Goal: Task Accomplishment & Management: Manage account settings

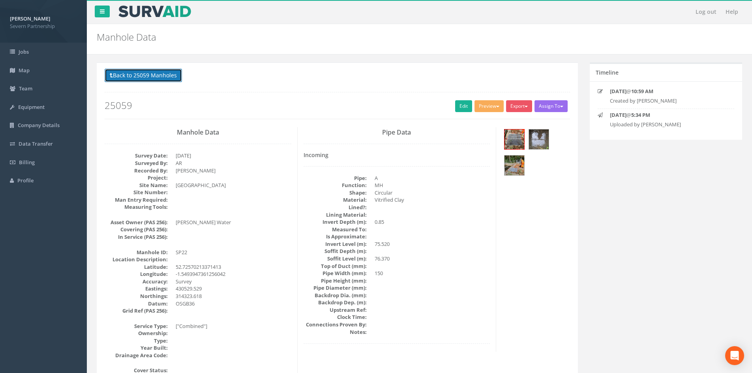
click at [128, 78] on button "Back to 25059 Manholes" at bounding box center [143, 75] width 77 height 13
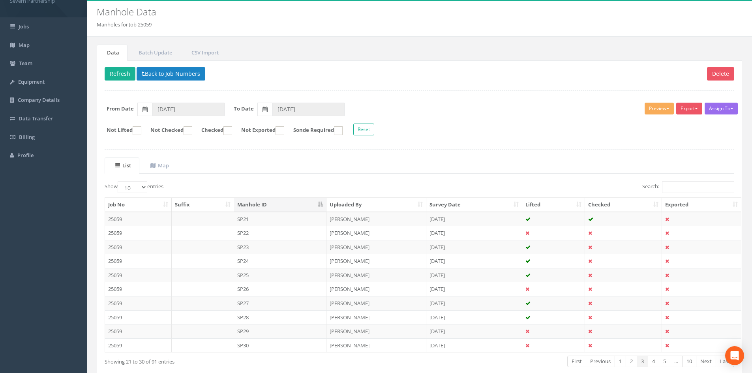
scroll to position [67, 0]
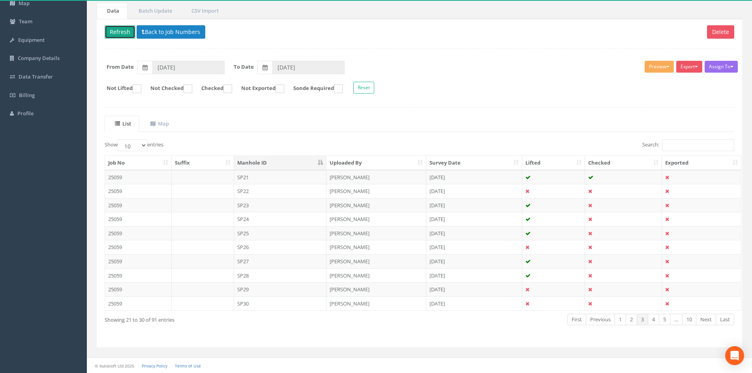
click at [118, 32] on button "Refresh" at bounding box center [120, 31] width 31 height 13
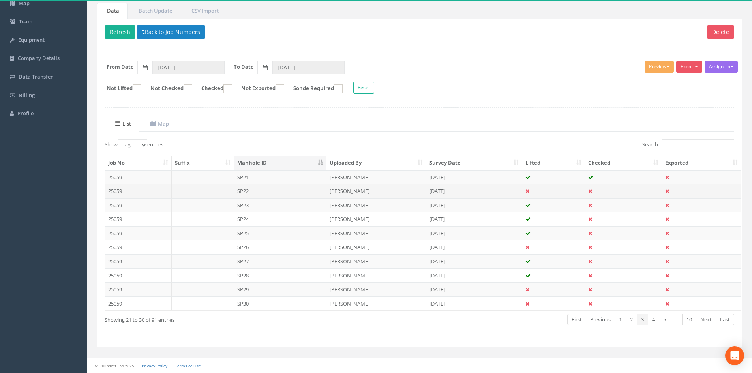
click at [282, 193] on td "SP22" at bounding box center [280, 191] width 93 height 14
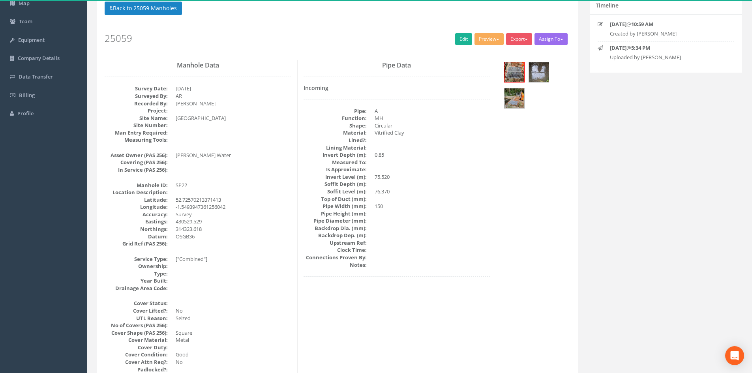
scroll to position [0, 0]
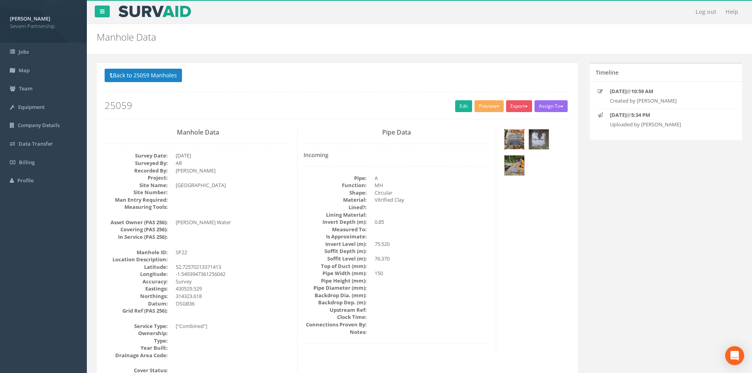
click at [516, 141] on img at bounding box center [515, 140] width 20 height 20
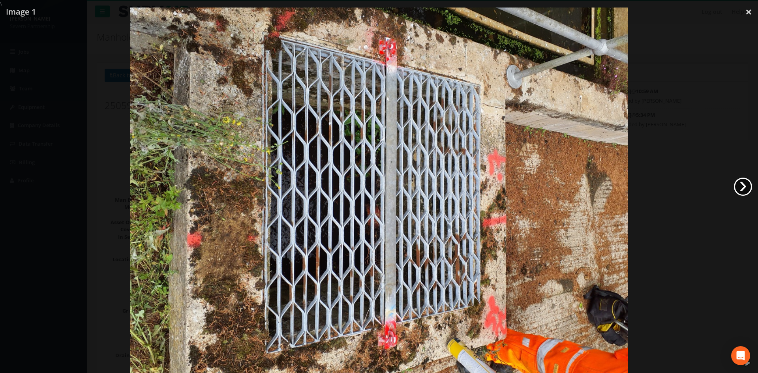
click at [747, 185] on link "›" at bounding box center [743, 187] width 18 height 18
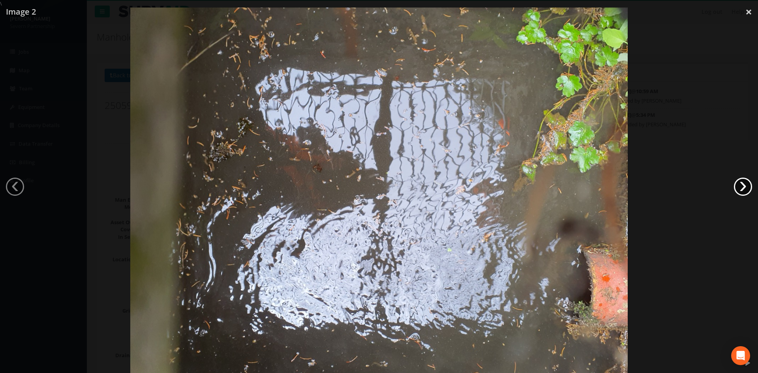
click at [746, 185] on link "›" at bounding box center [743, 187] width 18 height 18
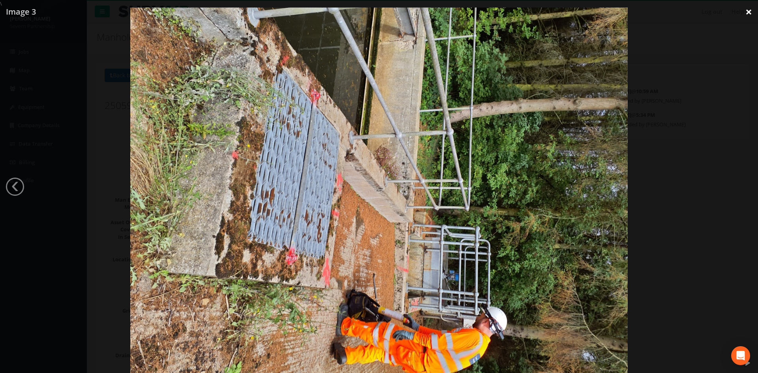
click at [746, 9] on link "×" at bounding box center [749, 12] width 19 height 24
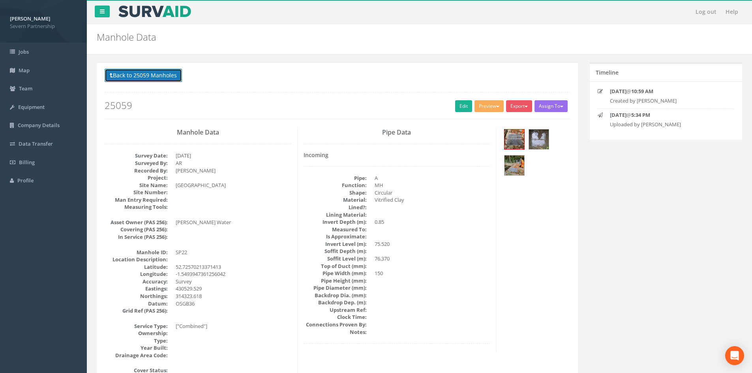
click at [114, 75] on button "Back to 25059 Manholes" at bounding box center [143, 75] width 77 height 13
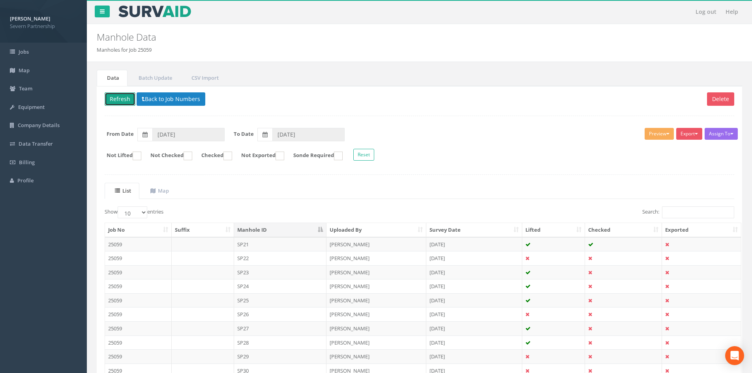
click at [122, 100] on button "Refresh" at bounding box center [120, 98] width 31 height 13
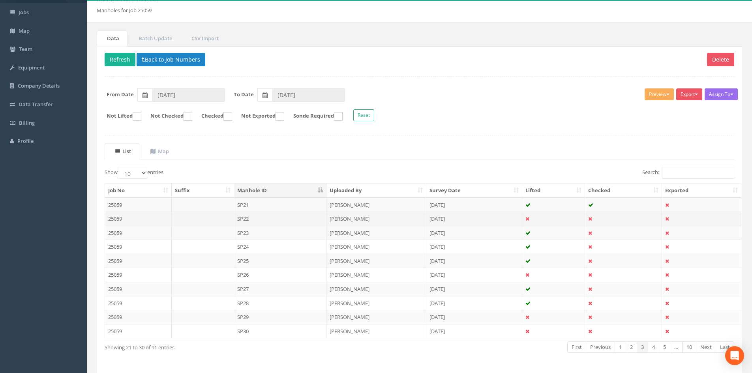
click at [249, 219] on td "SP22" at bounding box center [280, 219] width 93 height 14
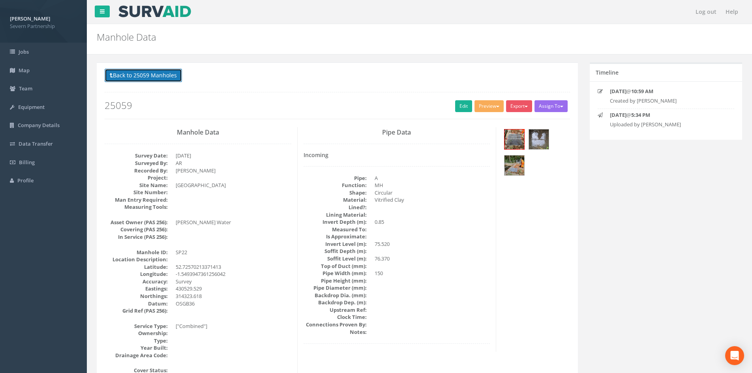
click at [128, 78] on button "Back to 25059 Manholes" at bounding box center [143, 75] width 77 height 13
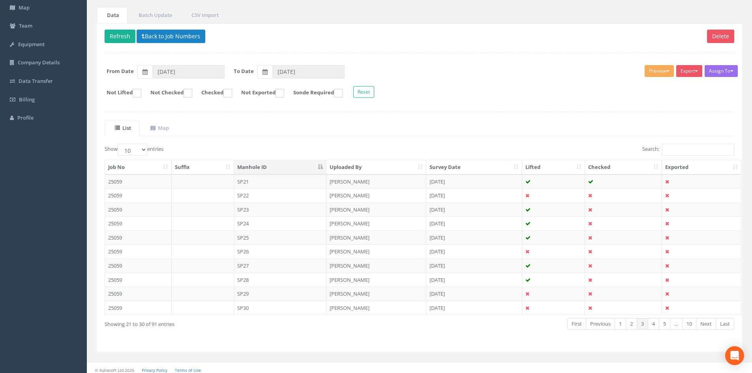
scroll to position [67, 0]
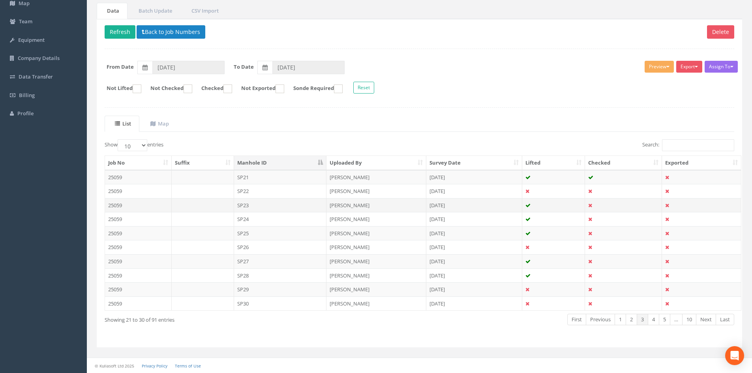
click at [253, 205] on td "SP23" at bounding box center [280, 205] width 93 height 14
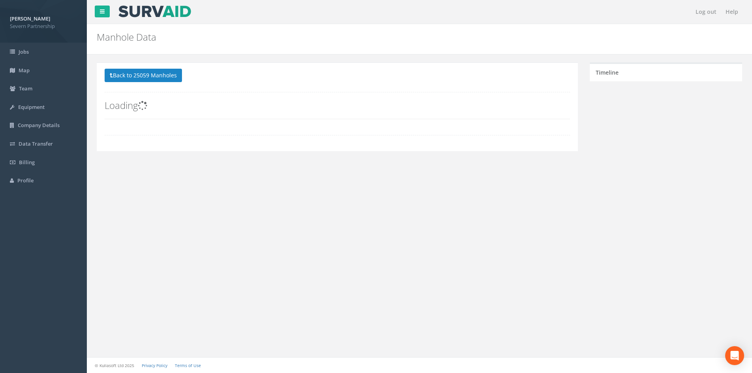
scroll to position [0, 0]
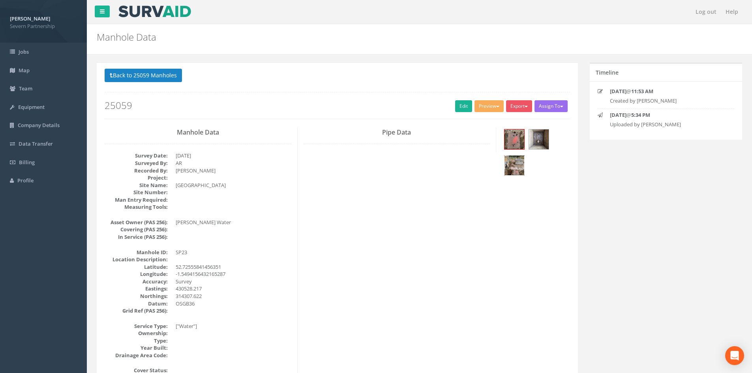
click at [512, 170] on img at bounding box center [515, 166] width 20 height 20
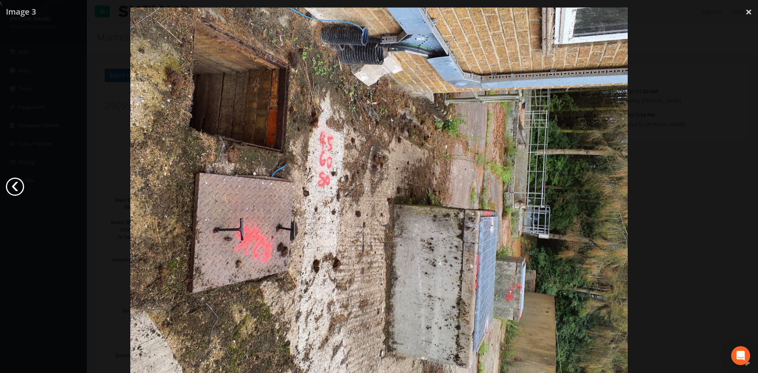
click at [15, 187] on link "‹" at bounding box center [15, 187] width 18 height 18
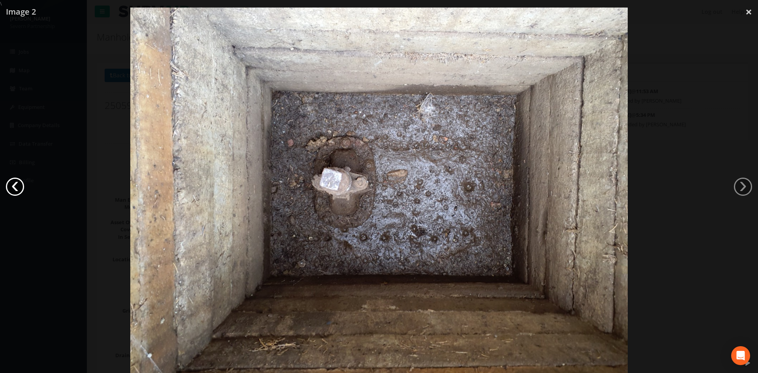
click at [19, 183] on link "‹" at bounding box center [15, 187] width 18 height 18
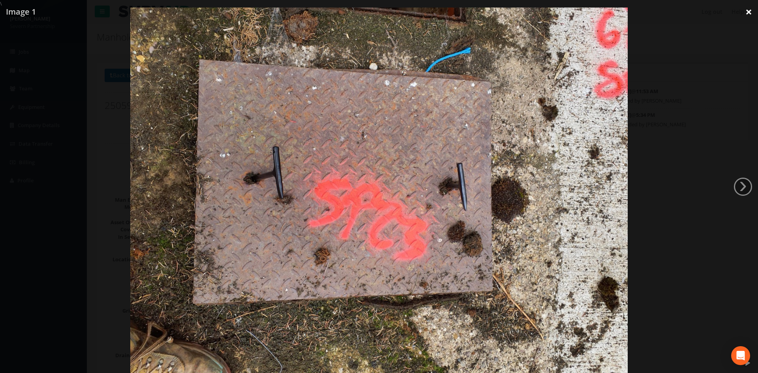
click at [745, 13] on link "×" at bounding box center [749, 12] width 19 height 24
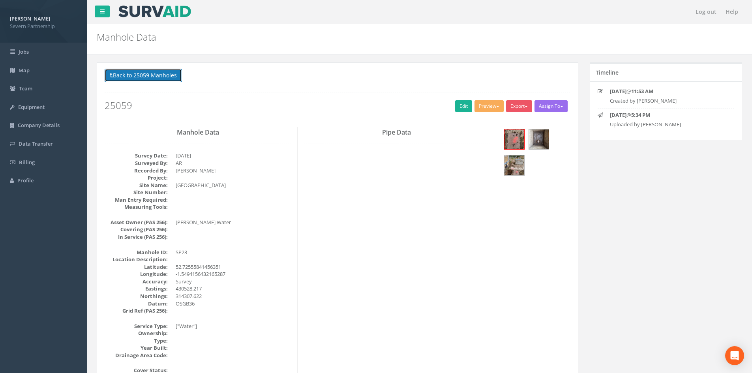
click at [140, 75] on button "Back to 25059 Manholes" at bounding box center [143, 75] width 77 height 13
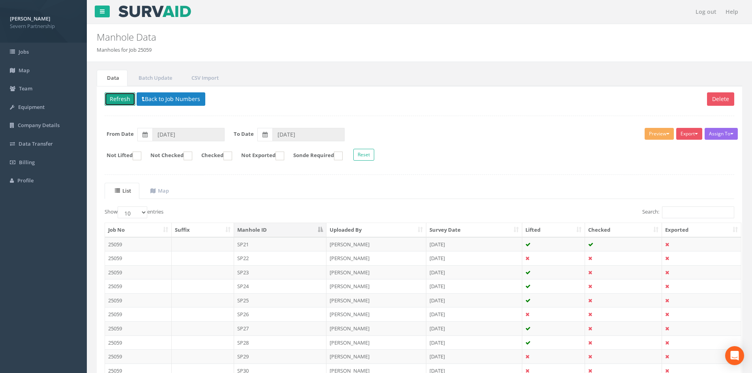
click at [117, 100] on button "Refresh" at bounding box center [120, 98] width 31 height 13
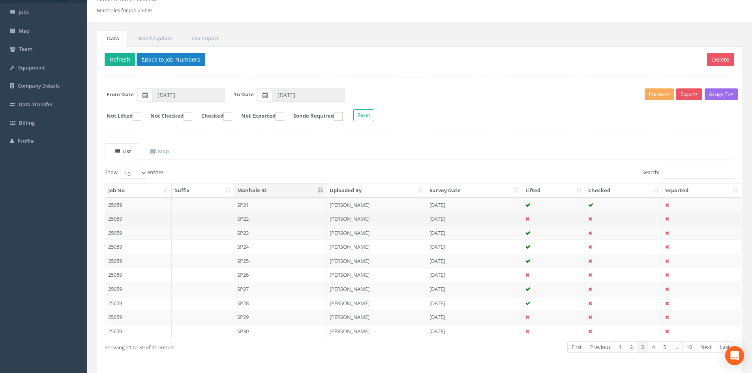
click at [275, 222] on td "SP22" at bounding box center [280, 219] width 93 height 14
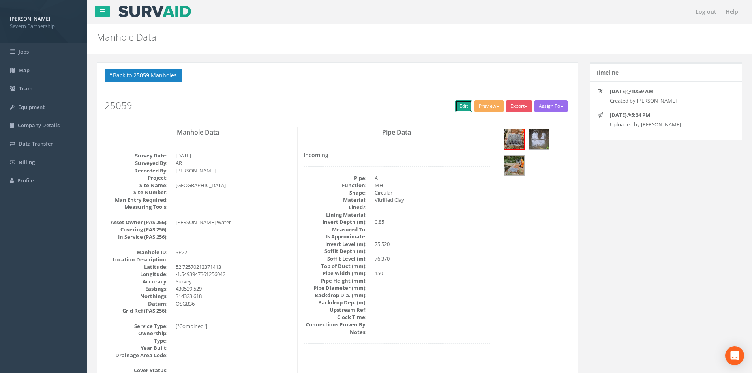
click at [456, 105] on link "Edit" at bounding box center [463, 106] width 17 height 12
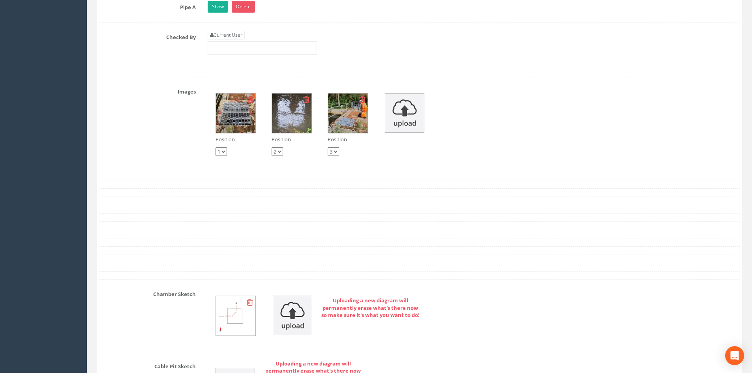
scroll to position [1502, 0]
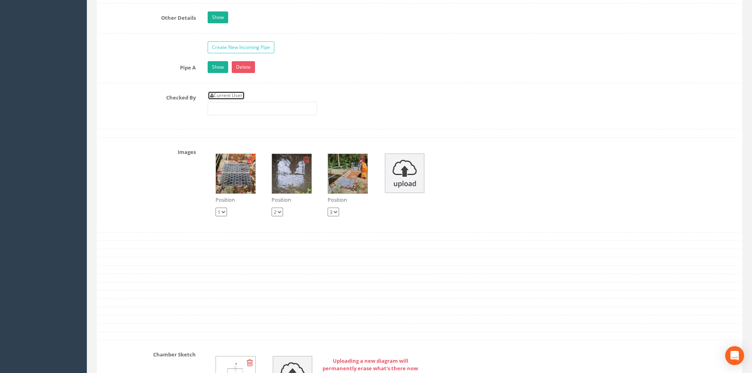
click at [226, 94] on link "Current User" at bounding box center [226, 95] width 37 height 9
type input "[PERSON_NAME]"
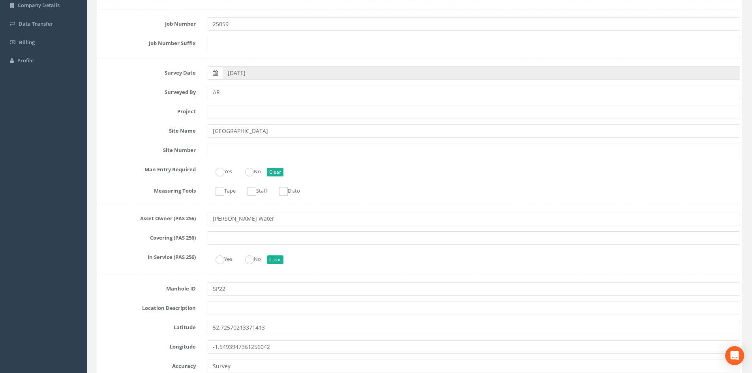
scroll to position [0, 0]
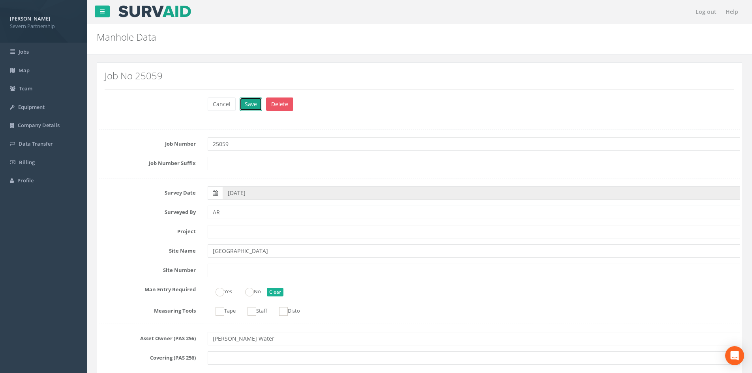
click at [250, 105] on button "Save" at bounding box center [251, 104] width 23 height 13
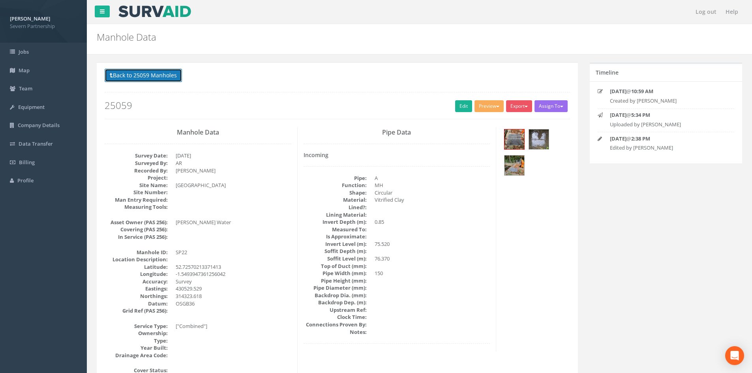
click at [146, 78] on button "Back to 25059 Manholes" at bounding box center [143, 75] width 77 height 13
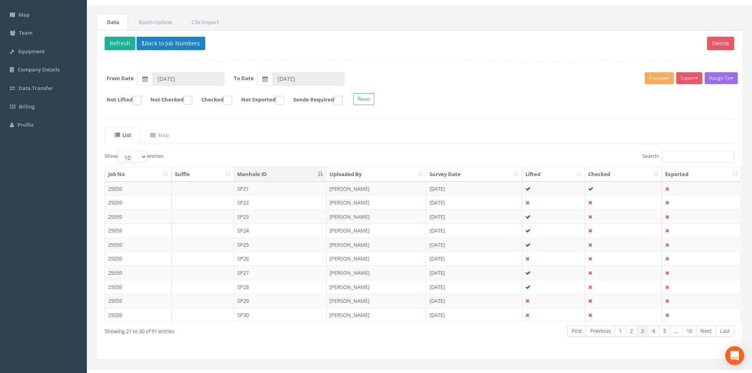
scroll to position [67, 0]
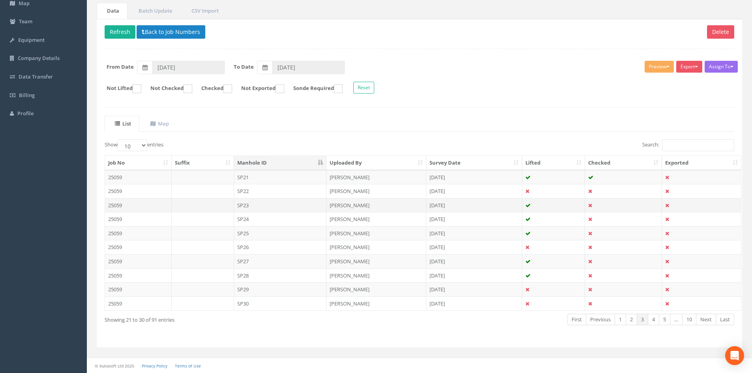
click at [258, 203] on td "SP23" at bounding box center [280, 205] width 93 height 14
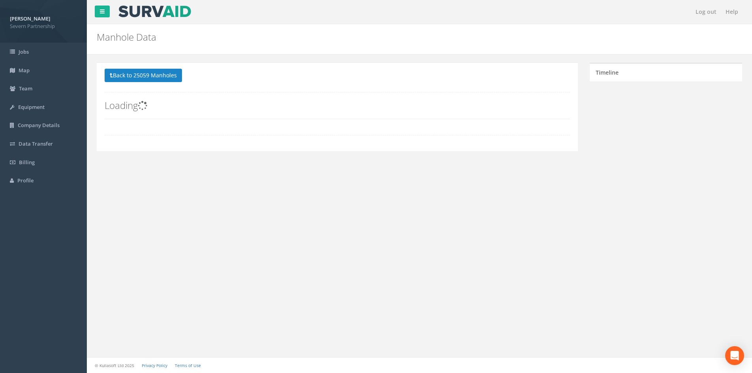
scroll to position [0, 0]
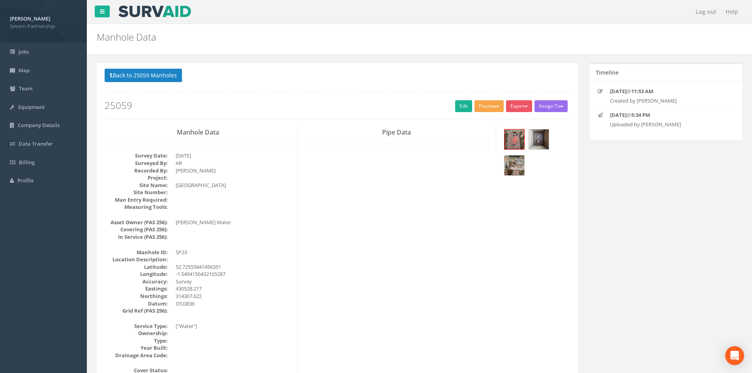
click at [480, 105] on button "Preview" at bounding box center [489, 106] width 29 height 12
click at [439, 86] on div "Back to 25059 Manholes Back to Map Assign To No Companies Added Export SP Manho…" at bounding box center [338, 94] width 466 height 50
click at [458, 106] on link "Edit" at bounding box center [463, 106] width 17 height 12
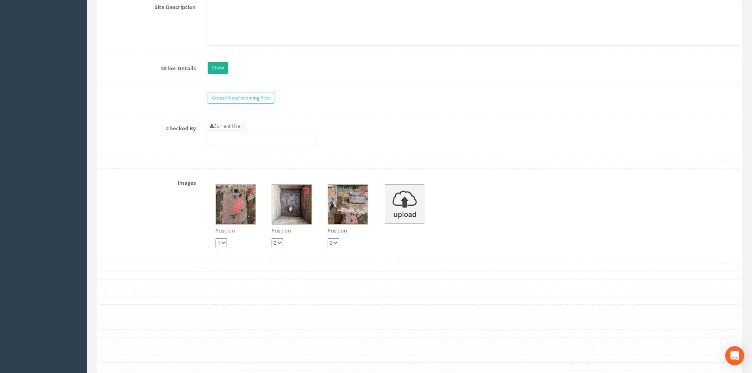
scroll to position [1463, 0]
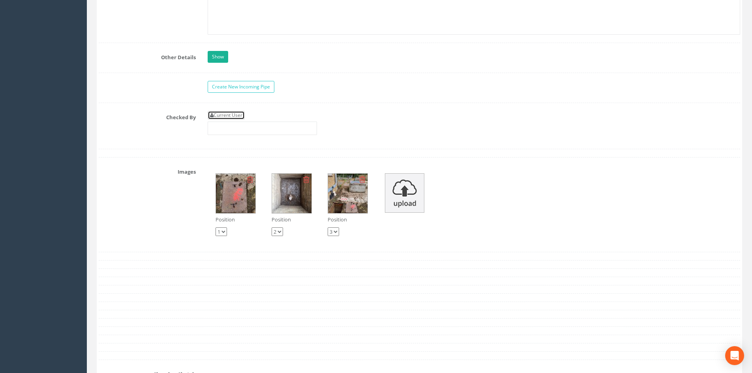
click at [234, 116] on link "Current User" at bounding box center [226, 115] width 37 height 9
type input "[PERSON_NAME]"
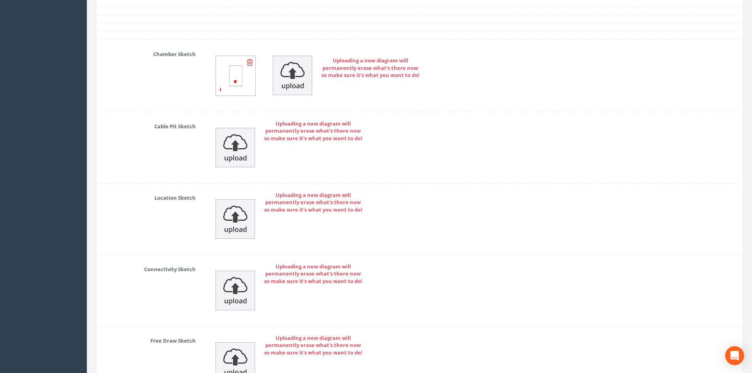
scroll to position [1871, 0]
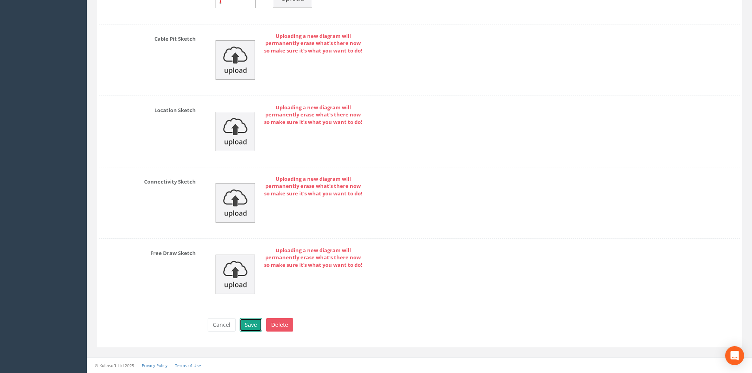
click at [252, 326] on button "Save" at bounding box center [251, 324] width 23 height 13
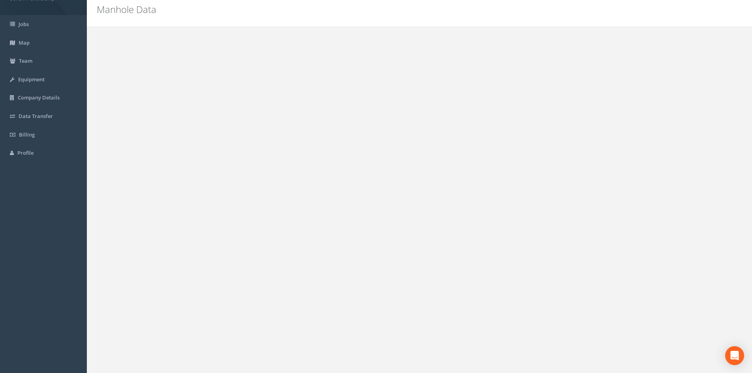
scroll to position [0, 0]
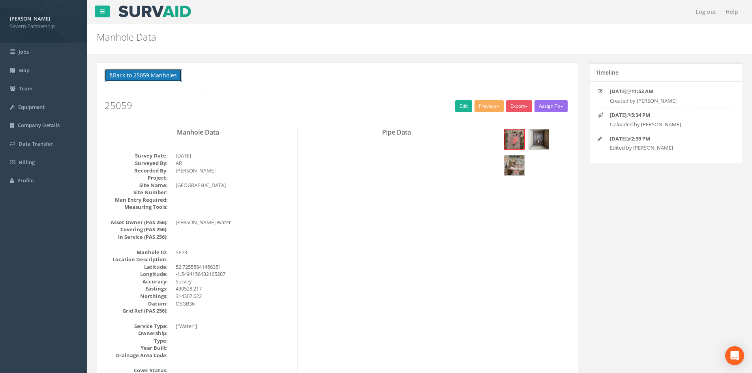
click at [144, 75] on button "Back to 25059 Manholes" at bounding box center [143, 75] width 77 height 13
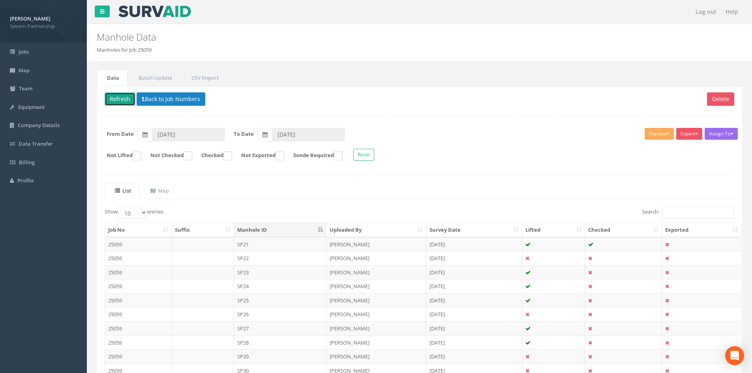
drag, startPoint x: 126, startPoint y: 98, endPoint x: 131, endPoint y: 99, distance: 5.2
click at [126, 98] on button "Refresh" at bounding box center [120, 98] width 31 height 13
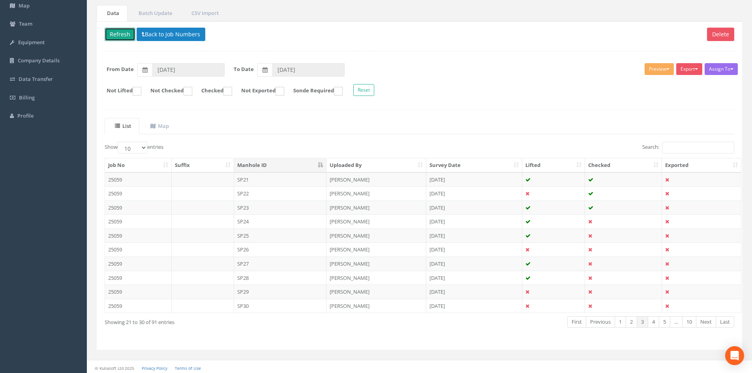
scroll to position [67, 0]
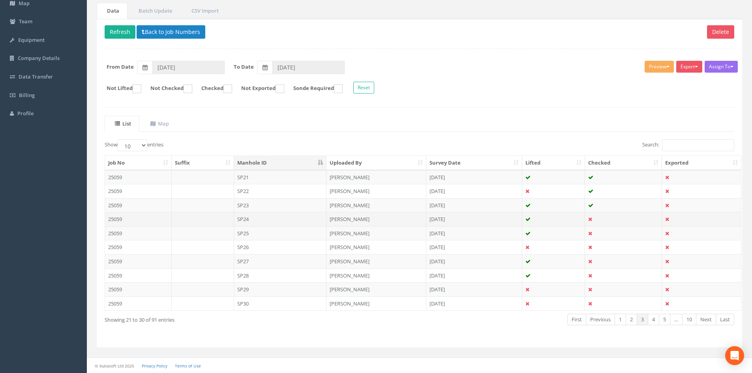
click at [397, 222] on td "[PERSON_NAME]" at bounding box center [377, 219] width 100 height 14
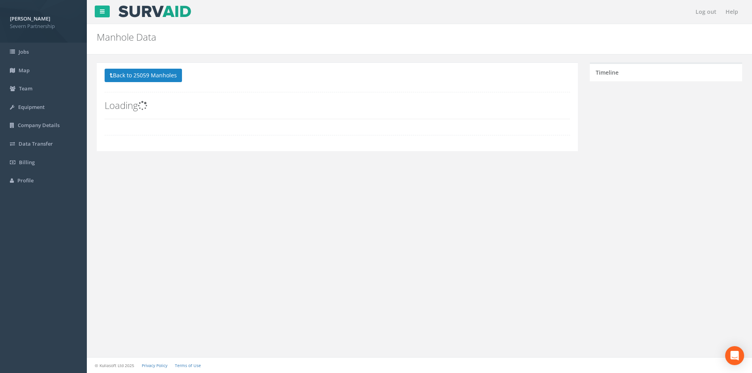
scroll to position [0, 0]
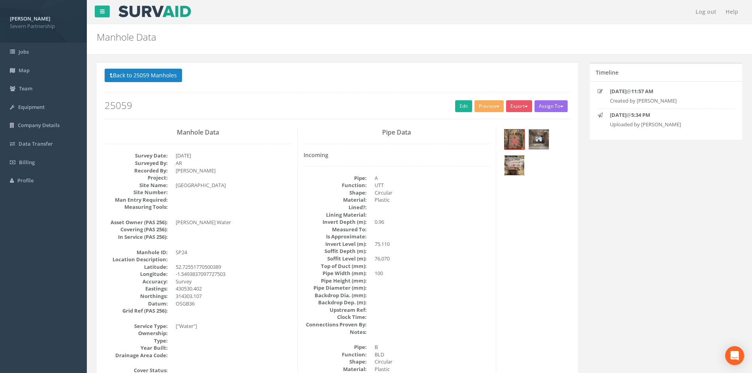
click at [512, 165] on img at bounding box center [515, 166] width 20 height 20
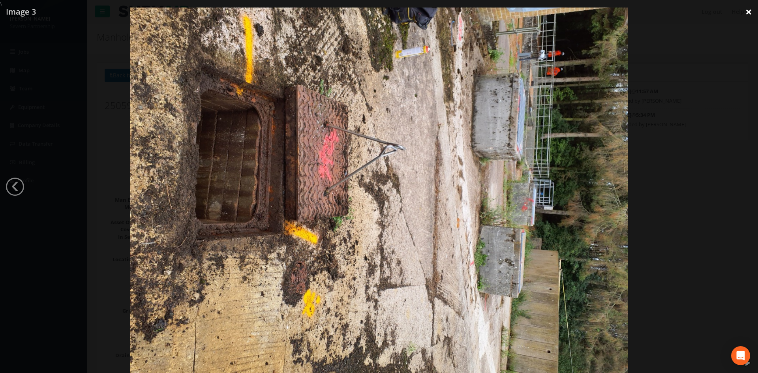
click at [750, 13] on link "×" at bounding box center [749, 12] width 19 height 24
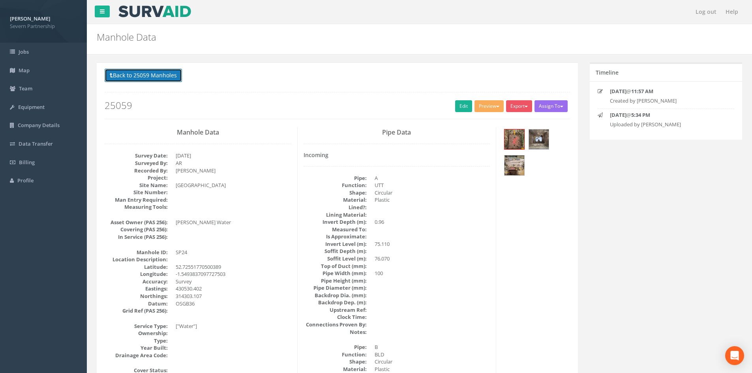
click at [134, 75] on button "Back to 25059 Manholes" at bounding box center [143, 75] width 77 height 13
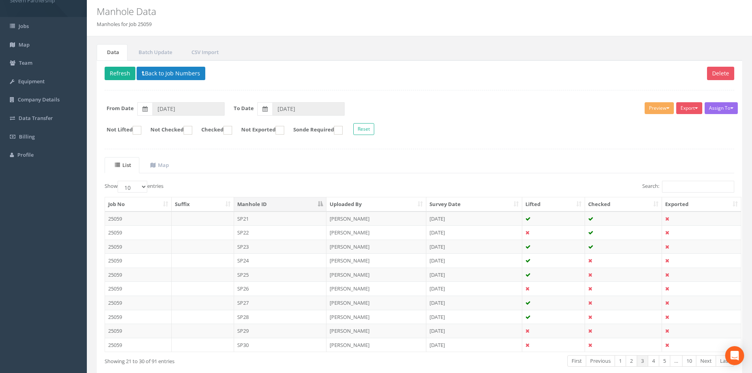
scroll to position [39, 0]
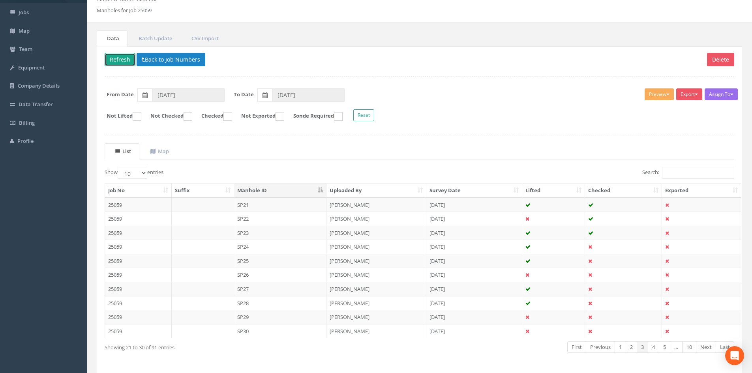
click at [118, 60] on button "Refresh" at bounding box center [120, 59] width 31 height 13
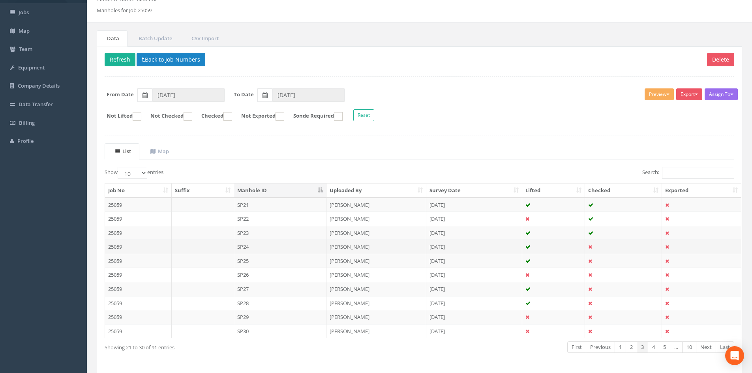
click at [271, 248] on td "SP24" at bounding box center [280, 247] width 93 height 14
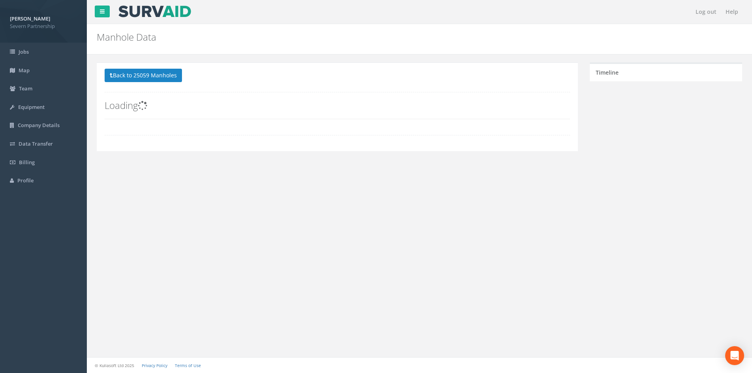
scroll to position [0, 0]
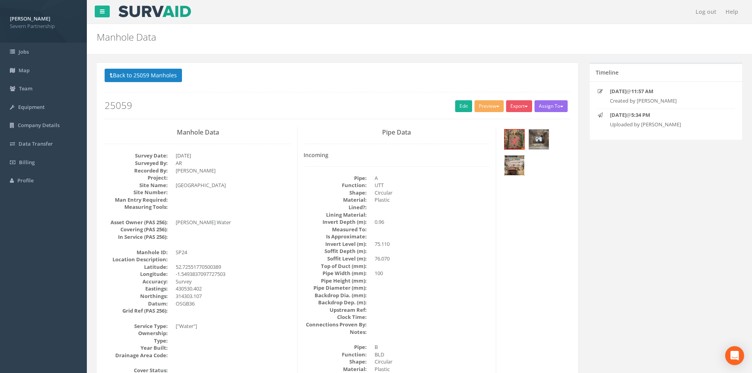
click at [515, 166] on img at bounding box center [515, 166] width 20 height 20
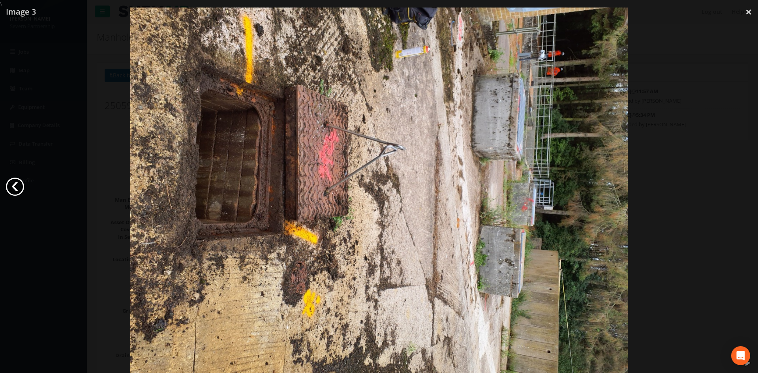
click at [19, 183] on link "‹" at bounding box center [15, 187] width 18 height 18
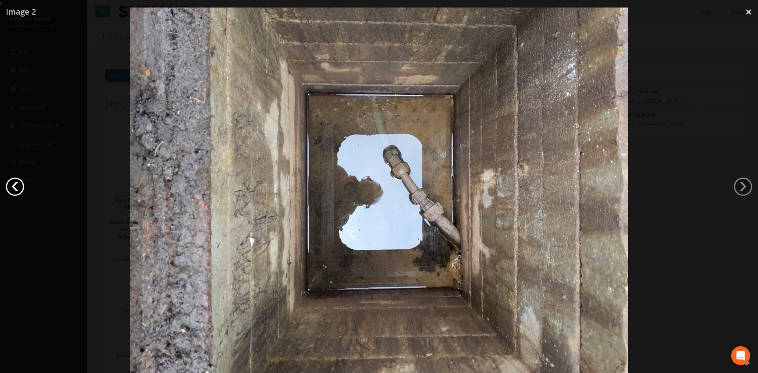
click at [19, 183] on link "‹" at bounding box center [15, 187] width 18 height 18
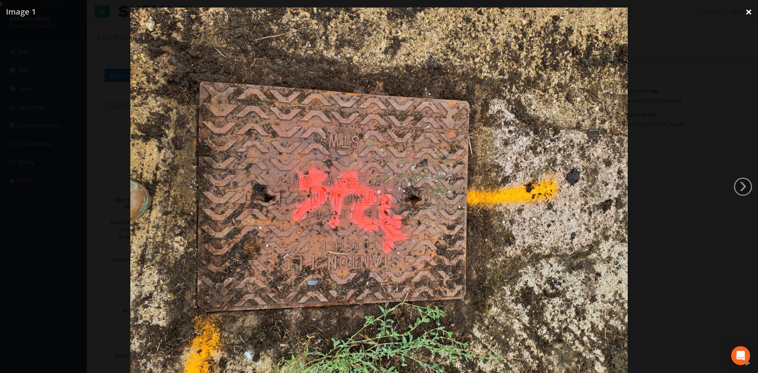
click at [749, 12] on link "×" at bounding box center [749, 12] width 19 height 24
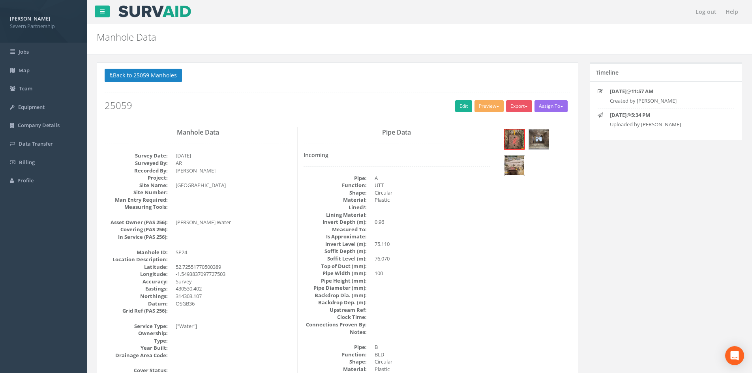
click at [507, 173] on img at bounding box center [515, 166] width 20 height 20
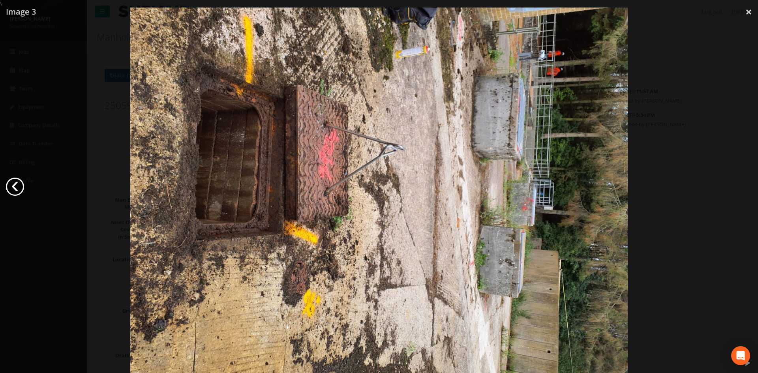
click at [15, 184] on link "‹" at bounding box center [15, 187] width 18 height 18
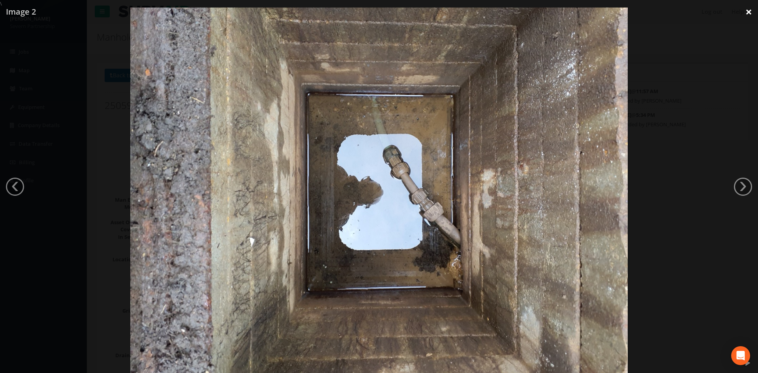
click at [746, 10] on link "×" at bounding box center [749, 12] width 19 height 24
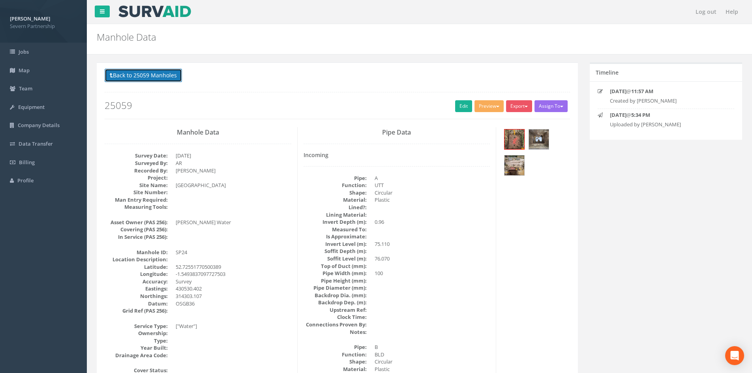
click at [145, 75] on button "Back to 25059 Manholes" at bounding box center [143, 75] width 77 height 13
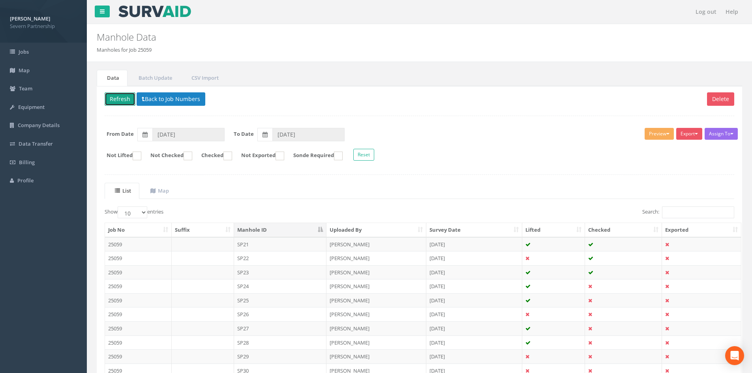
click at [119, 96] on button "Refresh" at bounding box center [120, 98] width 31 height 13
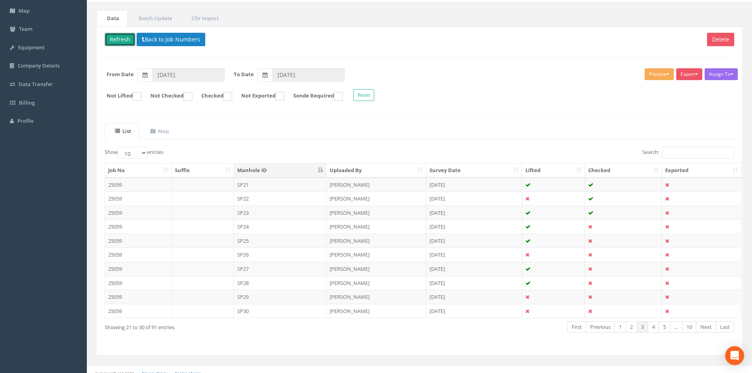
scroll to position [67, 0]
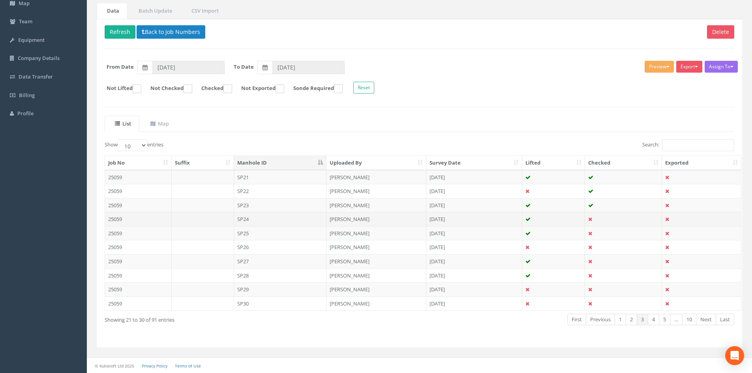
click at [266, 216] on td "SP24" at bounding box center [280, 219] width 93 height 14
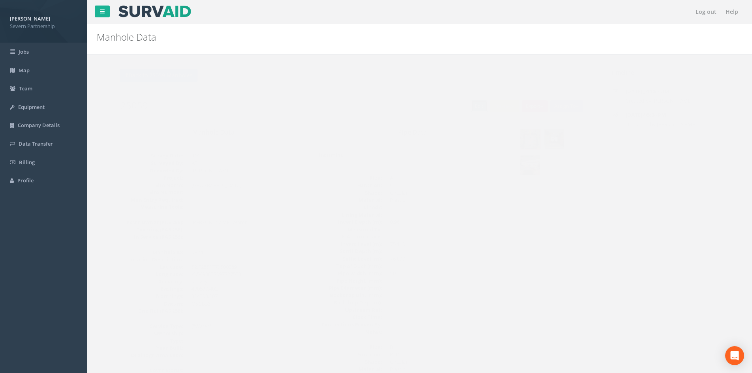
click at [458, 108] on link "Edit" at bounding box center [463, 106] width 17 height 12
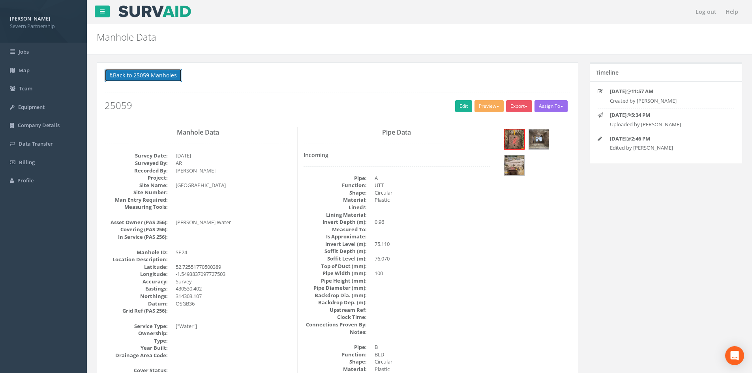
click at [163, 73] on button "Back to 25059 Manholes" at bounding box center [143, 75] width 77 height 13
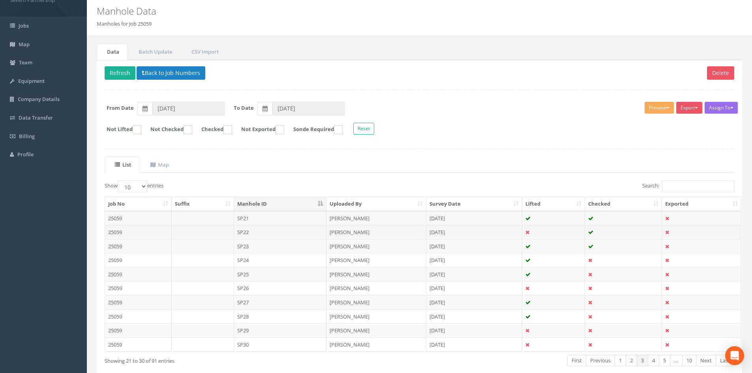
scroll to position [67, 0]
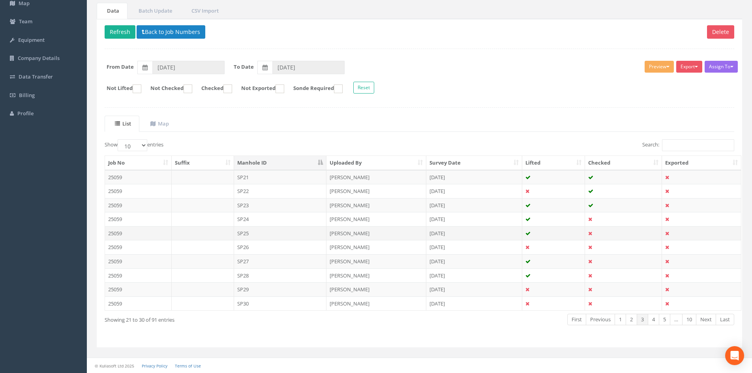
click at [290, 233] on td "SP25" at bounding box center [280, 233] width 93 height 14
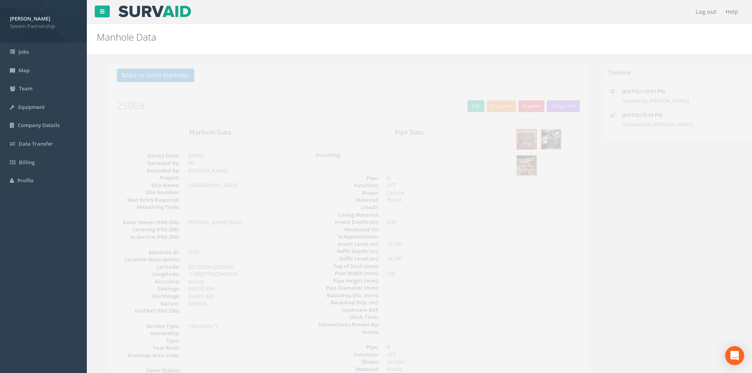
click at [485, 106] on button "Preview" at bounding box center [489, 106] width 29 height 12
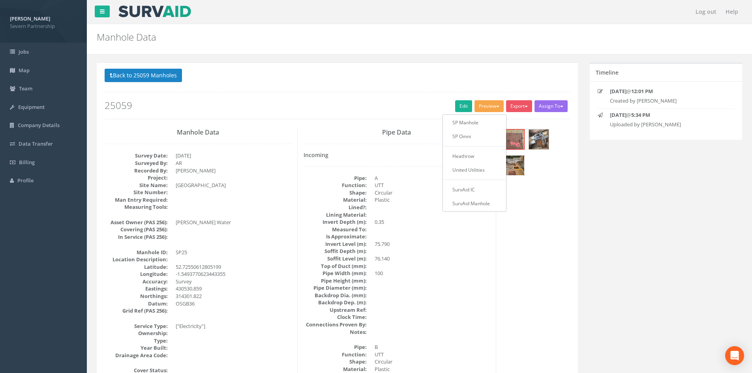
click at [515, 163] on img at bounding box center [515, 166] width 20 height 20
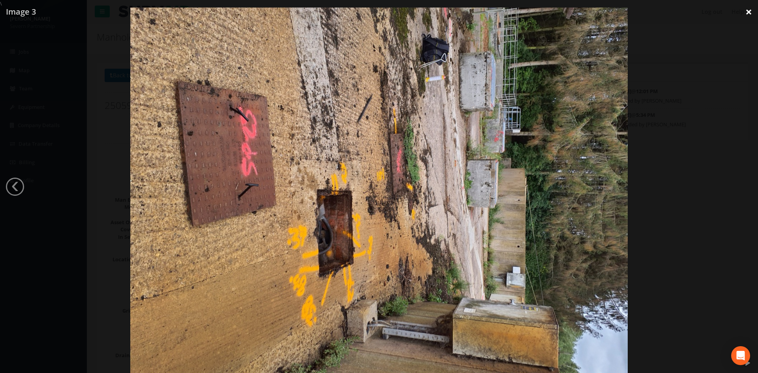
click at [747, 12] on link "×" at bounding box center [749, 12] width 19 height 24
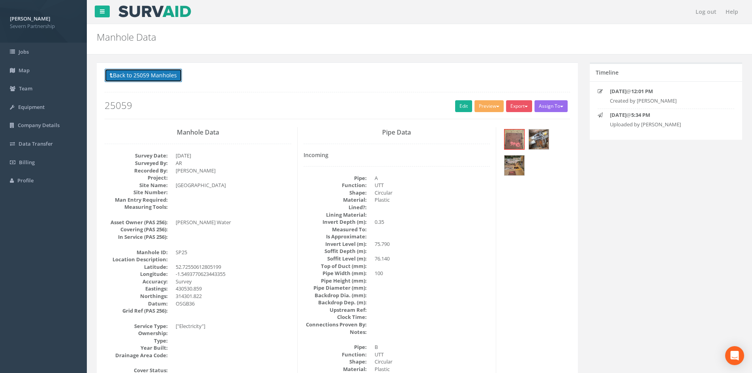
click at [127, 79] on button "Back to 25059 Manholes" at bounding box center [143, 75] width 77 height 13
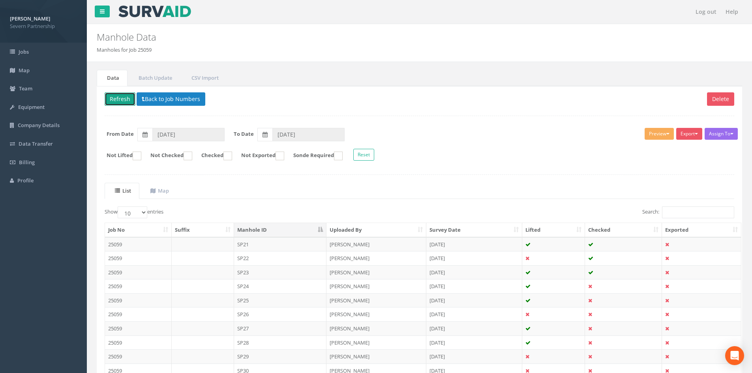
click at [122, 101] on button "Refresh" at bounding box center [120, 98] width 31 height 13
click at [381, 301] on td "[PERSON_NAME]" at bounding box center [377, 300] width 100 height 14
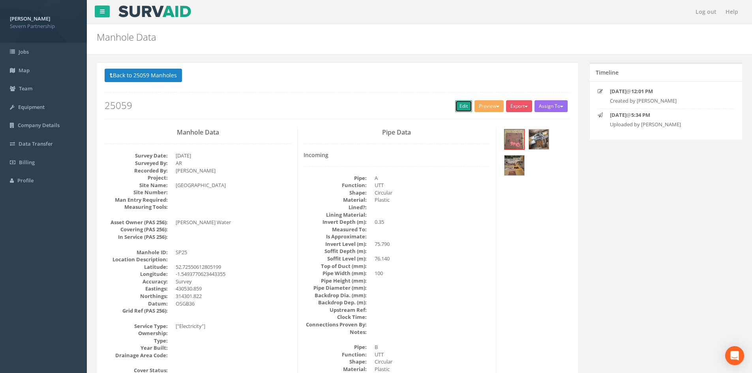
click at [459, 107] on link "Edit" at bounding box center [463, 106] width 17 height 12
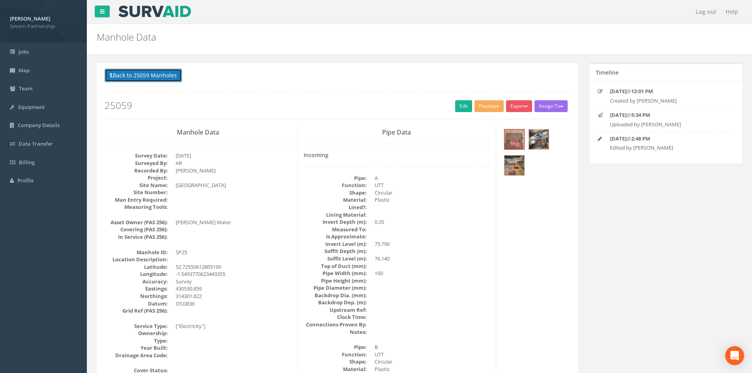
click at [136, 75] on button "Back to 25059 Manholes" at bounding box center [143, 75] width 77 height 13
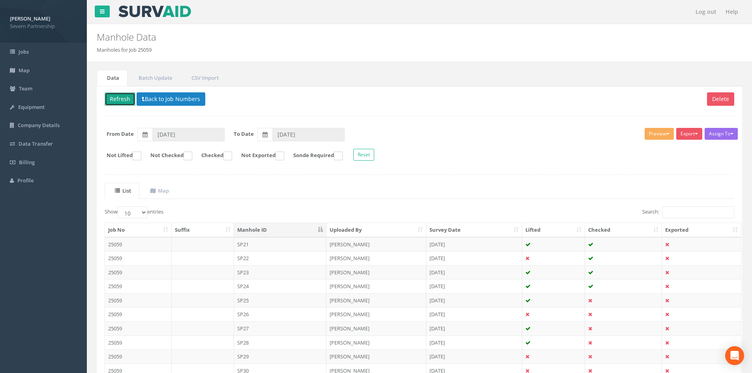
click at [119, 98] on button "Refresh" at bounding box center [120, 98] width 31 height 13
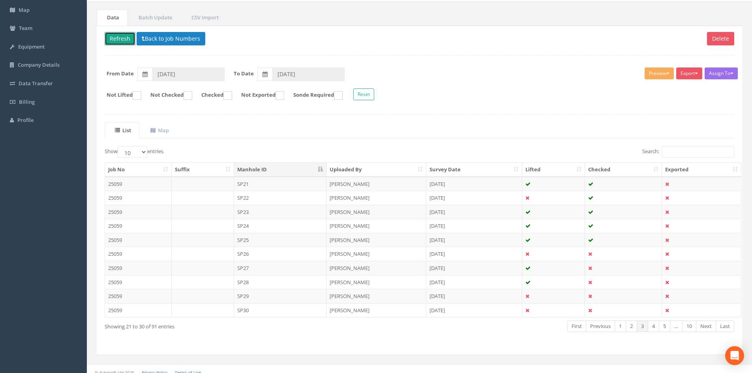
scroll to position [67, 0]
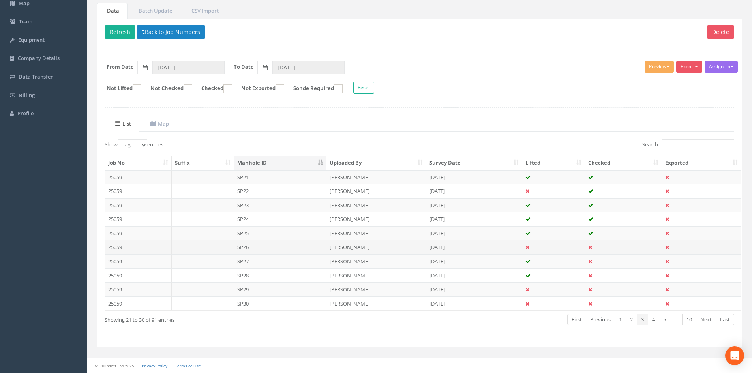
click at [273, 247] on td "SP26" at bounding box center [280, 247] width 93 height 14
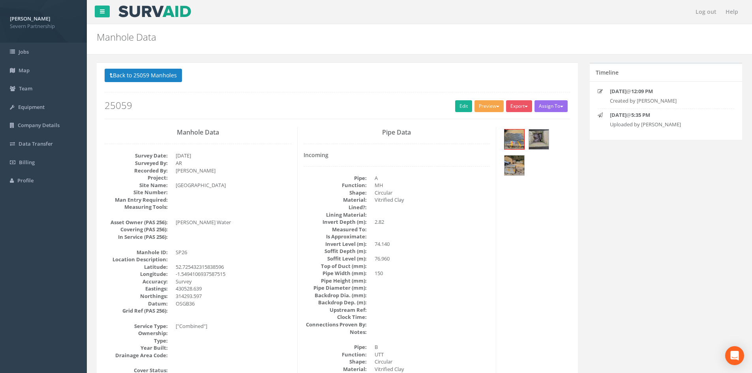
click at [485, 108] on button "Preview" at bounding box center [489, 106] width 29 height 12
click at [471, 122] on link "SP Manhole" at bounding box center [475, 123] width 60 height 12
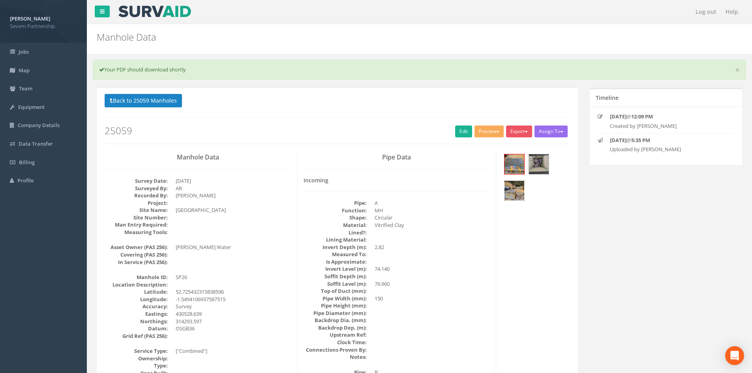
click at [516, 190] on img at bounding box center [515, 191] width 20 height 20
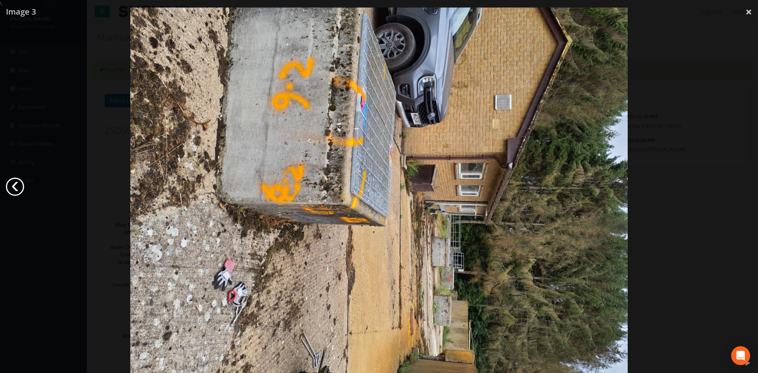
click at [17, 192] on link "‹" at bounding box center [15, 187] width 18 height 18
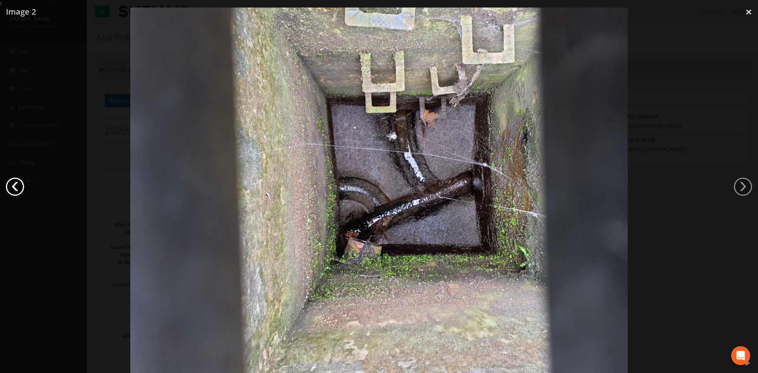
click at [17, 192] on link "‹" at bounding box center [15, 187] width 18 height 18
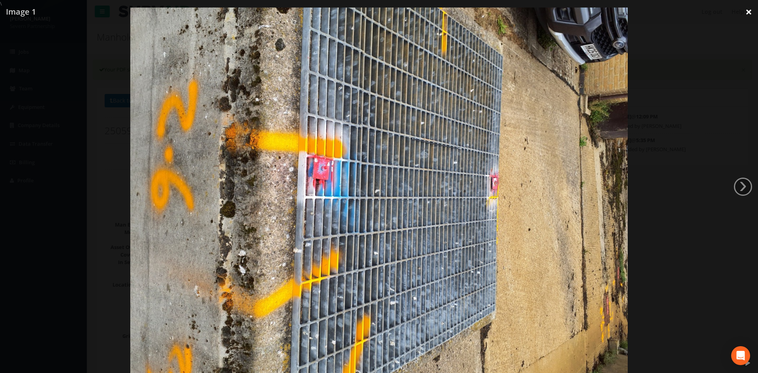
click at [747, 13] on link "×" at bounding box center [749, 12] width 19 height 24
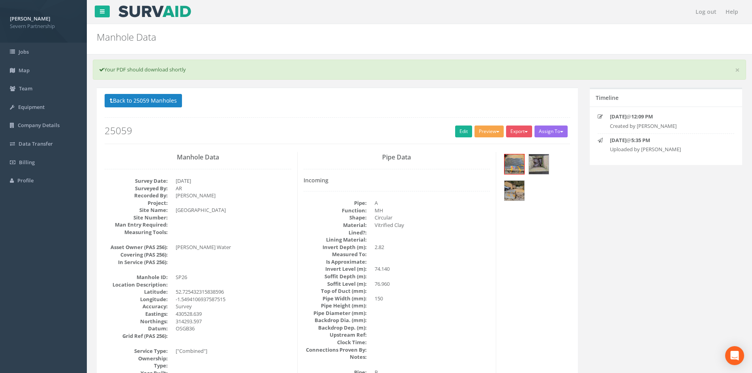
click at [485, 129] on button "Preview" at bounding box center [489, 132] width 29 height 12
click at [462, 130] on link "Edit" at bounding box center [463, 132] width 17 height 12
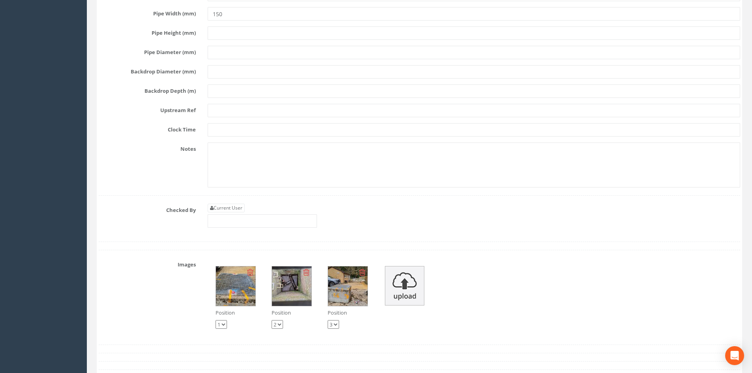
scroll to position [1976, 0]
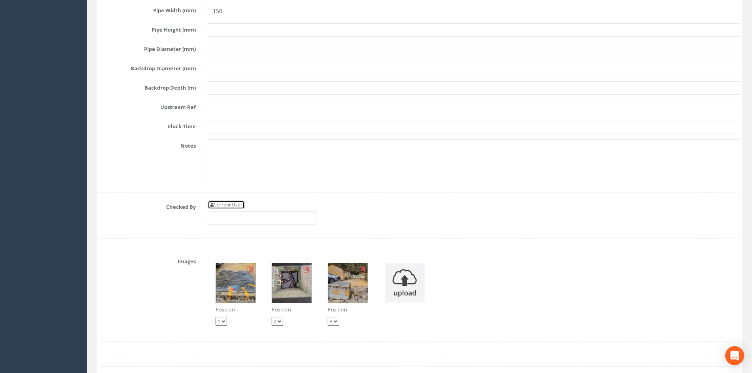
click at [238, 209] on link "Current User" at bounding box center [226, 205] width 37 height 9
type input "[PERSON_NAME]"
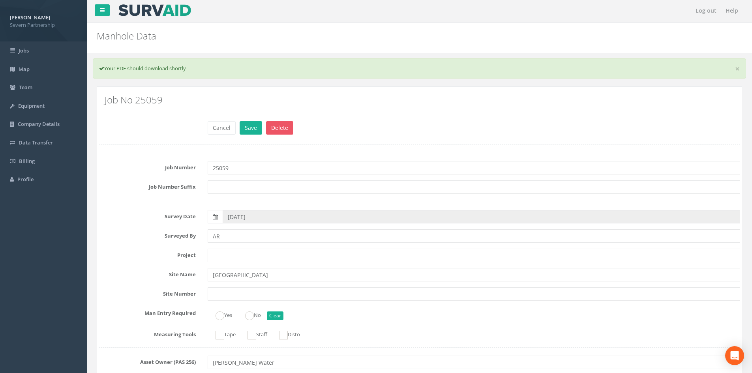
scroll to position [0, 0]
click at [246, 130] on button "Save" at bounding box center [251, 128] width 23 height 13
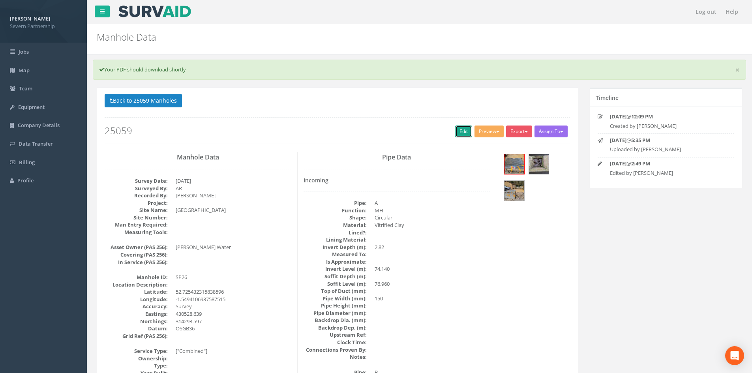
click at [455, 133] on link "Edit" at bounding box center [463, 132] width 17 height 12
click at [158, 96] on button "Back to 25059 Manholes" at bounding box center [143, 100] width 77 height 13
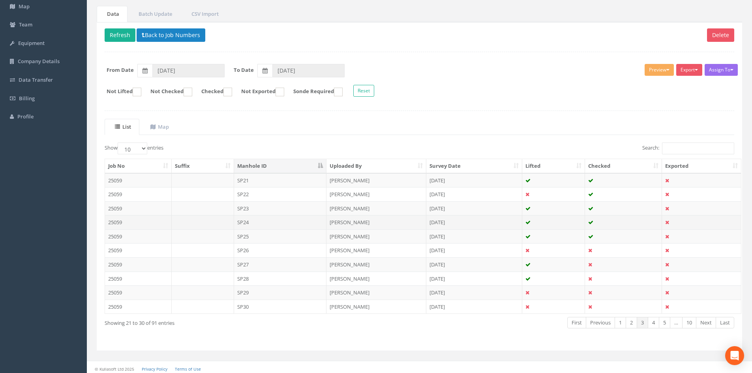
scroll to position [67, 0]
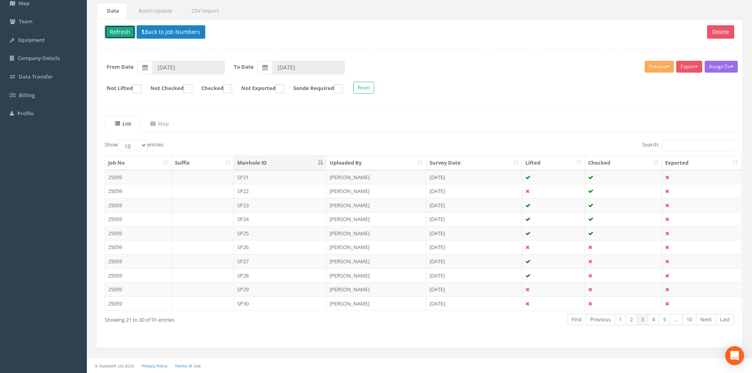
click at [118, 36] on button "Refresh" at bounding box center [120, 31] width 31 height 13
click at [269, 265] on td "SP27" at bounding box center [280, 261] width 93 height 14
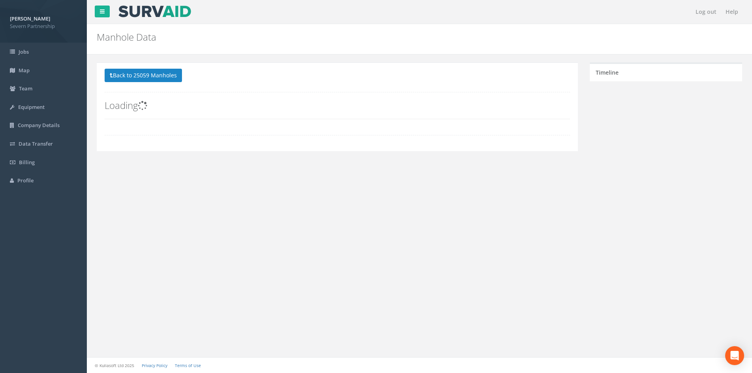
scroll to position [0, 0]
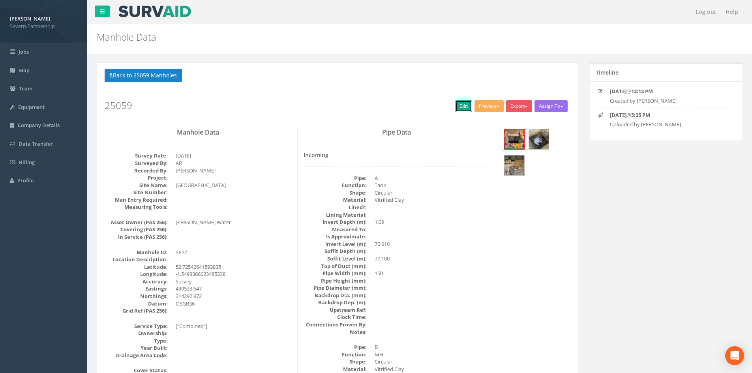
click at [462, 108] on link "Edit" at bounding box center [463, 106] width 17 height 12
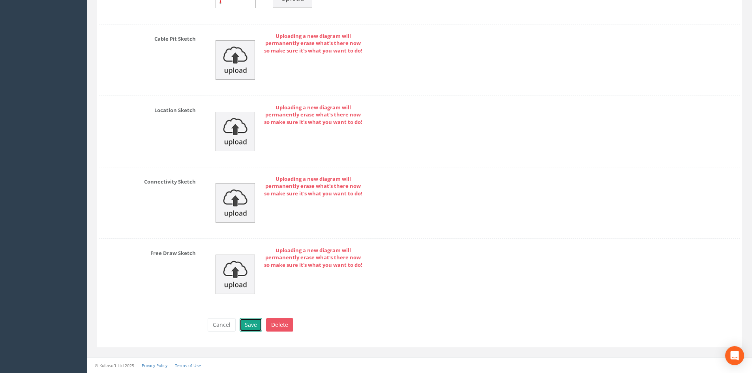
click at [251, 326] on button "Save" at bounding box center [251, 324] width 23 height 13
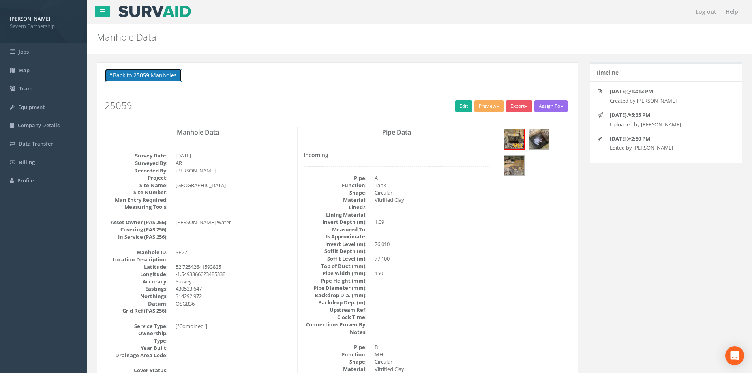
click at [166, 78] on button "Back to 25059 Manholes" at bounding box center [143, 75] width 77 height 13
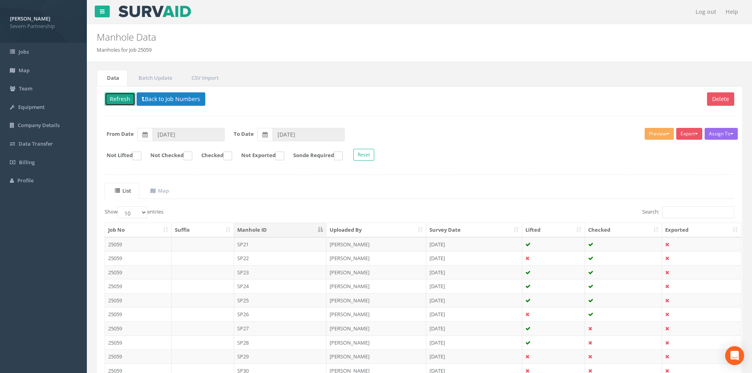
click at [119, 102] on button "Refresh" at bounding box center [120, 98] width 31 height 13
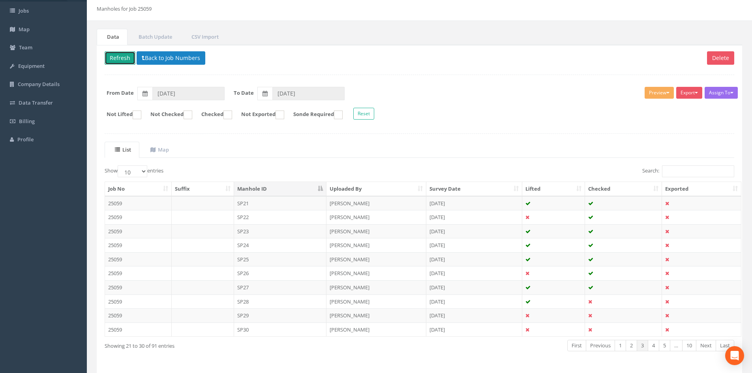
scroll to position [67, 0]
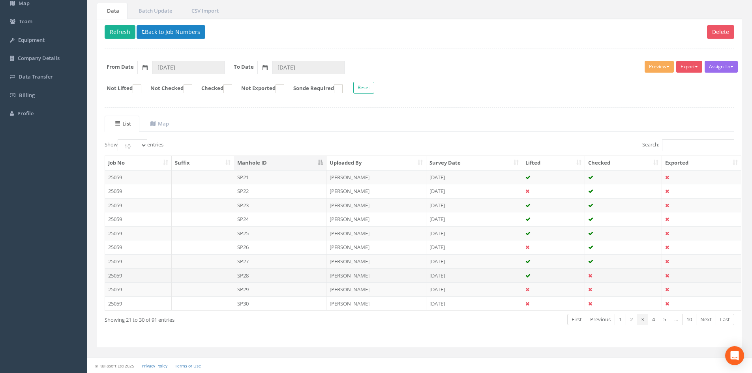
click at [267, 273] on td "SP28" at bounding box center [280, 276] width 93 height 14
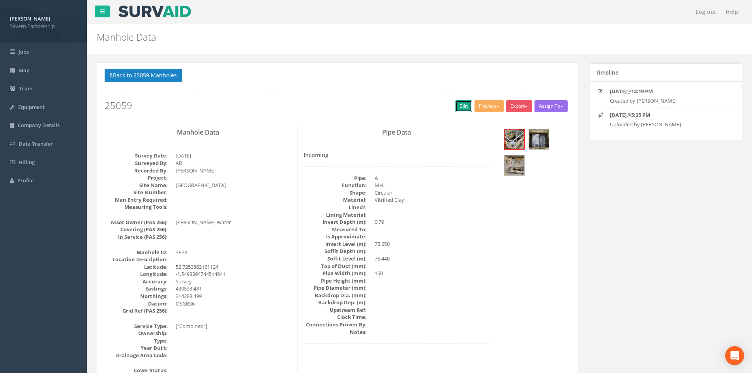
click at [457, 107] on link "Edit" at bounding box center [463, 106] width 17 height 12
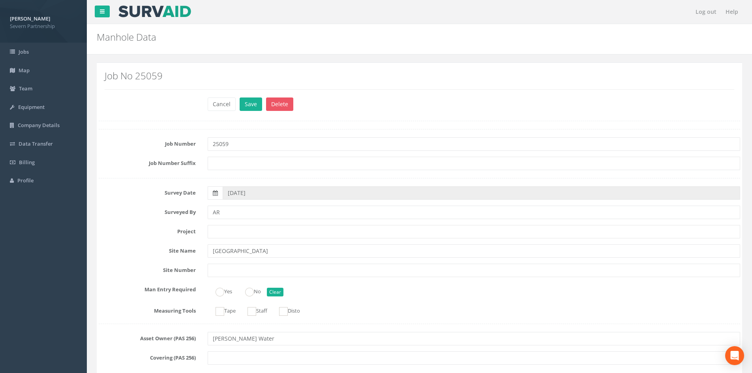
scroll to position [1502, 0]
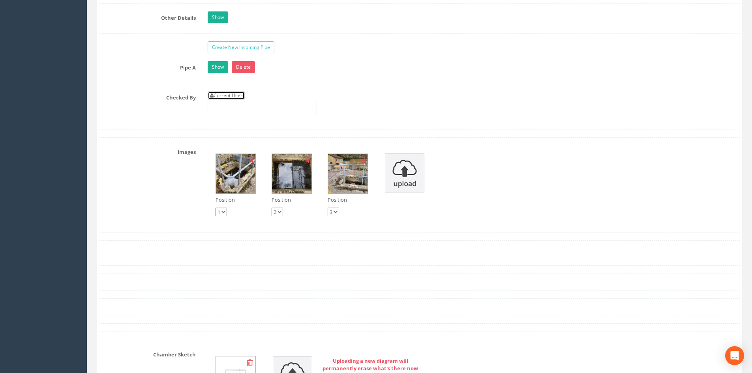
click at [230, 95] on link "Current User" at bounding box center [226, 95] width 37 height 9
type input "[PERSON_NAME]"
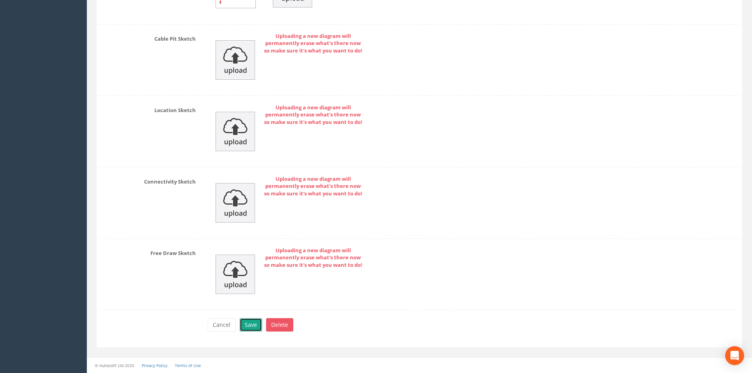
click at [254, 322] on button "Save" at bounding box center [251, 324] width 23 height 13
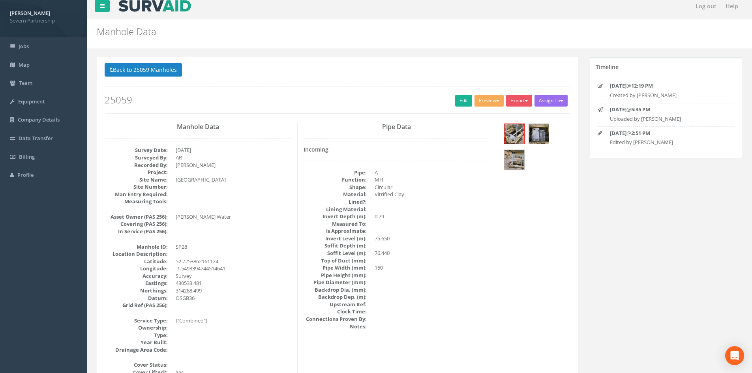
scroll to position [0, 0]
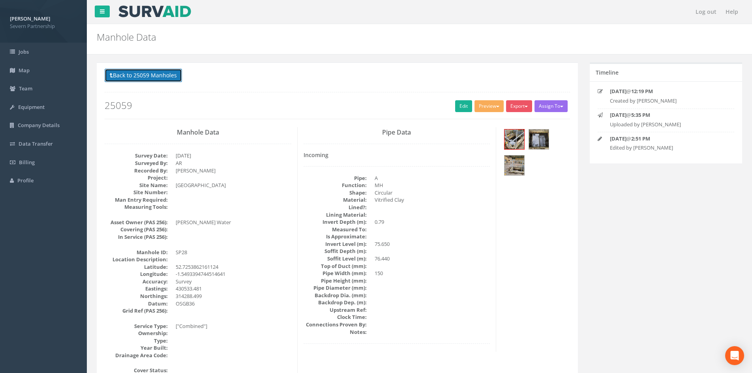
click at [147, 76] on button "Back to 25059 Manholes" at bounding box center [143, 75] width 77 height 13
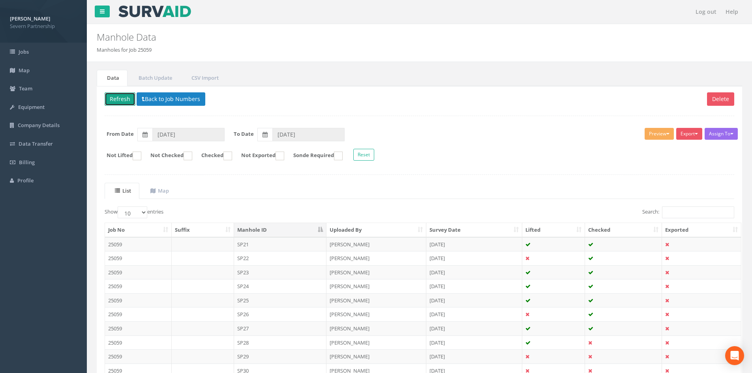
click at [112, 101] on button "Refresh" at bounding box center [120, 98] width 31 height 13
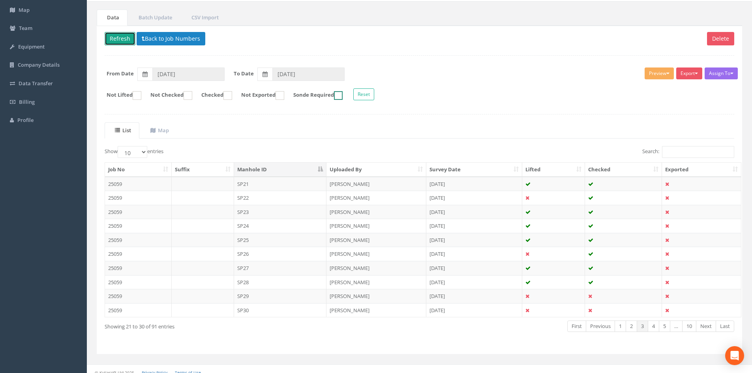
scroll to position [67, 0]
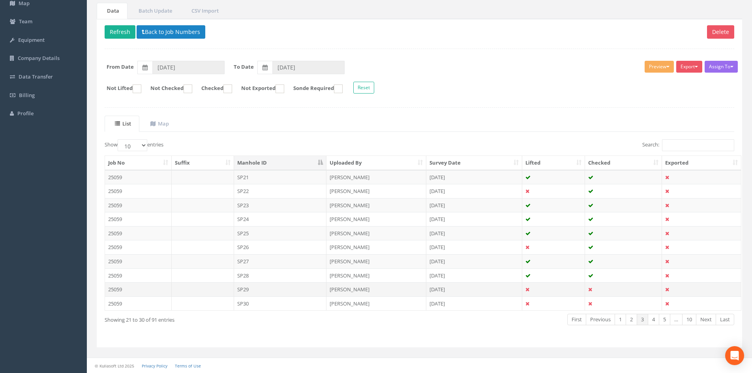
click at [260, 289] on td "SP29" at bounding box center [280, 289] width 93 height 14
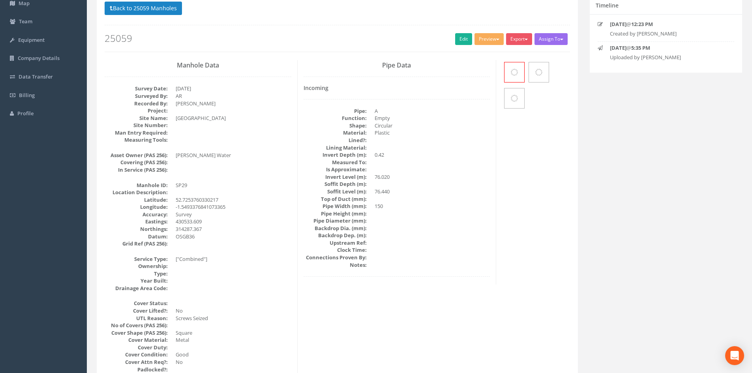
scroll to position [0, 0]
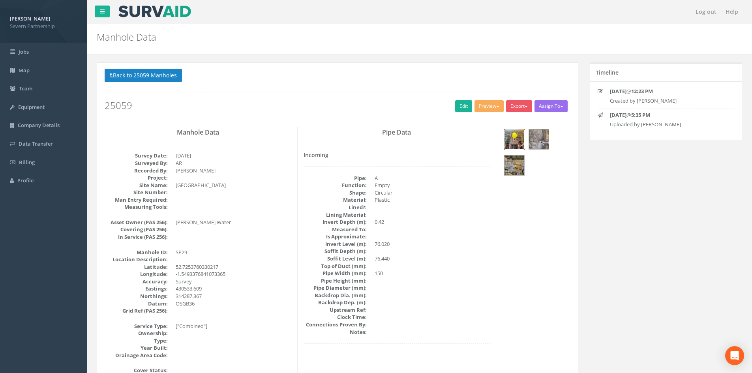
click at [515, 140] on img at bounding box center [515, 140] width 20 height 20
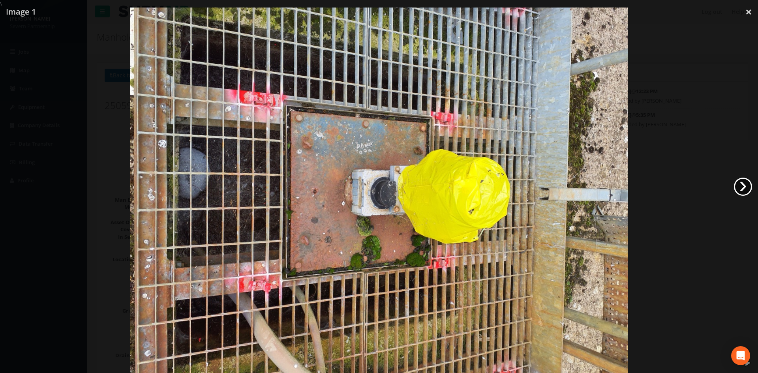
click at [739, 190] on link "›" at bounding box center [743, 187] width 18 height 18
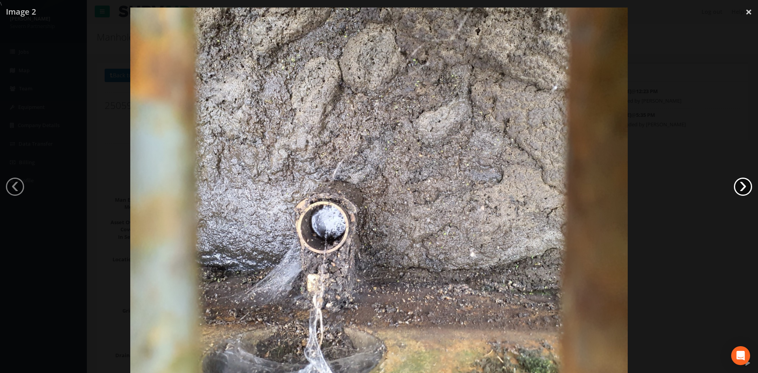
click at [739, 190] on link "›" at bounding box center [743, 187] width 18 height 18
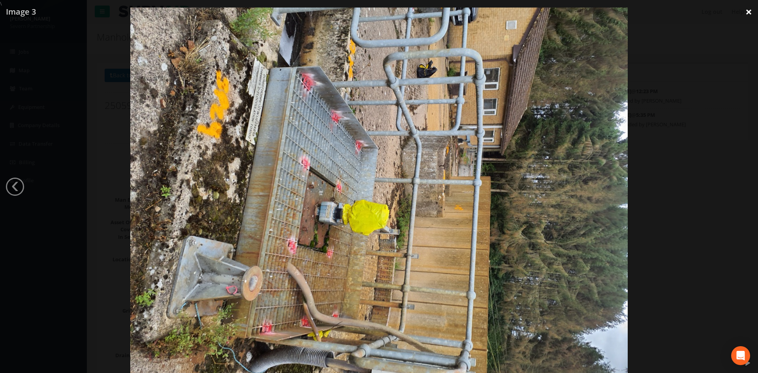
click at [748, 13] on link "×" at bounding box center [749, 12] width 19 height 24
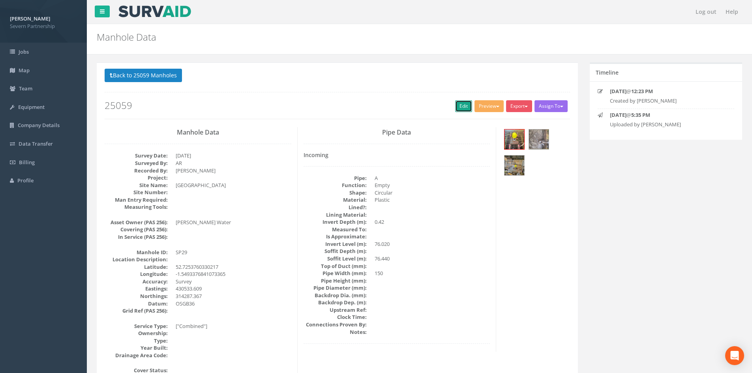
click at [461, 108] on link "Edit" at bounding box center [463, 106] width 17 height 12
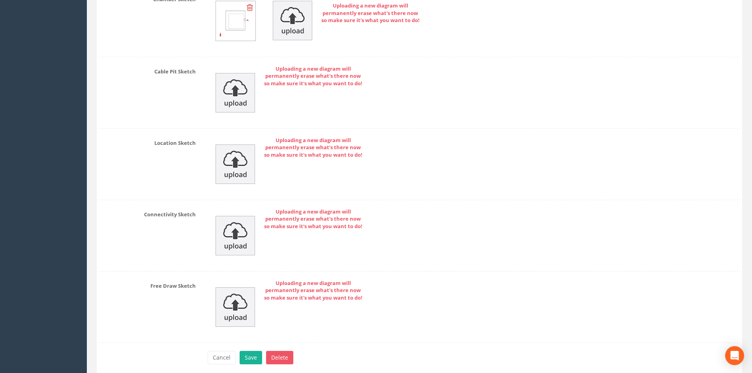
scroll to position [1891, 0]
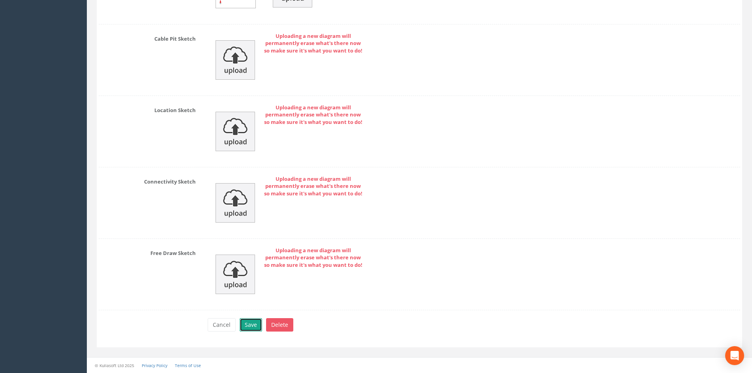
click at [248, 326] on button "Save" at bounding box center [251, 324] width 23 height 13
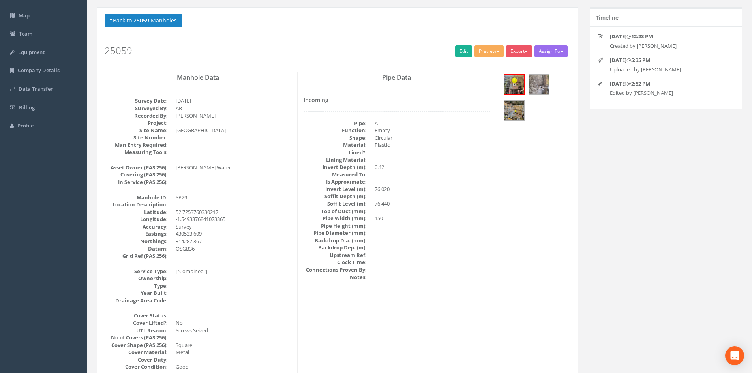
scroll to position [0, 0]
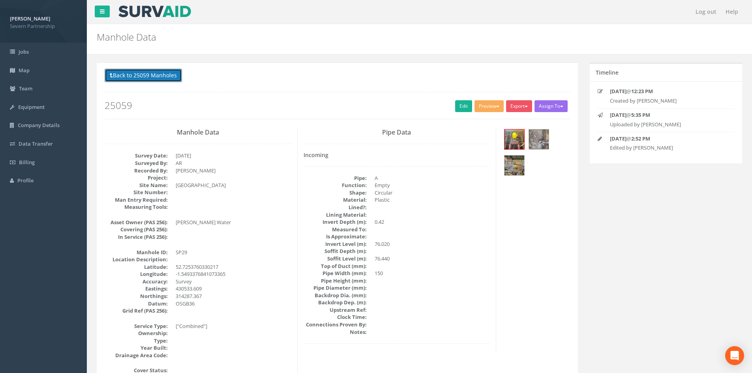
click at [154, 74] on button "Back to 25059 Manholes" at bounding box center [143, 75] width 77 height 13
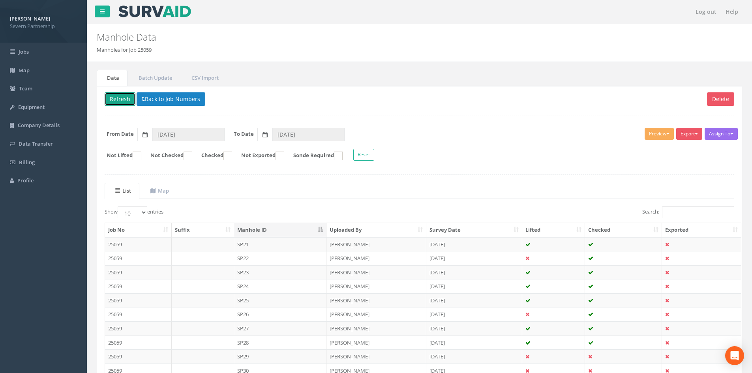
click at [111, 96] on button "Refresh" at bounding box center [120, 98] width 31 height 13
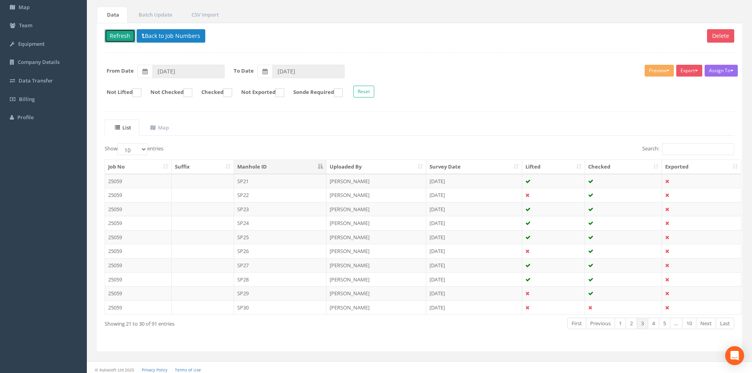
scroll to position [67, 0]
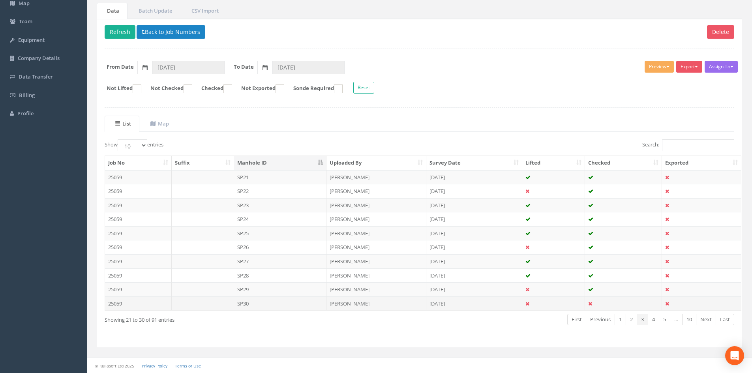
click at [255, 300] on td "SP30" at bounding box center [280, 304] width 93 height 14
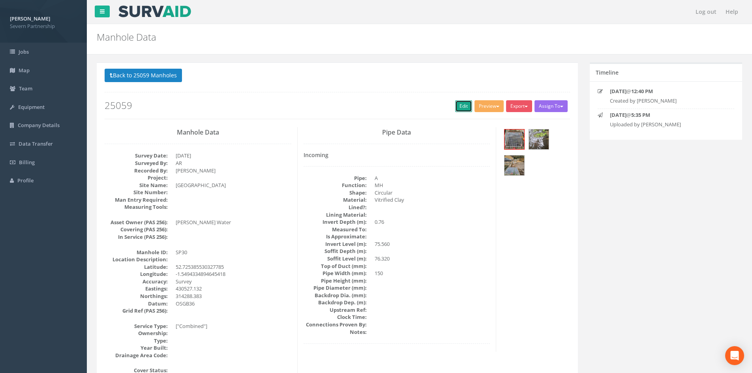
click at [461, 107] on link "Edit" at bounding box center [463, 106] width 17 height 12
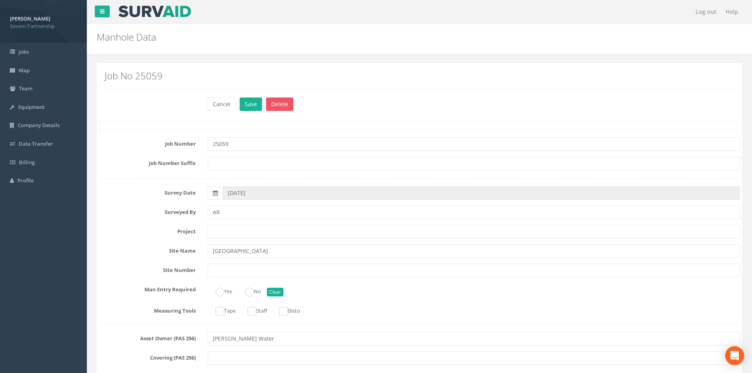
scroll to position [1424, 0]
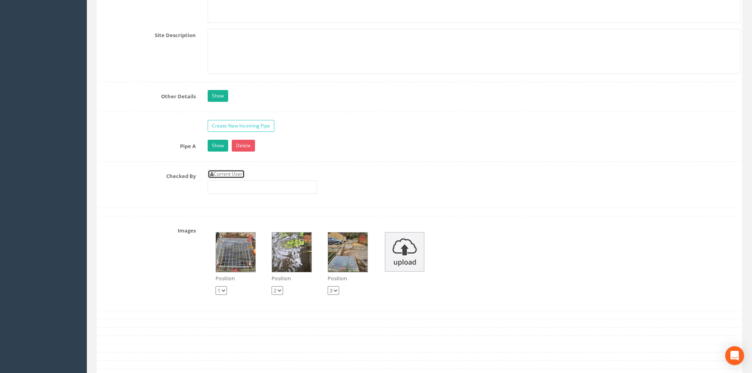
click at [229, 175] on link "Current User" at bounding box center [226, 174] width 37 height 9
type input "[PERSON_NAME]"
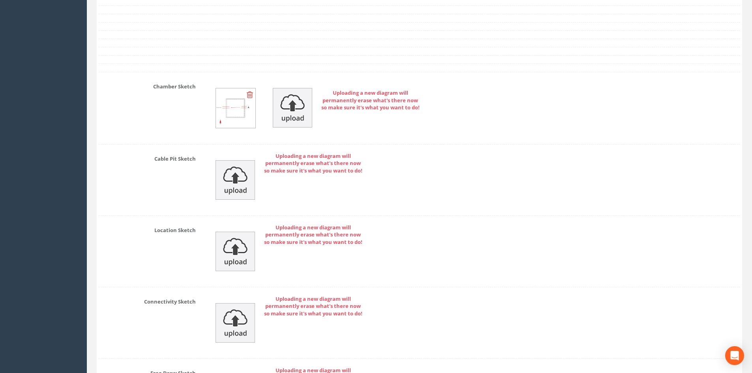
scroll to position [1891, 0]
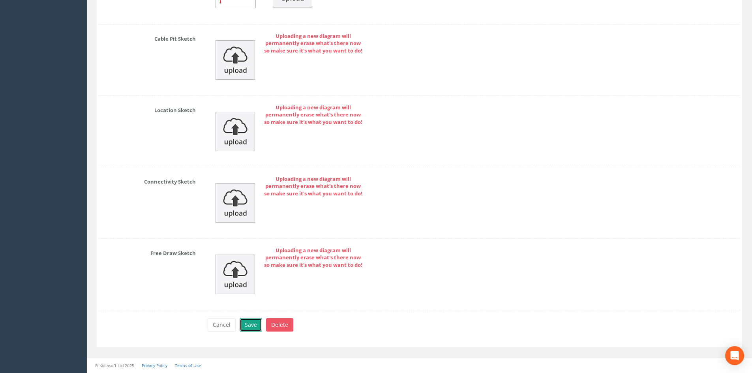
click at [247, 328] on button "Save" at bounding box center [251, 324] width 23 height 13
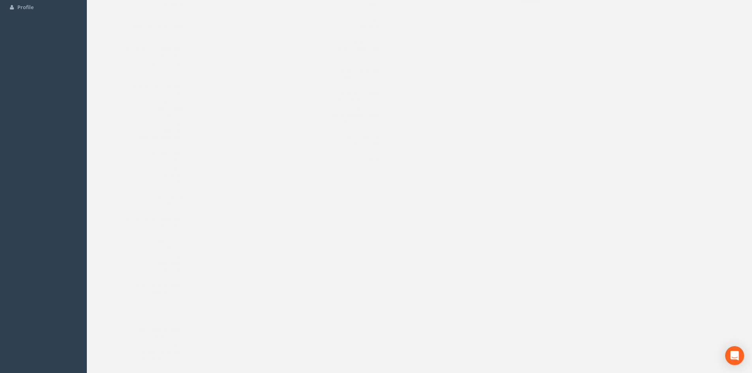
scroll to position [0, 0]
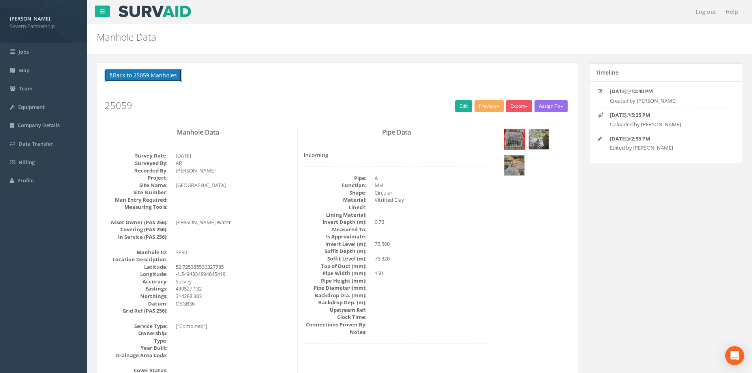
click at [141, 75] on button "Back to 25059 Manholes" at bounding box center [143, 75] width 77 height 13
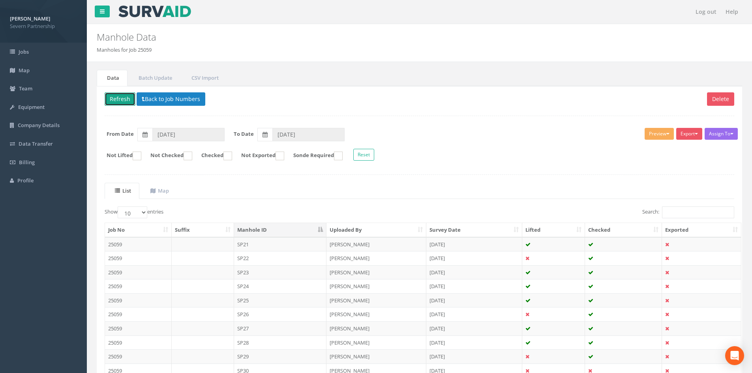
click at [119, 97] on button "Refresh" at bounding box center [120, 98] width 31 height 13
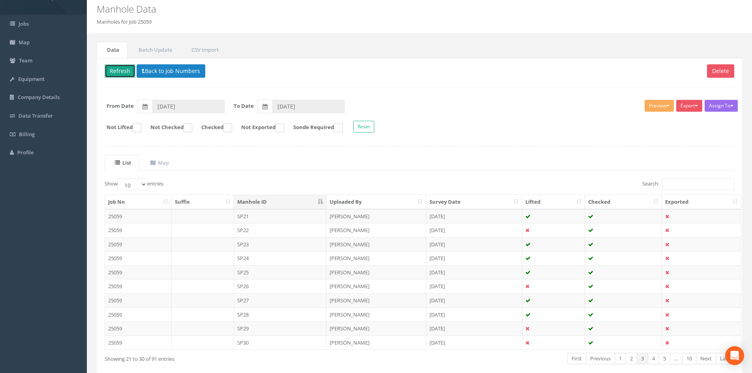
scroll to position [67, 0]
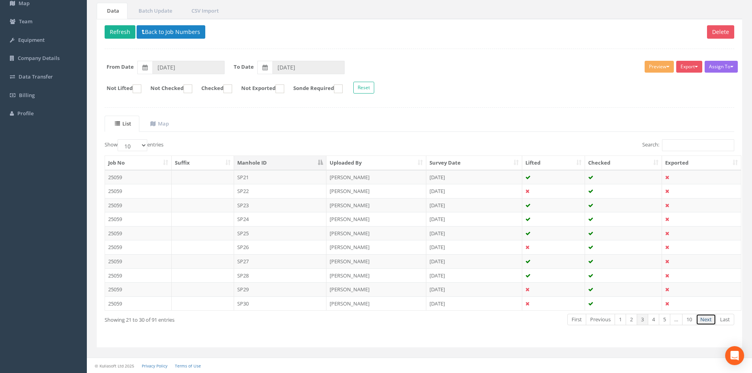
click at [705, 318] on link "Next" at bounding box center [706, 319] width 20 height 11
click at [295, 180] on td "SP31" at bounding box center [280, 177] width 93 height 14
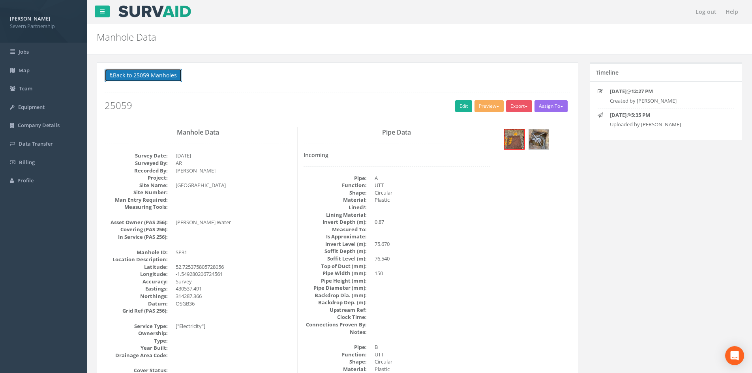
click at [140, 71] on button "Back to 25059 Manholes" at bounding box center [143, 75] width 77 height 13
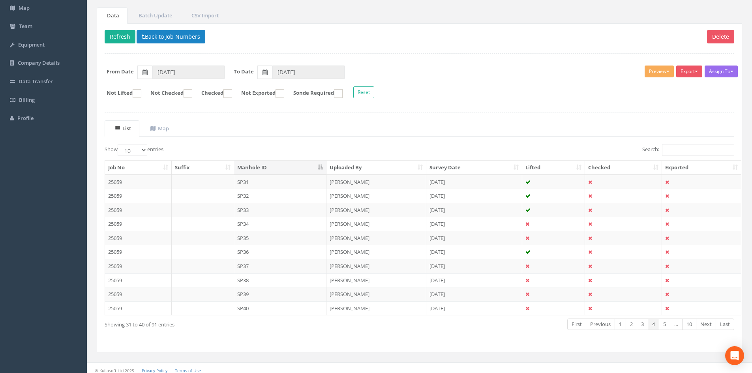
scroll to position [67, 0]
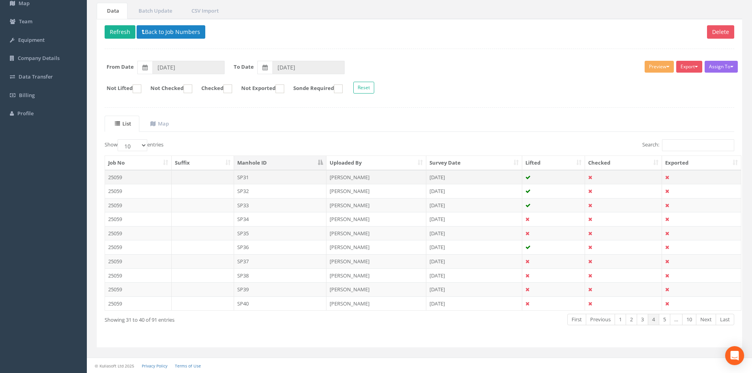
click at [277, 177] on td "SP31" at bounding box center [280, 177] width 93 height 14
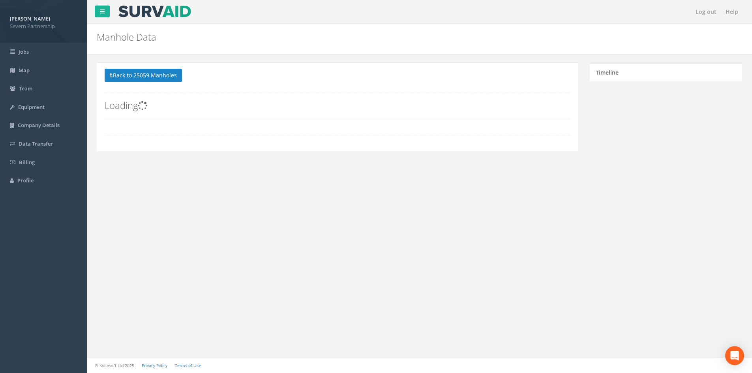
scroll to position [0, 0]
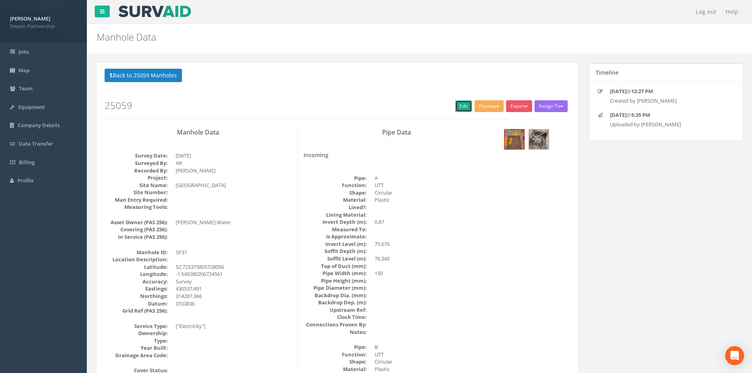
click at [458, 103] on link "Edit" at bounding box center [463, 106] width 17 height 12
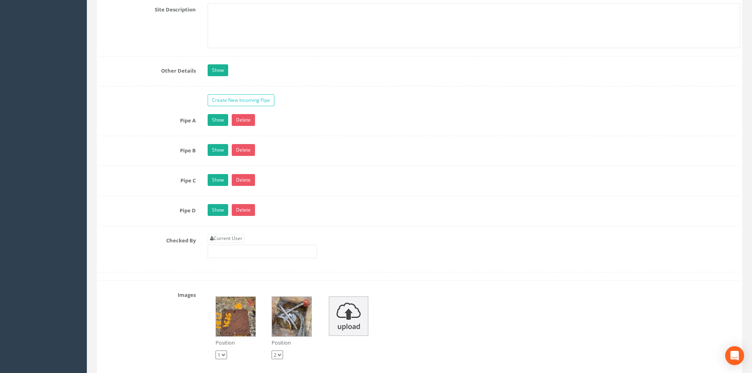
scroll to position [1461, 0]
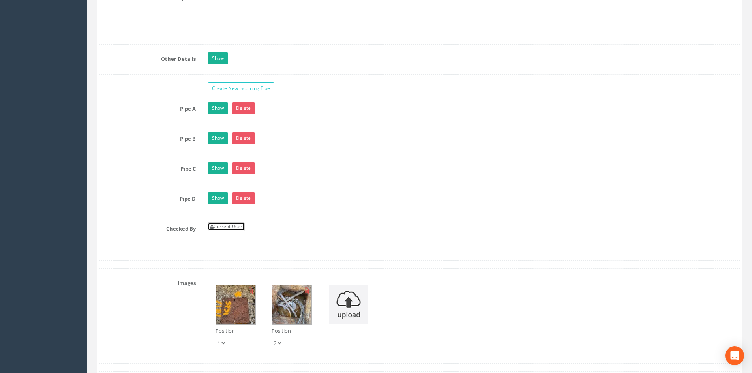
click at [224, 225] on link "Current User" at bounding box center [226, 226] width 37 height 9
type input "[PERSON_NAME]"
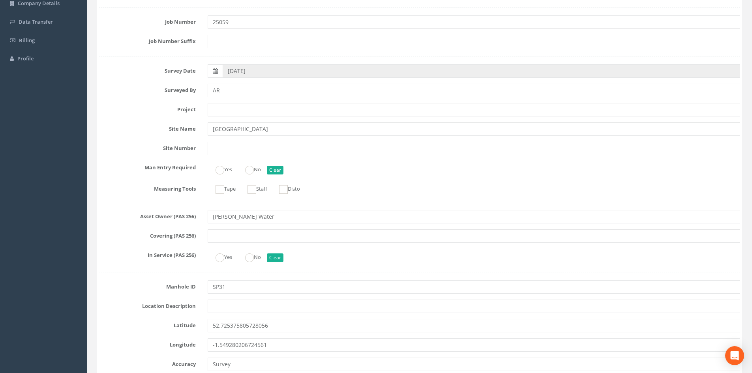
scroll to position [0, 0]
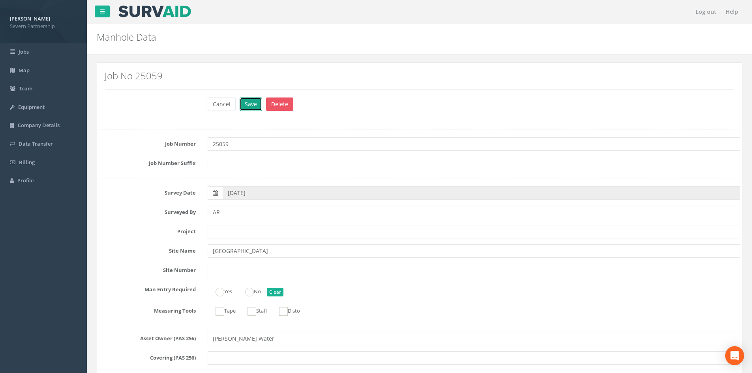
click at [252, 106] on button "Save" at bounding box center [251, 104] width 23 height 13
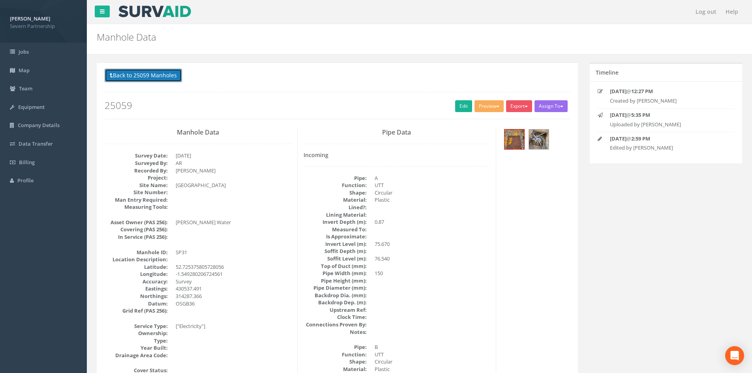
click at [155, 78] on button "Back to 25059 Manholes" at bounding box center [143, 75] width 77 height 13
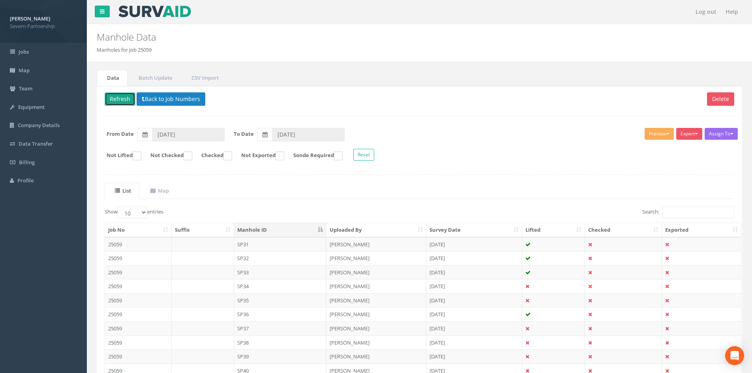
drag, startPoint x: 125, startPoint y: 97, endPoint x: 206, endPoint y: 117, distance: 83.0
click at [125, 97] on button "Refresh" at bounding box center [120, 98] width 31 height 13
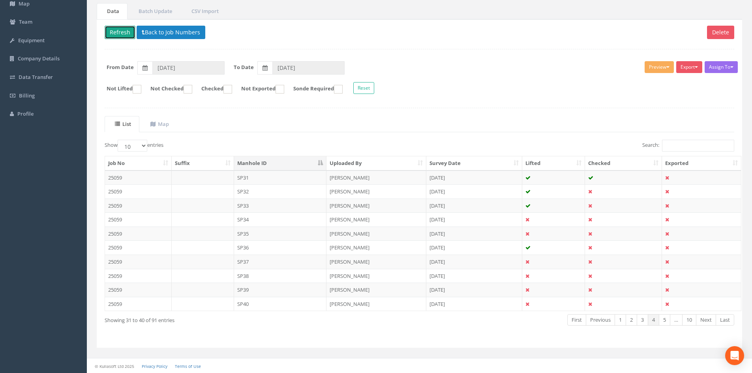
scroll to position [67, 0]
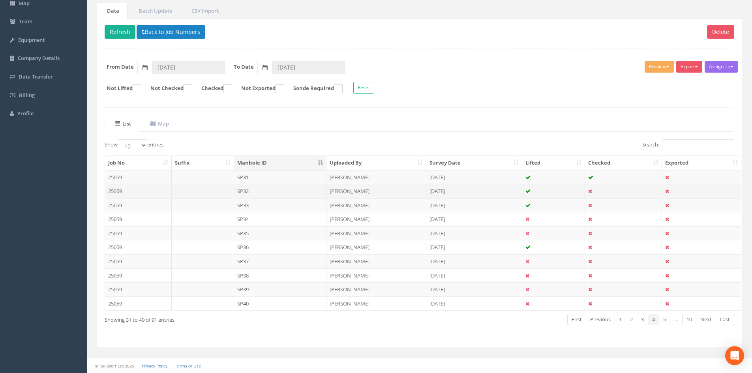
click at [261, 194] on td "SP32" at bounding box center [280, 191] width 93 height 14
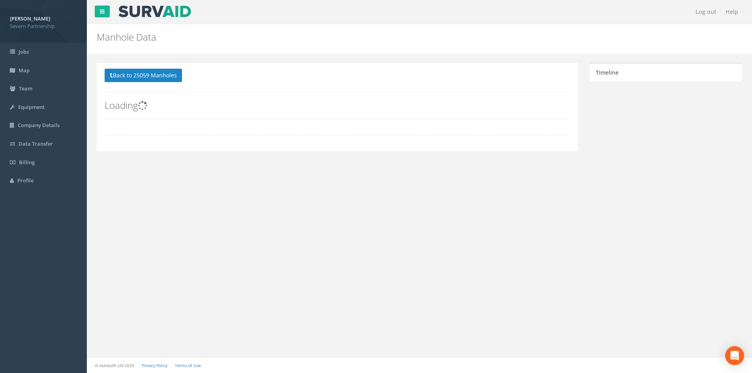
scroll to position [0, 0]
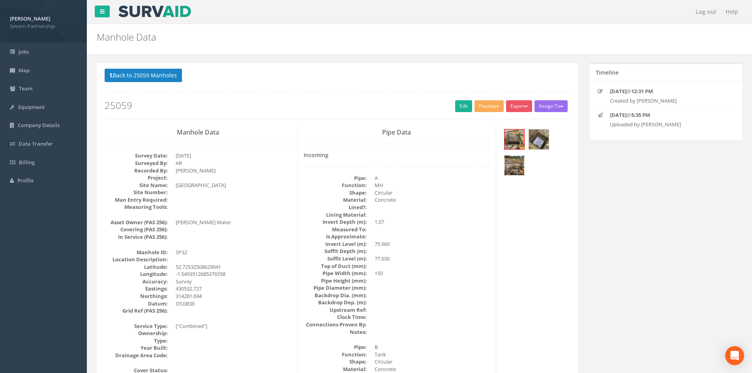
click at [515, 171] on img at bounding box center [515, 166] width 20 height 20
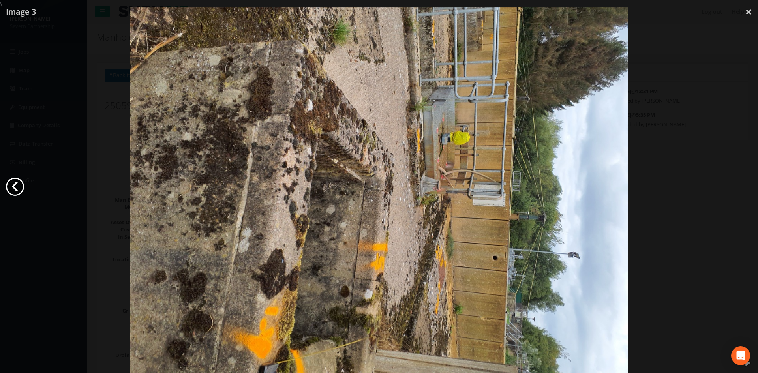
click at [17, 186] on link "‹" at bounding box center [15, 187] width 18 height 18
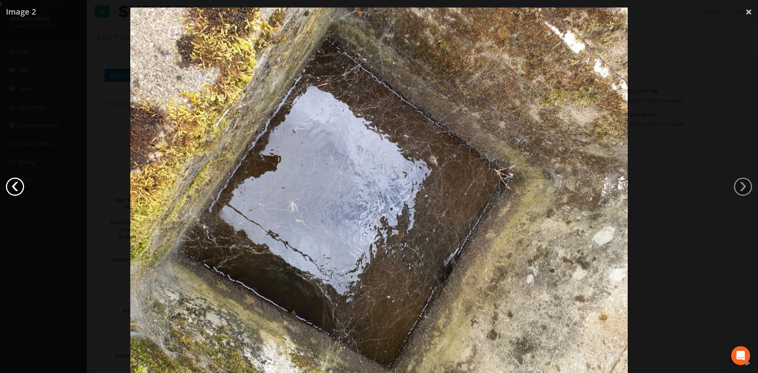
click at [17, 186] on link "‹" at bounding box center [15, 187] width 18 height 18
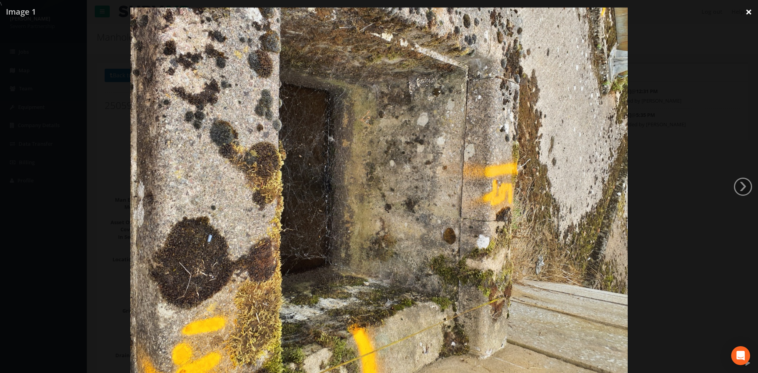
click at [748, 13] on link "×" at bounding box center [749, 12] width 19 height 24
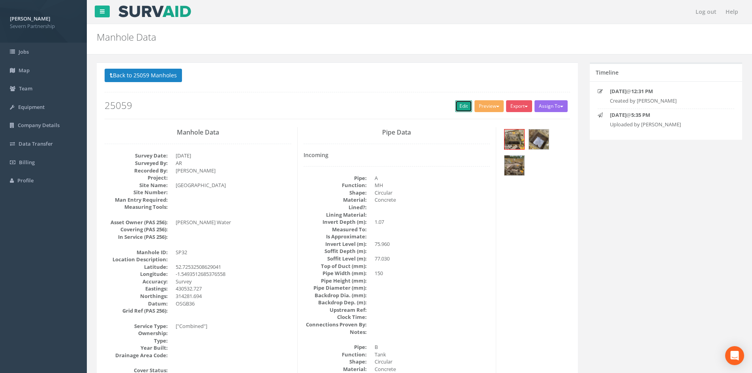
click at [458, 107] on link "Edit" at bounding box center [463, 106] width 17 height 12
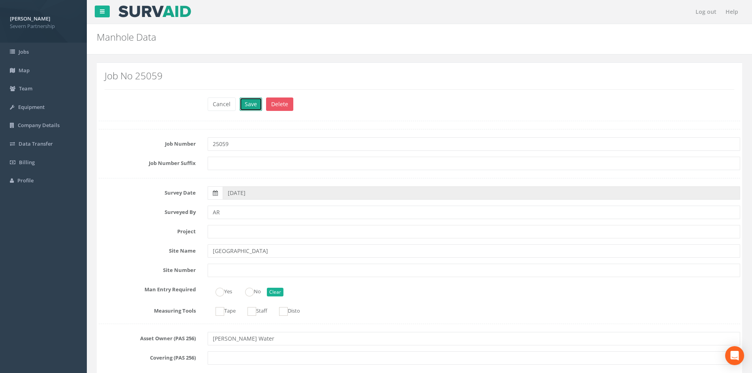
click at [248, 102] on button "Save" at bounding box center [251, 104] width 23 height 13
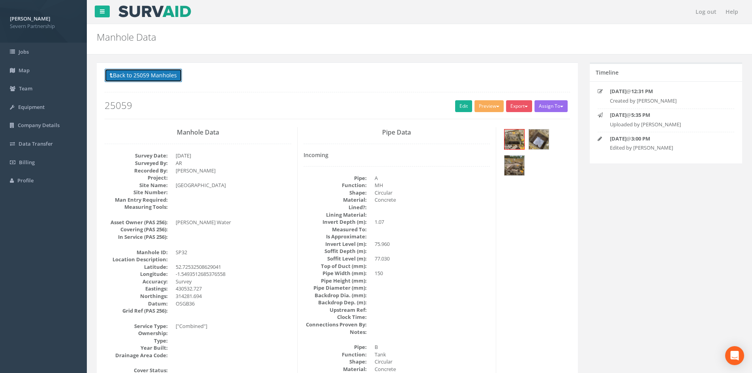
click at [131, 74] on button "Back to 25059 Manholes" at bounding box center [143, 75] width 77 height 13
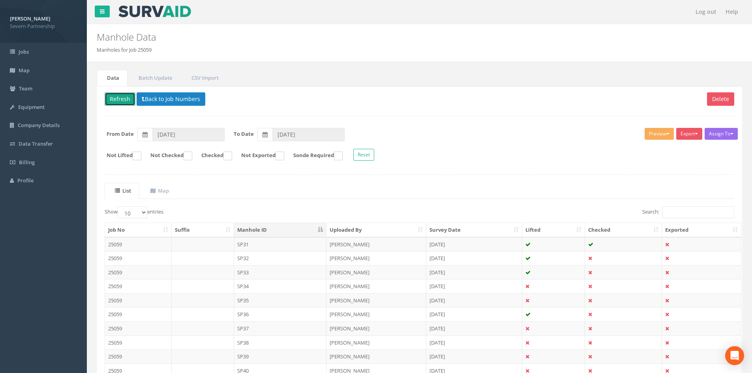
click at [122, 97] on button "Refresh" at bounding box center [120, 98] width 31 height 13
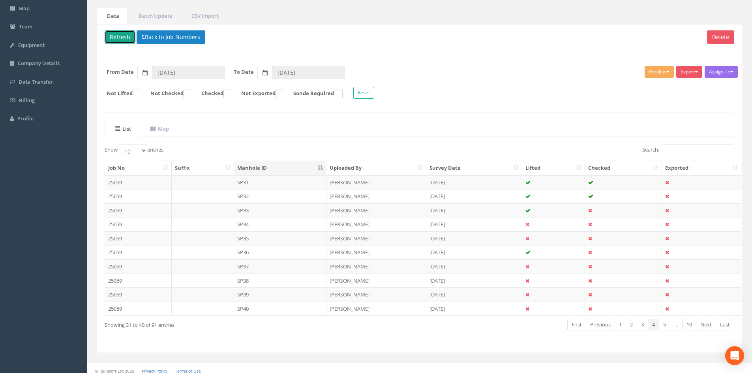
scroll to position [67, 0]
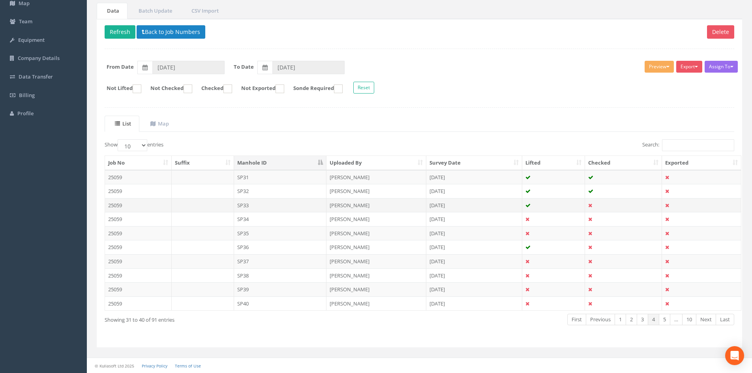
click at [288, 208] on td "SP33" at bounding box center [280, 205] width 93 height 14
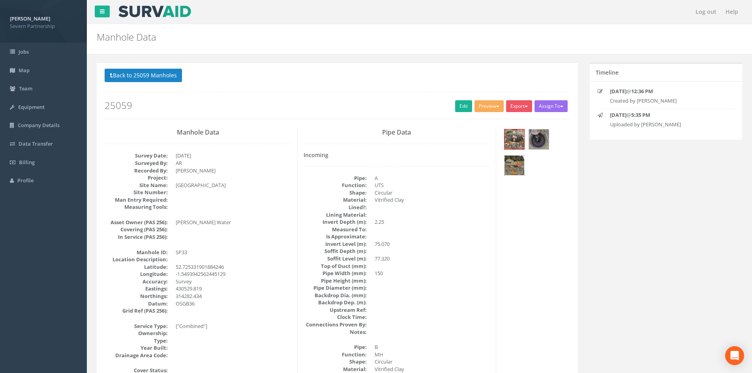
click at [510, 164] on img at bounding box center [515, 166] width 20 height 20
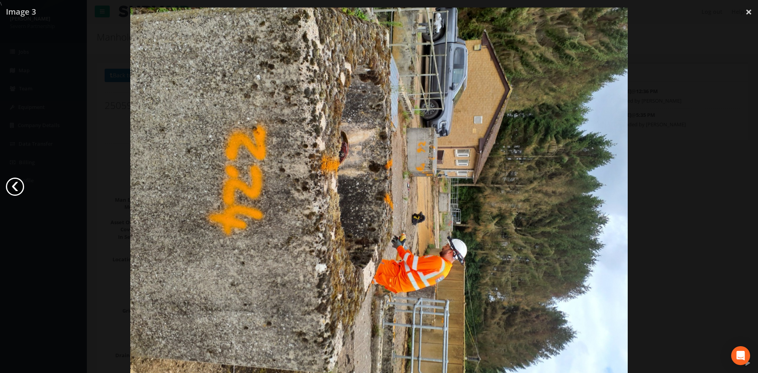
click at [14, 183] on link "‹" at bounding box center [15, 187] width 18 height 18
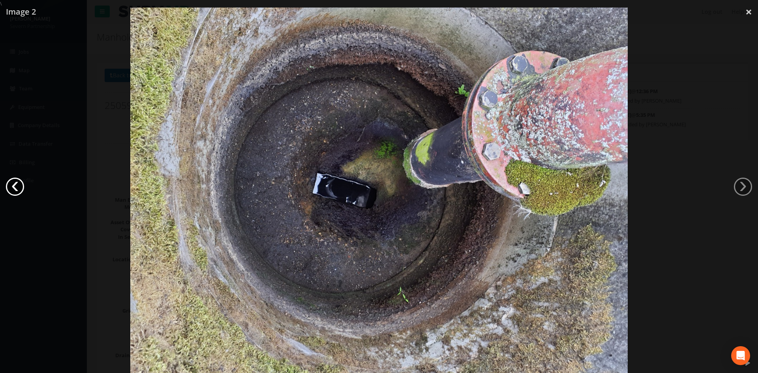
click at [14, 183] on link "‹" at bounding box center [15, 187] width 18 height 18
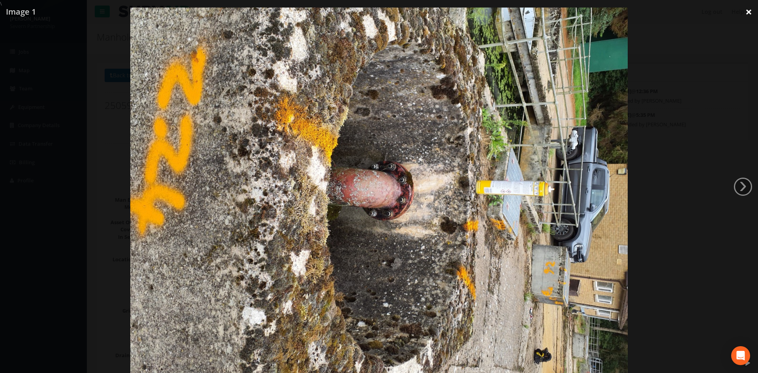
click at [746, 11] on link "×" at bounding box center [749, 12] width 19 height 24
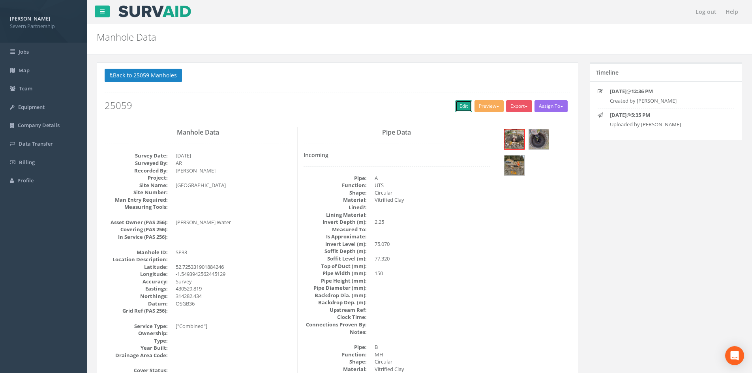
click at [459, 104] on link "Edit" at bounding box center [463, 106] width 17 height 12
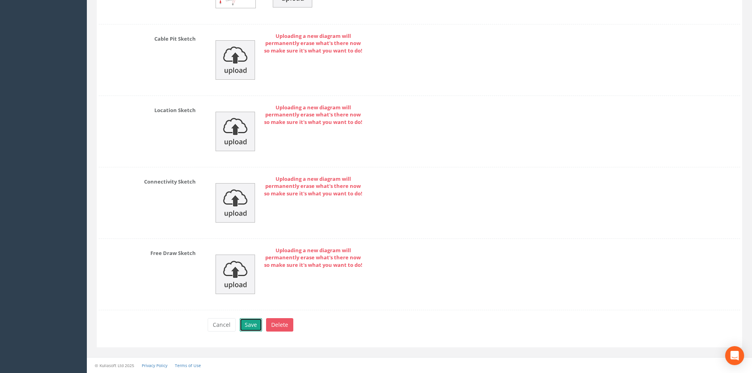
click at [254, 325] on button "Save" at bounding box center [251, 324] width 23 height 13
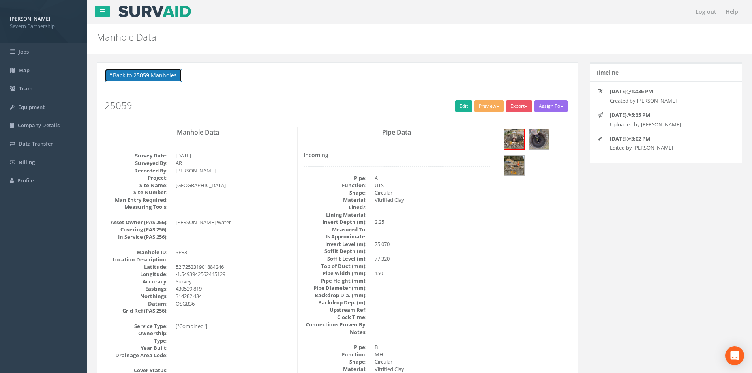
click at [143, 75] on button "Back to 25059 Manholes" at bounding box center [143, 75] width 77 height 13
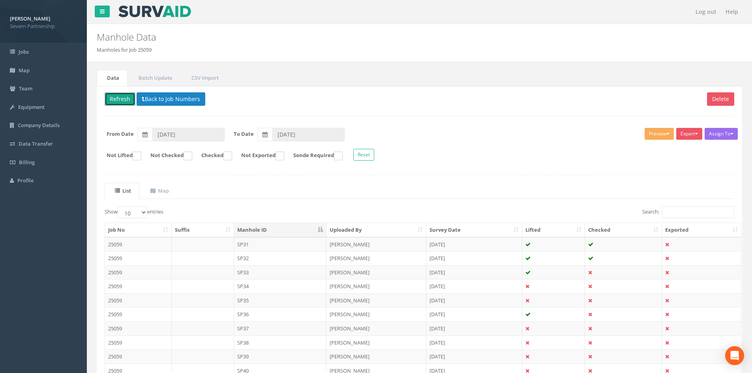
click at [122, 97] on button "Refresh" at bounding box center [120, 98] width 31 height 13
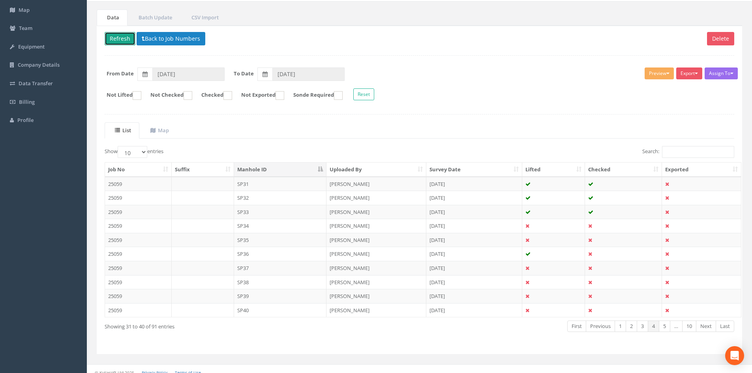
scroll to position [67, 0]
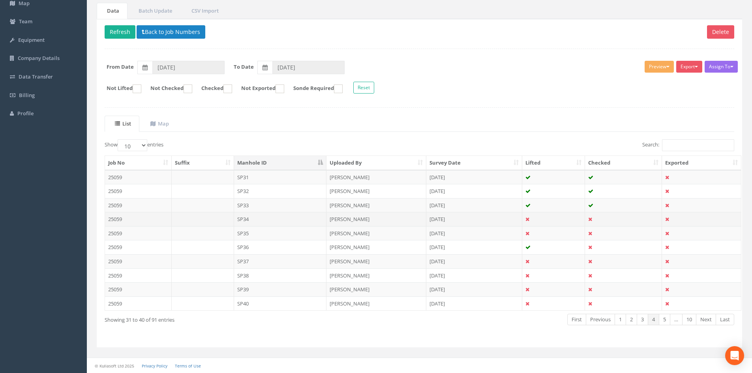
click at [254, 220] on td "SP34" at bounding box center [280, 219] width 93 height 14
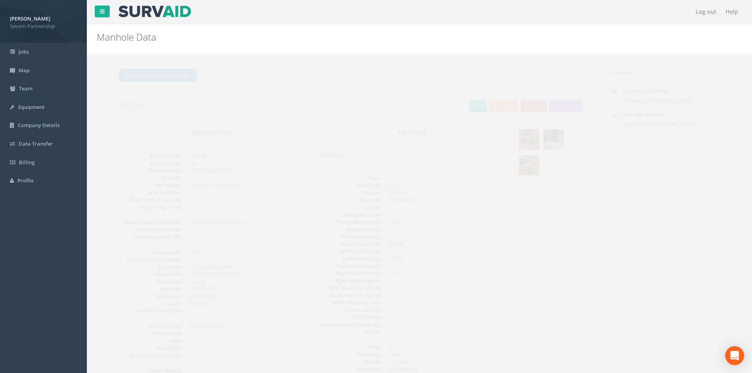
click at [512, 165] on img at bounding box center [515, 166] width 20 height 20
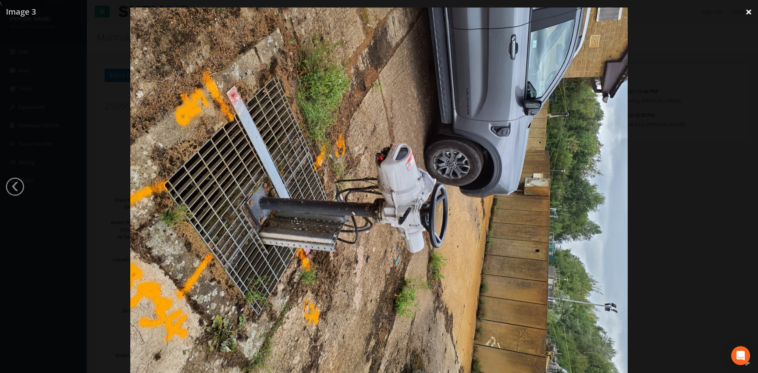
click at [745, 10] on link "×" at bounding box center [749, 12] width 19 height 24
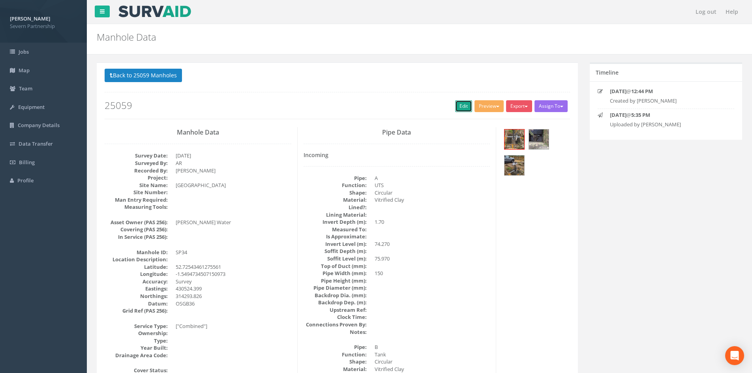
drag, startPoint x: 458, startPoint y: 105, endPoint x: 121, endPoint y: 37, distance: 344.2
click at [458, 105] on link "Edit" at bounding box center [463, 106] width 17 height 12
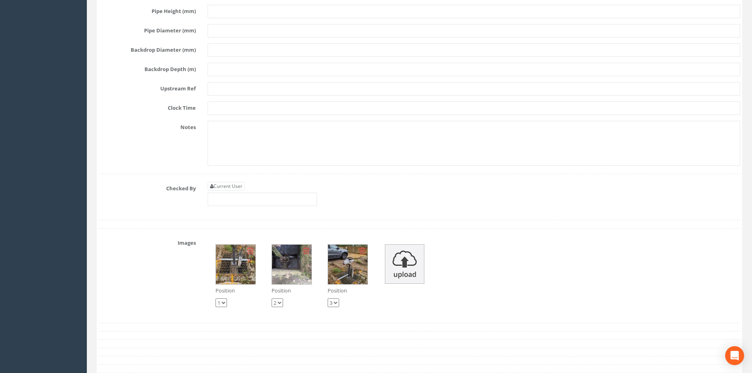
scroll to position [1975, 0]
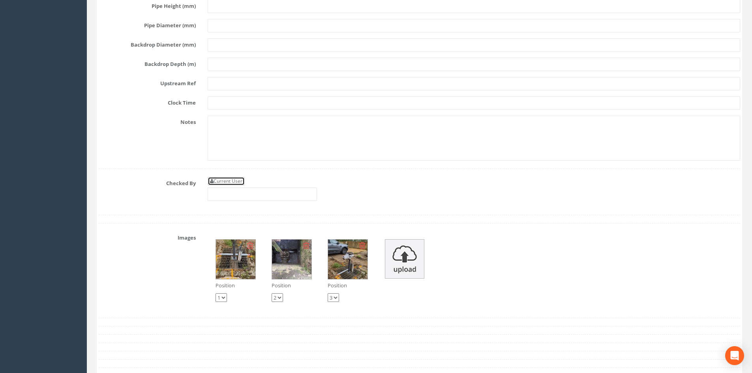
click at [218, 183] on link "Current User" at bounding box center [226, 181] width 37 height 9
type input "[PERSON_NAME]"
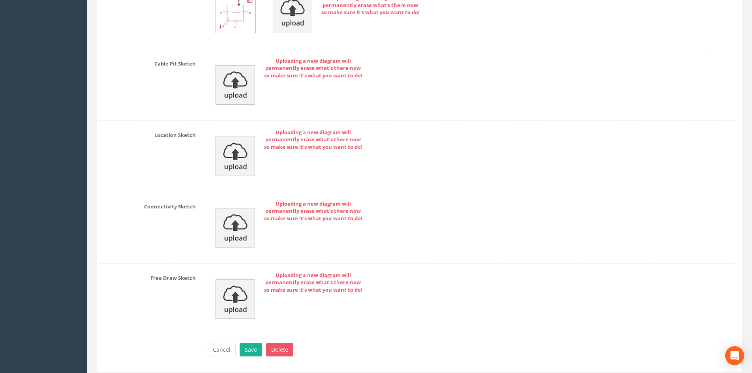
scroll to position [2449, 0]
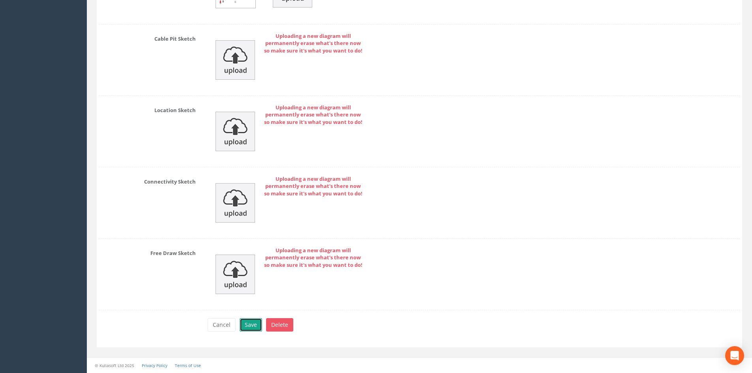
click at [247, 322] on button "Save" at bounding box center [251, 324] width 23 height 13
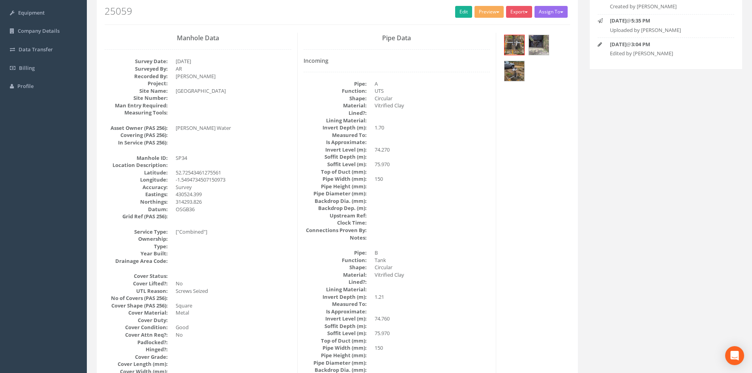
scroll to position [0, 0]
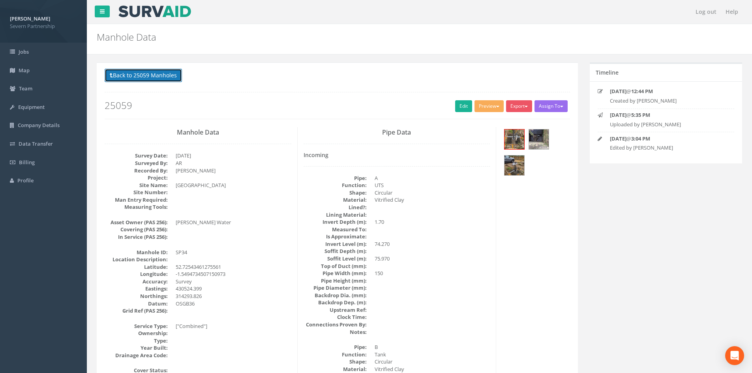
click at [145, 73] on button "Back to 25059 Manholes" at bounding box center [143, 75] width 77 height 13
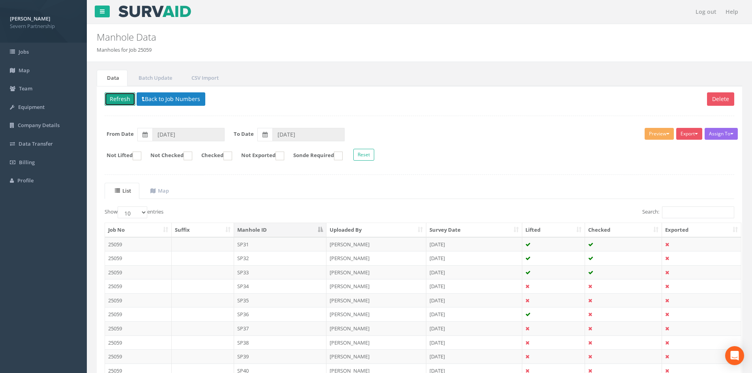
click at [115, 98] on button "Refresh" at bounding box center [120, 98] width 31 height 13
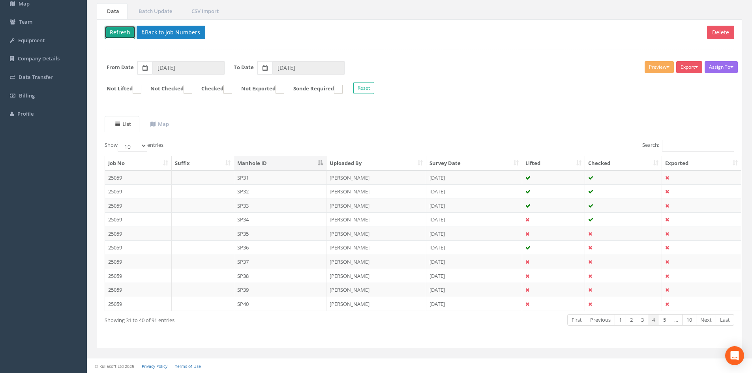
scroll to position [67, 0]
click at [282, 233] on td "SP35" at bounding box center [280, 233] width 93 height 14
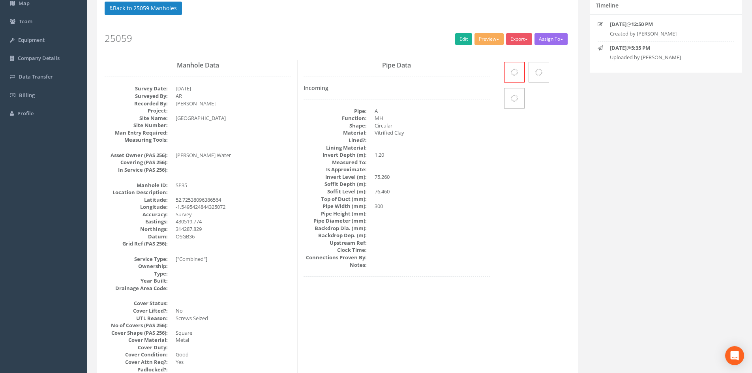
scroll to position [0, 0]
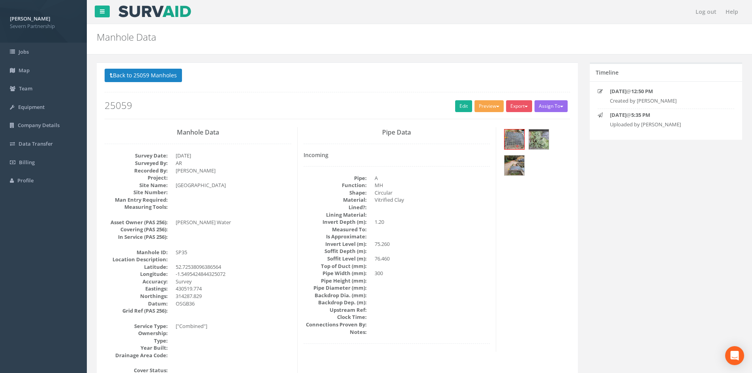
click at [484, 108] on button "Preview" at bounding box center [489, 106] width 29 height 12
click at [472, 121] on link "SP Manhole" at bounding box center [475, 123] width 60 height 12
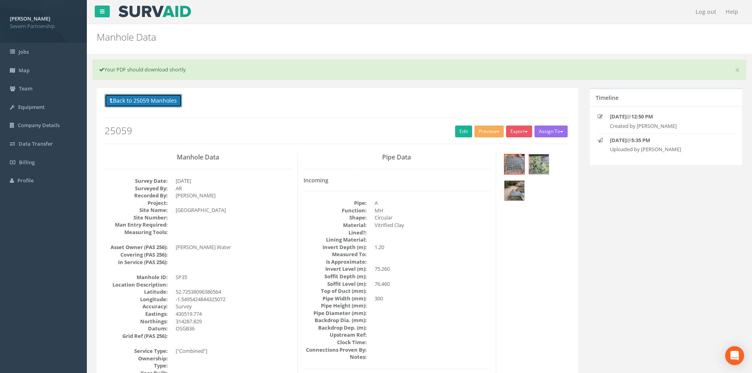
click at [165, 103] on button "Back to 25059 Manholes" at bounding box center [143, 100] width 77 height 13
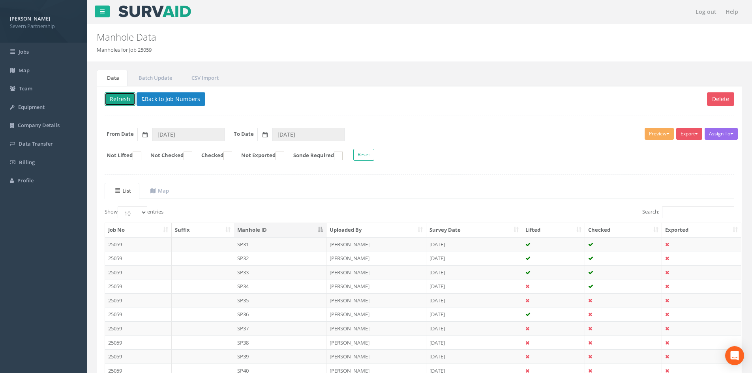
click at [121, 97] on button "Refresh" at bounding box center [120, 98] width 31 height 13
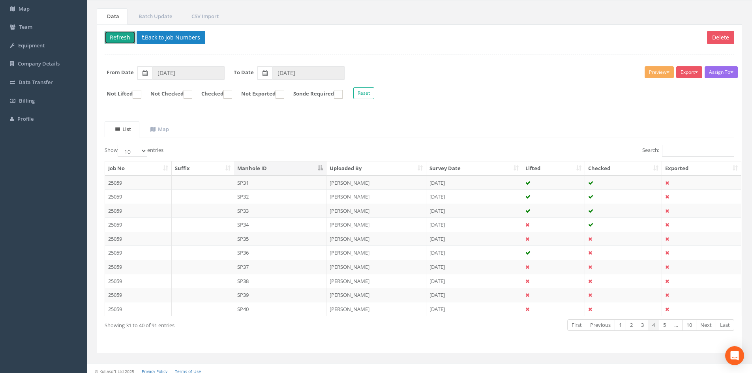
scroll to position [67, 0]
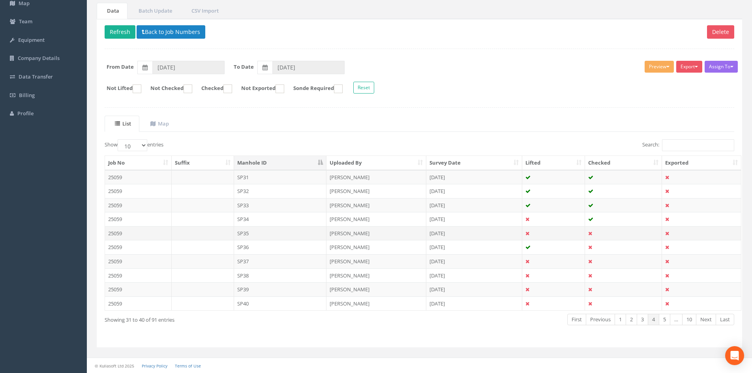
click at [269, 231] on td "SP35" at bounding box center [280, 233] width 93 height 14
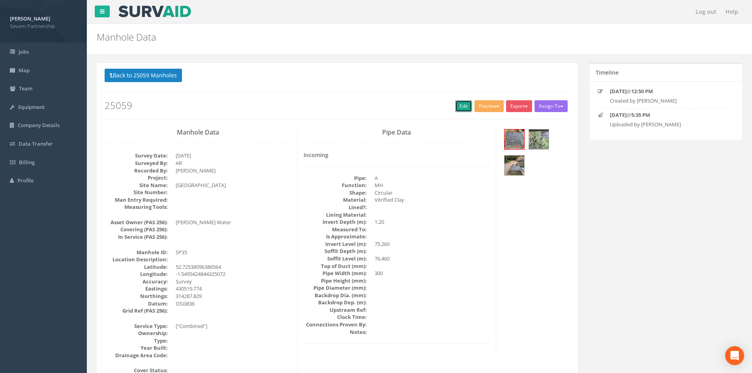
click at [461, 108] on link "Edit" at bounding box center [463, 106] width 17 height 12
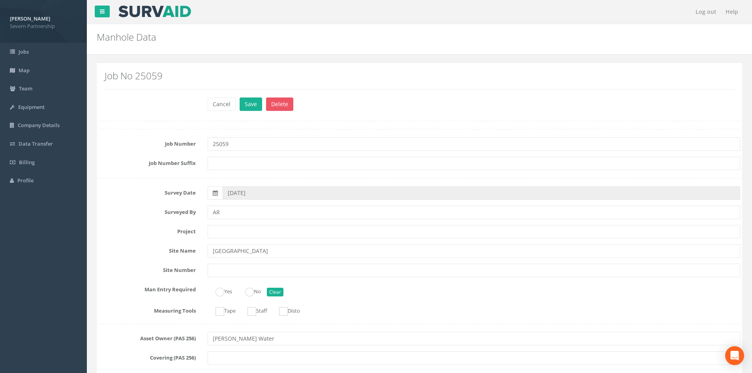
scroll to position [1344, 0]
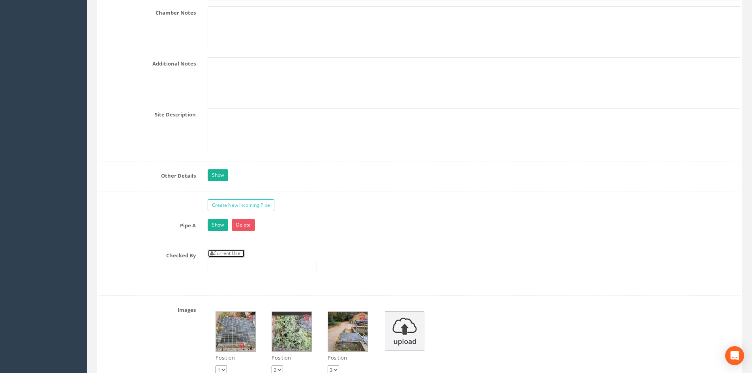
click at [237, 251] on link "Current User" at bounding box center [226, 253] width 37 height 9
type input "[PERSON_NAME]"
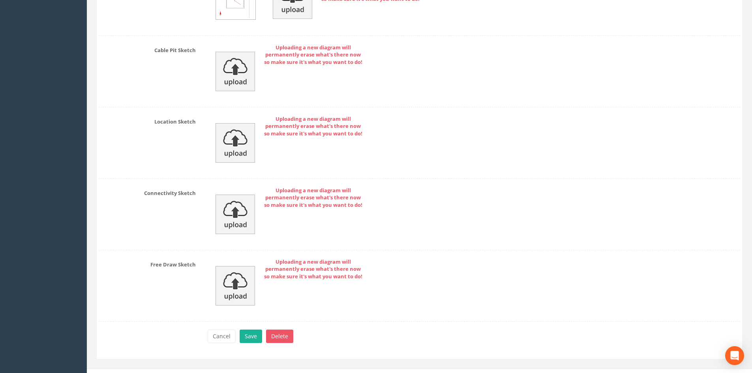
scroll to position [1891, 0]
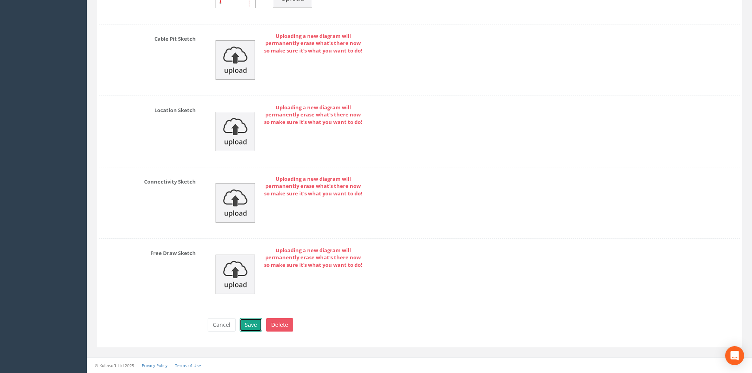
click at [252, 323] on button "Save" at bounding box center [251, 324] width 23 height 13
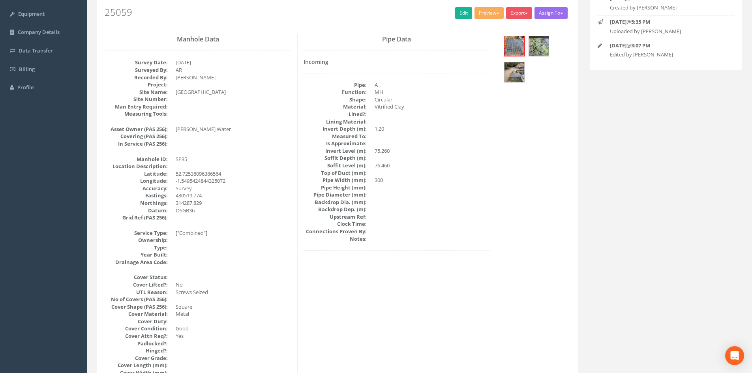
scroll to position [0, 0]
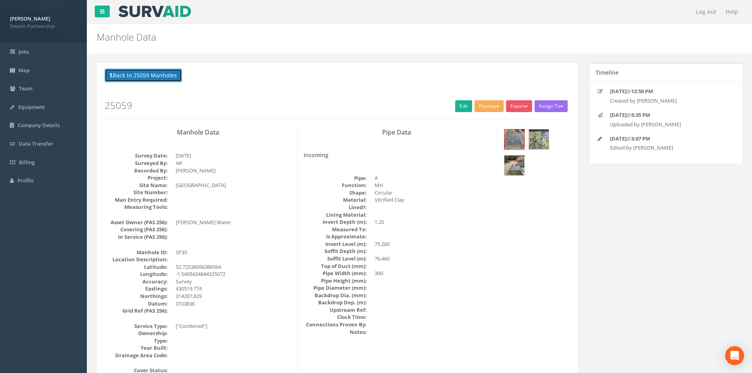
click at [156, 78] on button "Back to 25059 Manholes" at bounding box center [143, 75] width 77 height 13
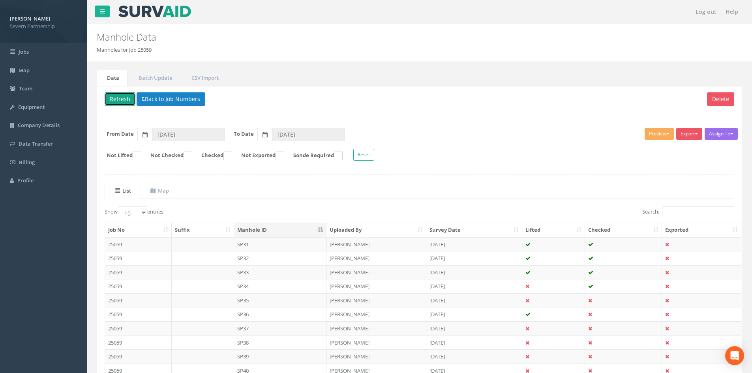
click at [124, 99] on button "Refresh" at bounding box center [120, 98] width 31 height 13
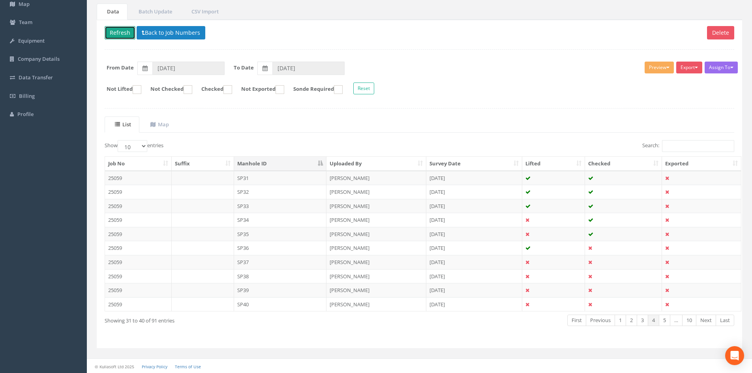
scroll to position [67, 0]
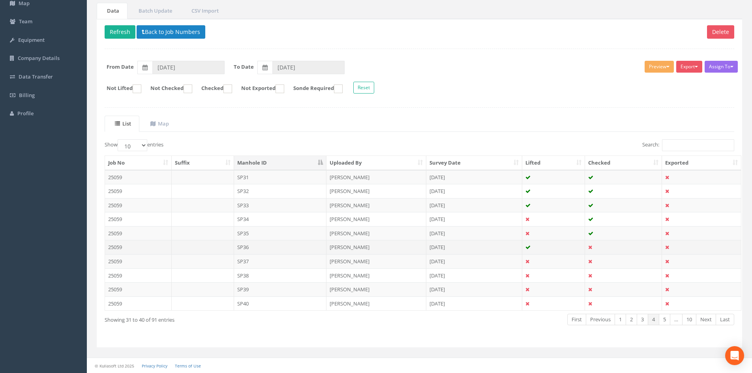
click at [261, 247] on td "SP36" at bounding box center [280, 247] width 93 height 14
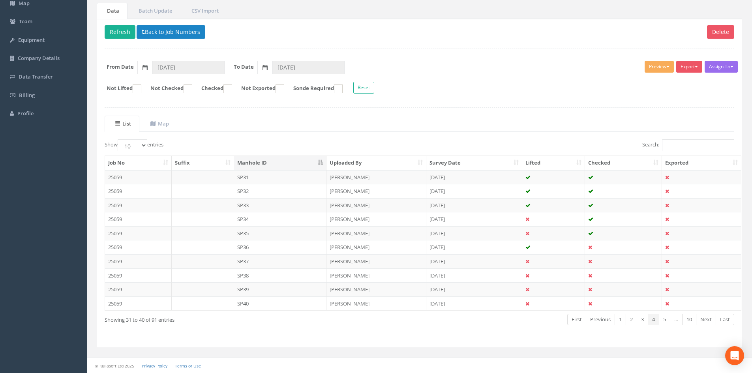
scroll to position [0, 0]
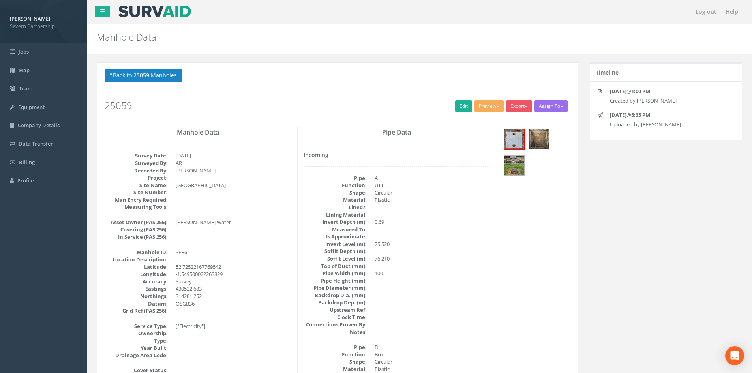
click at [538, 137] on img at bounding box center [539, 140] width 20 height 20
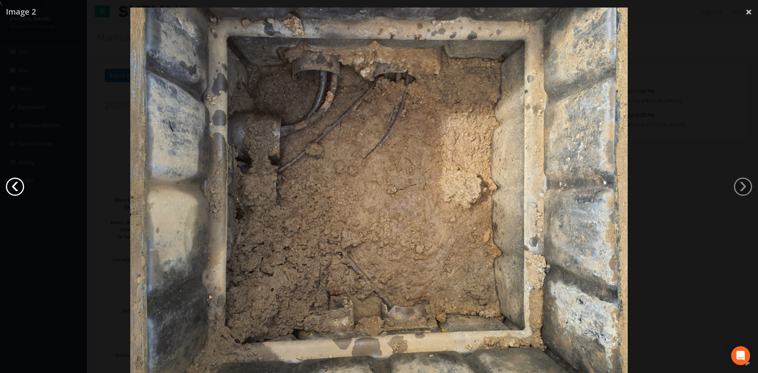
click at [18, 185] on link "‹" at bounding box center [15, 187] width 18 height 18
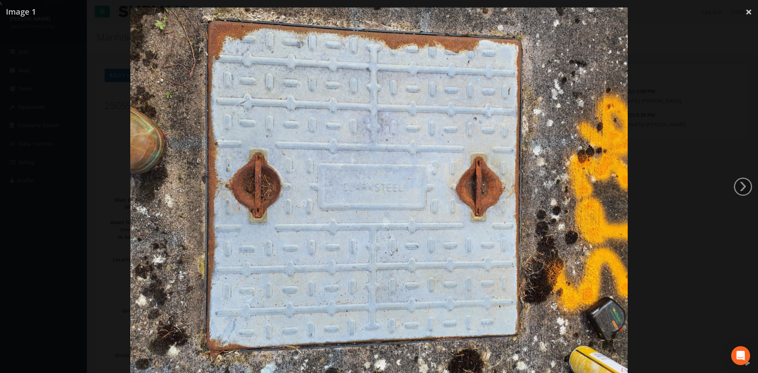
click at [18, 185] on div at bounding box center [379, 194] width 758 height 373
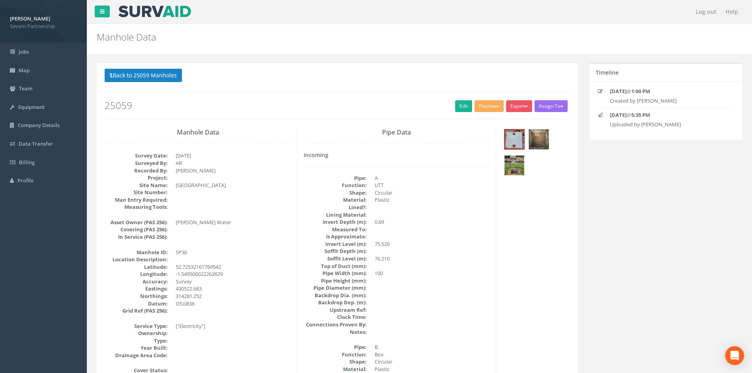
click at [514, 169] on img at bounding box center [515, 166] width 20 height 20
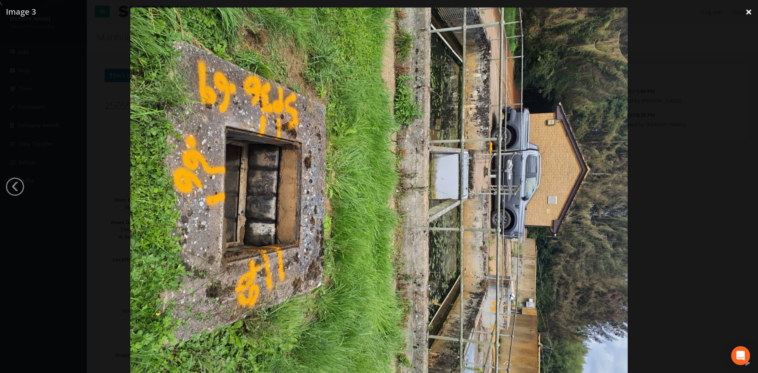
click at [750, 15] on link "×" at bounding box center [749, 12] width 19 height 24
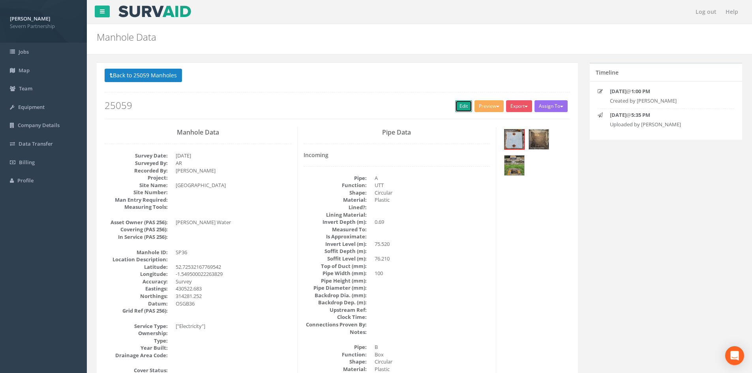
click at [461, 105] on link "Edit" at bounding box center [463, 106] width 17 height 12
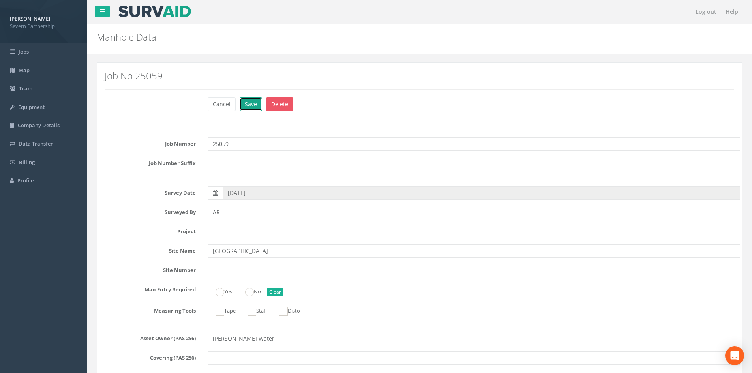
click at [246, 101] on button "Save" at bounding box center [251, 104] width 23 height 13
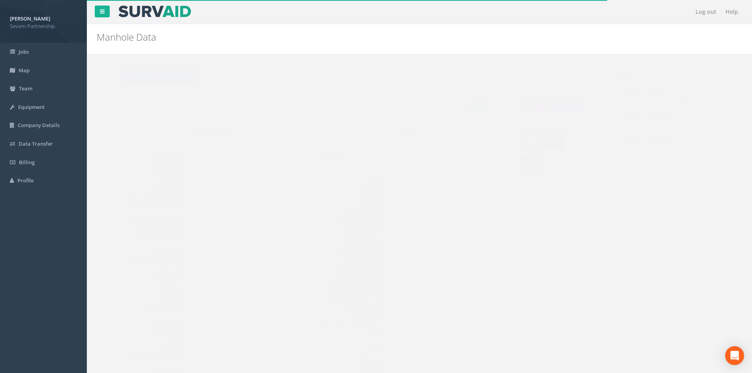
click at [153, 78] on button "Back to 25059 Manholes" at bounding box center [143, 75] width 77 height 13
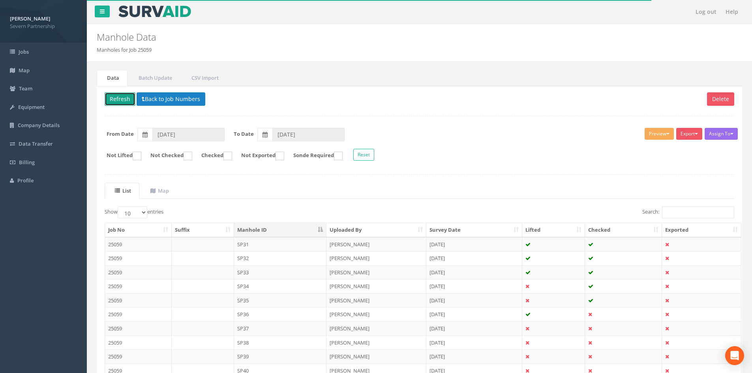
click at [122, 100] on button "Refresh" at bounding box center [120, 98] width 31 height 13
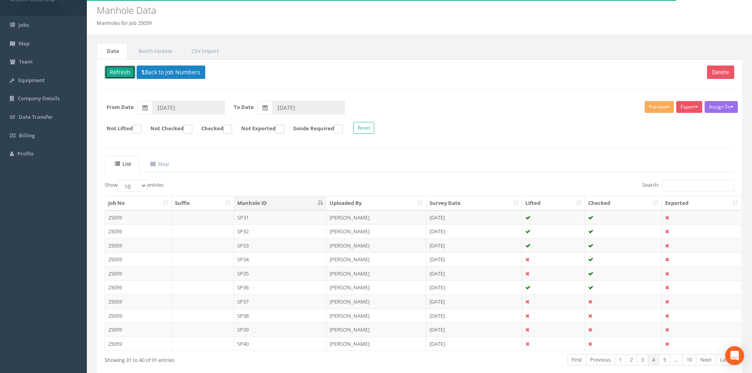
scroll to position [67, 0]
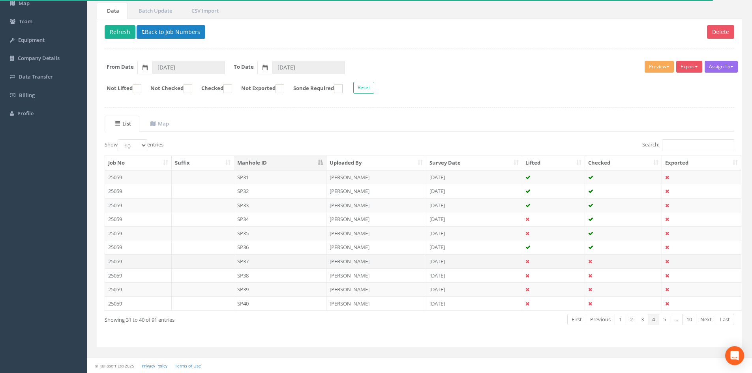
click at [317, 263] on td "SP37" at bounding box center [280, 261] width 93 height 14
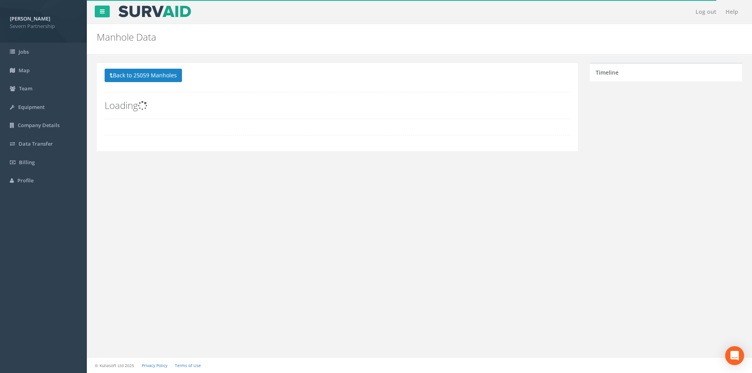
scroll to position [0, 0]
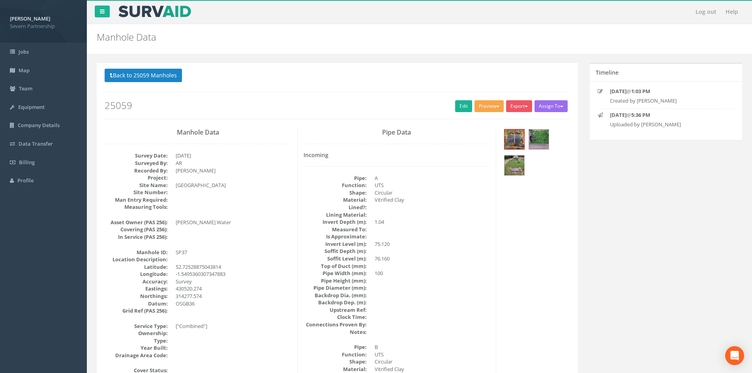
click at [479, 105] on button "Preview" at bounding box center [489, 106] width 29 height 12
click at [463, 122] on link "SP Manhole" at bounding box center [475, 123] width 60 height 12
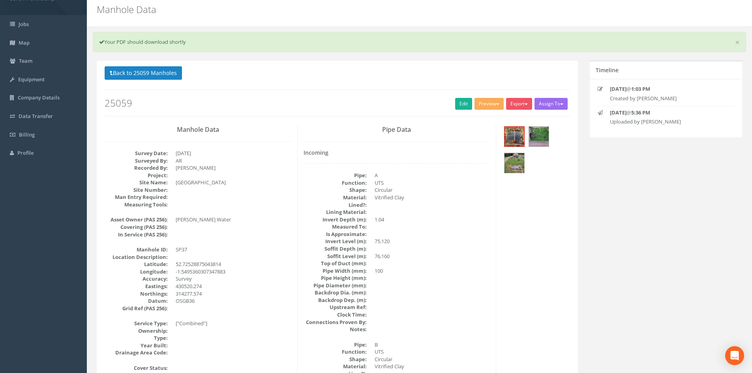
scroll to position [39, 0]
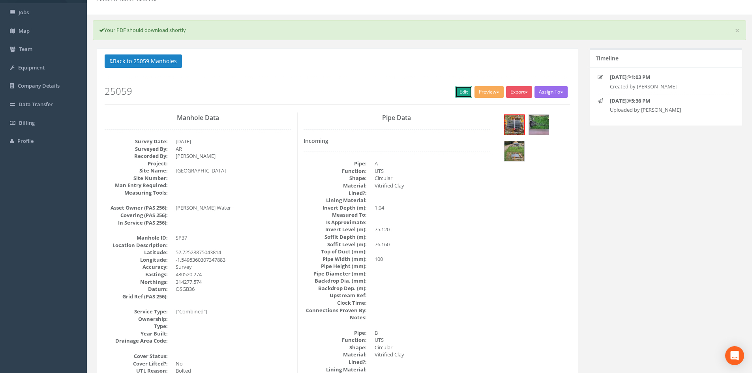
click at [458, 92] on link "Edit" at bounding box center [463, 92] width 17 height 12
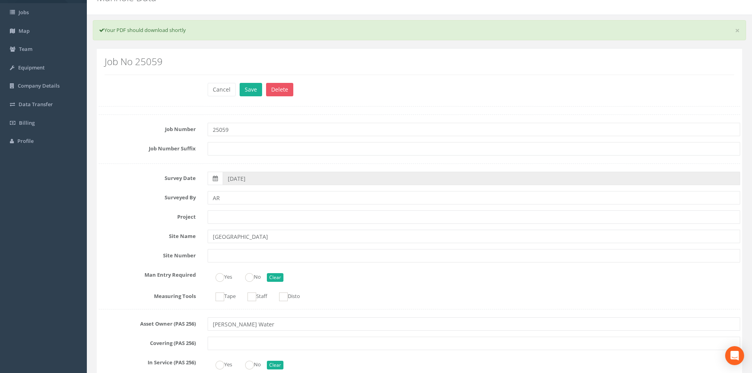
scroll to position [2014, 0]
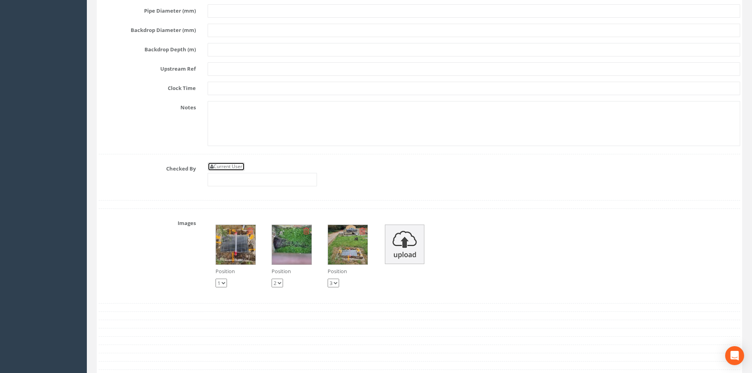
click at [225, 164] on link "Current User" at bounding box center [226, 166] width 37 height 9
type input "[PERSON_NAME]"
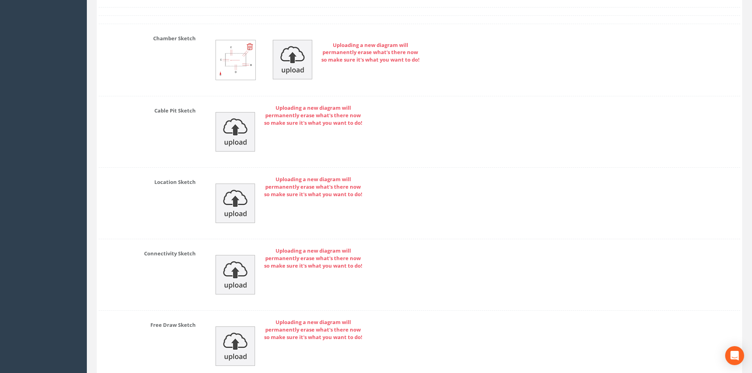
scroll to position [2474, 0]
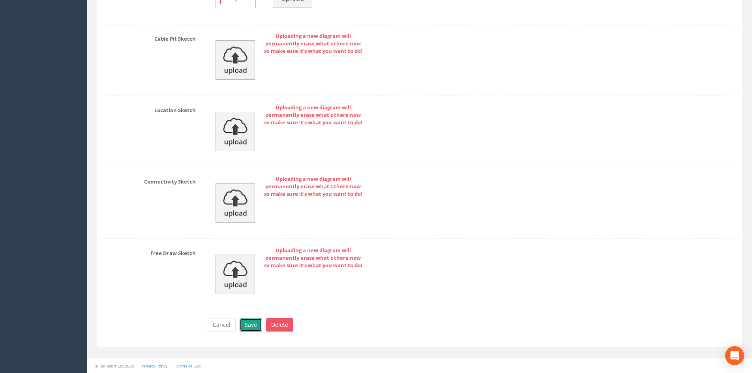
click at [252, 322] on button "Save" at bounding box center [251, 324] width 23 height 13
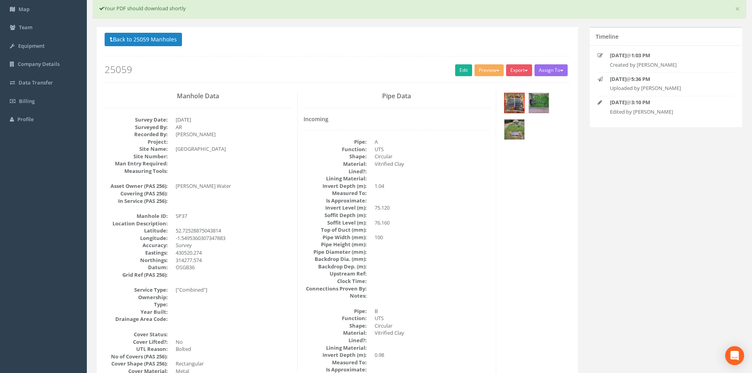
scroll to position [0, 0]
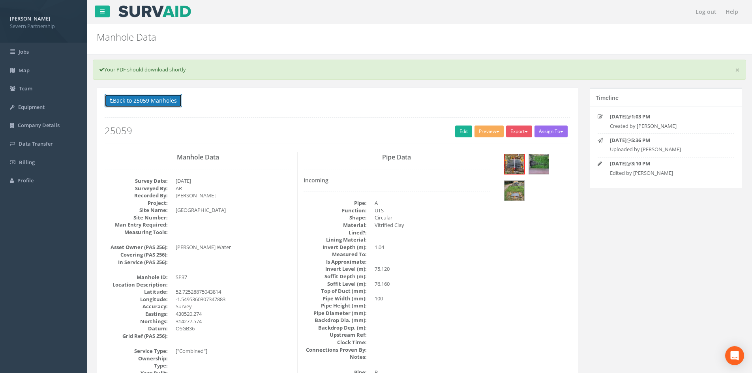
click at [150, 101] on button "Back to 25059 Manholes" at bounding box center [143, 100] width 77 height 13
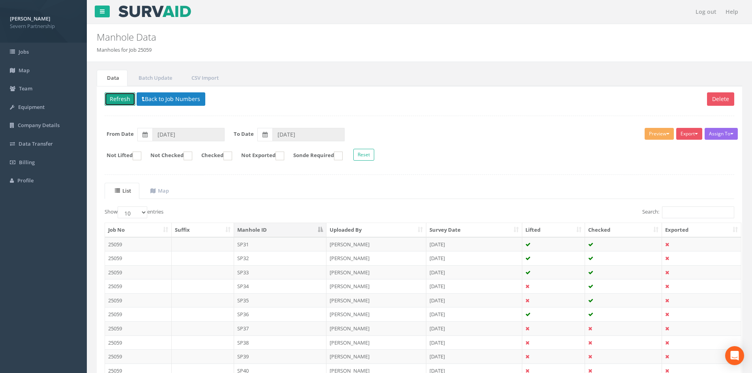
click at [128, 100] on button "Refresh" at bounding box center [120, 98] width 31 height 13
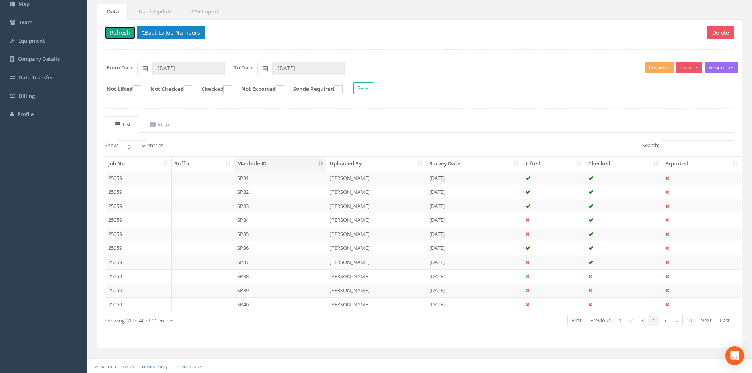
scroll to position [67, 0]
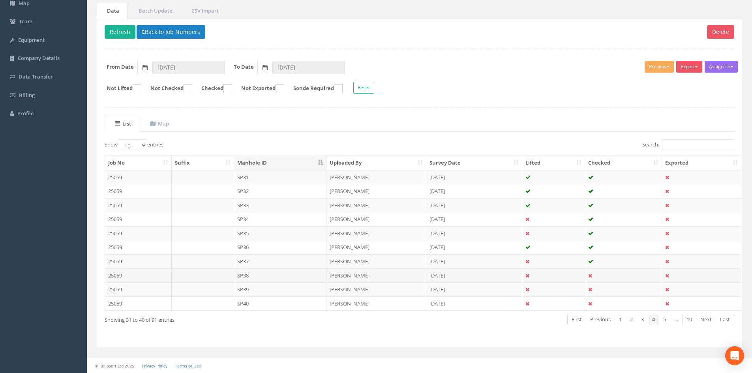
click at [265, 272] on td "SP38" at bounding box center [280, 276] width 93 height 14
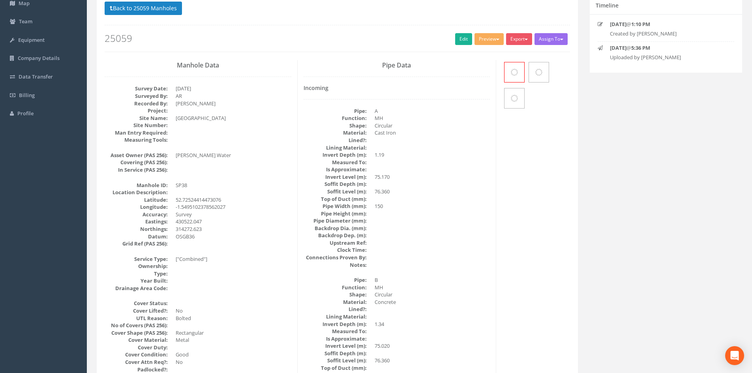
scroll to position [0, 0]
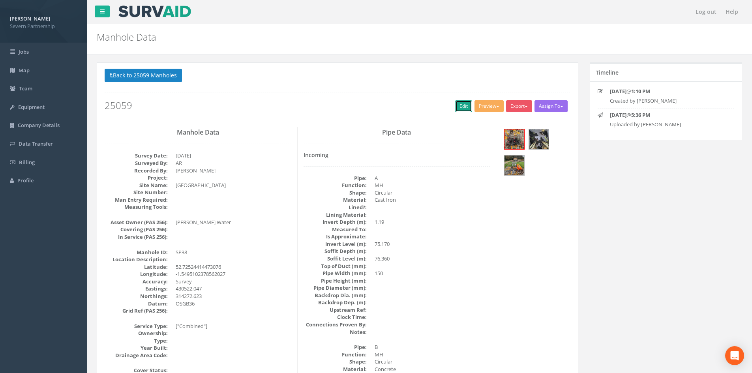
click at [457, 109] on link "Edit" at bounding box center [463, 106] width 17 height 12
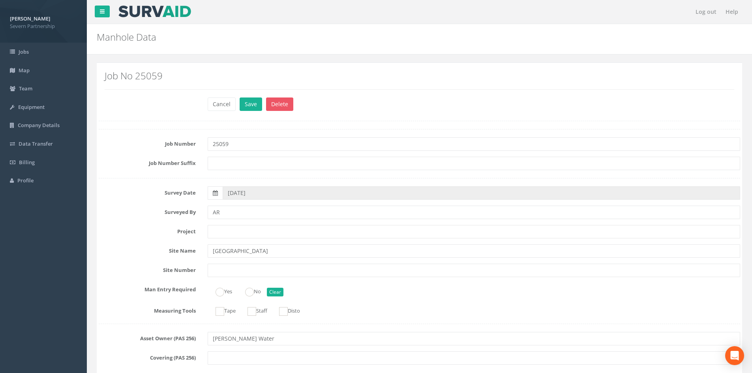
scroll to position [513, 0]
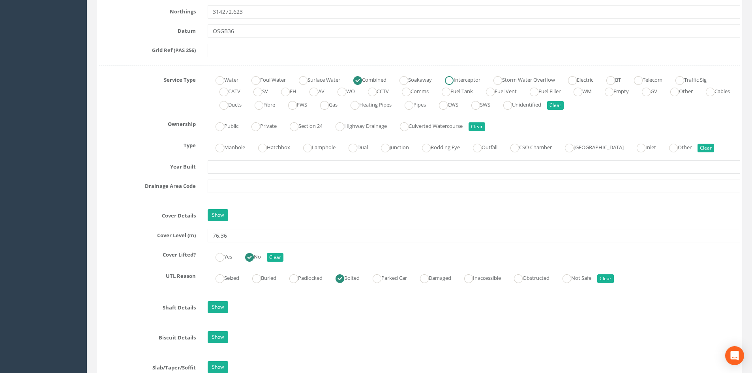
click at [454, 78] on ins at bounding box center [449, 80] width 9 height 9
radio input "false"
radio input "true"
click at [362, 77] on ins at bounding box center [358, 80] width 9 height 9
radio input "true"
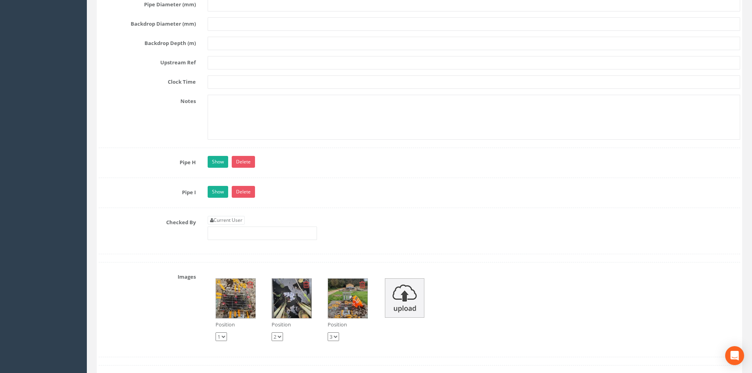
scroll to position [2607, 0]
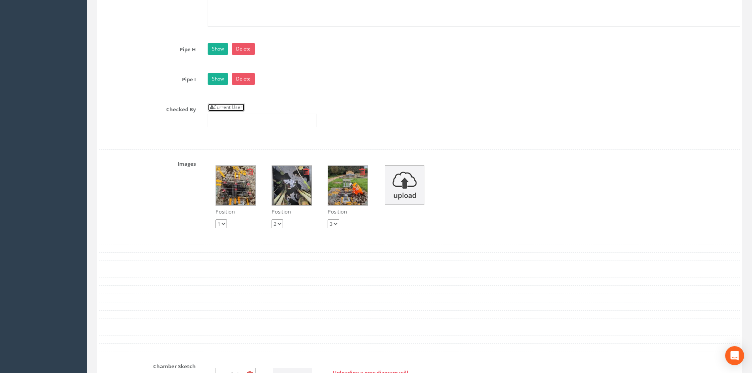
click at [225, 108] on link "Current User" at bounding box center [226, 107] width 37 height 9
type input "[PERSON_NAME]"
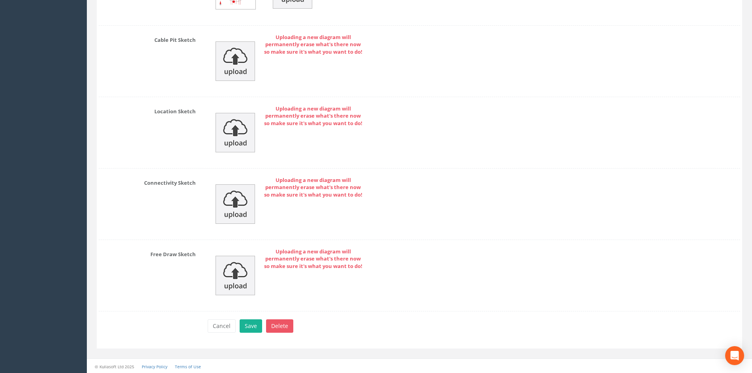
scroll to position [3007, 0]
click at [246, 327] on button "Save" at bounding box center [251, 324] width 23 height 13
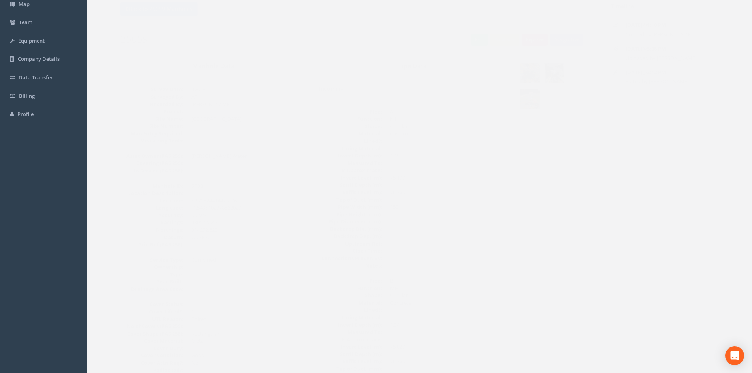
scroll to position [0, 0]
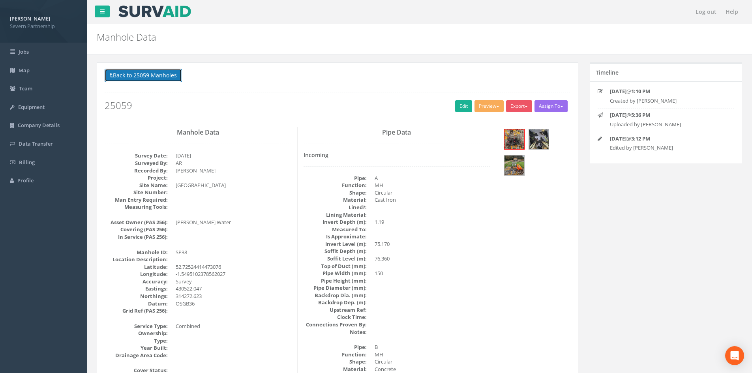
click at [148, 78] on button "Back to 25059 Manholes" at bounding box center [143, 75] width 77 height 13
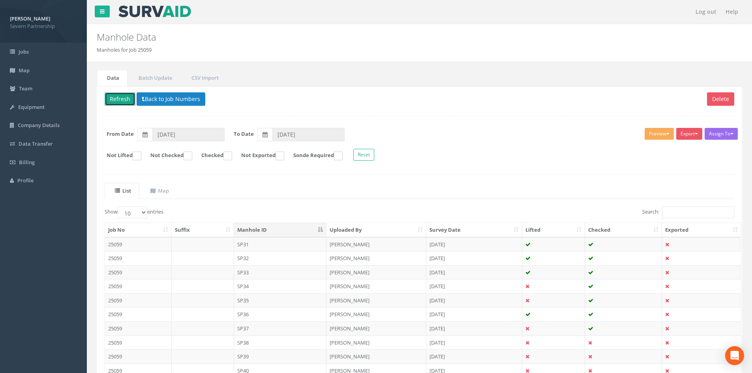
click at [121, 98] on button "Refresh" at bounding box center [120, 98] width 31 height 13
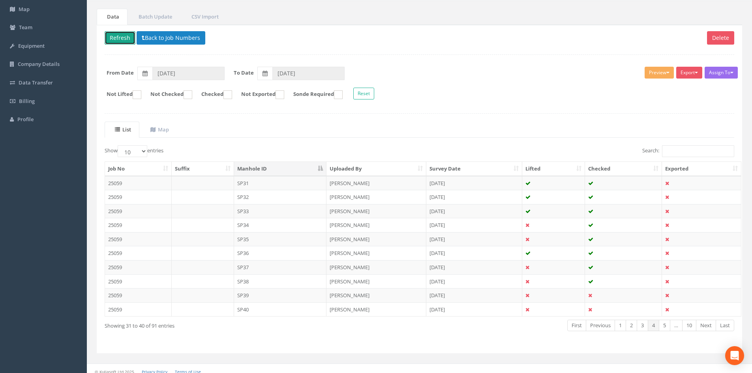
scroll to position [67, 0]
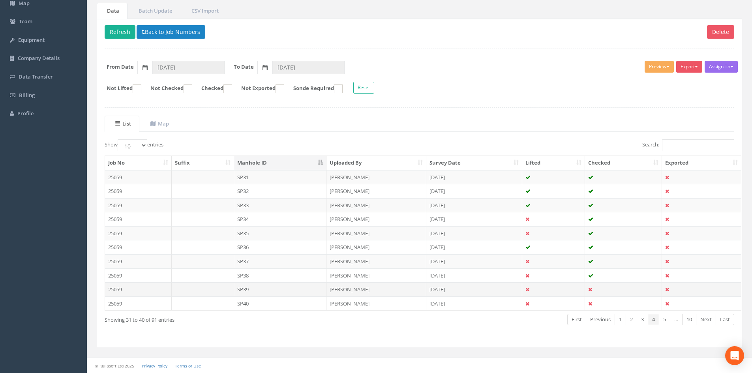
click at [261, 290] on td "SP39" at bounding box center [280, 289] width 93 height 14
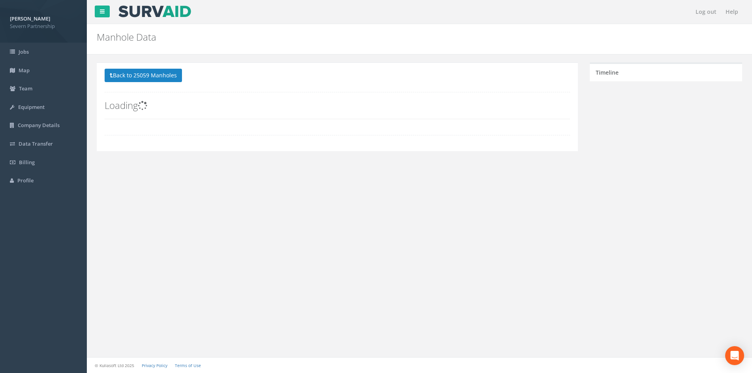
scroll to position [0, 0]
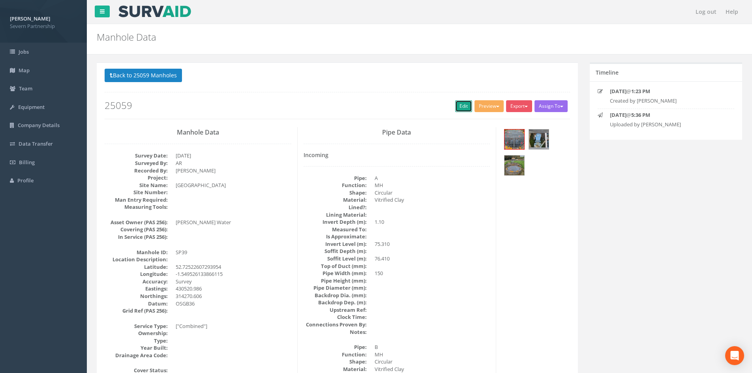
click at [457, 107] on link "Edit" at bounding box center [463, 106] width 17 height 12
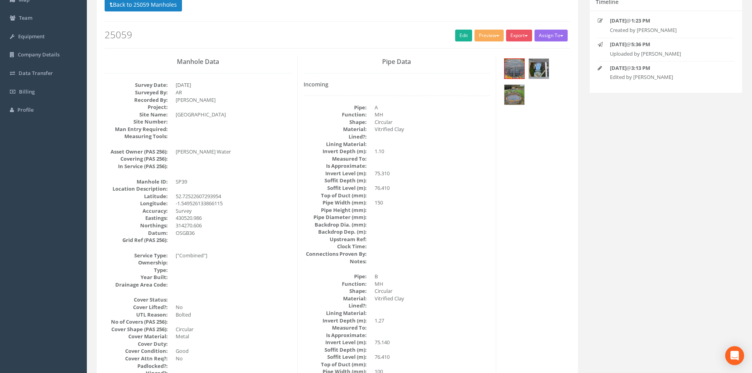
scroll to position [55, 0]
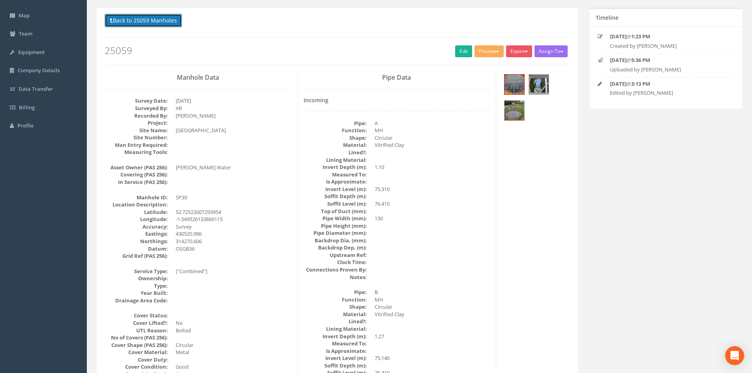
click at [120, 21] on button "Back to 25059 Manholes" at bounding box center [143, 20] width 77 height 13
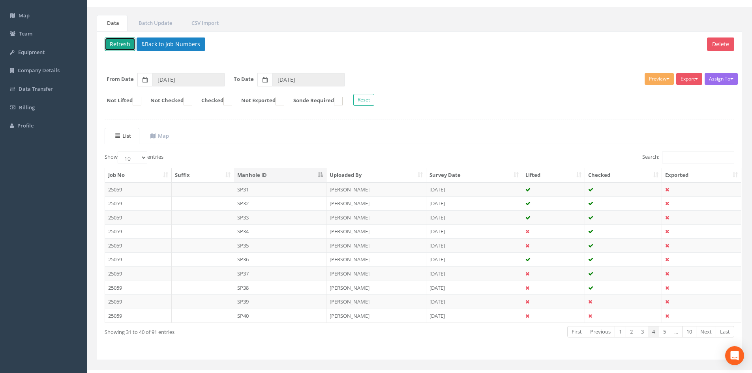
click at [126, 45] on button "Refresh" at bounding box center [120, 44] width 31 height 13
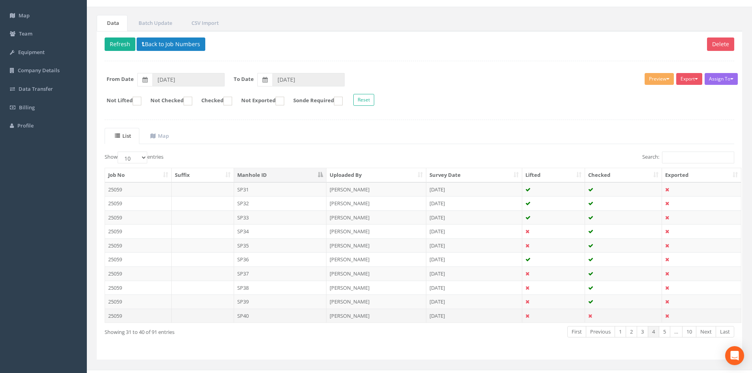
click at [250, 316] on td "SP40" at bounding box center [280, 316] width 93 height 14
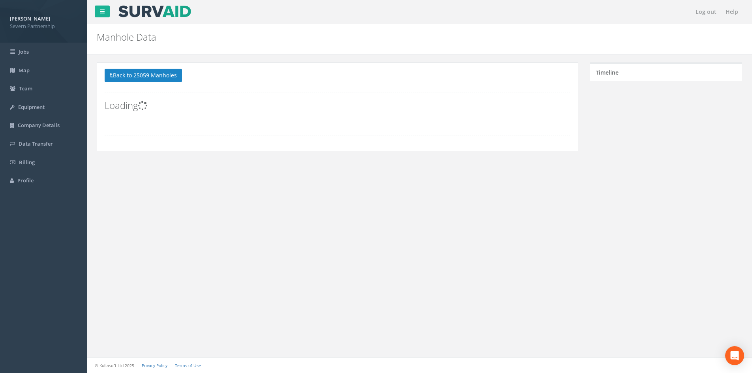
scroll to position [0, 0]
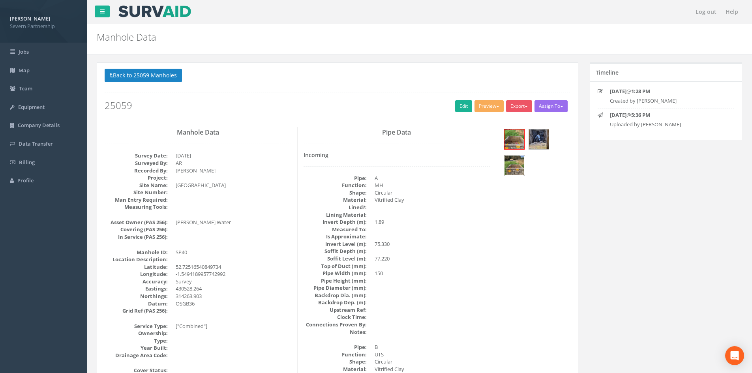
click at [511, 171] on img at bounding box center [515, 166] width 20 height 20
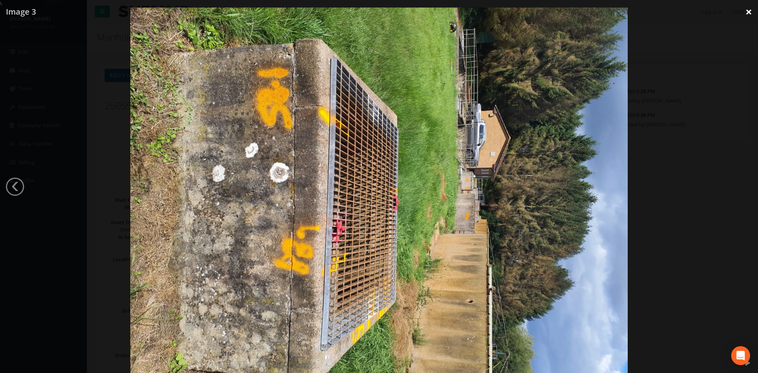
click at [749, 12] on link "×" at bounding box center [749, 12] width 19 height 24
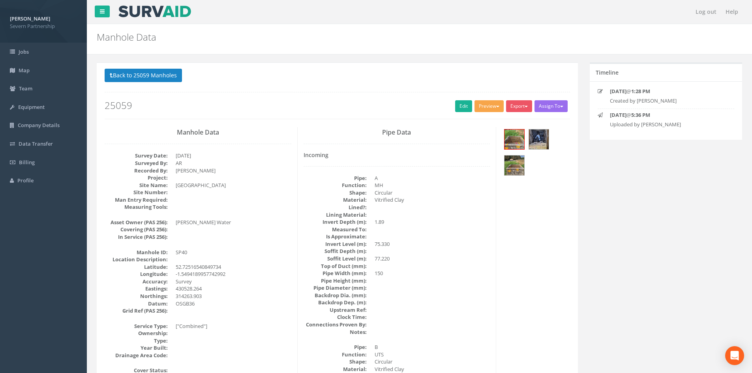
click at [485, 109] on button "Preview" at bounding box center [489, 106] width 29 height 12
click at [467, 119] on link "SP Manhole" at bounding box center [475, 123] width 60 height 12
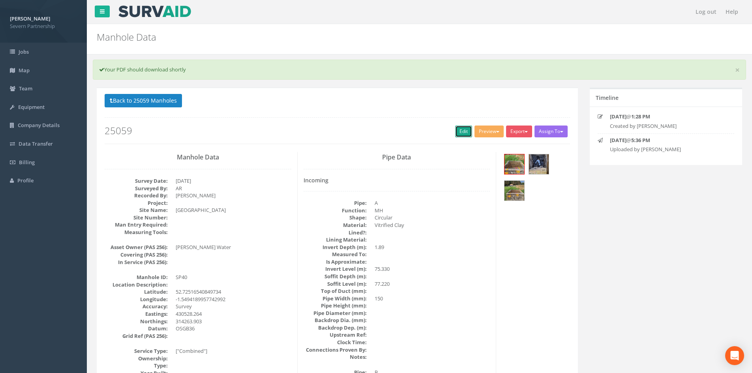
click at [459, 129] on link "Edit" at bounding box center [463, 132] width 17 height 12
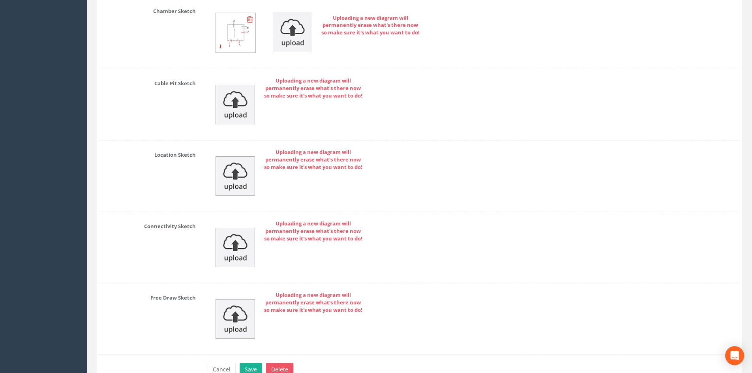
scroll to position [2474, 0]
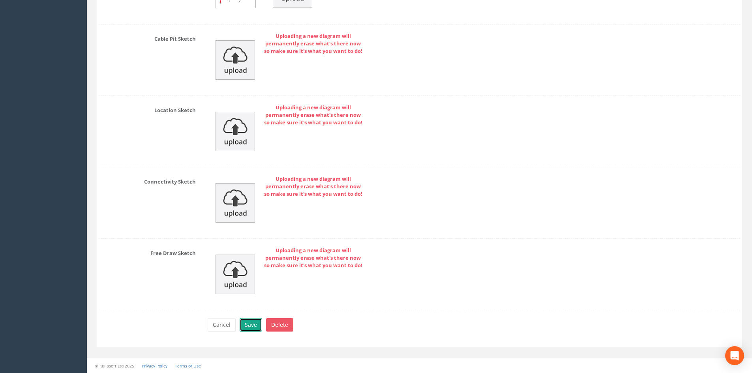
click at [248, 322] on button "Save" at bounding box center [251, 324] width 23 height 13
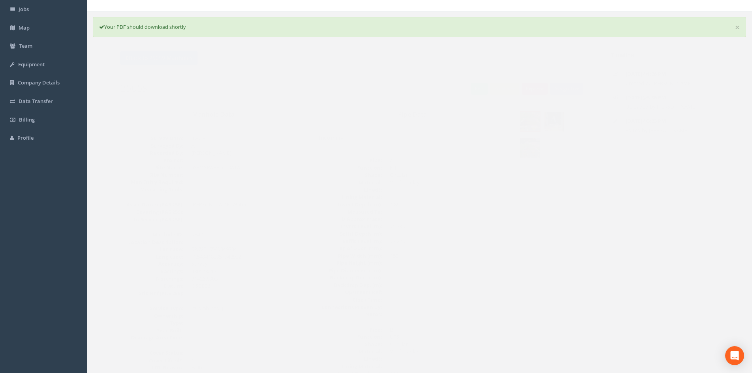
scroll to position [0, 0]
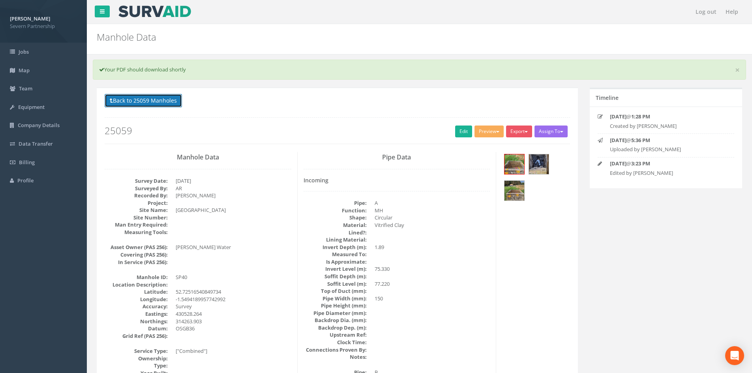
click at [150, 100] on button "Back to 25059 Manholes" at bounding box center [143, 100] width 77 height 13
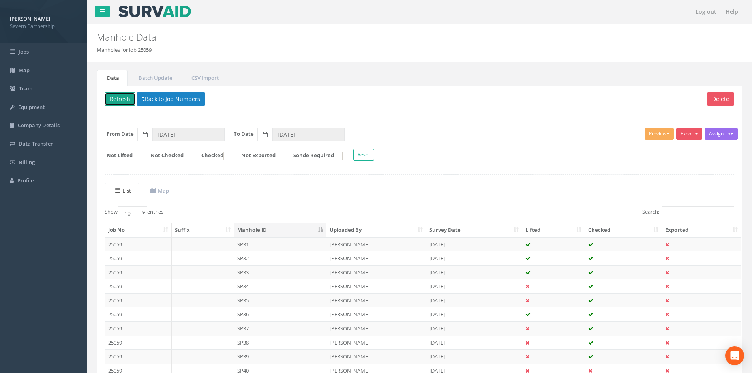
click at [123, 99] on button "Refresh" at bounding box center [120, 98] width 31 height 13
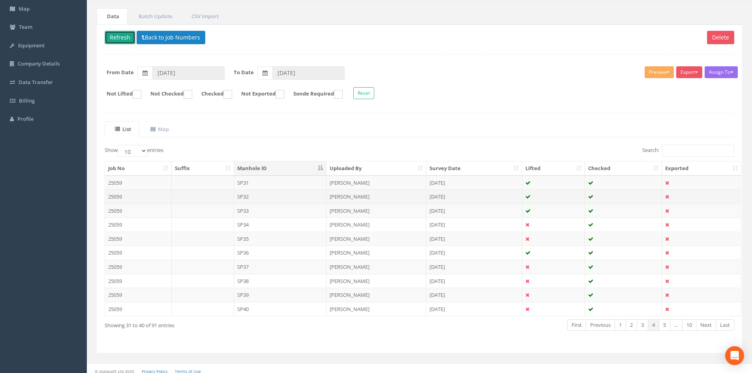
scroll to position [67, 0]
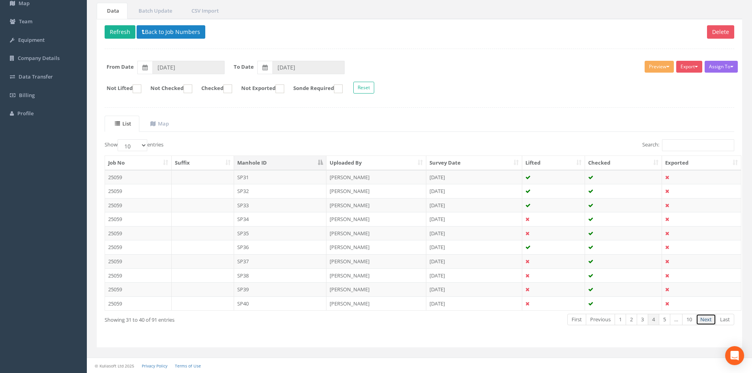
click at [708, 319] on link "Next" at bounding box center [706, 319] width 20 height 11
click at [292, 177] on td "SP41" at bounding box center [280, 177] width 93 height 14
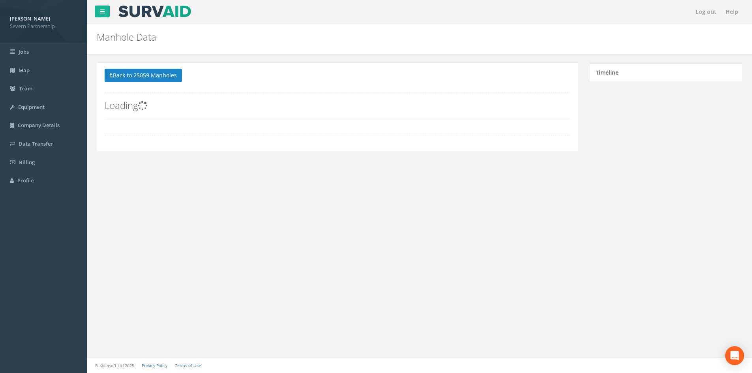
scroll to position [0, 0]
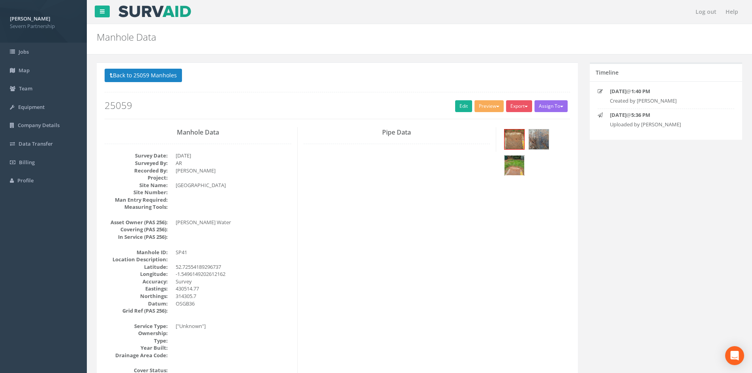
click at [510, 163] on img at bounding box center [515, 166] width 20 height 20
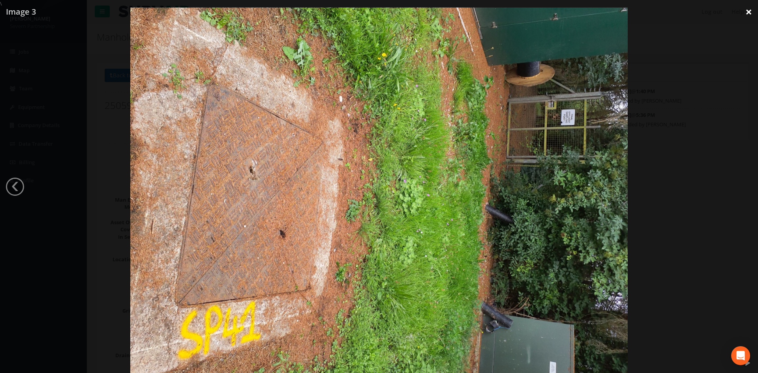
click at [750, 13] on link "×" at bounding box center [749, 12] width 19 height 24
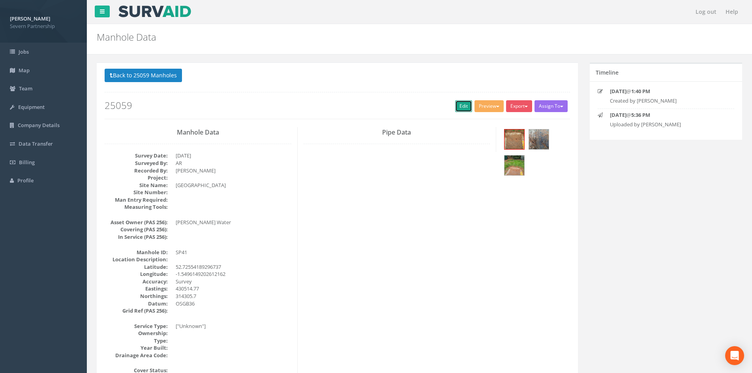
click at [459, 107] on link "Edit" at bounding box center [463, 106] width 17 height 12
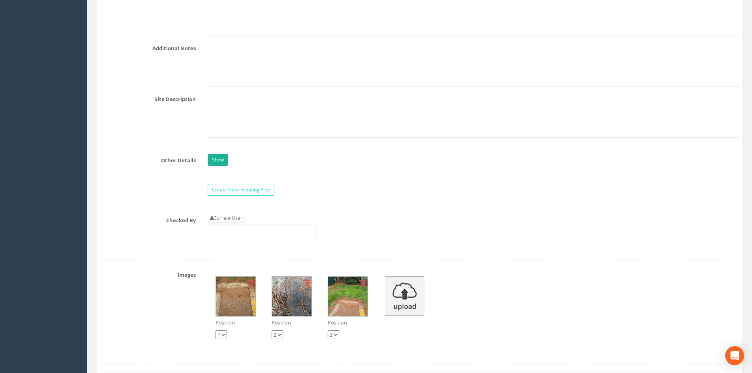
scroll to position [1384, 0]
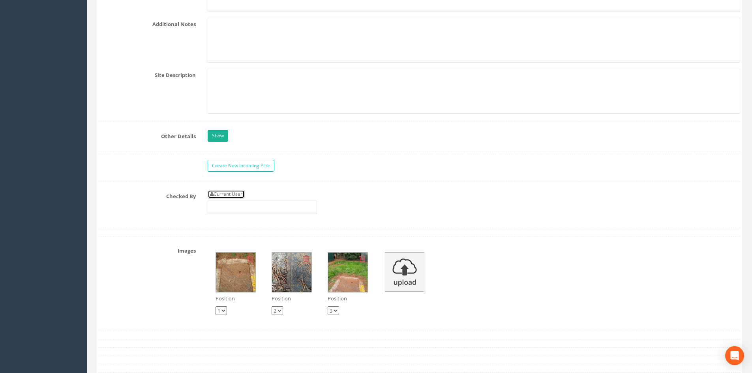
click at [224, 195] on link "Current User" at bounding box center [226, 194] width 37 height 9
type input "[PERSON_NAME]"
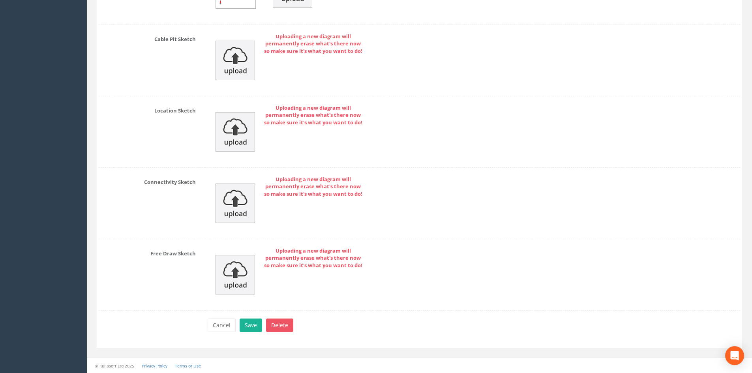
scroll to position [1871, 0]
click at [249, 323] on button "Save" at bounding box center [251, 324] width 23 height 13
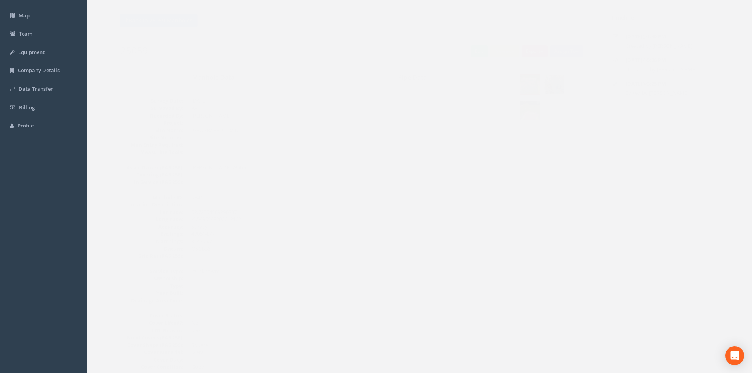
scroll to position [0, 0]
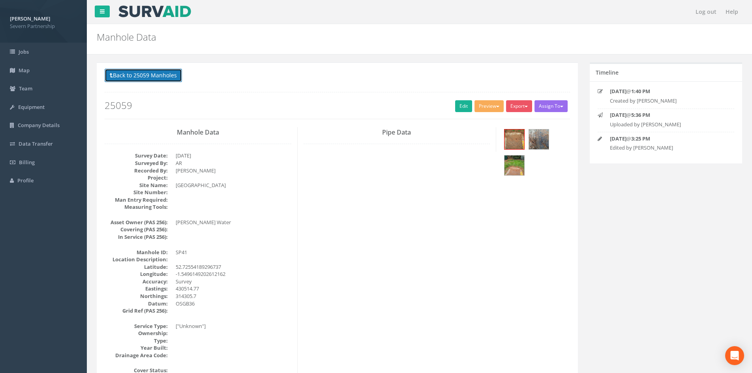
click at [138, 71] on button "Back to 25059 Manholes" at bounding box center [143, 75] width 77 height 13
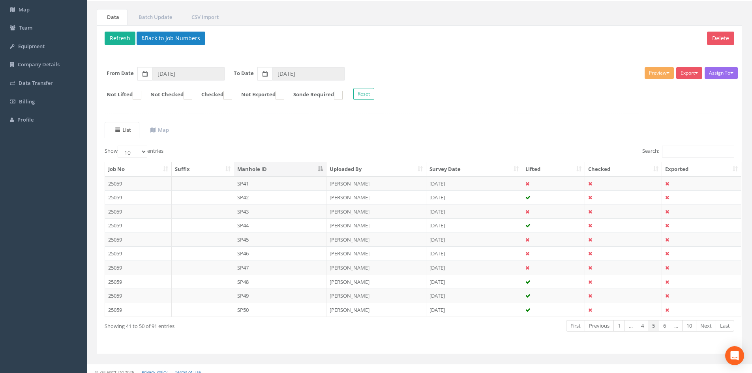
scroll to position [67, 0]
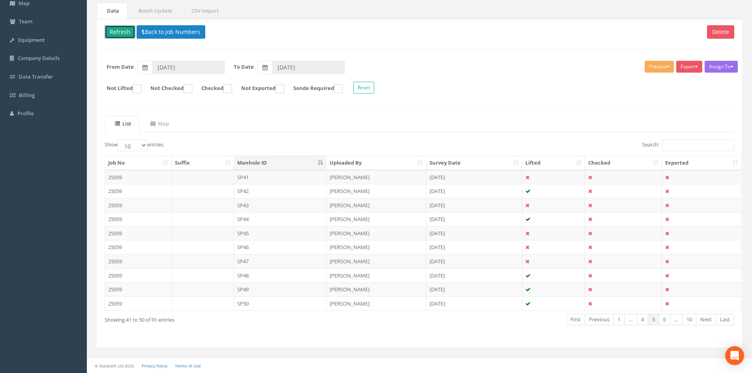
click at [113, 34] on button "Refresh" at bounding box center [120, 31] width 31 height 13
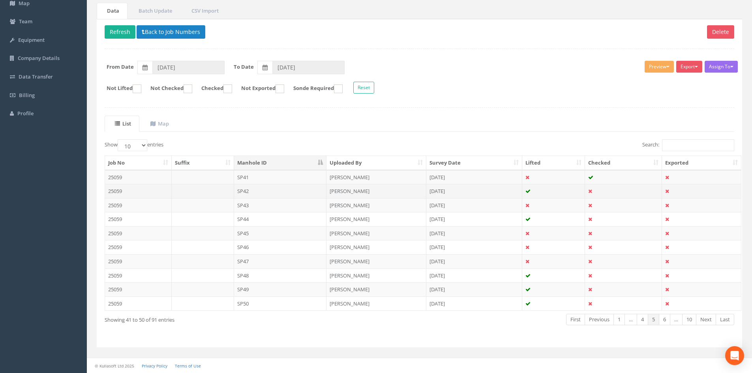
click at [258, 192] on td "SP42" at bounding box center [280, 191] width 93 height 14
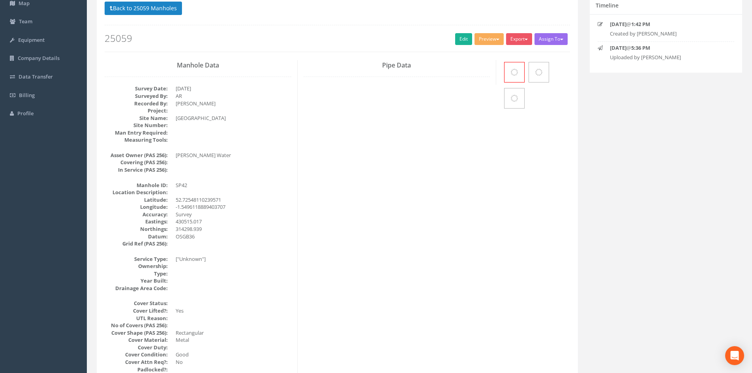
scroll to position [0, 0]
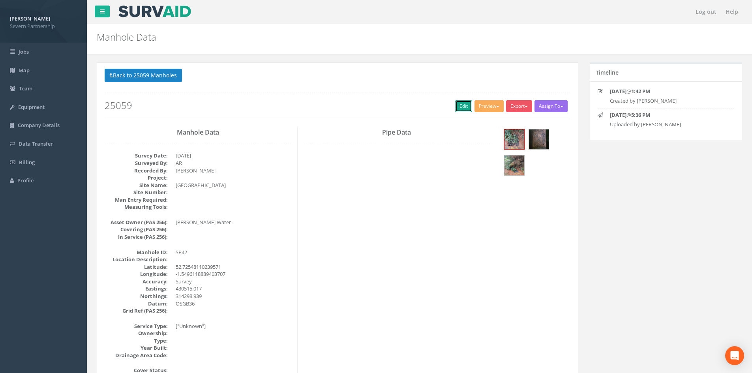
click at [457, 107] on link "Edit" at bounding box center [463, 106] width 17 height 12
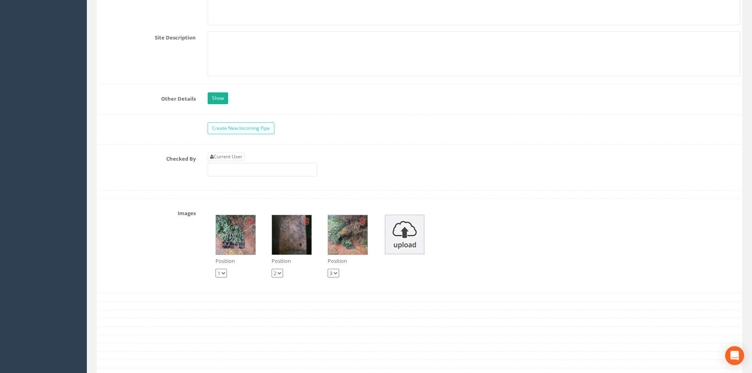
scroll to position [1423, 0]
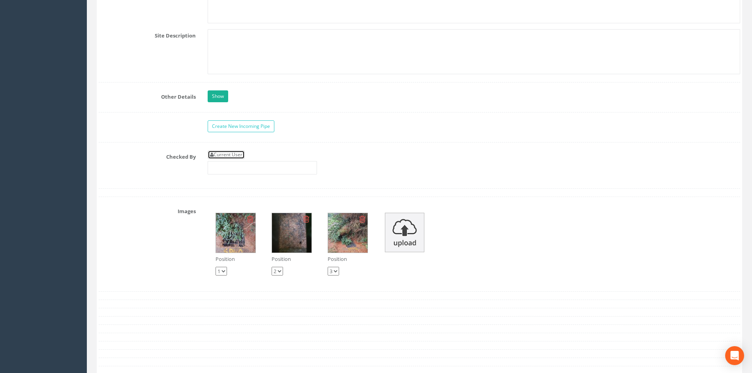
click at [233, 158] on link "Current User" at bounding box center [226, 154] width 37 height 9
type input "[PERSON_NAME]"
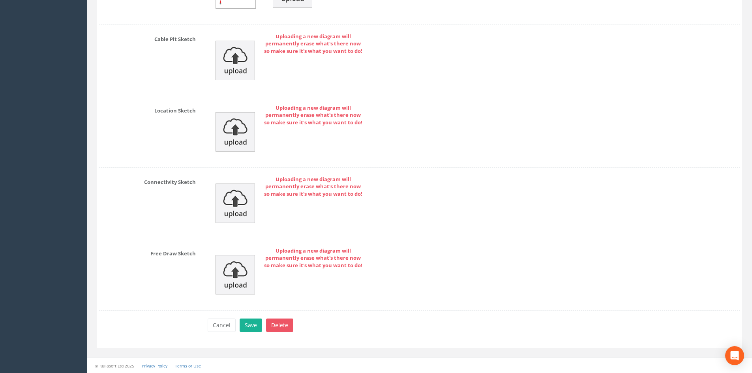
scroll to position [1871, 0]
click at [253, 325] on button "Save" at bounding box center [251, 324] width 23 height 13
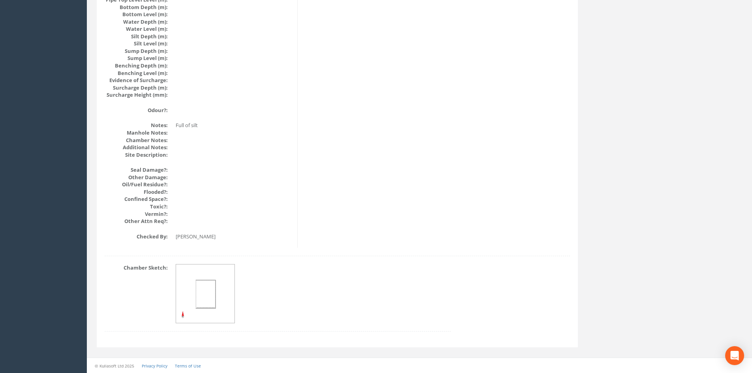
click at [253, 325] on div "Chamber Sketch:" at bounding box center [278, 301] width 358 height 75
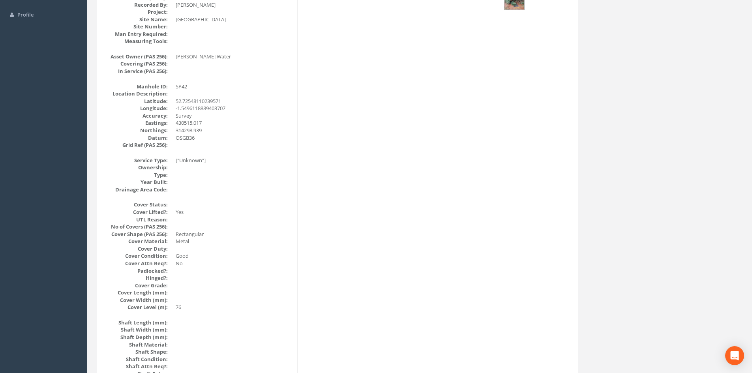
scroll to position [15, 0]
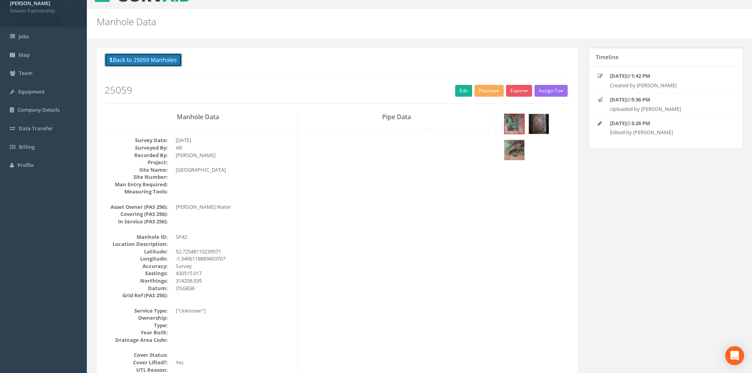
click at [162, 58] on button "Back to 25059 Manholes" at bounding box center [143, 59] width 77 height 13
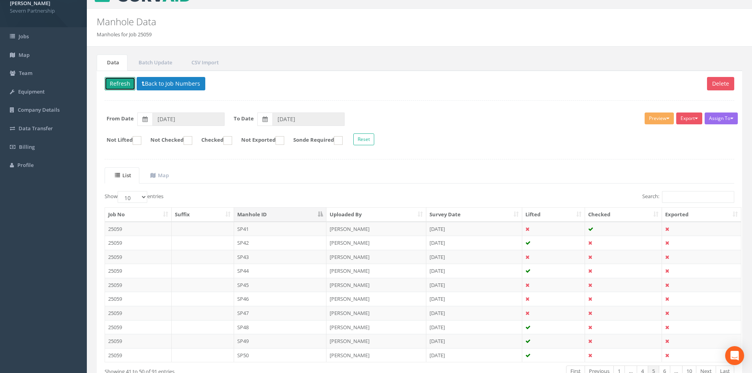
drag, startPoint x: 124, startPoint y: 85, endPoint x: 154, endPoint y: 98, distance: 32.9
click at [124, 85] on button "Refresh" at bounding box center [120, 83] width 31 height 13
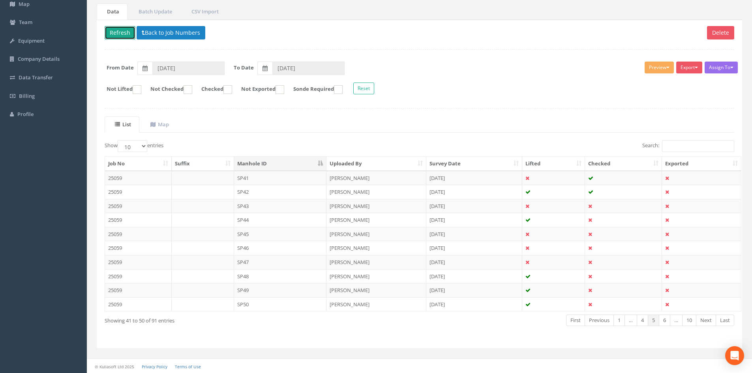
scroll to position [67, 0]
click at [252, 205] on td "SP43" at bounding box center [280, 205] width 93 height 14
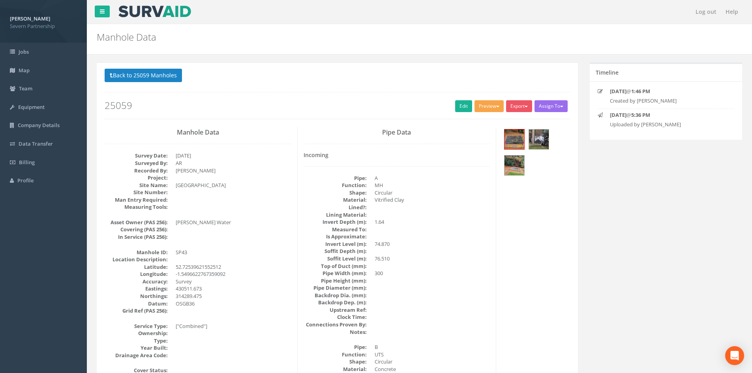
click at [486, 110] on button "Preview" at bounding box center [489, 106] width 29 height 12
click at [471, 122] on link "SP Manhole" at bounding box center [475, 123] width 60 height 12
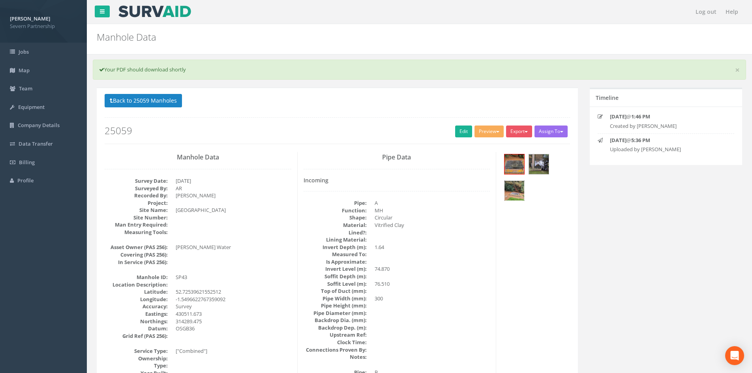
click at [506, 193] on img at bounding box center [515, 191] width 20 height 20
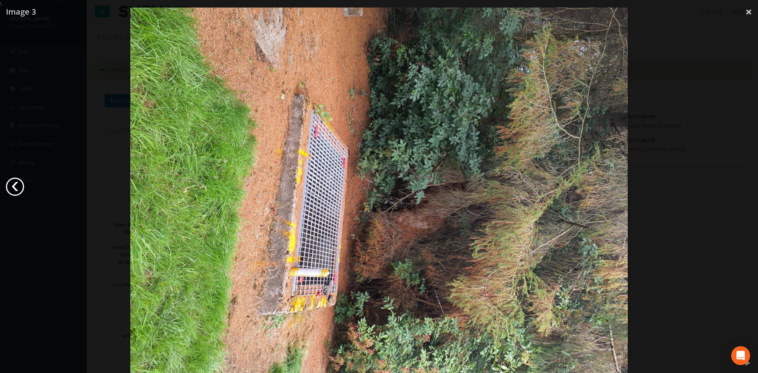
click at [19, 188] on link "‹" at bounding box center [15, 187] width 18 height 18
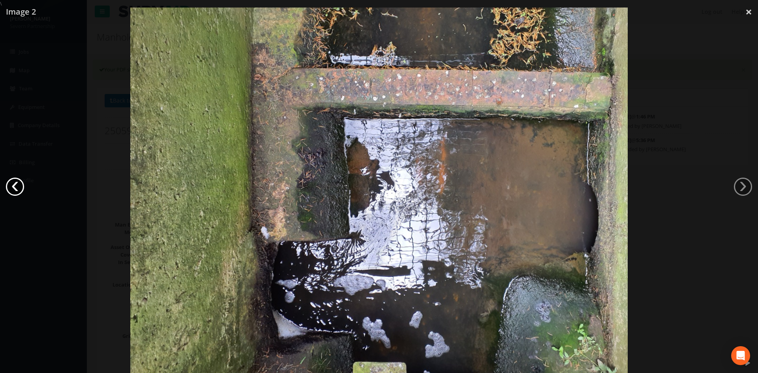
click at [19, 188] on link "‹" at bounding box center [15, 187] width 18 height 18
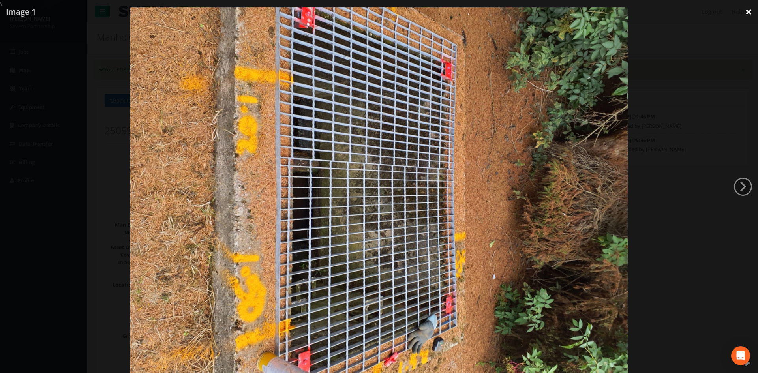
click at [749, 10] on link "×" at bounding box center [749, 12] width 19 height 24
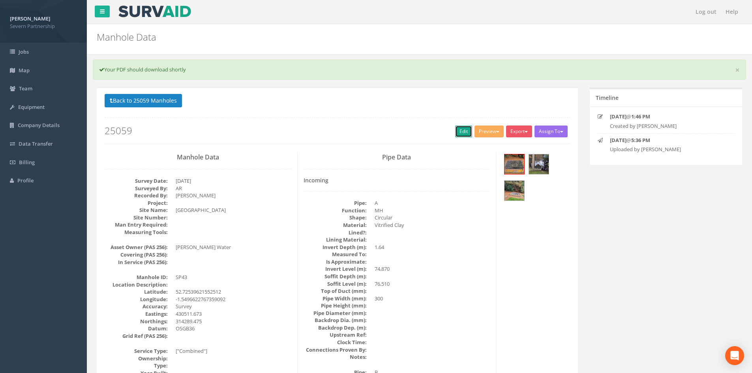
click at [461, 130] on link "Edit" at bounding box center [463, 132] width 17 height 12
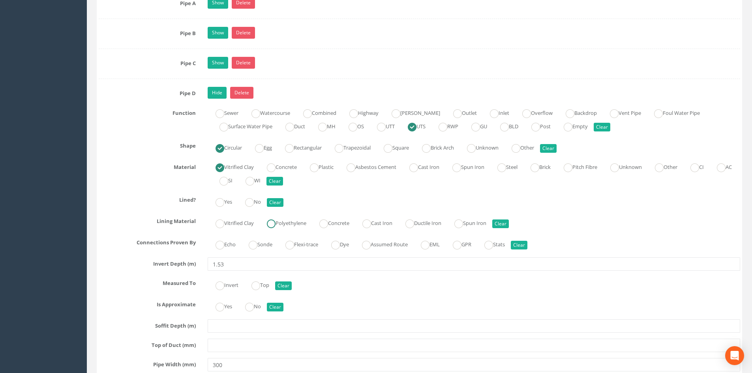
scroll to position [1581, 0]
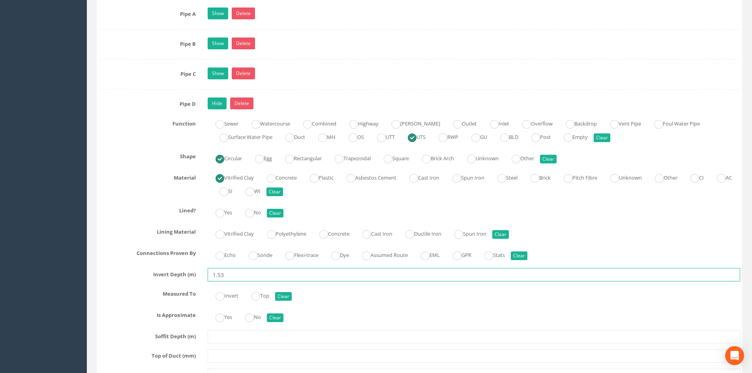
drag, startPoint x: 221, startPoint y: 276, endPoint x: 234, endPoint y: 279, distance: 12.9
click at [234, 279] on input "1.53" at bounding box center [474, 274] width 533 height 13
type input "1.58"
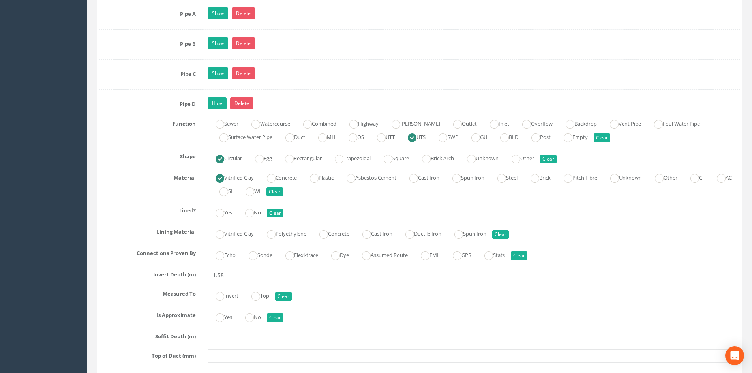
click at [339, 105] on div "Hide Delete" at bounding box center [474, 105] width 545 height 14
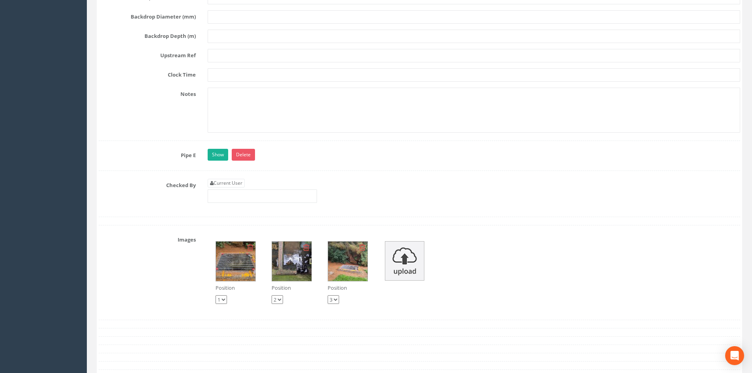
scroll to position [2055, 0]
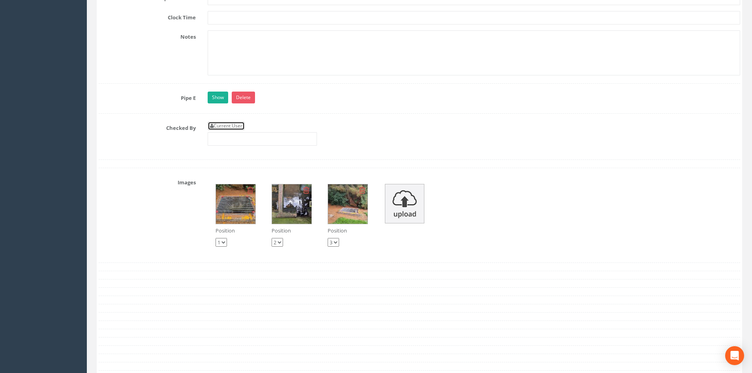
click at [219, 126] on link "Current User" at bounding box center [226, 126] width 37 height 9
type input "[PERSON_NAME]"
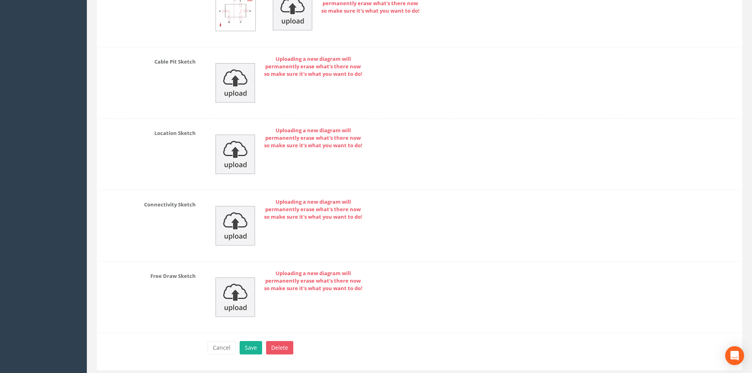
scroll to position [2474, 0]
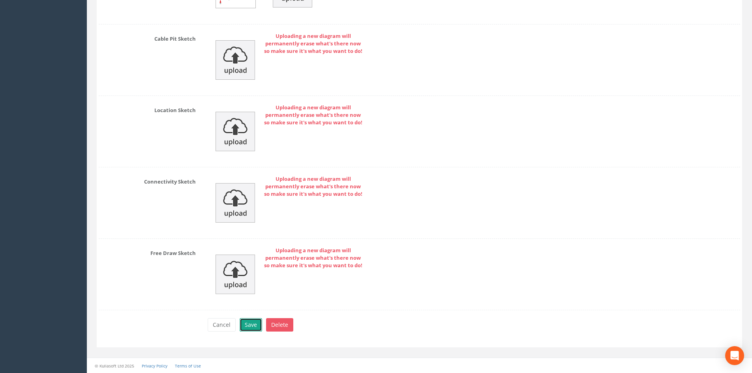
click at [246, 325] on button "Save" at bounding box center [251, 324] width 23 height 13
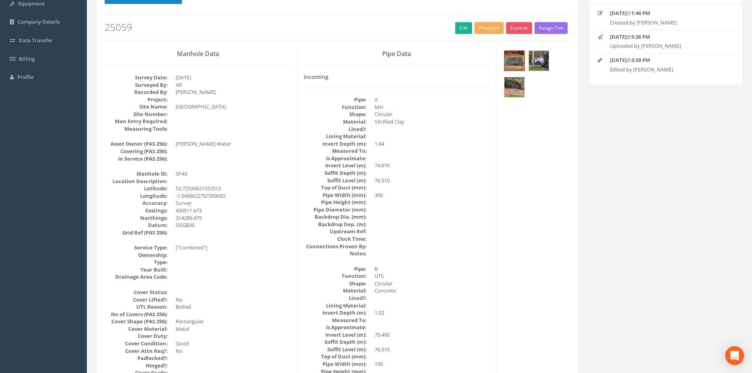
scroll to position [0, 0]
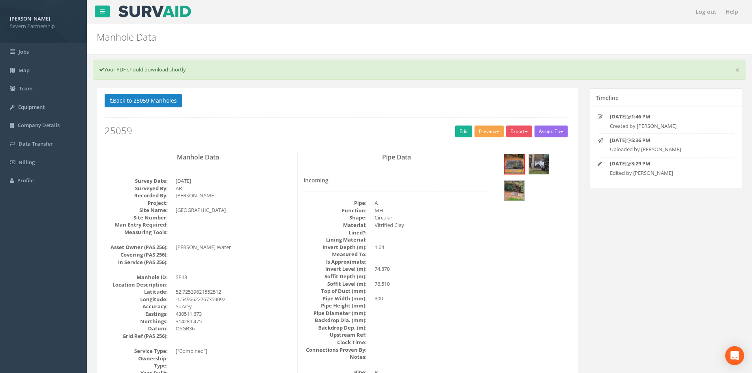
click at [487, 130] on button "Preview" at bounding box center [489, 132] width 29 height 12
click at [472, 145] on link "SP Manhole" at bounding box center [475, 148] width 60 height 12
click at [455, 134] on link "Edit" at bounding box center [463, 132] width 17 height 12
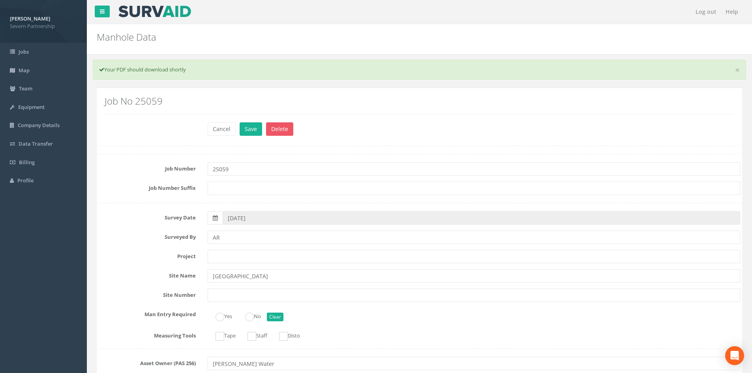
scroll to position [1621, 0]
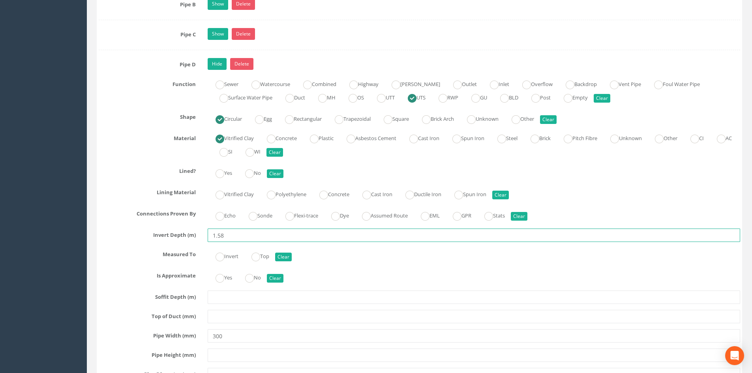
drag, startPoint x: 221, startPoint y: 236, endPoint x: 254, endPoint y: 236, distance: 33.2
click at [254, 236] on input "1.58" at bounding box center [474, 235] width 533 height 13
type input "1.53"
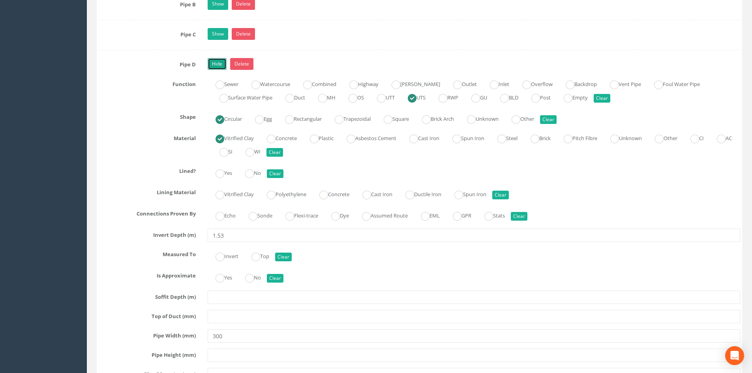
click at [214, 69] on link "Hide" at bounding box center [217, 64] width 19 height 12
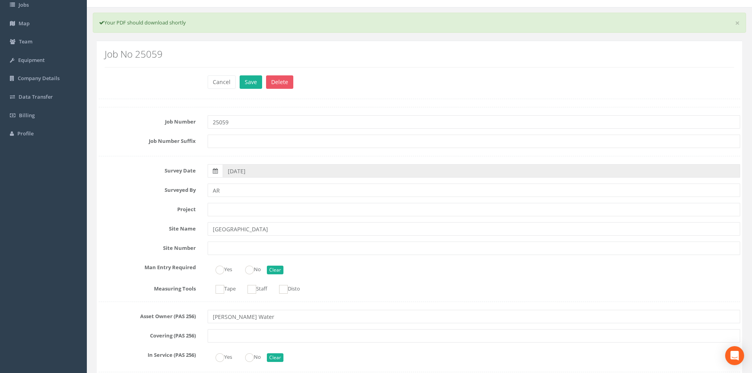
scroll to position [0, 0]
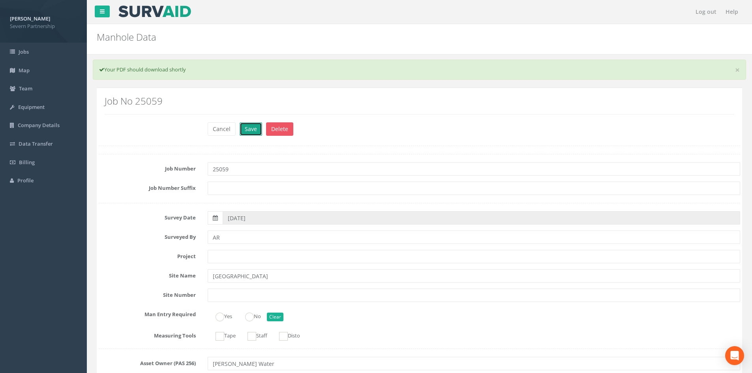
click at [248, 128] on button "Save" at bounding box center [251, 128] width 23 height 13
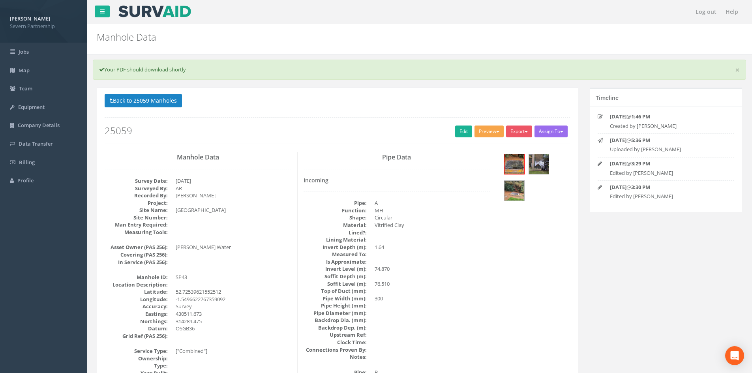
click at [484, 132] on button "Preview" at bounding box center [489, 132] width 29 height 12
click at [466, 147] on link "SP Manhole" at bounding box center [475, 148] width 60 height 12
click at [144, 98] on button "Back to 25059 Manholes" at bounding box center [143, 100] width 77 height 13
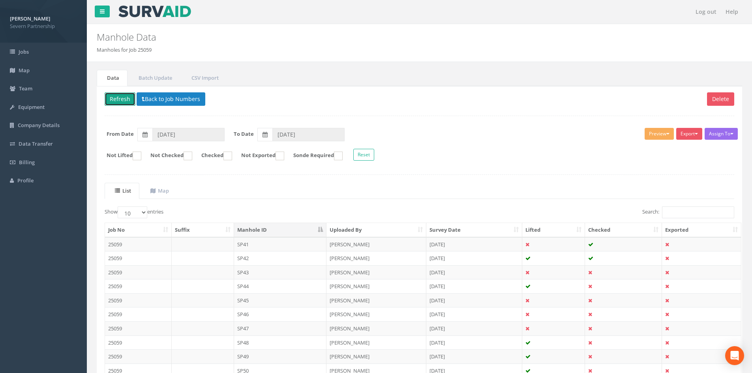
click at [114, 100] on button "Refresh" at bounding box center [120, 98] width 31 height 13
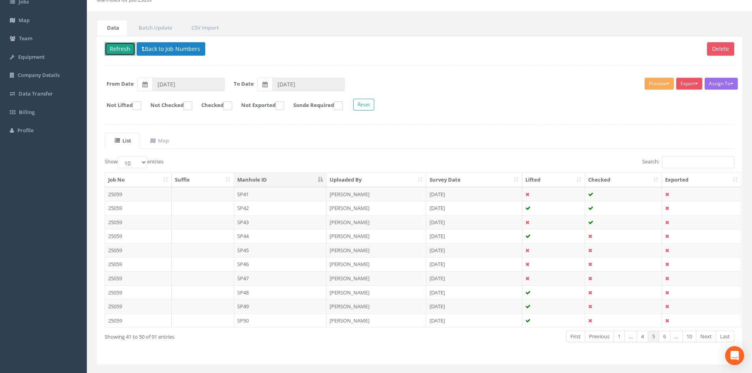
scroll to position [67, 0]
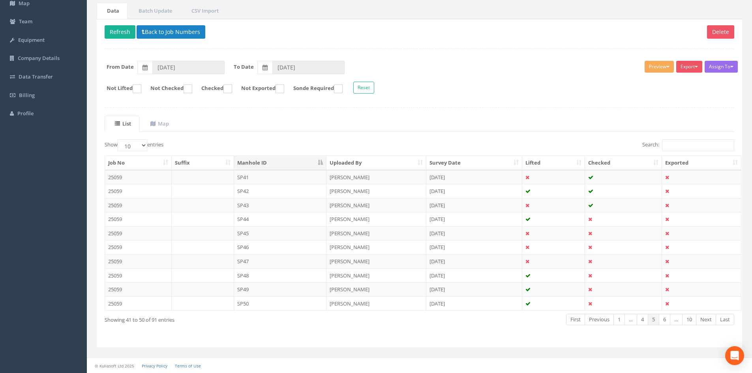
click at [256, 220] on td "SP44" at bounding box center [280, 219] width 93 height 14
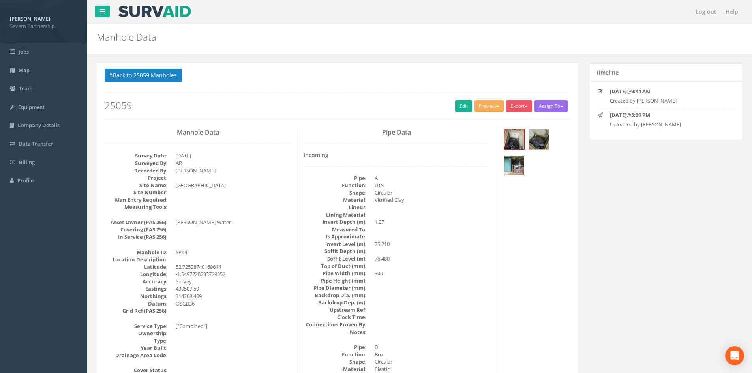
click at [523, 165] on img at bounding box center [515, 166] width 20 height 20
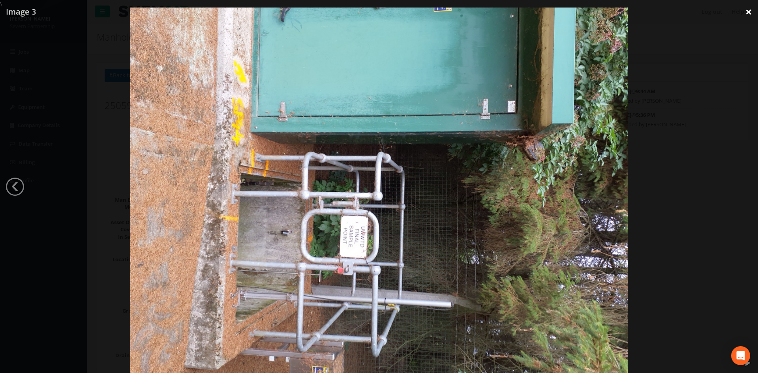
click at [750, 11] on link "×" at bounding box center [749, 12] width 19 height 24
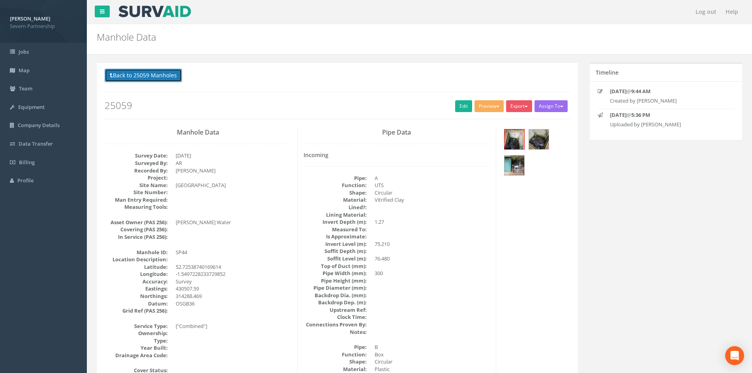
click at [134, 78] on button "Back to 25059 Manholes" at bounding box center [143, 75] width 77 height 13
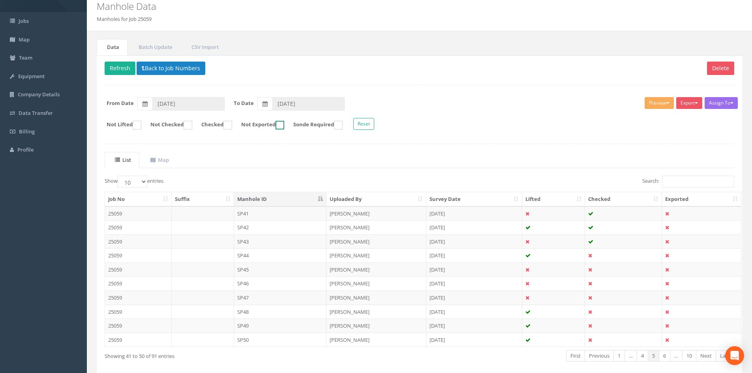
scroll to position [39, 0]
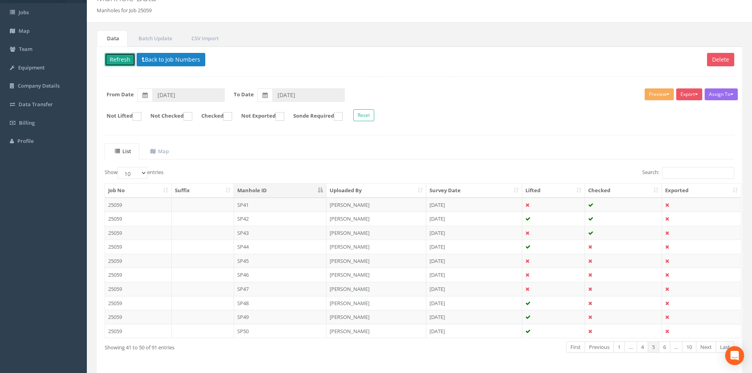
click at [118, 58] on button "Refresh" at bounding box center [120, 59] width 31 height 13
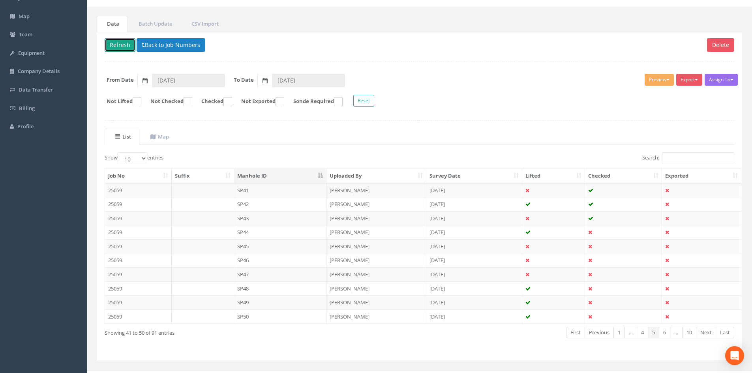
scroll to position [67, 0]
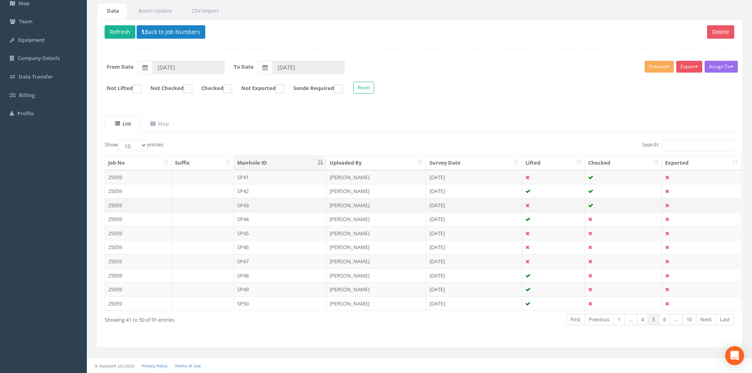
click at [254, 206] on td "SP43" at bounding box center [280, 205] width 93 height 14
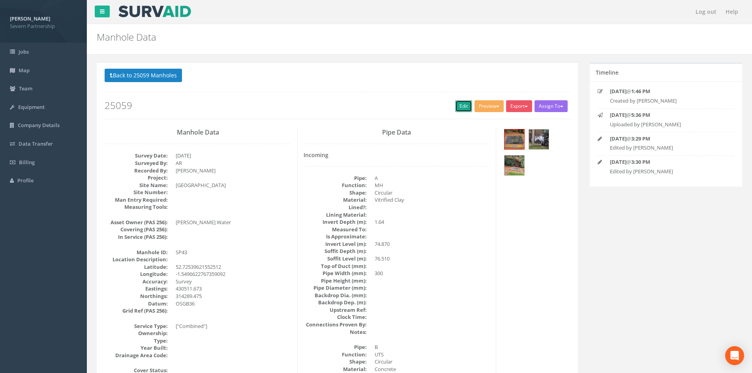
click at [461, 106] on link "Edit" at bounding box center [463, 106] width 17 height 12
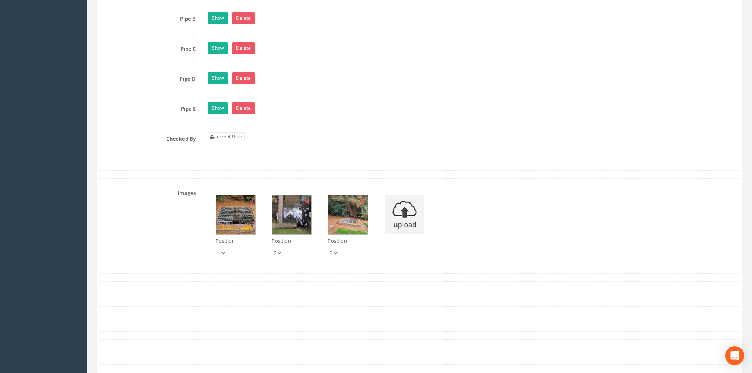
click at [351, 134] on div "Current User" at bounding box center [474, 147] width 545 height 30
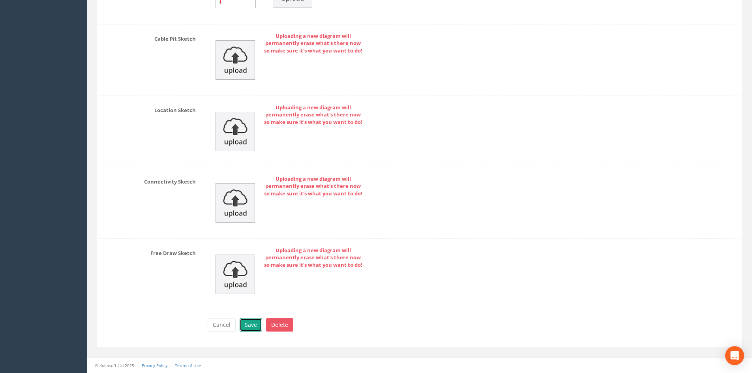
click at [255, 323] on button "Save" at bounding box center [251, 324] width 23 height 13
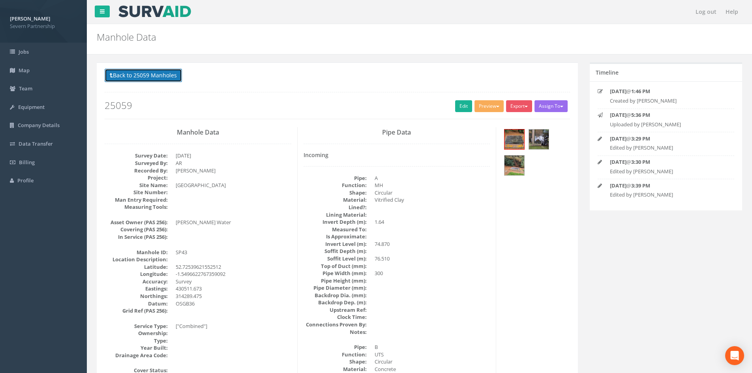
click at [139, 72] on button "Back to 25059 Manholes" at bounding box center [143, 75] width 77 height 13
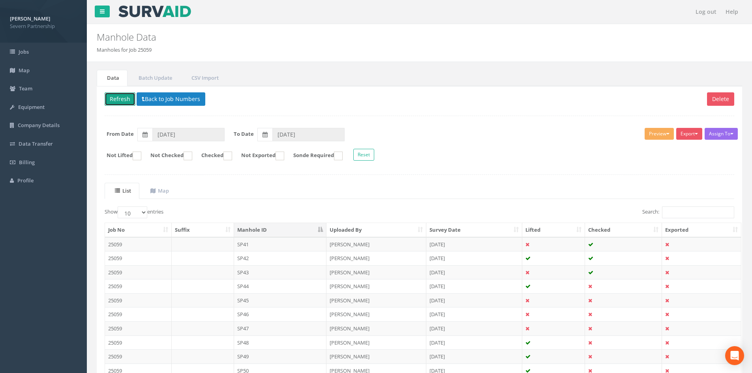
click at [109, 97] on button "Refresh" at bounding box center [120, 98] width 31 height 13
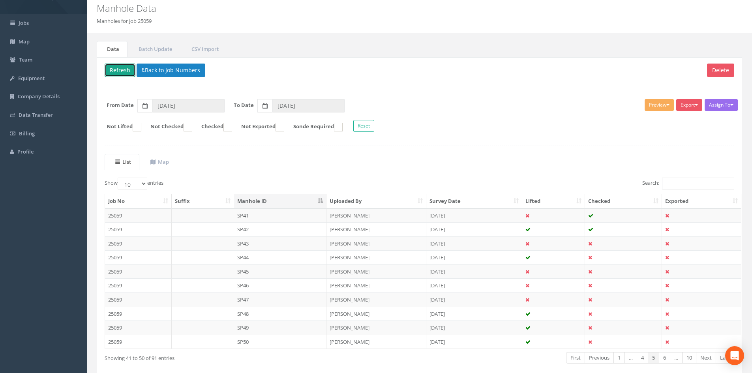
scroll to position [67, 0]
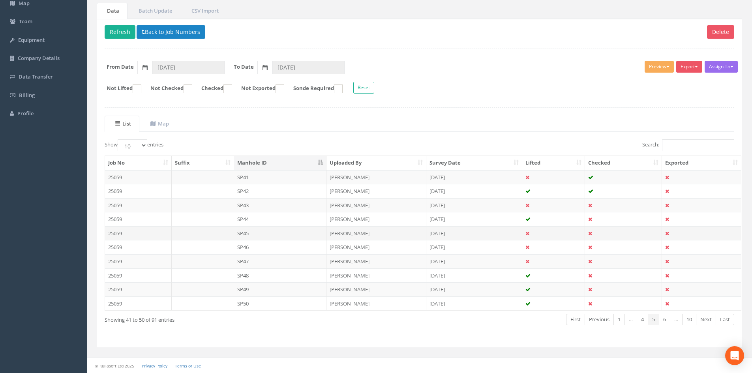
click at [263, 233] on td "SP45" at bounding box center [280, 233] width 93 height 14
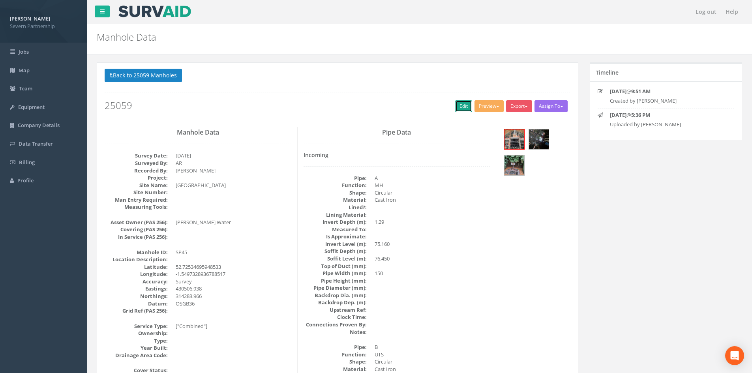
click at [461, 107] on link "Edit" at bounding box center [463, 106] width 17 height 12
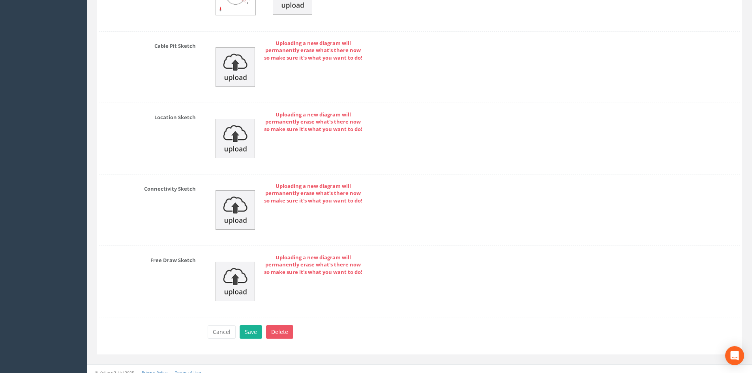
scroll to position [1921, 0]
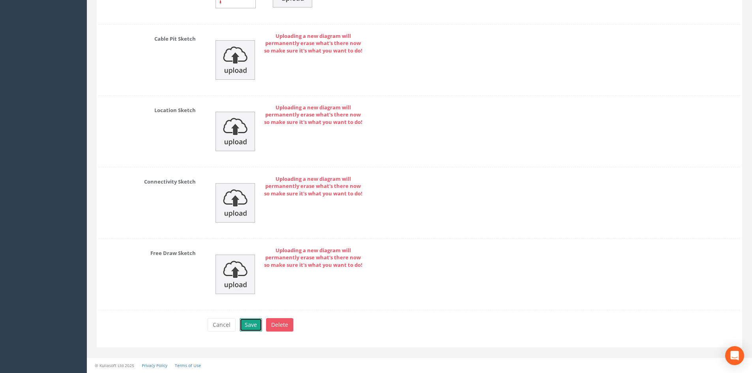
click at [244, 324] on button "Save" at bounding box center [251, 324] width 23 height 13
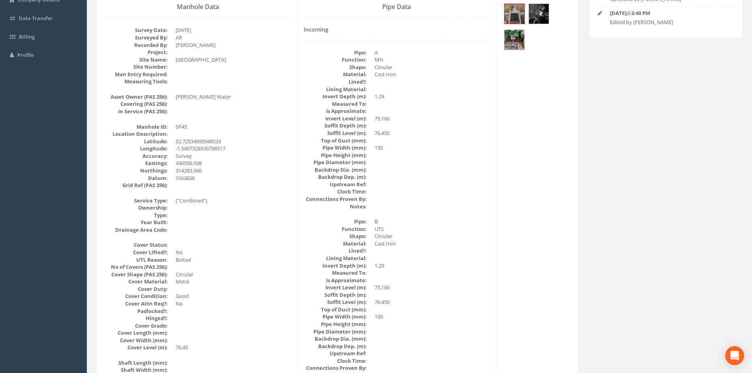
scroll to position [0, 0]
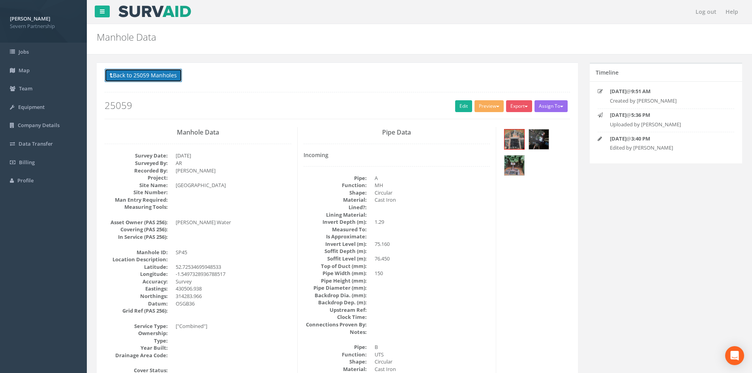
click at [158, 79] on button "Back to 25059 Manholes" at bounding box center [143, 75] width 77 height 13
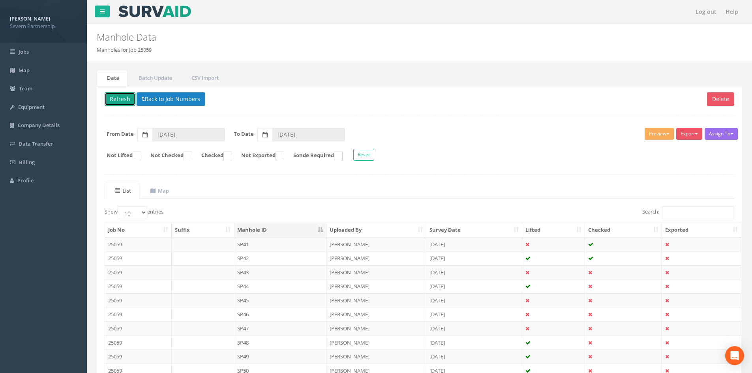
click at [115, 100] on button "Refresh" at bounding box center [120, 98] width 31 height 13
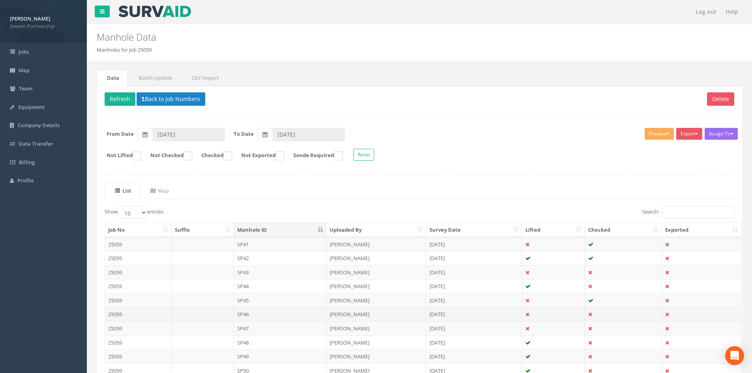
click at [259, 312] on td "SP46" at bounding box center [280, 314] width 93 height 14
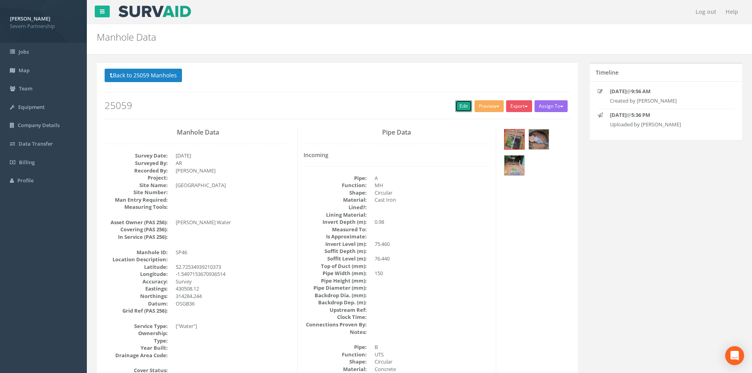
click at [458, 106] on link "Edit" at bounding box center [463, 106] width 17 height 12
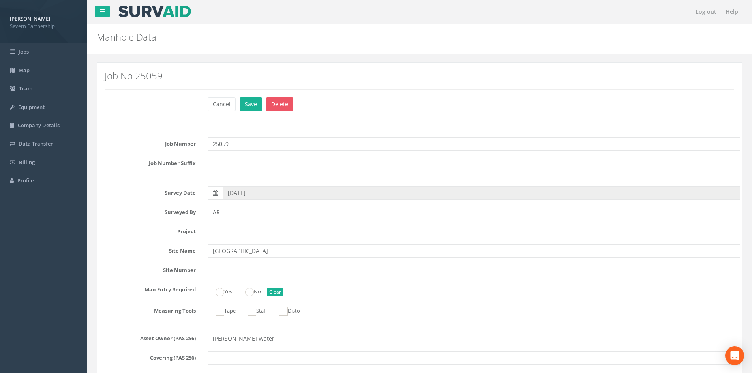
scroll to position [1463, 0]
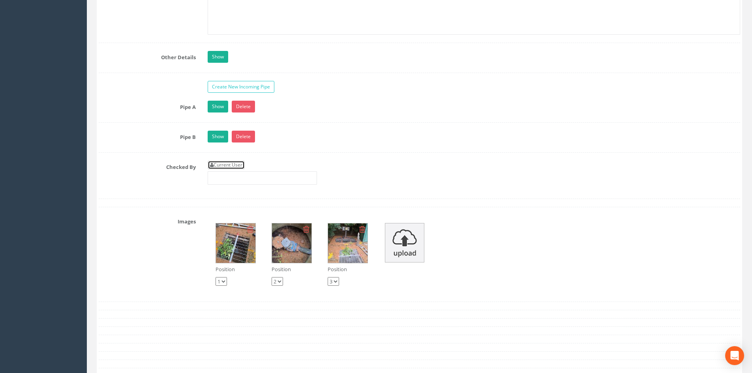
click at [231, 168] on link "Current User" at bounding box center [226, 165] width 37 height 9
type input "[PERSON_NAME]"
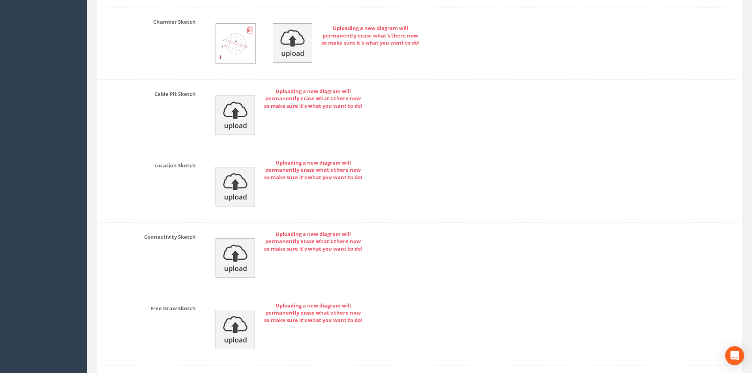
scroll to position [1921, 0]
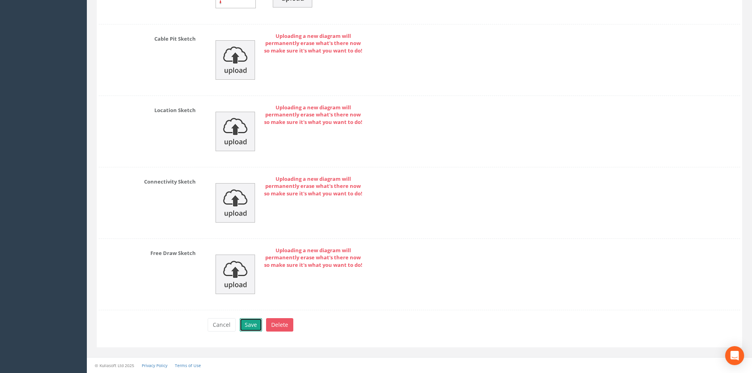
click at [254, 322] on button "Save" at bounding box center [251, 324] width 23 height 13
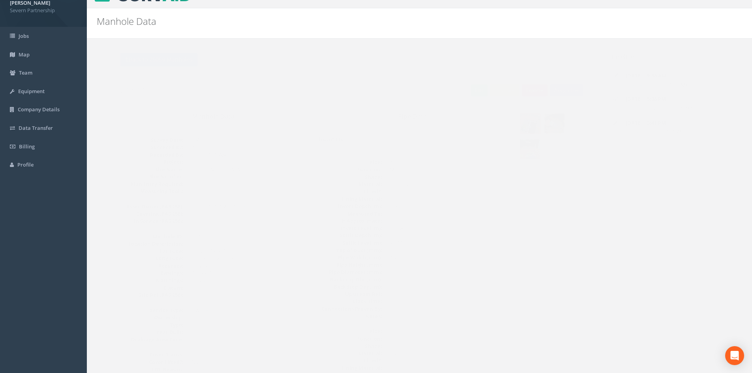
scroll to position [0, 0]
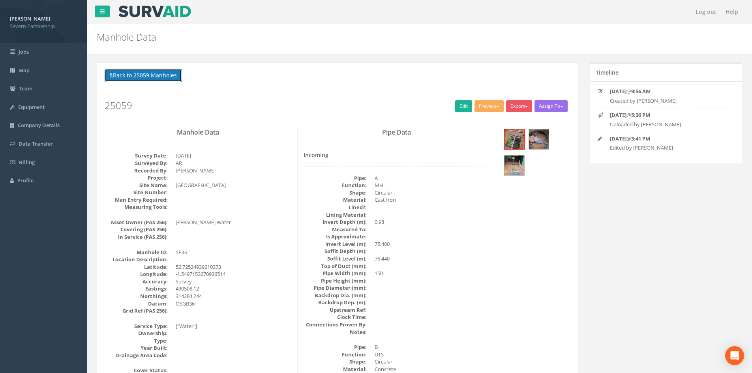
click at [165, 80] on button "Back to 25059 Manholes" at bounding box center [143, 75] width 77 height 13
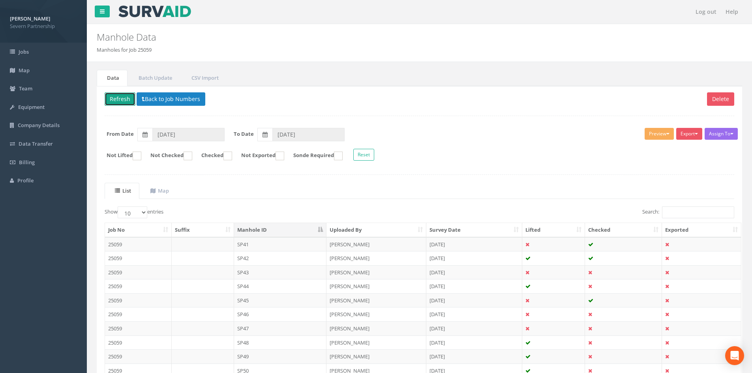
click at [123, 100] on button "Refresh" at bounding box center [120, 98] width 31 height 13
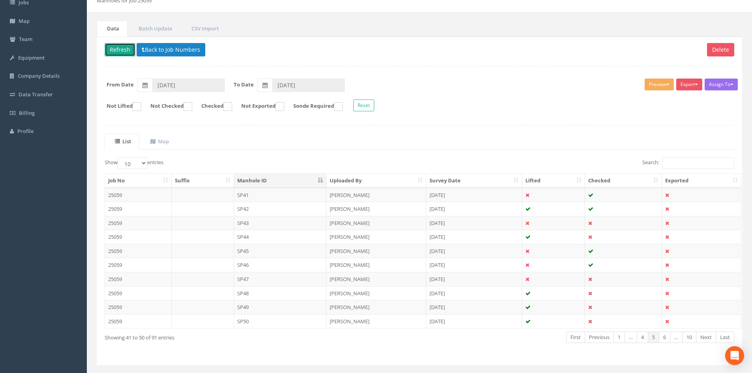
scroll to position [67, 0]
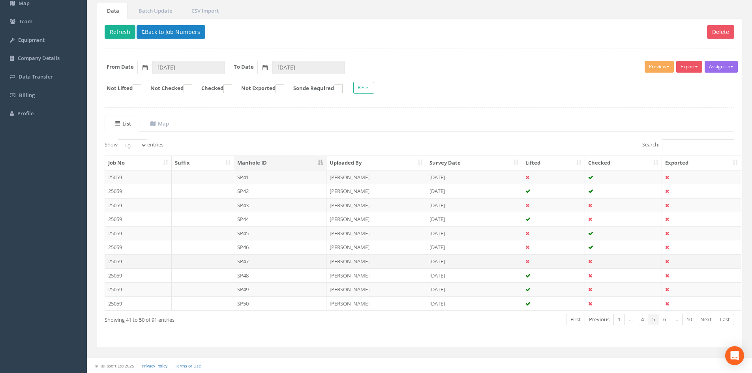
click at [253, 260] on td "SP47" at bounding box center [280, 261] width 93 height 14
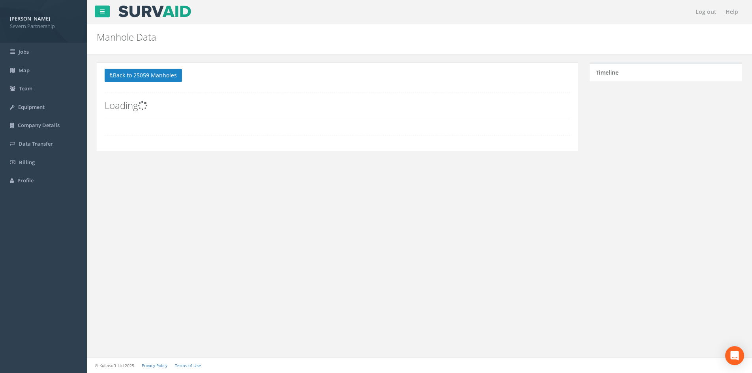
scroll to position [0, 0]
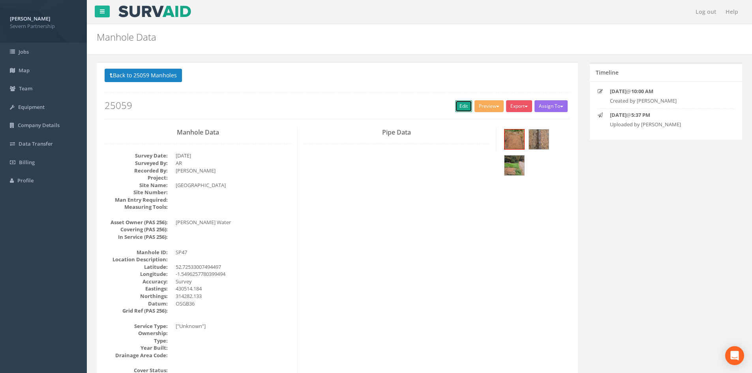
click at [461, 108] on link "Edit" at bounding box center [463, 106] width 17 height 12
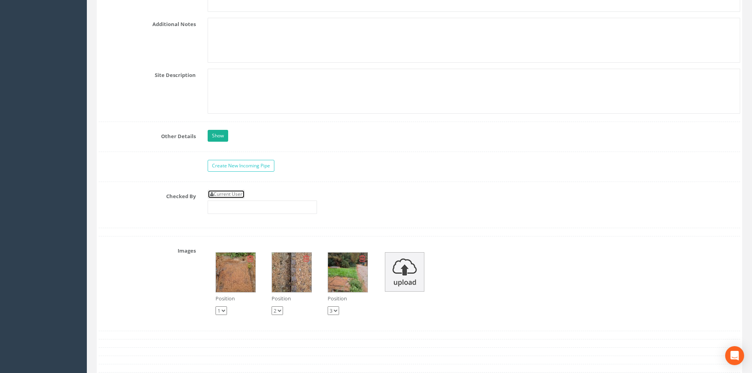
click at [228, 193] on link "Current User" at bounding box center [226, 194] width 37 height 9
type input "[PERSON_NAME]"
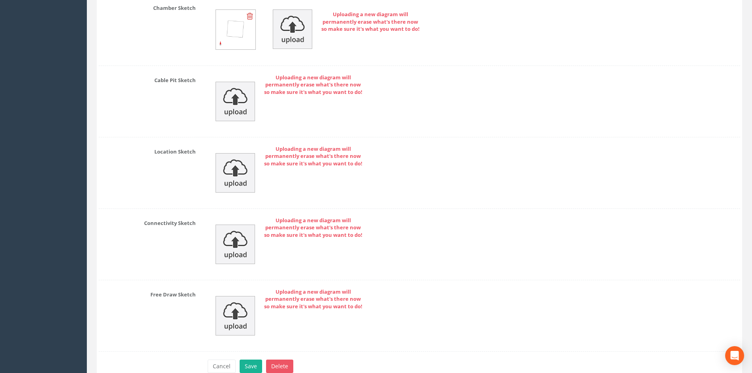
scroll to position [1871, 0]
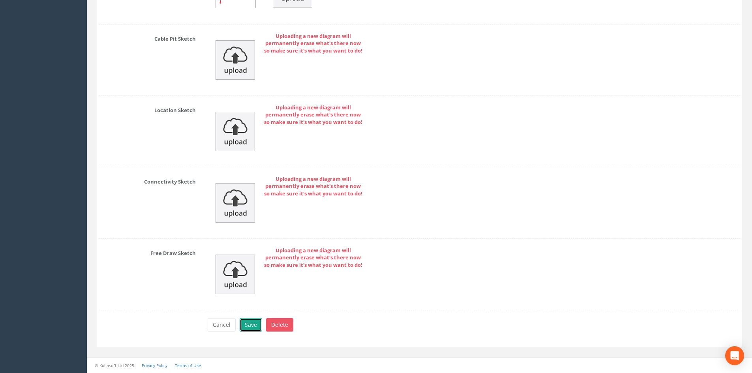
click at [245, 323] on button "Save" at bounding box center [251, 324] width 23 height 13
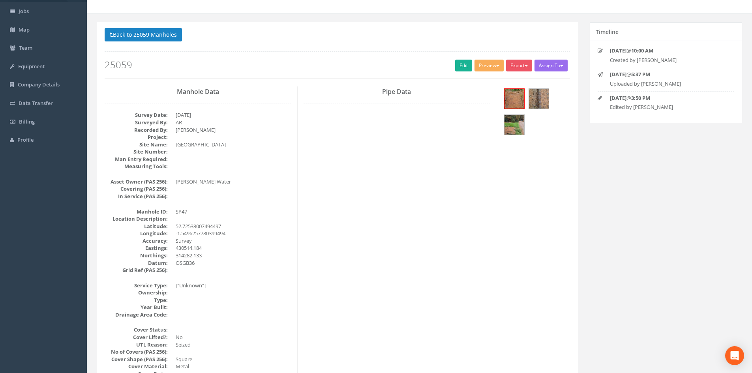
scroll to position [0, 0]
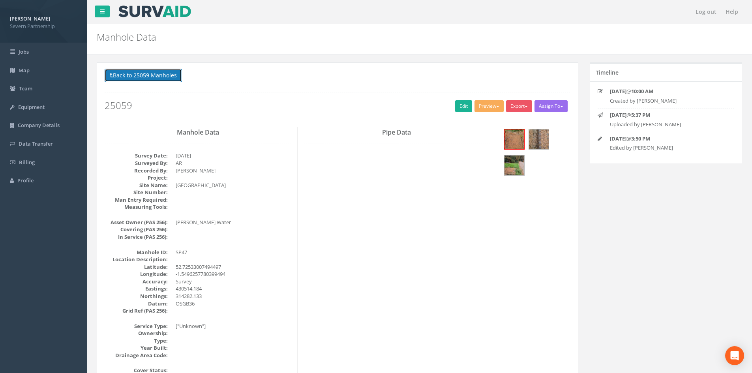
click at [137, 78] on button "Back to 25059 Manholes" at bounding box center [143, 75] width 77 height 13
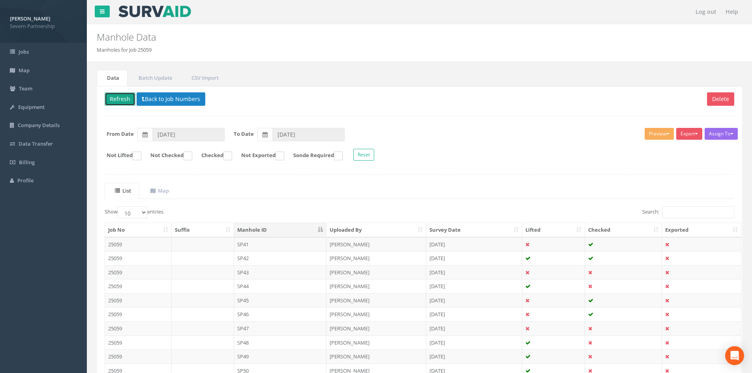
click at [120, 100] on button "Refresh" at bounding box center [120, 98] width 31 height 13
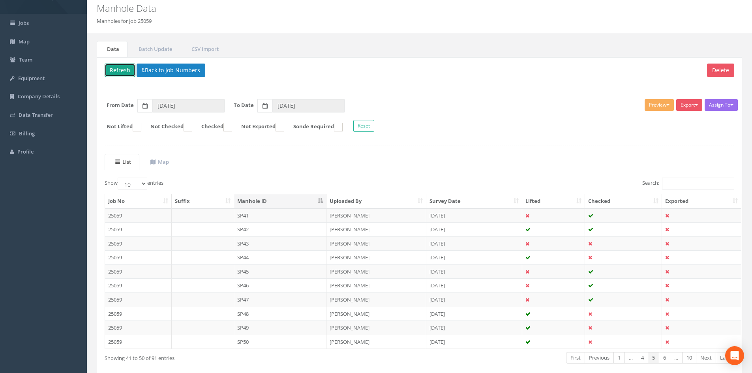
scroll to position [67, 0]
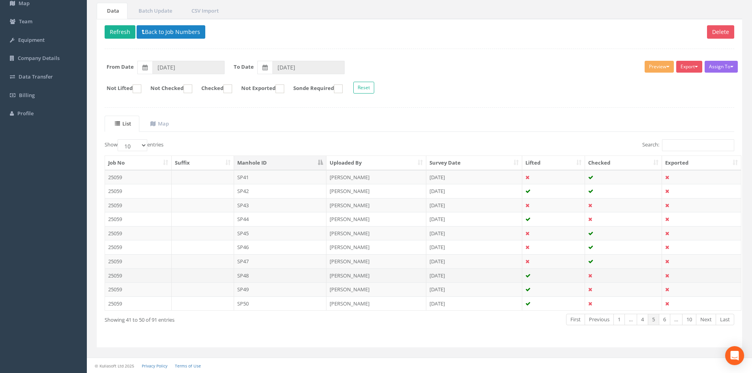
click at [146, 275] on td "25059" at bounding box center [138, 276] width 67 height 14
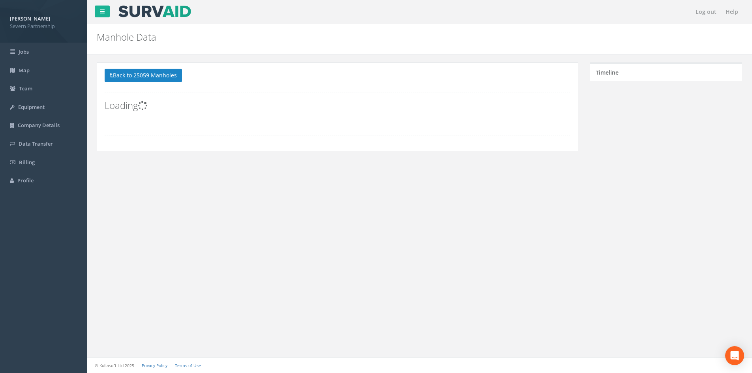
scroll to position [0, 0]
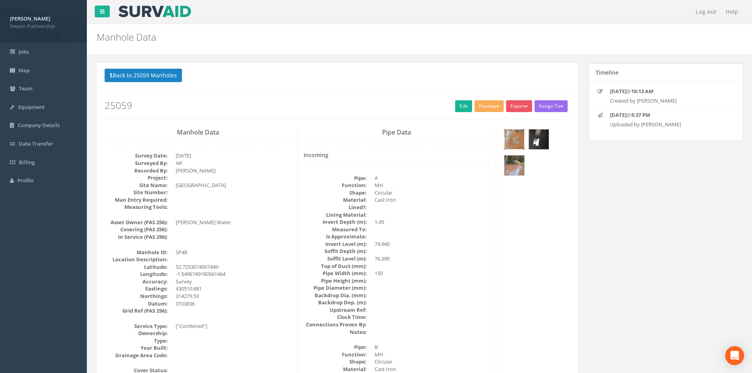
click at [517, 141] on img at bounding box center [515, 140] width 20 height 20
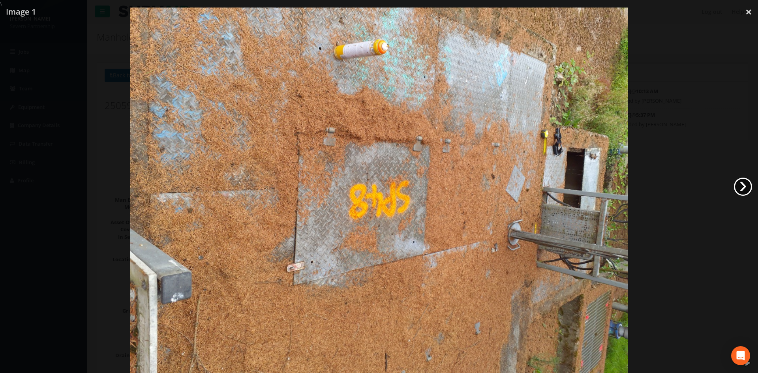
click at [744, 187] on link "›" at bounding box center [743, 187] width 18 height 18
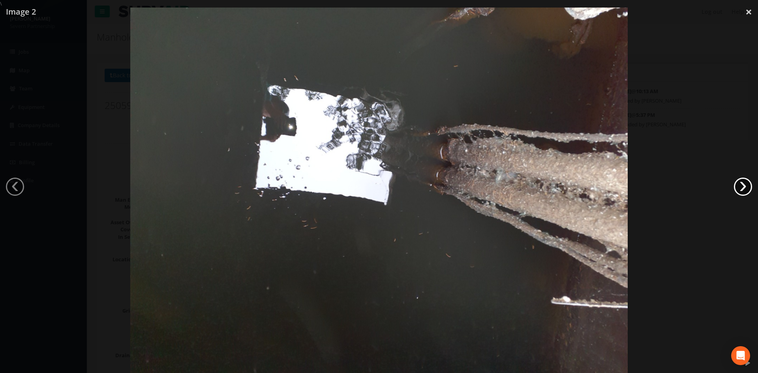
click at [744, 187] on link "›" at bounding box center [743, 187] width 18 height 18
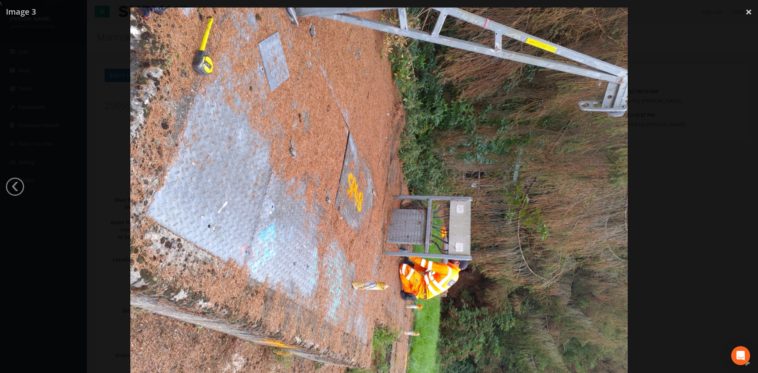
click at [744, 187] on div at bounding box center [379, 194] width 758 height 373
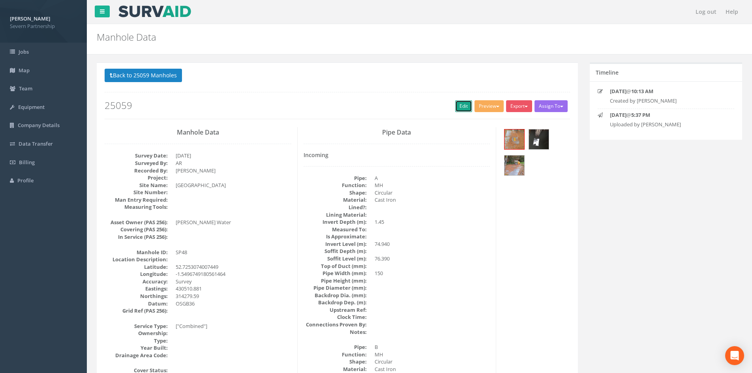
click at [459, 103] on link "Edit" at bounding box center [463, 106] width 17 height 12
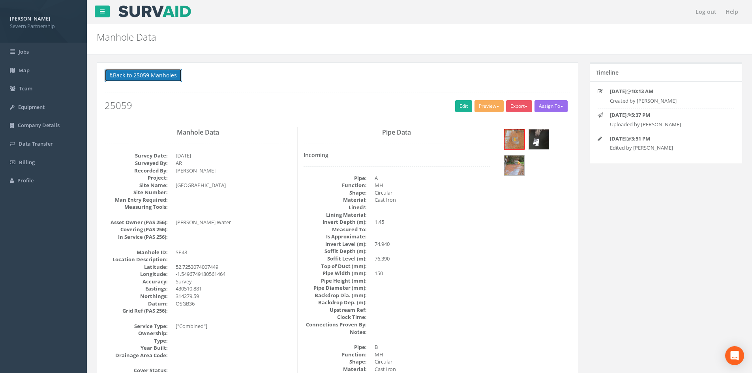
click at [133, 77] on button "Back to 25059 Manholes" at bounding box center [143, 75] width 77 height 13
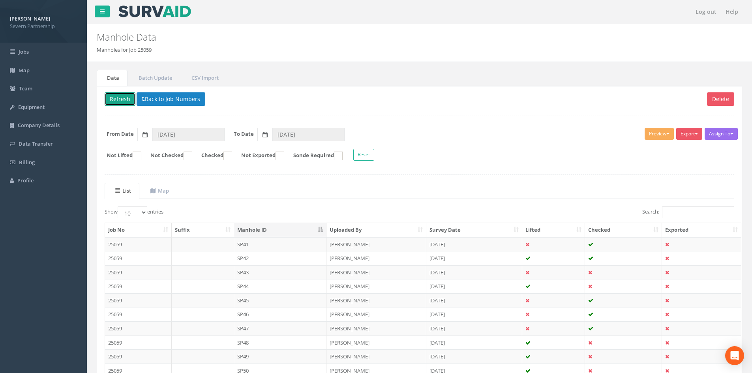
click at [122, 100] on button "Refresh" at bounding box center [120, 98] width 31 height 13
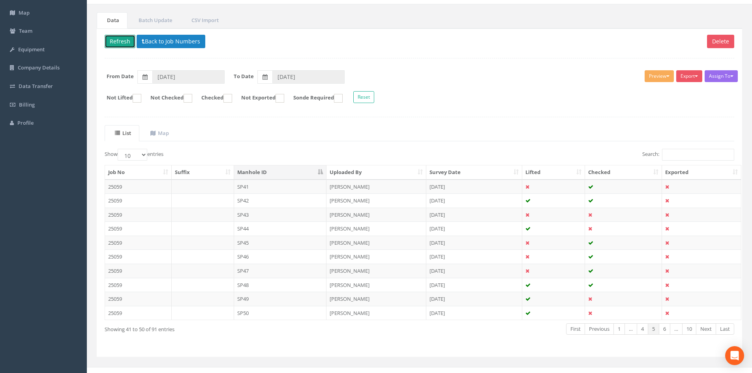
scroll to position [67, 0]
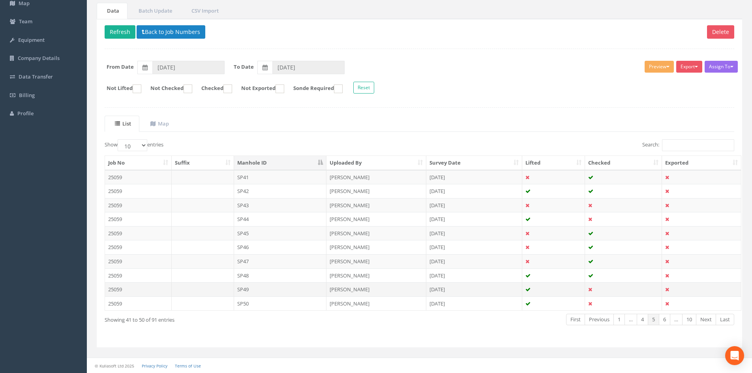
click at [276, 290] on td "SP49" at bounding box center [280, 289] width 93 height 14
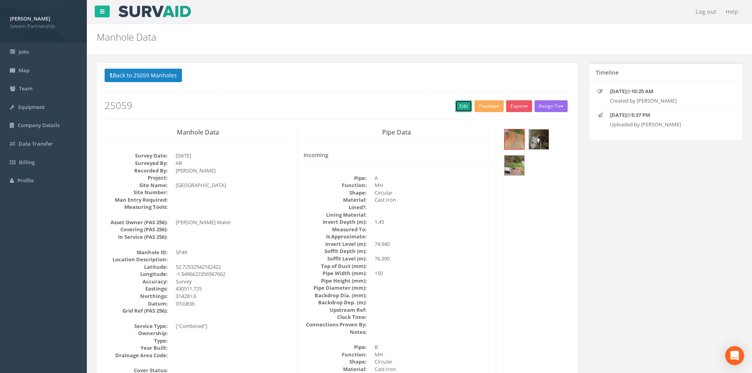
click at [462, 104] on link "Edit" at bounding box center [463, 106] width 17 height 12
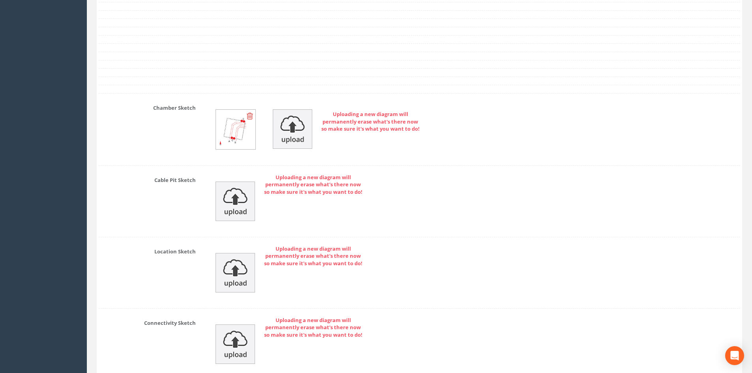
scroll to position [1981, 0]
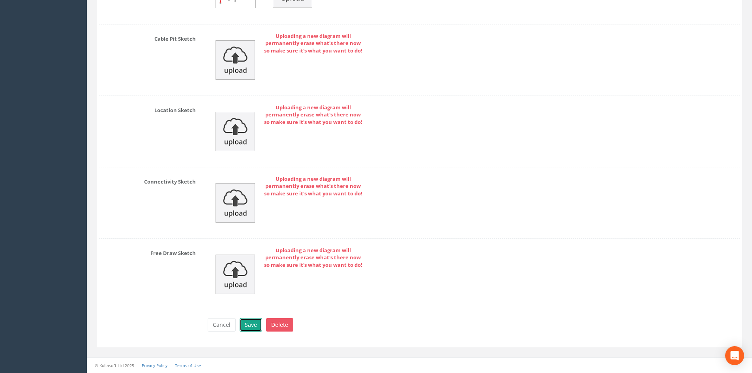
click at [250, 323] on button "Save" at bounding box center [251, 324] width 23 height 13
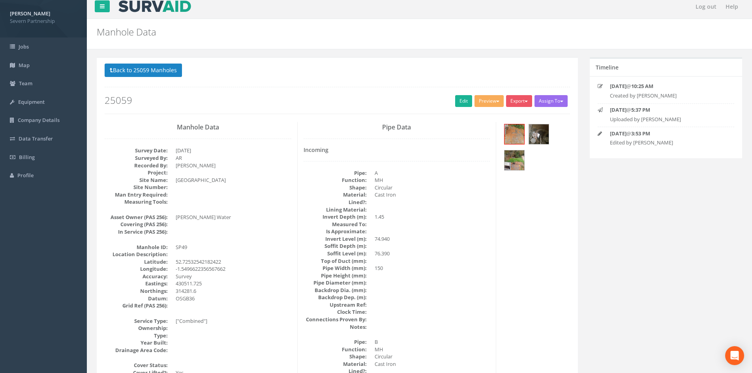
scroll to position [0, 0]
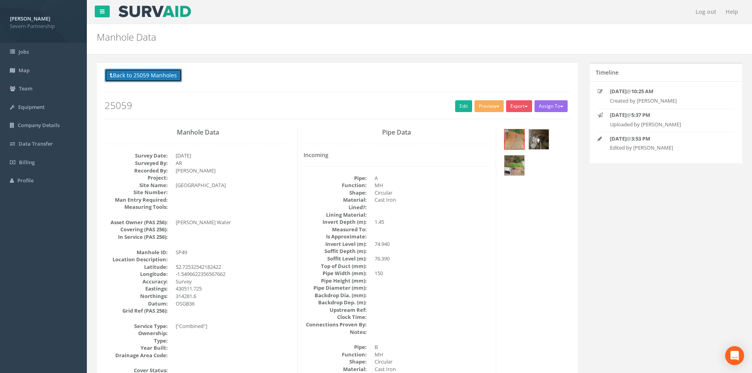
click at [145, 77] on button "Back to 25059 Manholes" at bounding box center [143, 75] width 77 height 13
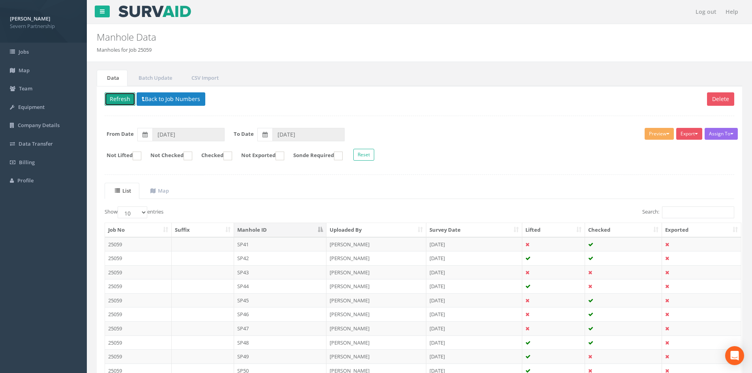
click at [116, 98] on button "Refresh" at bounding box center [120, 98] width 31 height 13
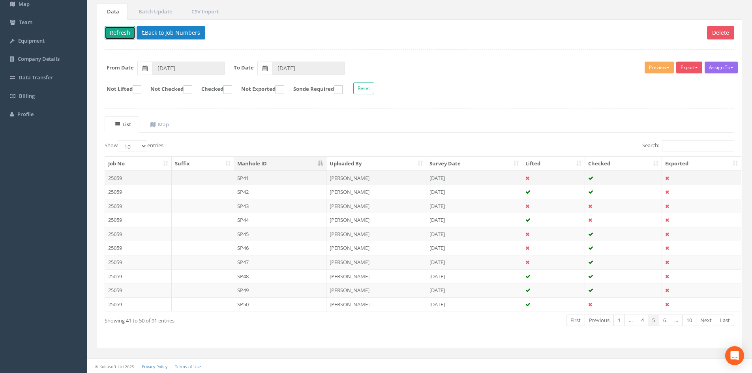
scroll to position [67, 0]
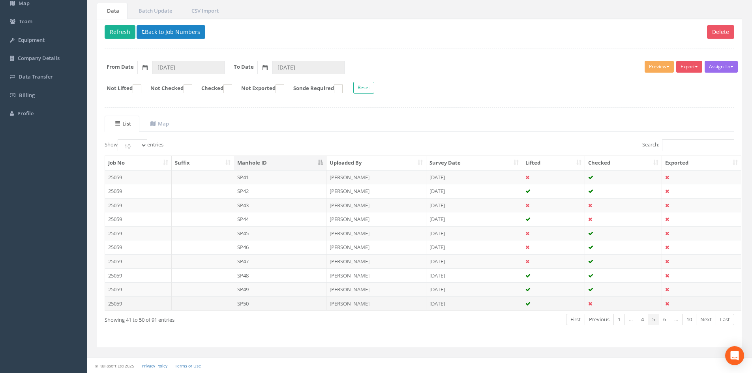
click at [274, 303] on td "SP50" at bounding box center [280, 304] width 93 height 14
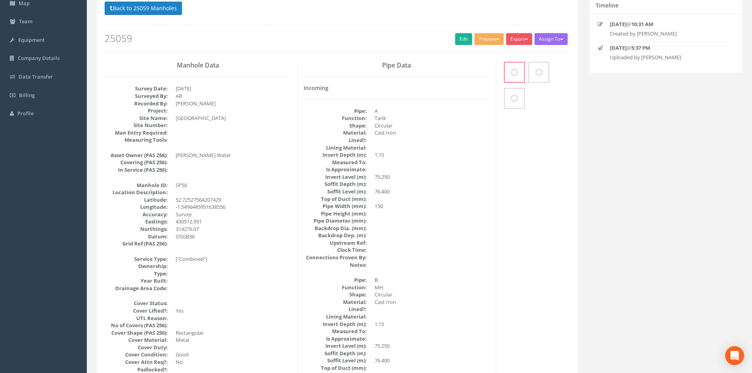
scroll to position [0, 0]
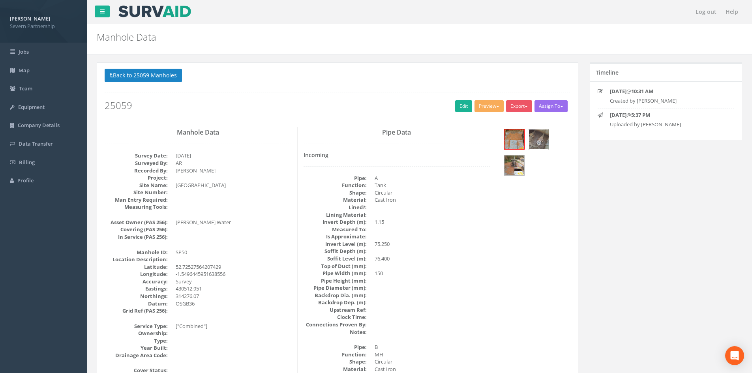
click at [541, 144] on img at bounding box center [539, 140] width 20 height 20
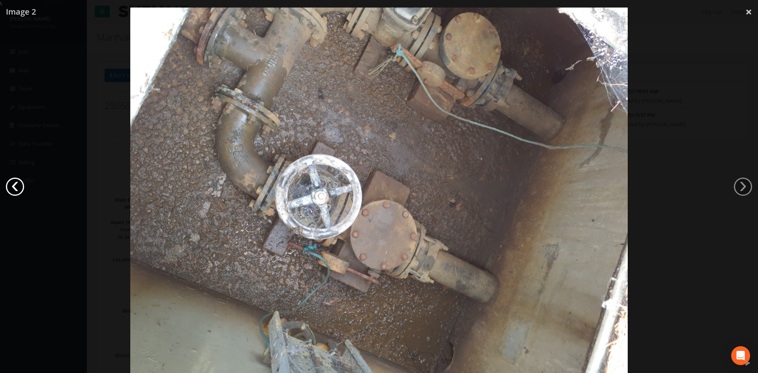
click at [14, 187] on link "‹" at bounding box center [15, 187] width 18 height 18
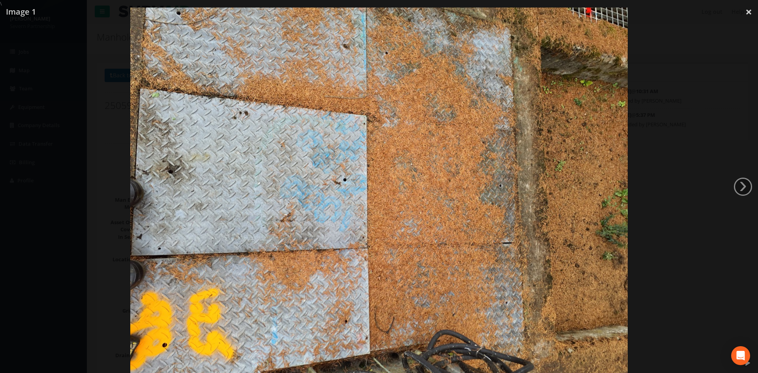
click at [15, 187] on div at bounding box center [379, 194] width 758 height 373
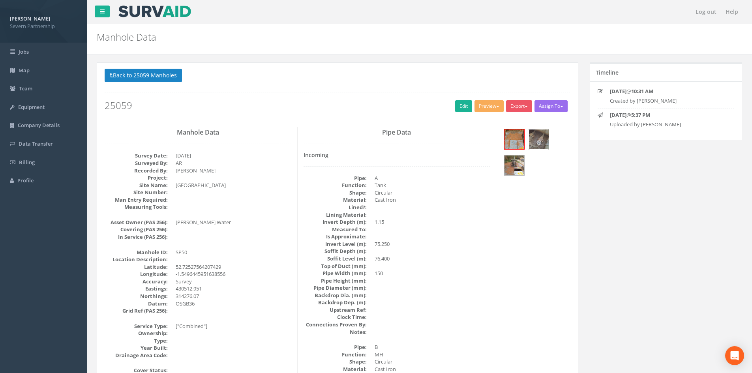
click at [535, 141] on img at bounding box center [539, 140] width 20 height 20
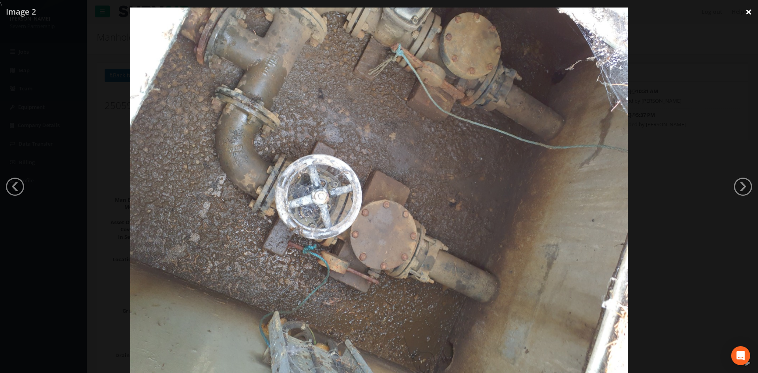
click at [748, 14] on link "×" at bounding box center [749, 12] width 19 height 24
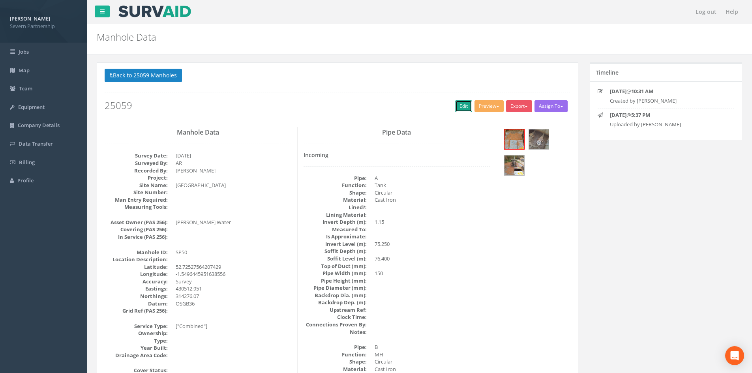
click at [461, 105] on link "Edit" at bounding box center [463, 106] width 17 height 12
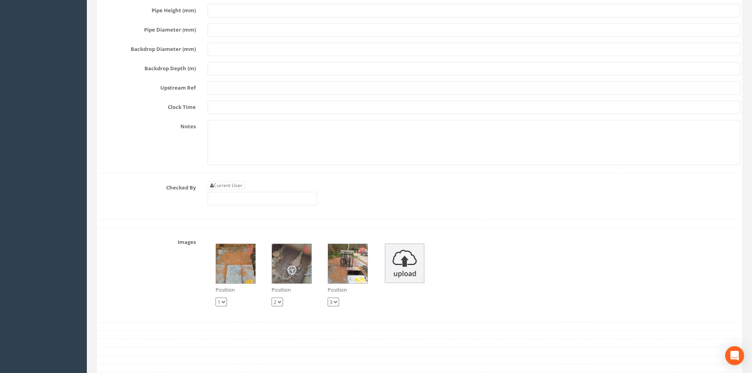
scroll to position [1987, 0]
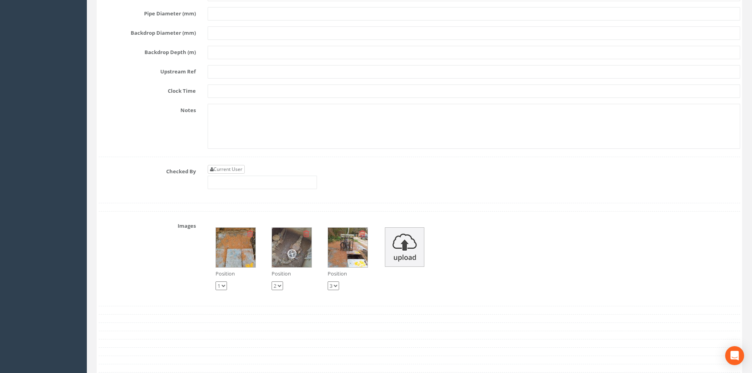
type input "1.25"
click at [227, 169] on link "Current User" at bounding box center [226, 169] width 37 height 9
type input "[PERSON_NAME]"
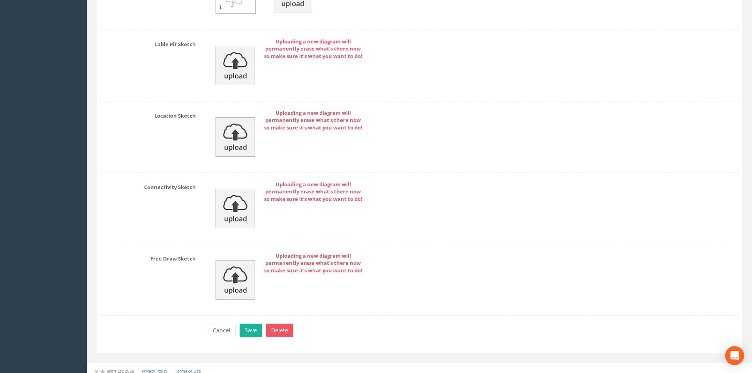
scroll to position [2449, 0]
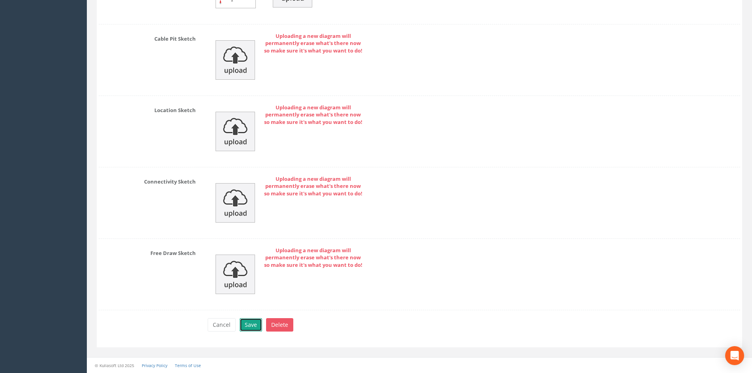
click at [246, 320] on button "Save" at bounding box center [251, 324] width 23 height 13
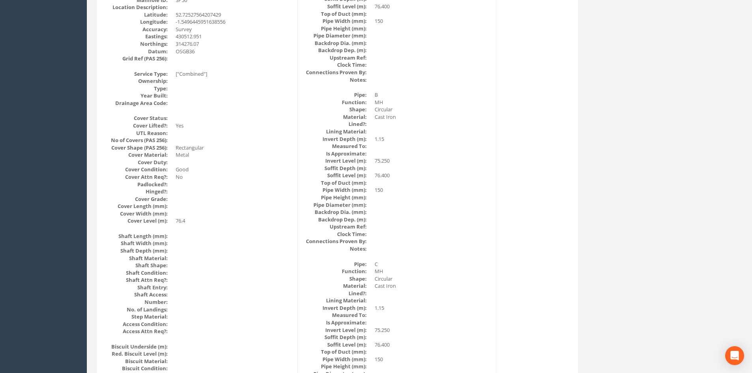
scroll to position [0, 0]
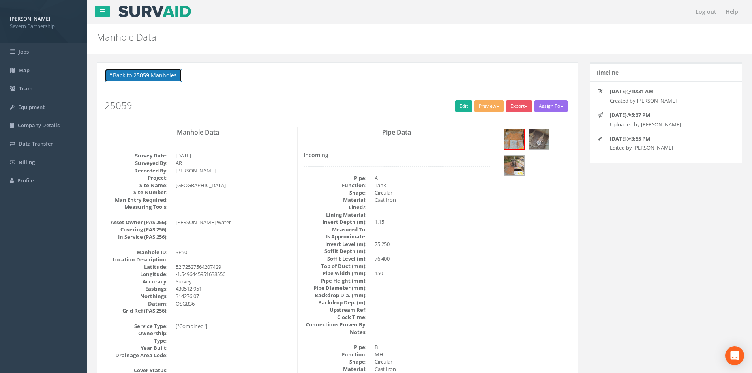
click at [115, 75] on button "Back to 25059 Manholes" at bounding box center [143, 75] width 77 height 13
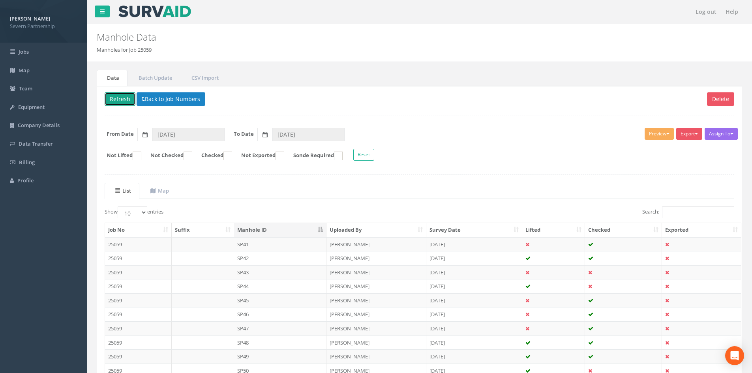
click at [112, 95] on button "Refresh" at bounding box center [120, 98] width 31 height 13
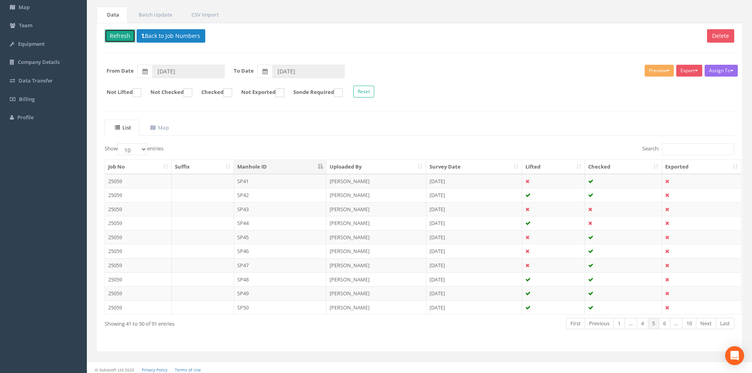
scroll to position [67, 0]
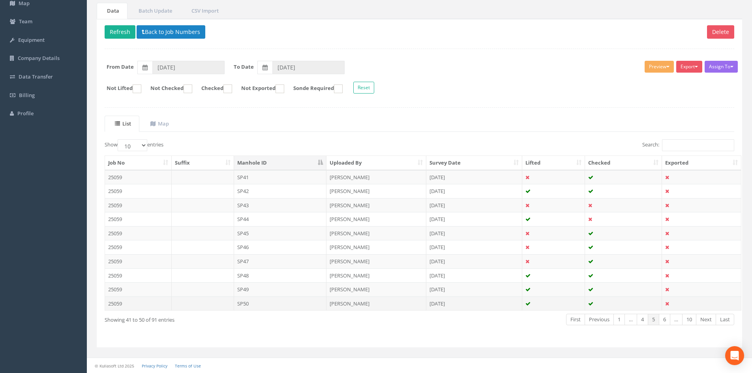
click at [450, 306] on td "[DATE]" at bounding box center [475, 304] width 96 height 14
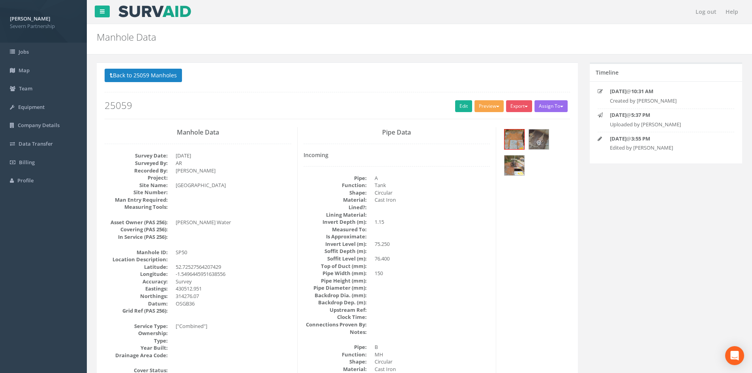
click at [487, 108] on button "Preview" at bounding box center [489, 106] width 29 height 12
click at [477, 122] on link "SP Manhole" at bounding box center [475, 123] width 60 height 12
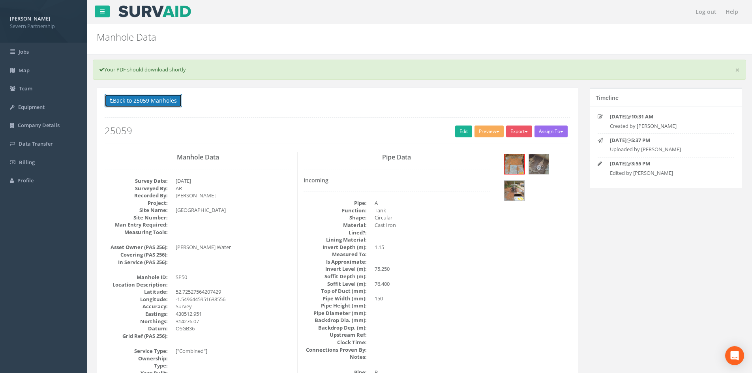
click at [149, 103] on button "Back to 25059 Manholes" at bounding box center [143, 100] width 77 height 13
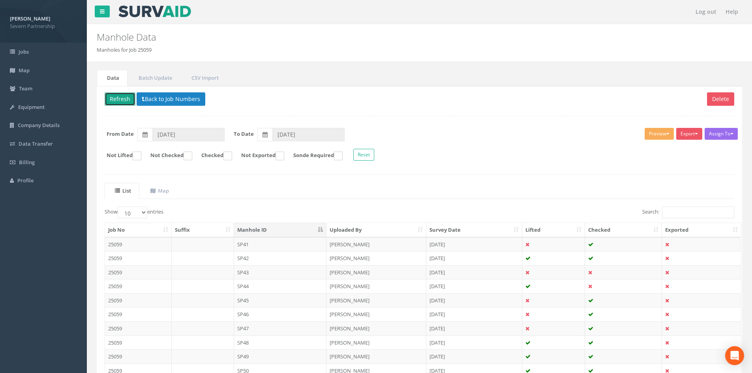
click at [124, 95] on button "Refresh" at bounding box center [120, 98] width 31 height 13
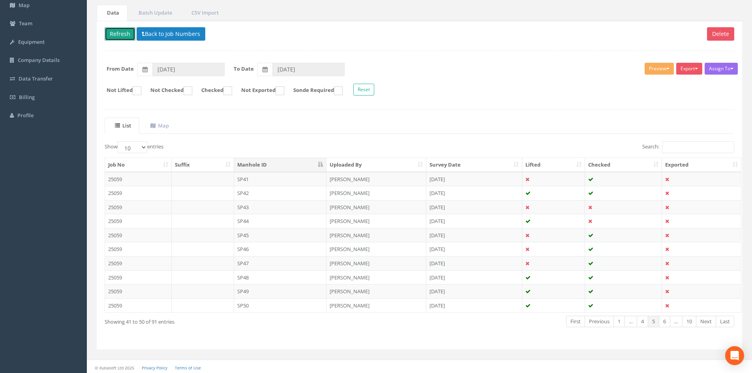
scroll to position [67, 0]
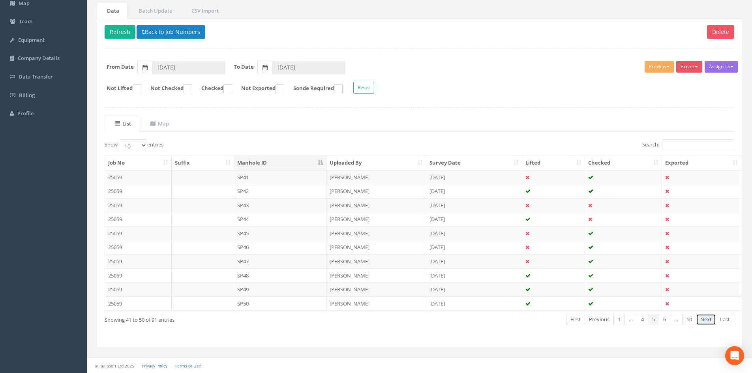
click at [709, 318] on link "Next" at bounding box center [706, 319] width 20 height 11
click at [269, 177] on td "SP51" at bounding box center [280, 177] width 93 height 14
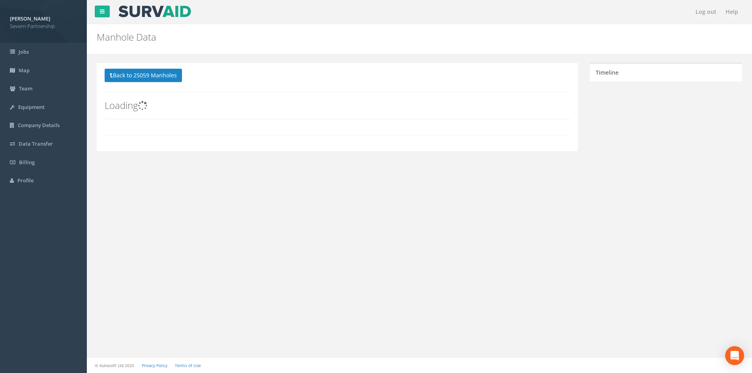
scroll to position [0, 0]
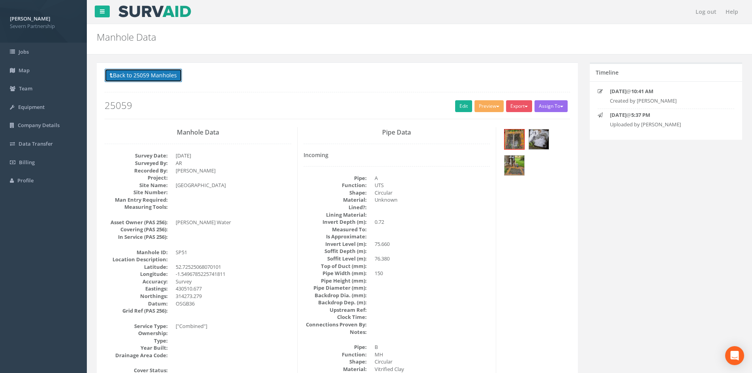
click at [135, 73] on button "Back to 25059 Manholes" at bounding box center [143, 75] width 77 height 13
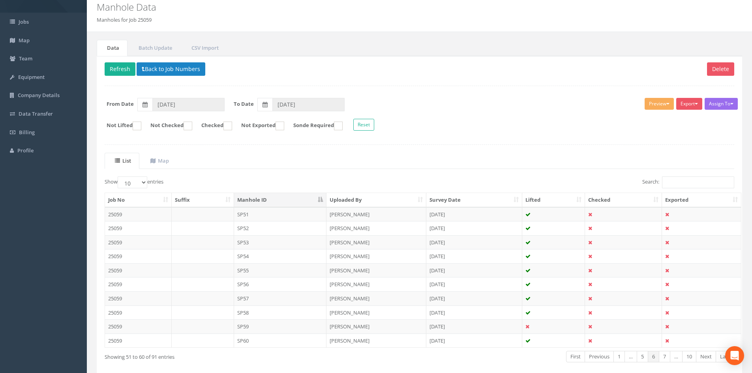
scroll to position [67, 0]
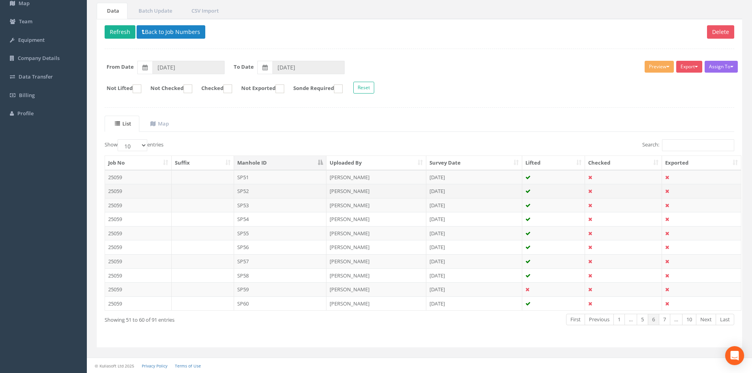
click at [260, 192] on td "SP52" at bounding box center [280, 191] width 93 height 14
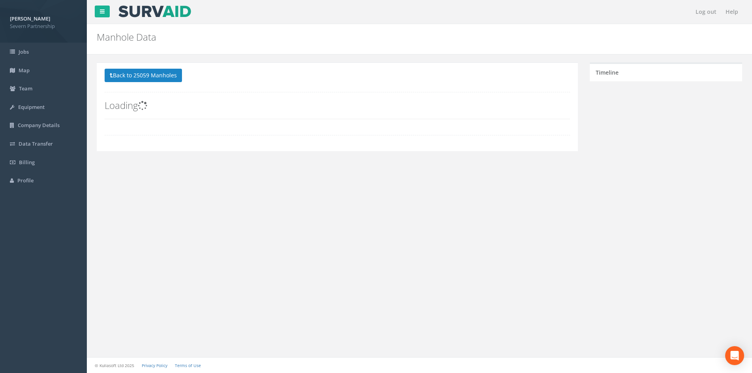
scroll to position [0, 0]
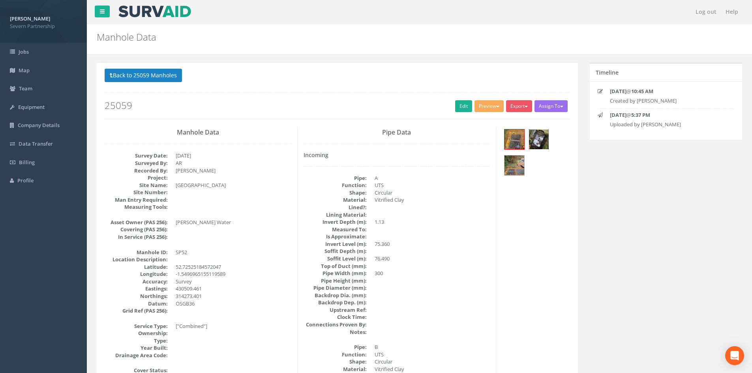
click at [534, 138] on img at bounding box center [539, 140] width 20 height 20
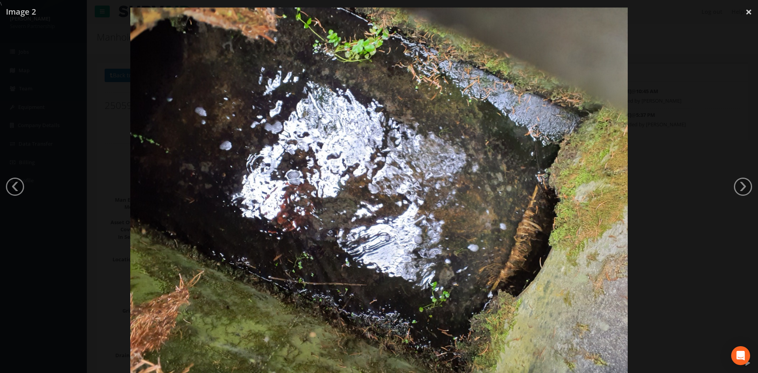
click at [743, 185] on link "›" at bounding box center [743, 187] width 18 height 18
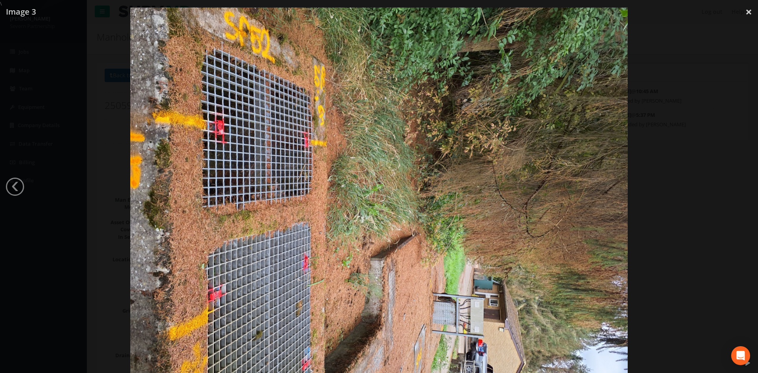
click at [743, 185] on div at bounding box center [379, 194] width 758 height 373
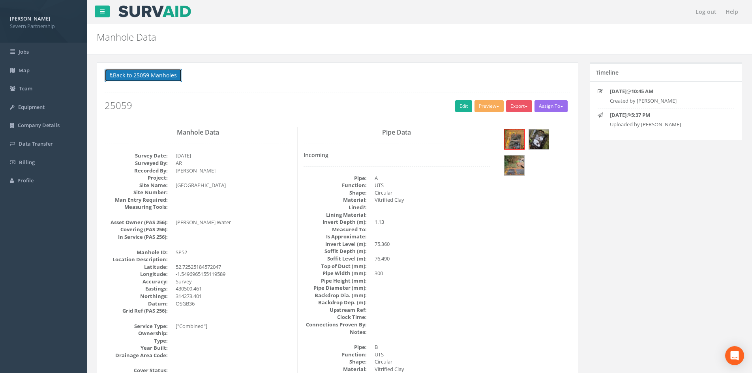
click at [145, 75] on button "Back to 25059 Manholes" at bounding box center [143, 75] width 77 height 13
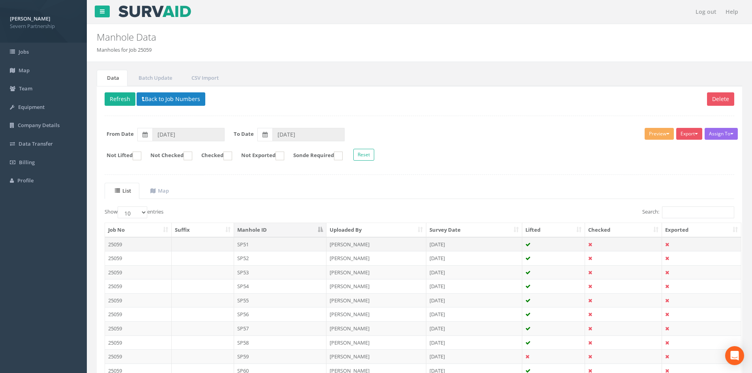
click at [261, 247] on td "SP51" at bounding box center [280, 244] width 93 height 14
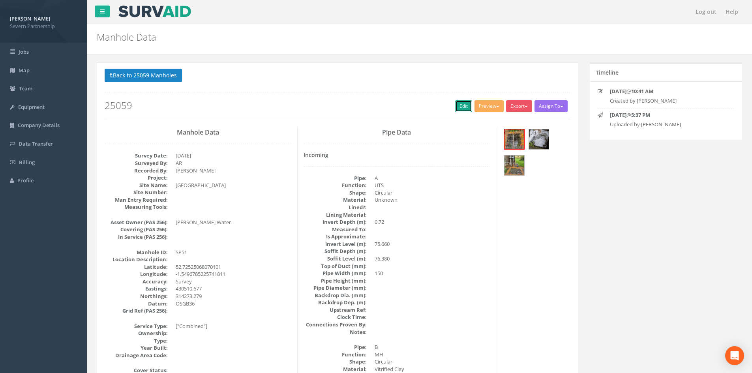
click at [461, 107] on link "Edit" at bounding box center [463, 106] width 17 height 12
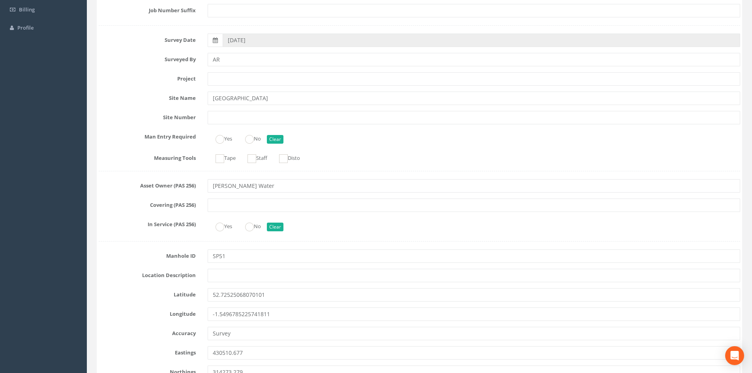
scroll to position [81, 0]
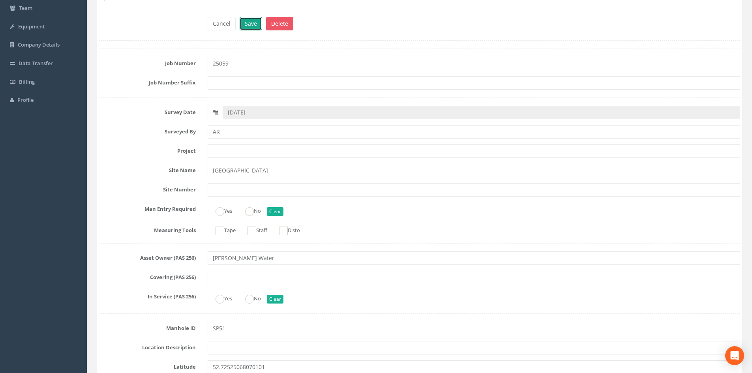
click at [248, 28] on button "Save" at bounding box center [251, 23] width 23 height 13
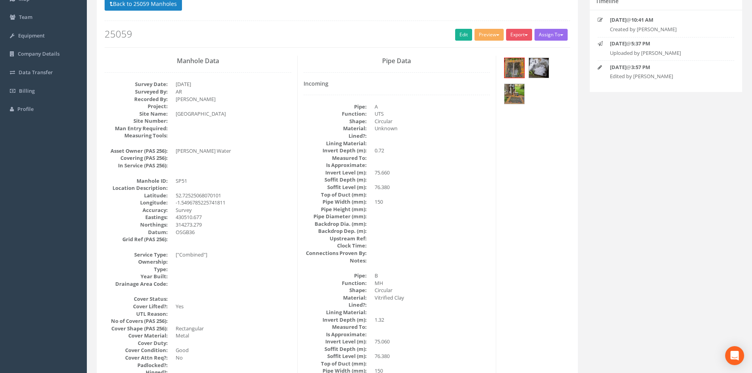
scroll to position [0, 0]
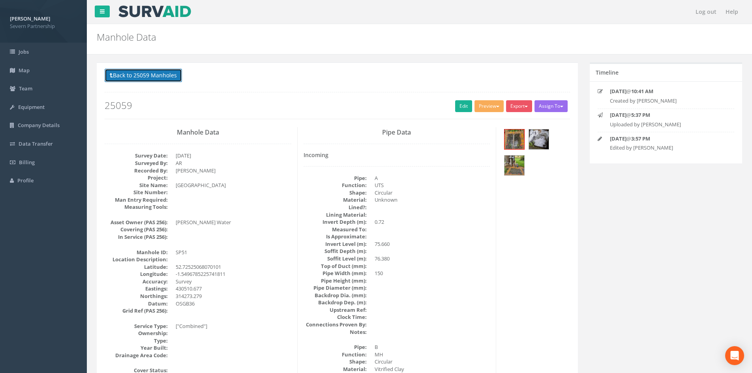
click at [144, 79] on button "Back to 25059 Manholes" at bounding box center [143, 75] width 77 height 13
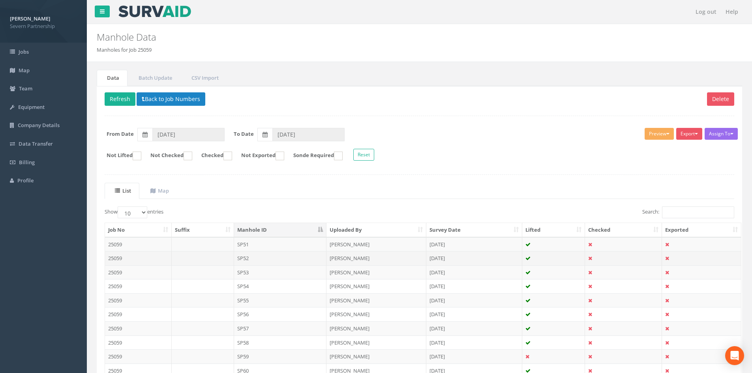
click at [299, 257] on td "SP52" at bounding box center [280, 258] width 93 height 14
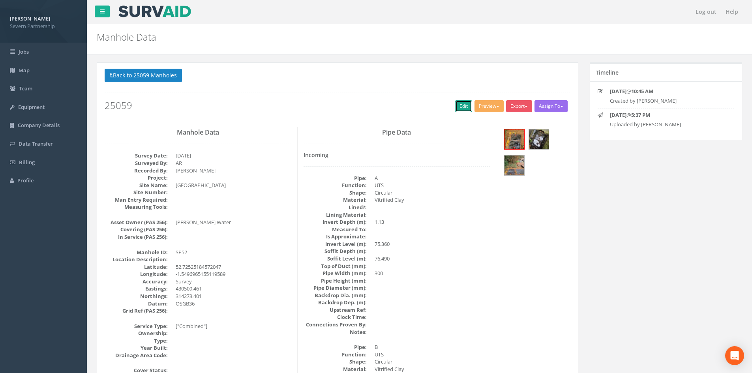
click at [461, 108] on link "Edit" at bounding box center [463, 106] width 17 height 12
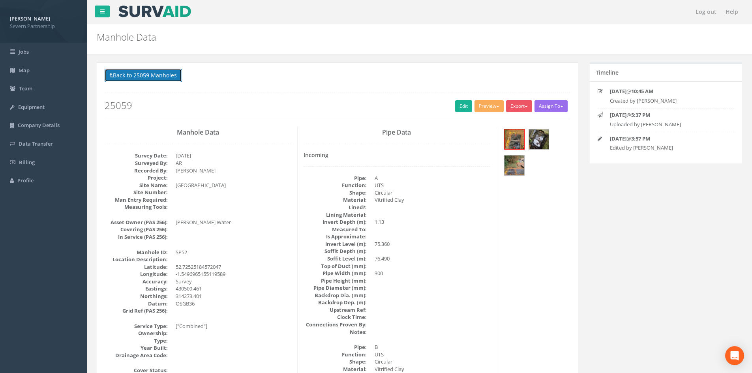
click at [141, 73] on button "Back to 25059 Manholes" at bounding box center [143, 75] width 77 height 13
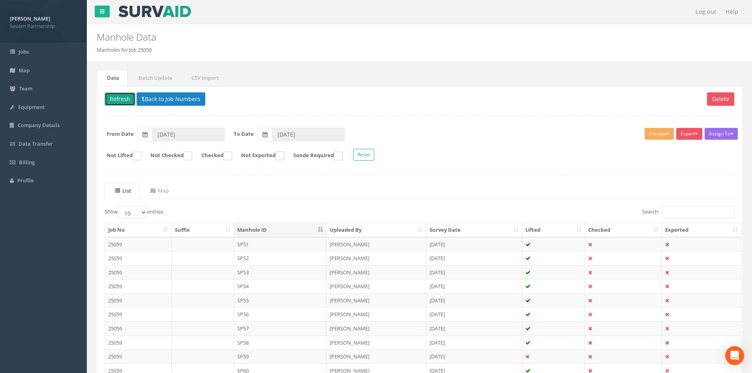
click at [116, 98] on button "Refresh" at bounding box center [120, 98] width 31 height 13
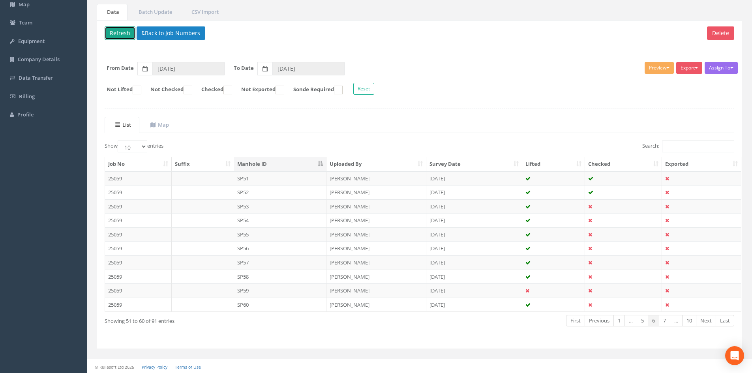
scroll to position [67, 0]
drag, startPoint x: 123, startPoint y: 32, endPoint x: 132, endPoint y: 39, distance: 11.2
click at [123, 32] on button "Refresh" at bounding box center [120, 31] width 31 height 13
click at [267, 202] on td "SP53" at bounding box center [280, 205] width 93 height 14
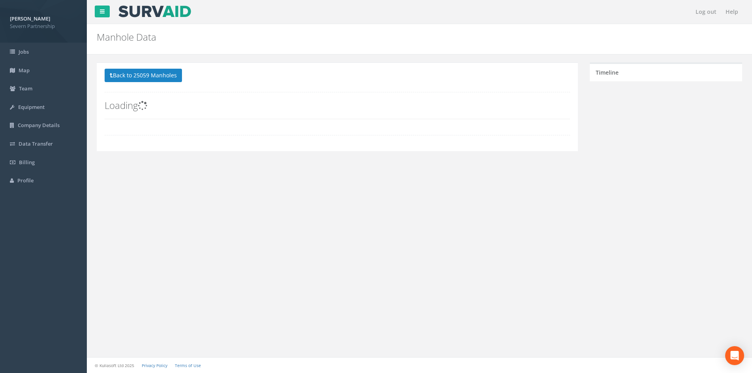
scroll to position [0, 0]
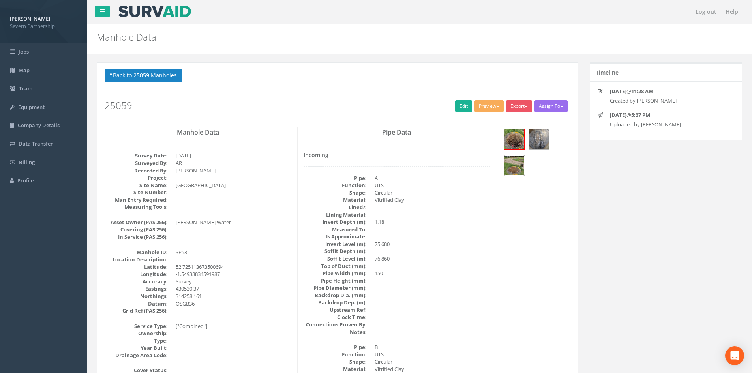
click at [517, 168] on img at bounding box center [515, 166] width 20 height 20
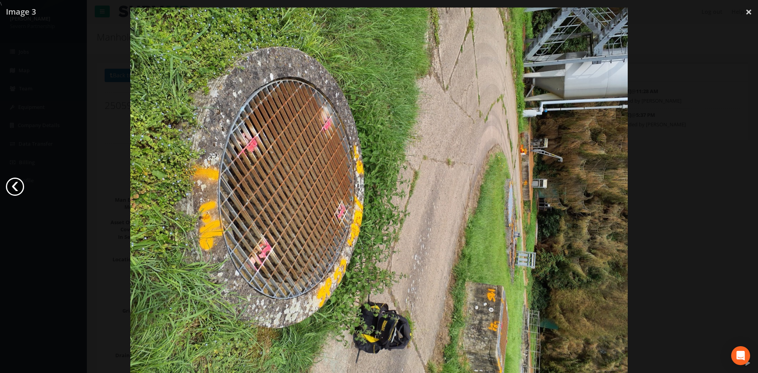
click at [12, 187] on link "‹" at bounding box center [15, 187] width 18 height 18
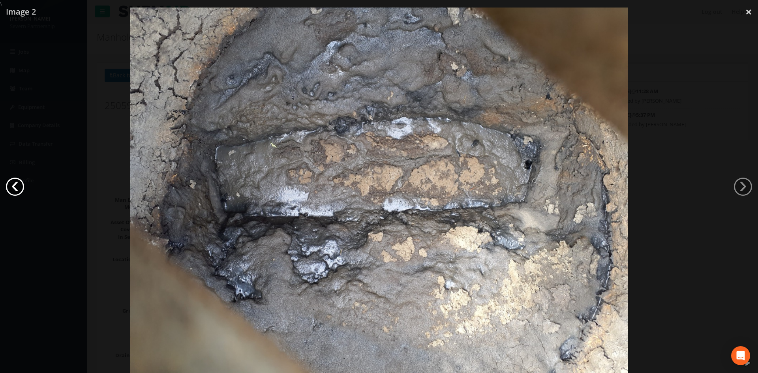
click at [12, 186] on link "‹" at bounding box center [15, 187] width 18 height 18
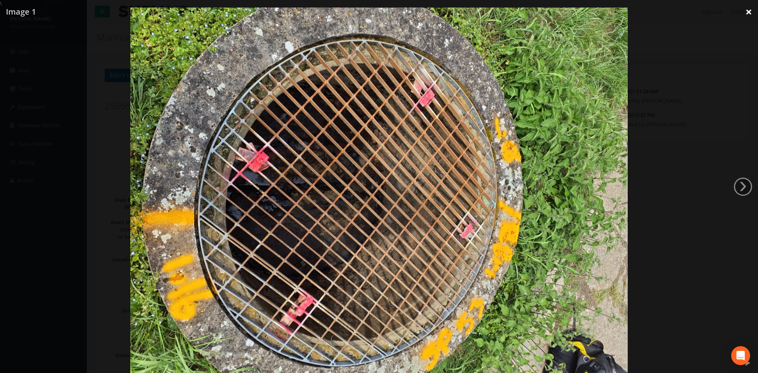
click at [746, 12] on link "×" at bounding box center [749, 12] width 19 height 24
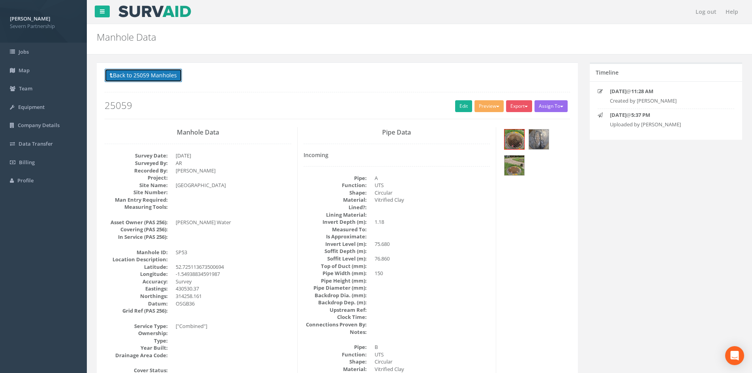
click at [159, 75] on button "Back to 25059 Manholes" at bounding box center [143, 75] width 77 height 13
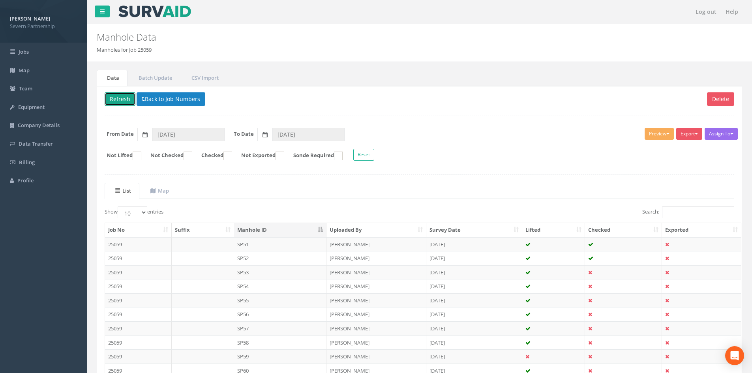
click at [122, 99] on button "Refresh" at bounding box center [120, 98] width 31 height 13
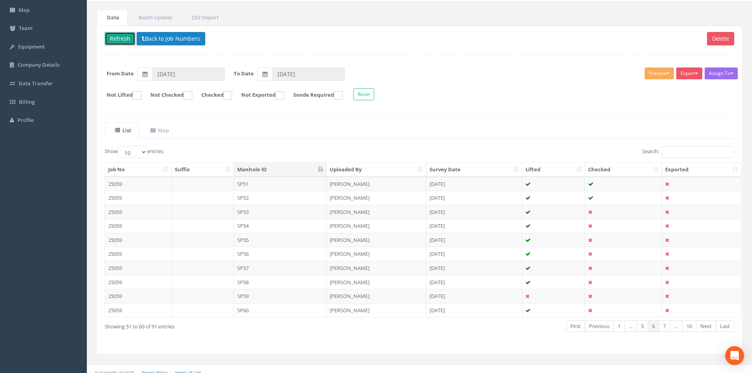
scroll to position [67, 0]
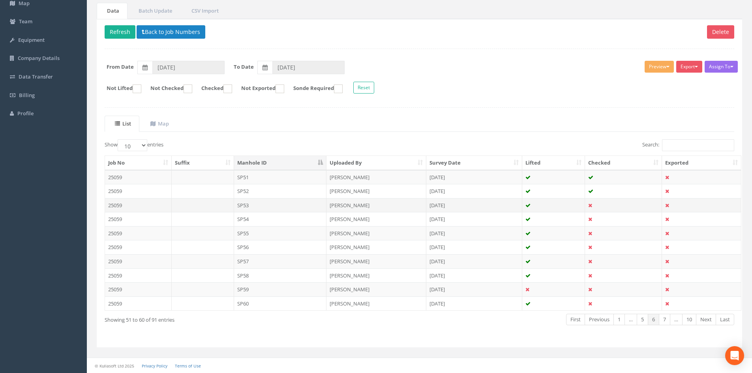
click at [282, 205] on td "SP53" at bounding box center [280, 205] width 93 height 14
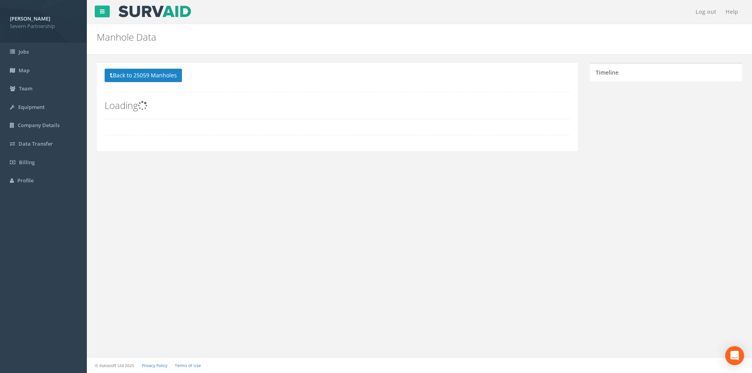
scroll to position [0, 0]
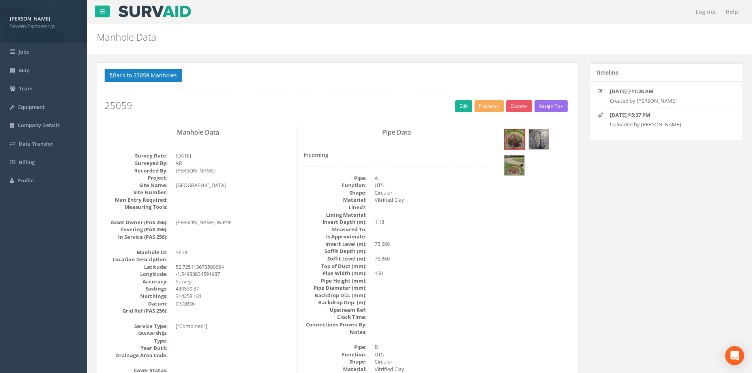
click at [459, 99] on div "Back to 25059 Manholes Back to Map Assign To No Companies Added Export SP Manho…" at bounding box center [338, 94] width 466 height 50
click at [458, 106] on link "Edit" at bounding box center [463, 106] width 17 height 12
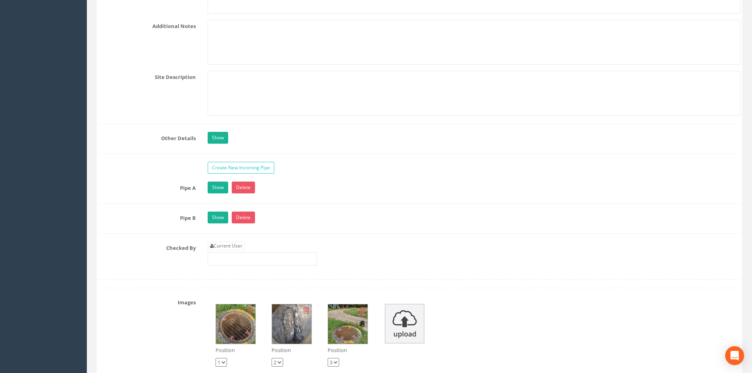
scroll to position [1384, 0]
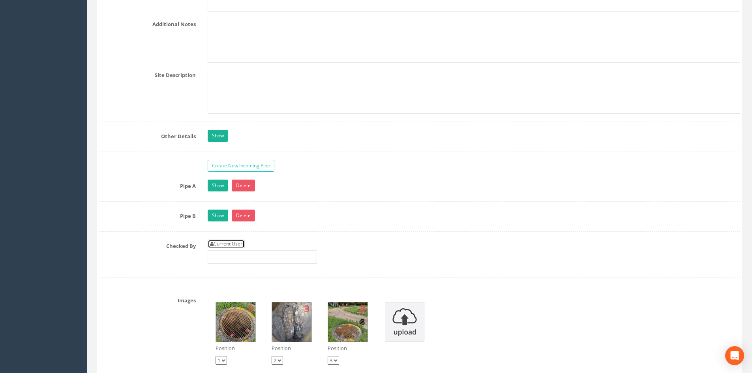
click at [226, 247] on link "Current User" at bounding box center [226, 244] width 37 height 9
type input "[PERSON_NAME]"
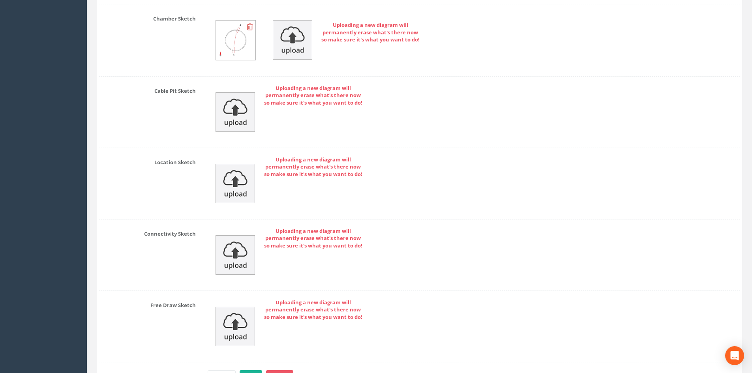
scroll to position [1921, 0]
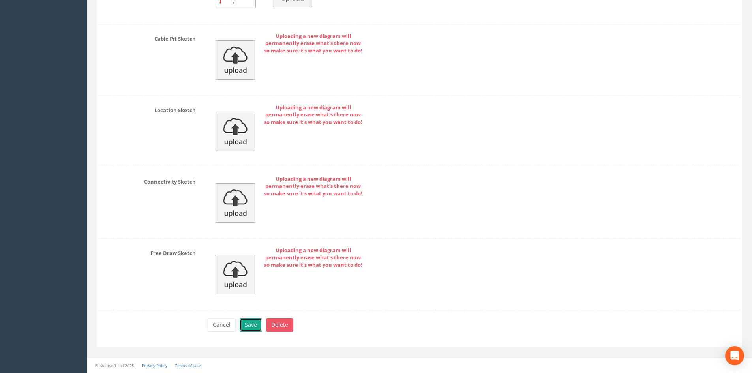
click at [248, 325] on button "Save" at bounding box center [251, 324] width 23 height 13
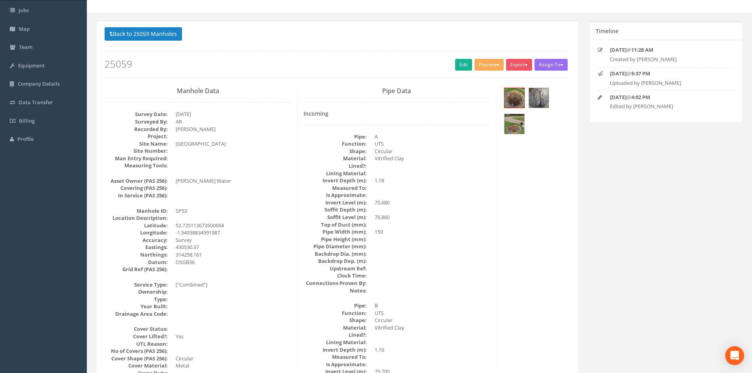
scroll to position [0, 0]
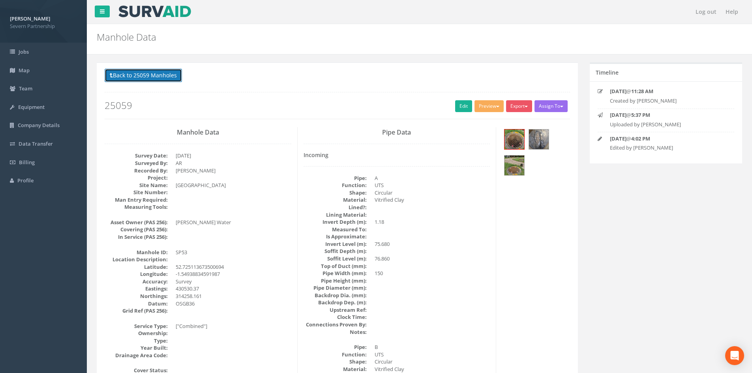
drag, startPoint x: 162, startPoint y: 79, endPoint x: 165, endPoint y: 82, distance: 4.2
click at [164, 79] on button "Back to 25059 Manholes" at bounding box center [143, 75] width 77 height 13
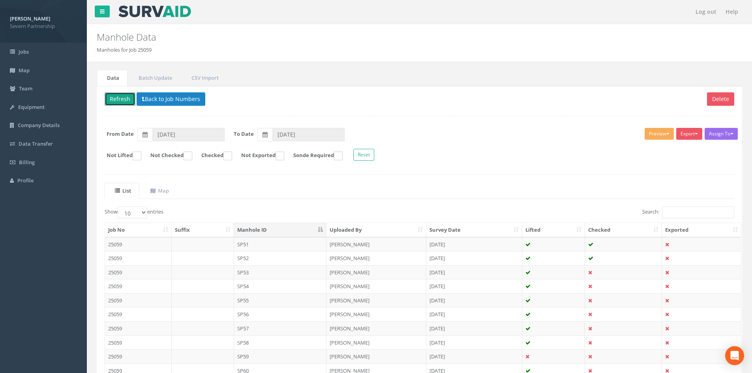
click at [117, 98] on button "Refresh" at bounding box center [120, 98] width 31 height 13
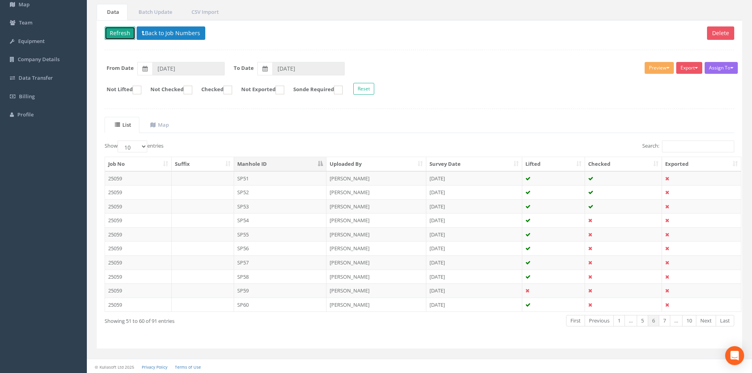
scroll to position [67, 0]
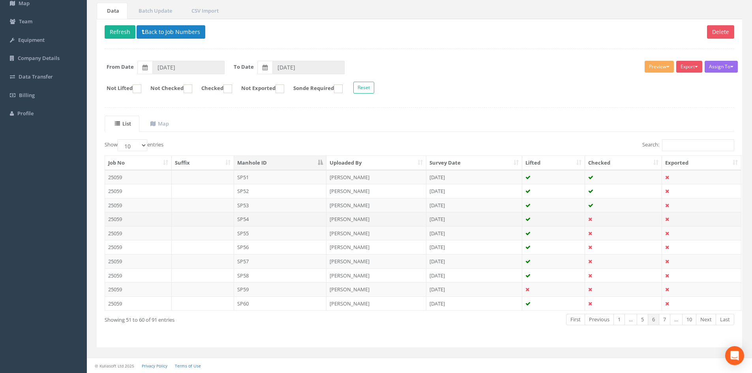
click at [251, 219] on td "SP54" at bounding box center [280, 219] width 93 height 14
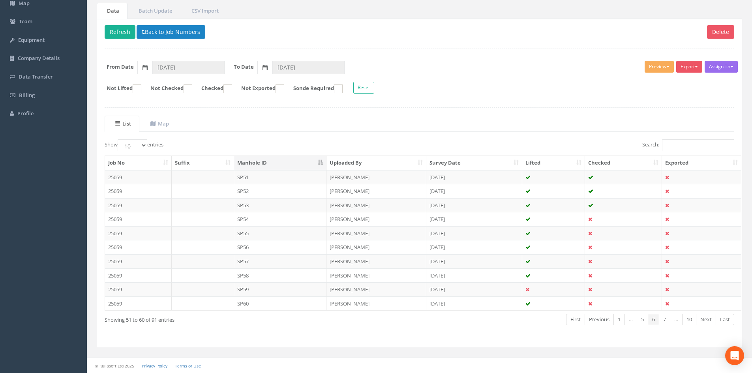
scroll to position [0, 0]
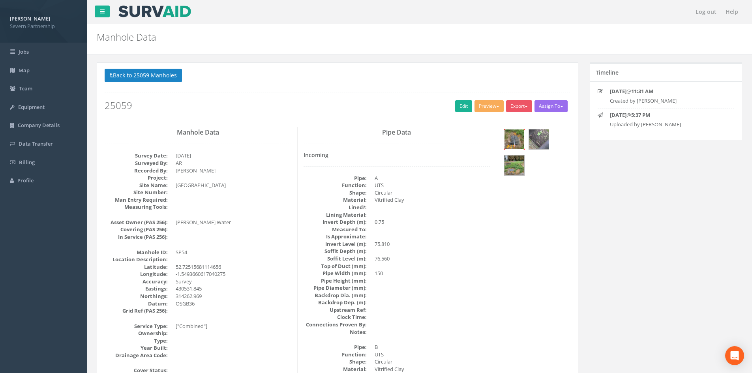
click at [518, 141] on img at bounding box center [515, 140] width 20 height 20
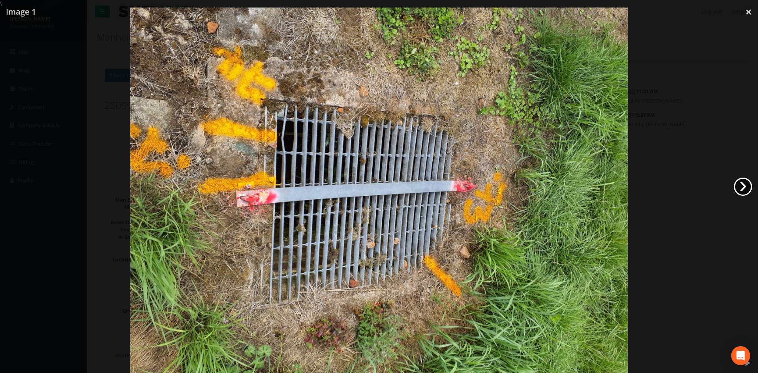
click at [741, 193] on link "›" at bounding box center [743, 187] width 18 height 18
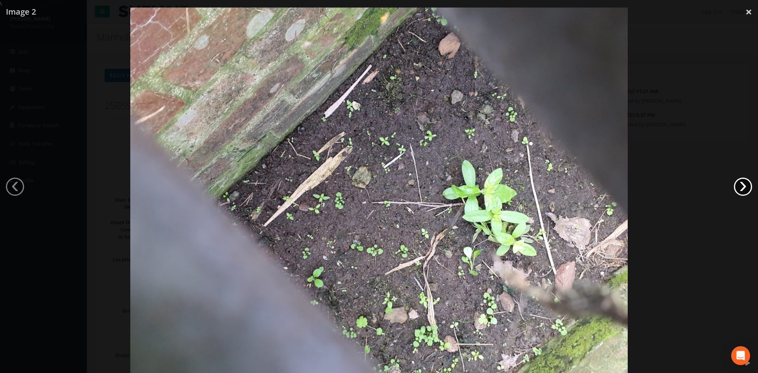
click at [739, 189] on link "›" at bounding box center [743, 187] width 18 height 18
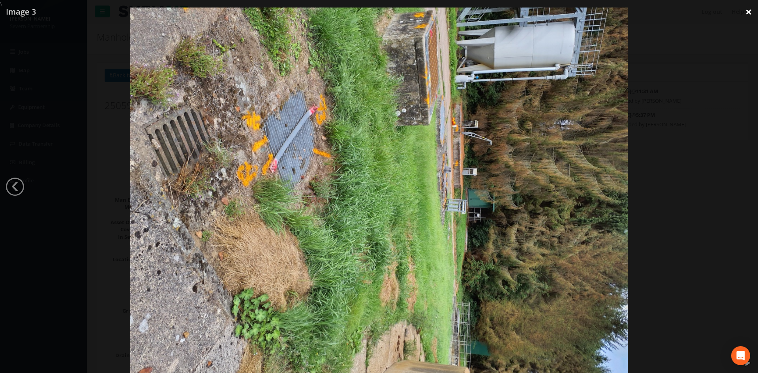
click at [747, 13] on link "×" at bounding box center [749, 12] width 19 height 24
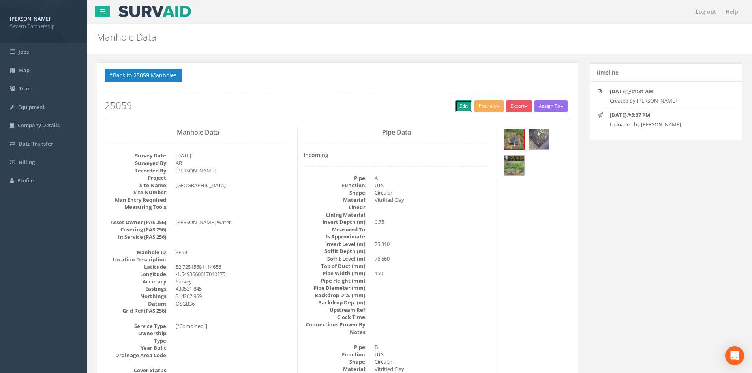
click at [460, 107] on link "Edit" at bounding box center [463, 106] width 17 height 12
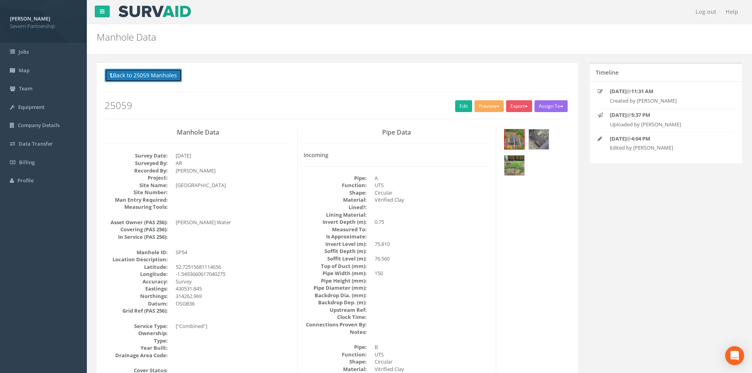
click at [130, 72] on button "Back to 25059 Manholes" at bounding box center [143, 75] width 77 height 13
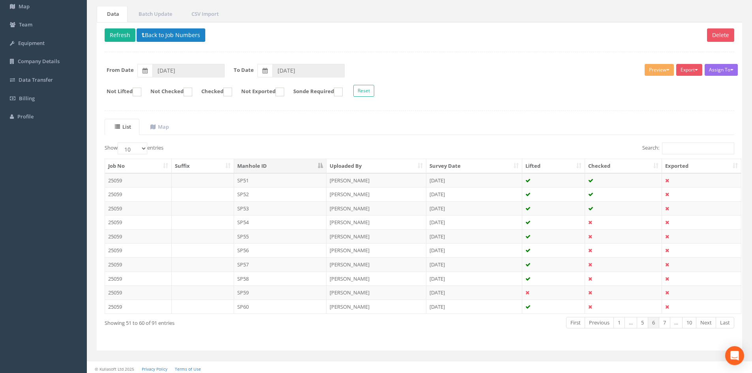
scroll to position [67, 0]
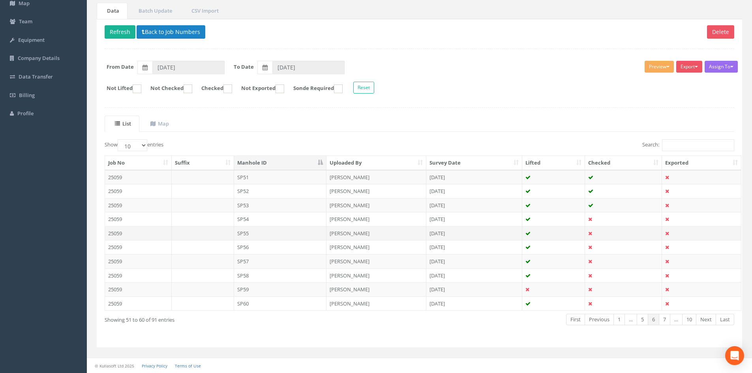
click at [263, 234] on td "SP55" at bounding box center [280, 233] width 93 height 14
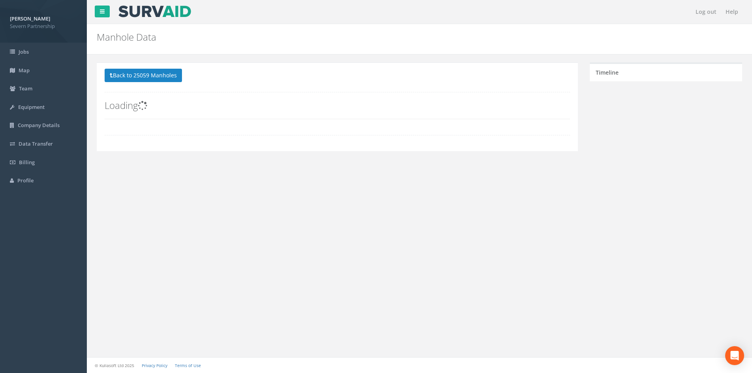
scroll to position [0, 0]
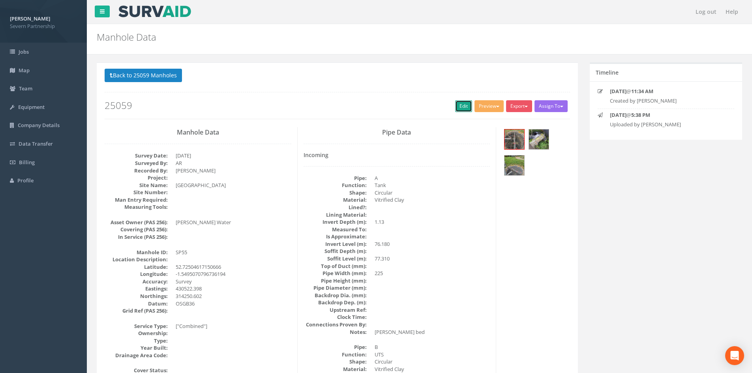
click at [457, 106] on link "Edit" at bounding box center [463, 106] width 17 height 12
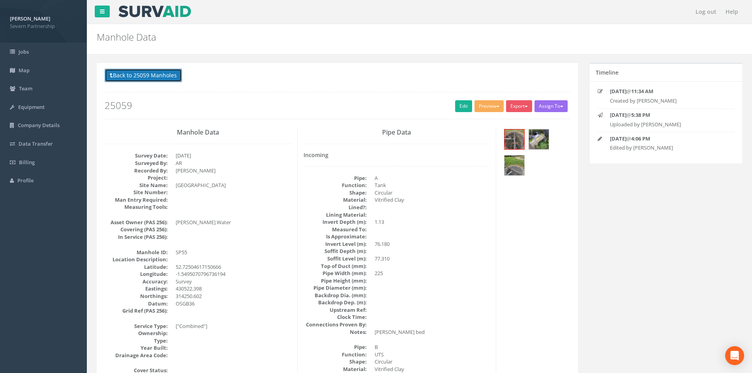
click at [155, 78] on button "Back to 25059 Manholes" at bounding box center [143, 75] width 77 height 13
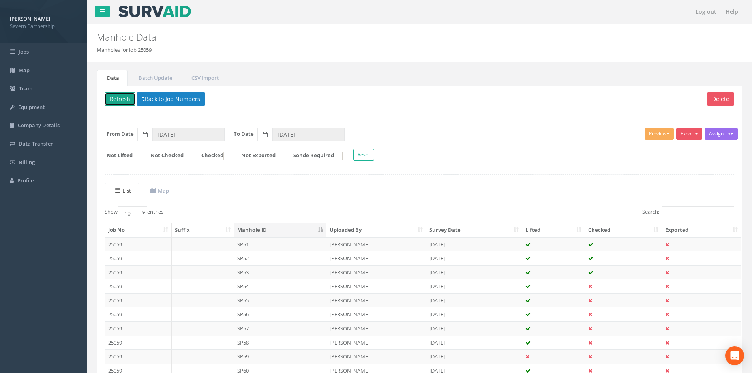
drag, startPoint x: 122, startPoint y: 97, endPoint x: 129, endPoint y: 101, distance: 7.8
click at [122, 97] on button "Refresh" at bounding box center [120, 98] width 31 height 13
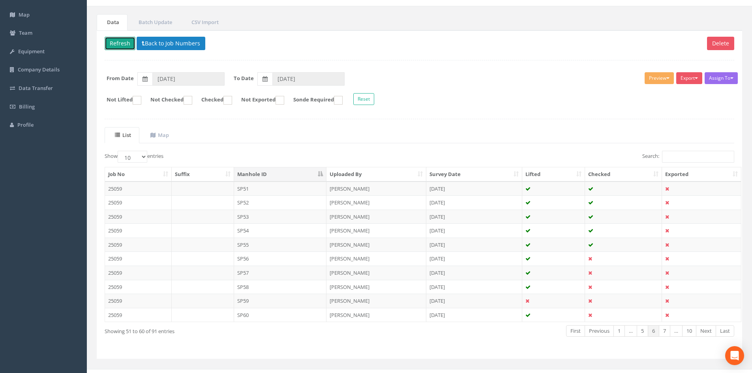
scroll to position [67, 0]
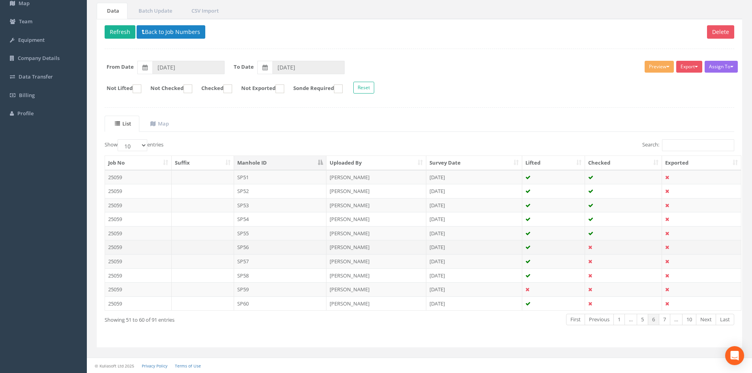
click at [254, 247] on td "SP56" at bounding box center [280, 247] width 93 height 14
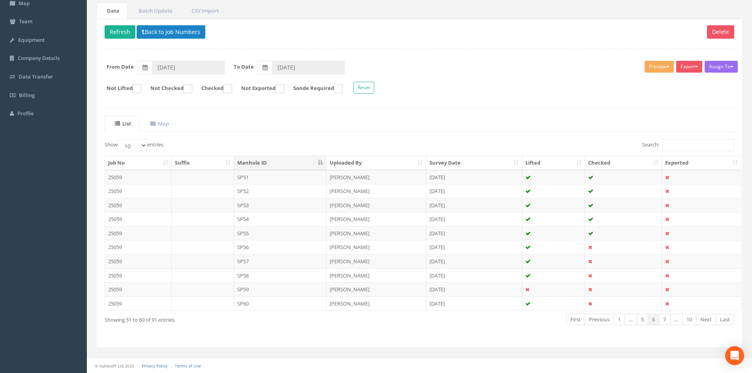
scroll to position [0, 0]
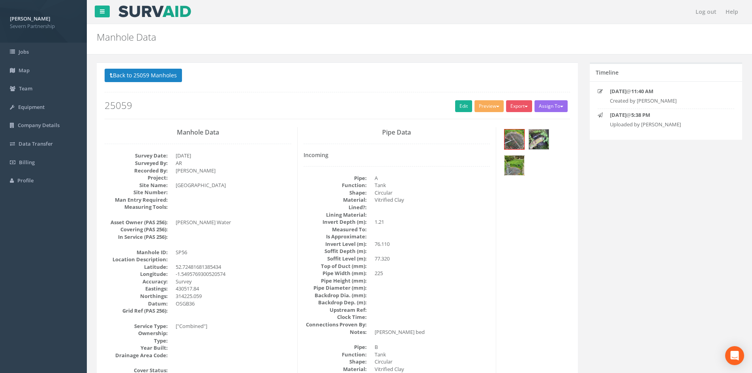
click at [508, 166] on img at bounding box center [515, 166] width 20 height 20
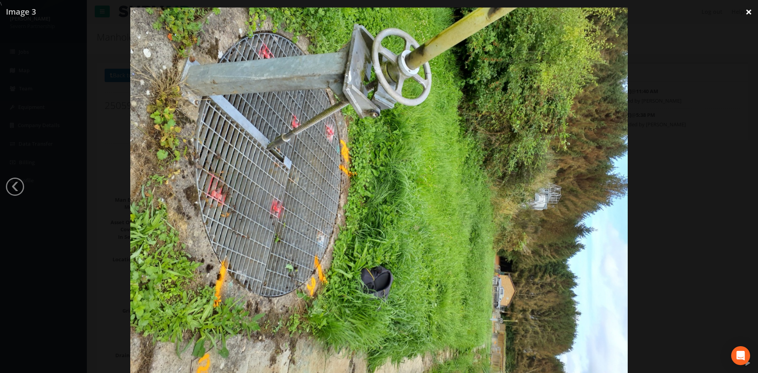
click at [745, 12] on link "×" at bounding box center [749, 12] width 19 height 24
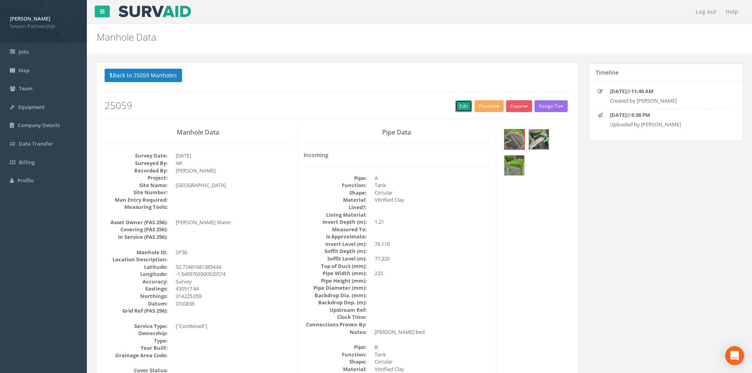
click at [463, 105] on link "Edit" at bounding box center [463, 106] width 17 height 12
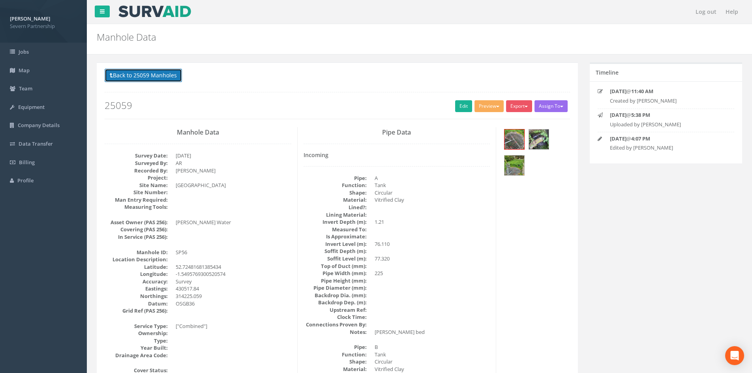
drag, startPoint x: 137, startPoint y: 73, endPoint x: 143, endPoint y: 76, distance: 6.0
click at [137, 73] on button "Back to 25059 Manholes" at bounding box center [143, 75] width 77 height 13
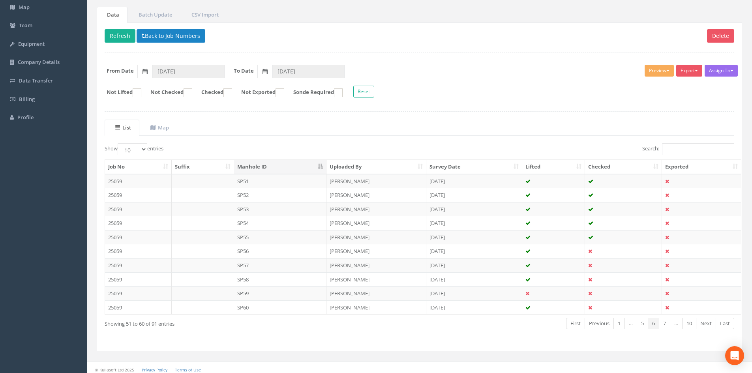
scroll to position [67, 0]
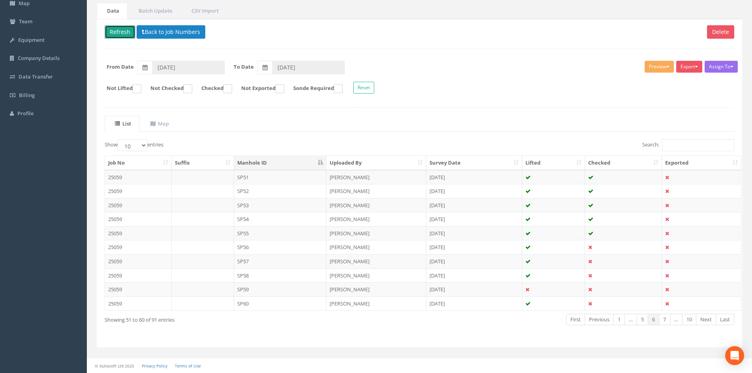
click at [117, 31] on button "Refresh" at bounding box center [120, 31] width 31 height 13
click at [291, 261] on td "SP57" at bounding box center [280, 261] width 93 height 14
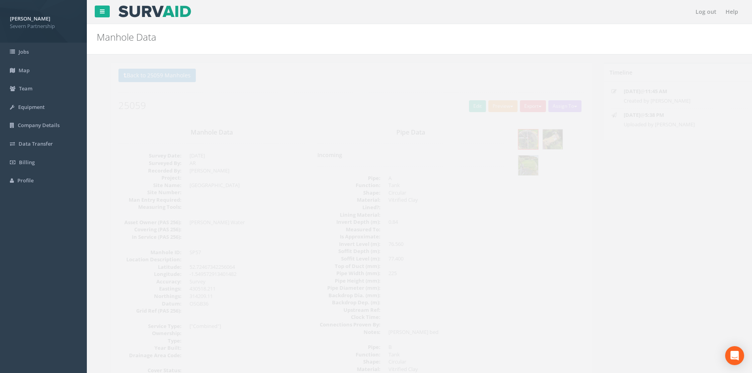
click at [485, 106] on button "Preview" at bounding box center [489, 106] width 29 height 12
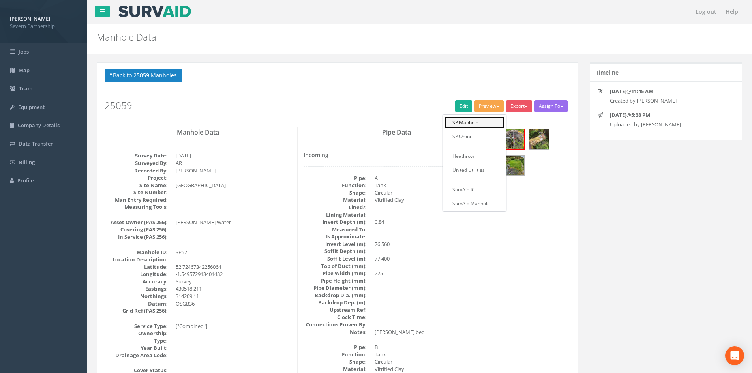
click at [467, 123] on link "SP Manhole" at bounding box center [475, 123] width 60 height 12
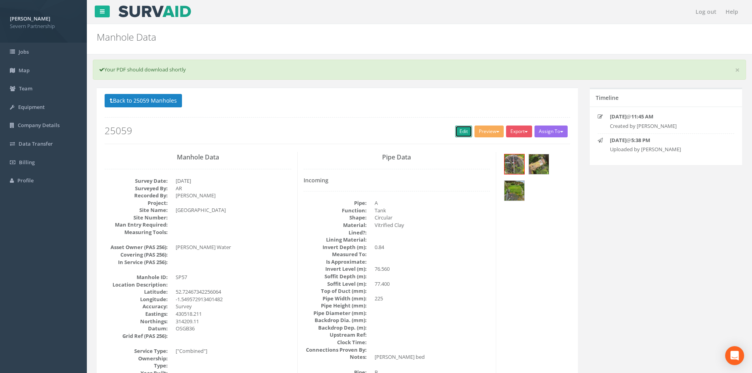
click at [463, 133] on link "Edit" at bounding box center [463, 132] width 17 height 12
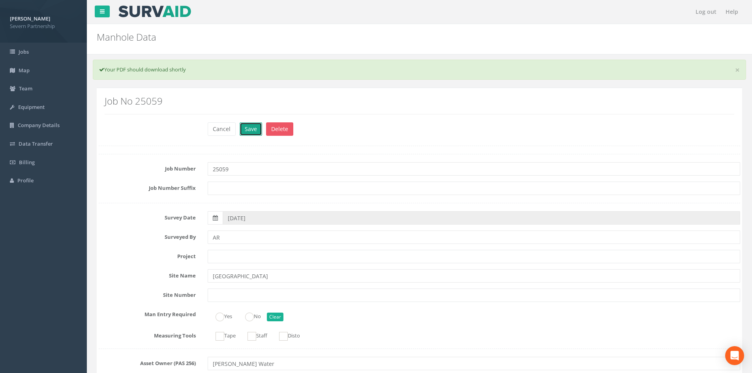
click at [252, 128] on button "Save" at bounding box center [251, 128] width 23 height 13
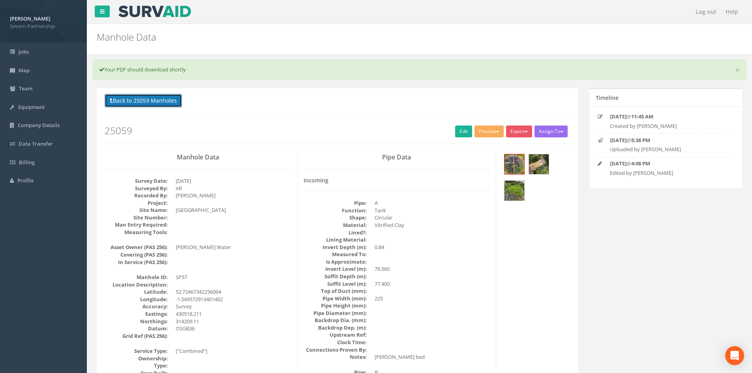
click at [135, 100] on button "Back to 25059 Manholes" at bounding box center [143, 100] width 77 height 13
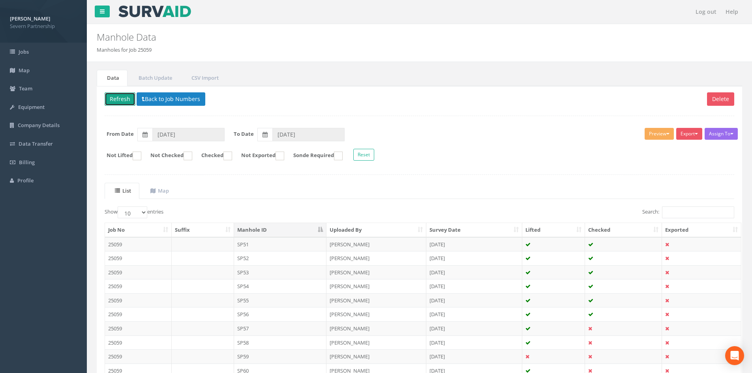
click at [111, 98] on button "Refresh" at bounding box center [120, 98] width 31 height 13
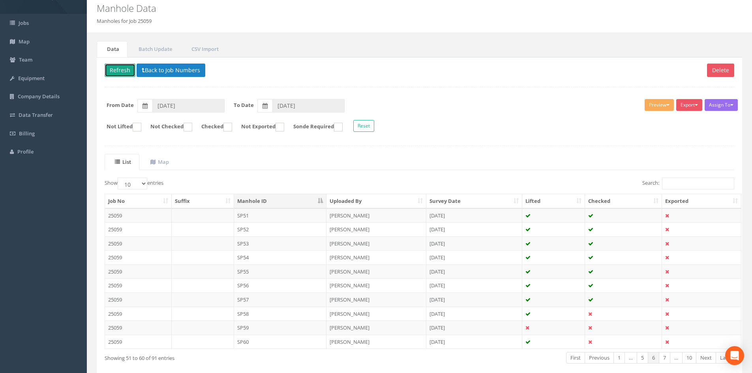
scroll to position [67, 0]
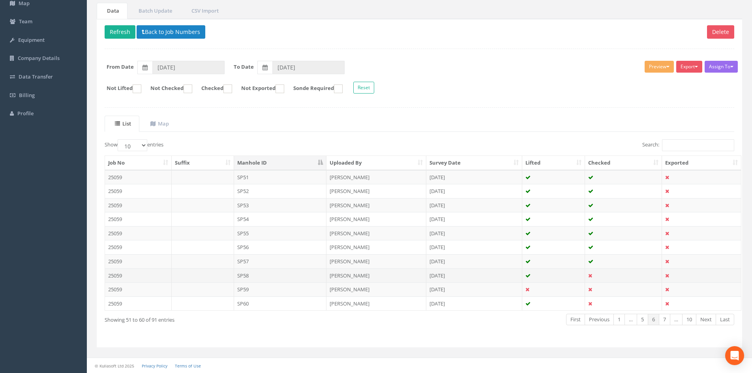
click at [258, 274] on td "SP58" at bounding box center [280, 276] width 93 height 14
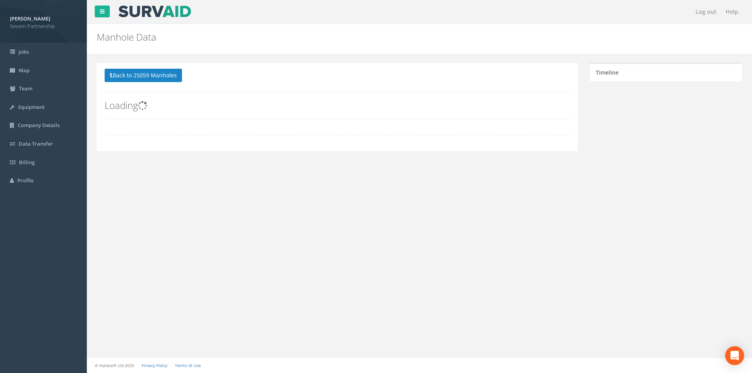
scroll to position [0, 0]
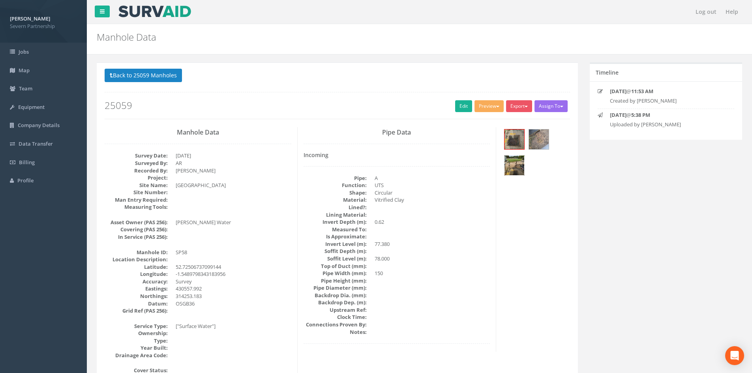
click at [512, 165] on img at bounding box center [515, 166] width 20 height 20
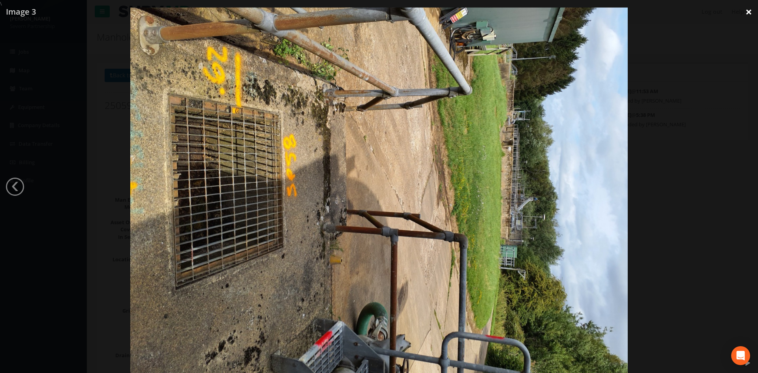
click at [745, 11] on link "×" at bounding box center [749, 12] width 19 height 24
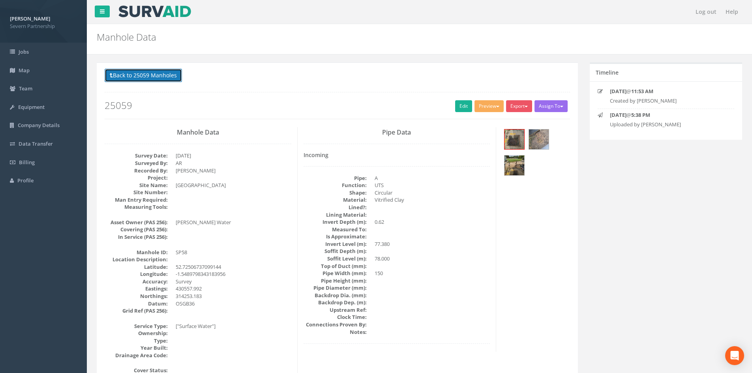
click at [149, 73] on button "Back to 25059 Manholes" at bounding box center [143, 75] width 77 height 13
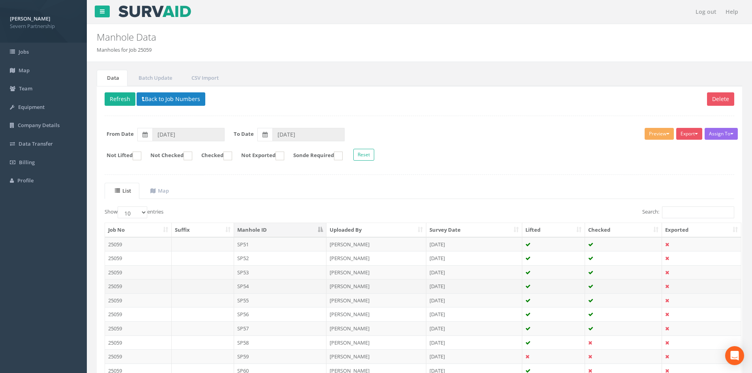
click at [293, 287] on td "SP54" at bounding box center [280, 286] width 93 height 14
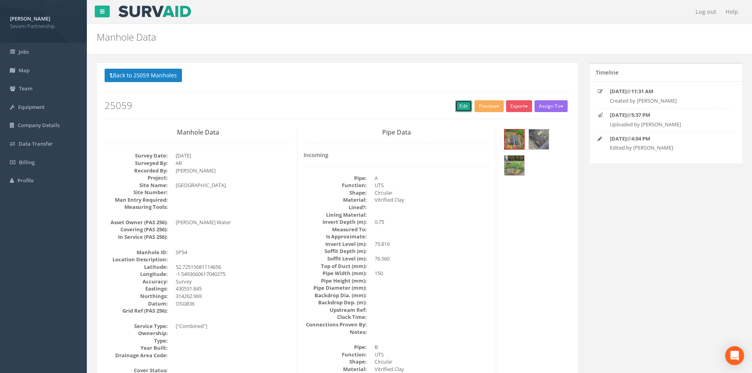
click at [462, 106] on link "Edit" at bounding box center [463, 106] width 17 height 12
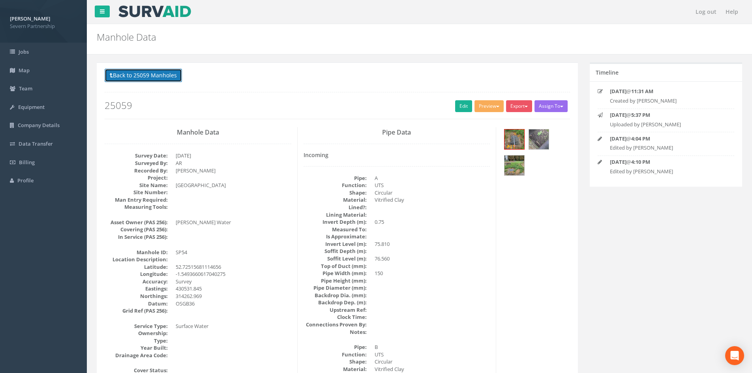
click at [164, 73] on button "Back to 25059 Manholes" at bounding box center [143, 75] width 77 height 13
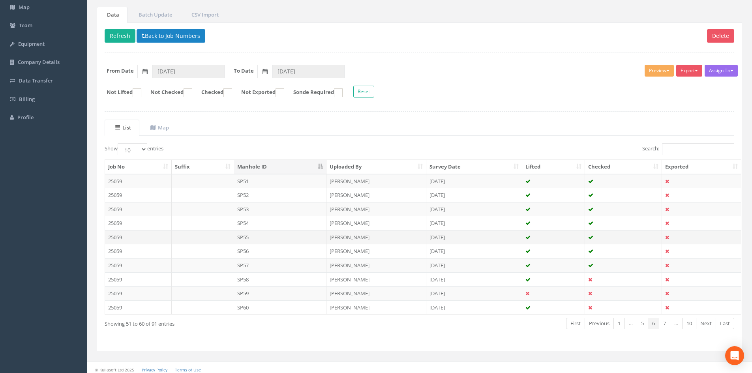
scroll to position [67, 0]
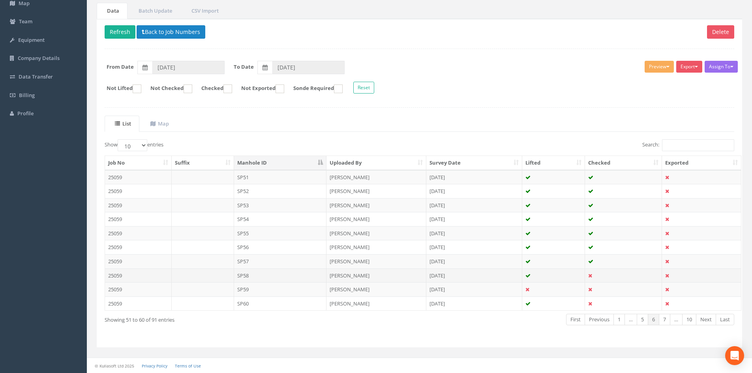
click at [290, 276] on td "SP58" at bounding box center [280, 276] width 93 height 14
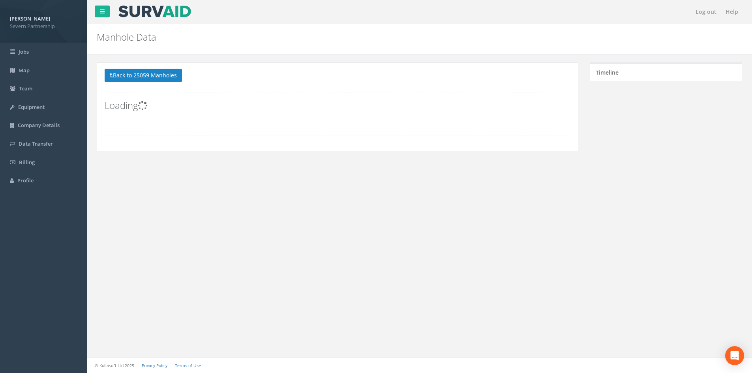
scroll to position [0, 0]
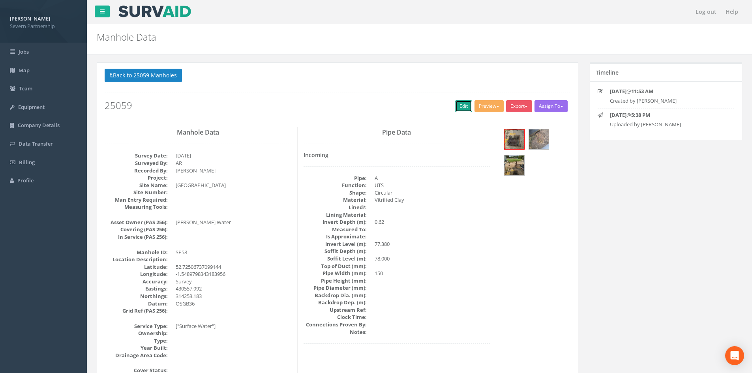
click at [461, 107] on link "Edit" at bounding box center [463, 106] width 17 height 12
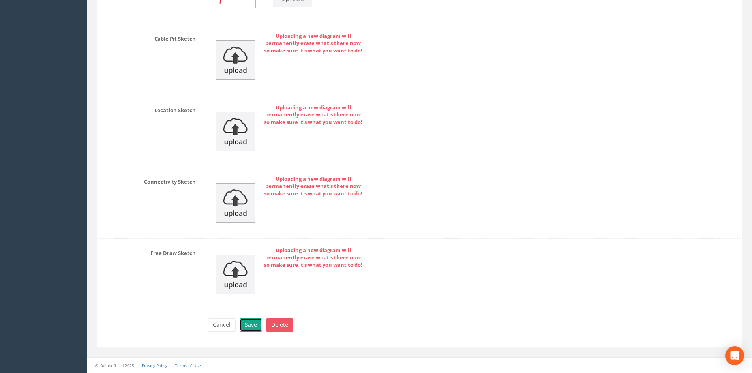
click at [255, 325] on button "Save" at bounding box center [251, 324] width 23 height 13
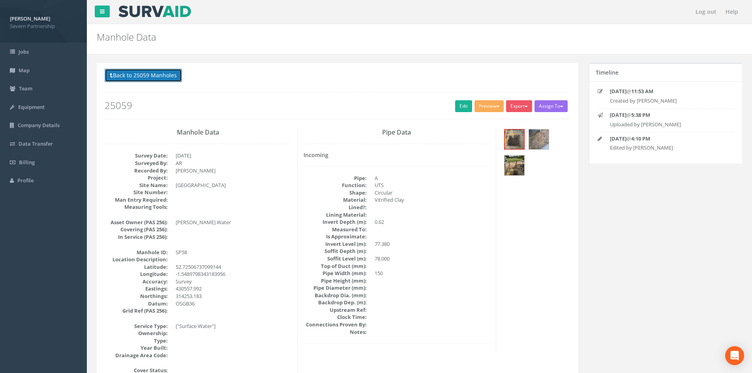
click at [147, 76] on button "Back to 25059 Manholes" at bounding box center [143, 75] width 77 height 13
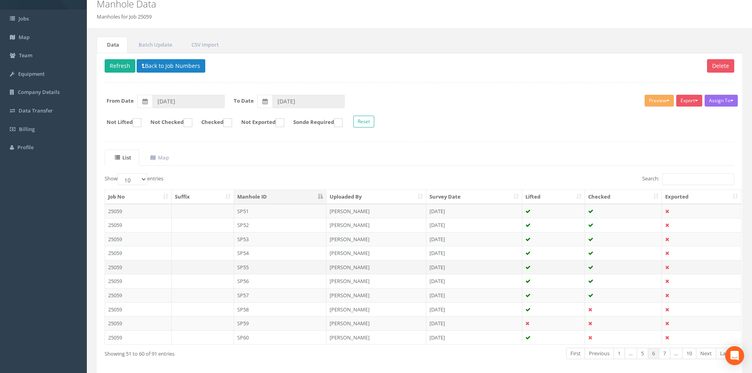
scroll to position [67, 0]
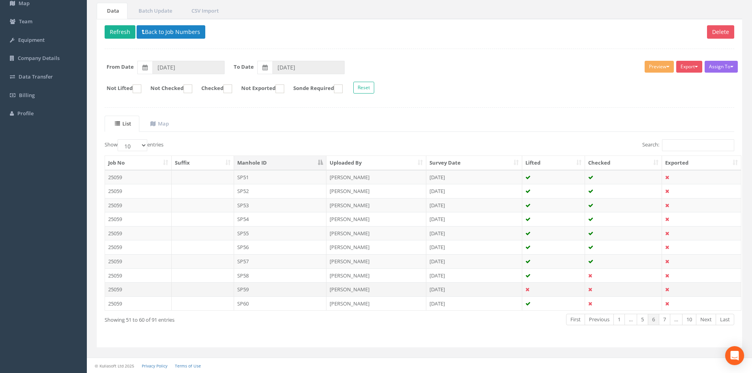
click at [361, 291] on td "[PERSON_NAME]" at bounding box center [377, 289] width 100 height 14
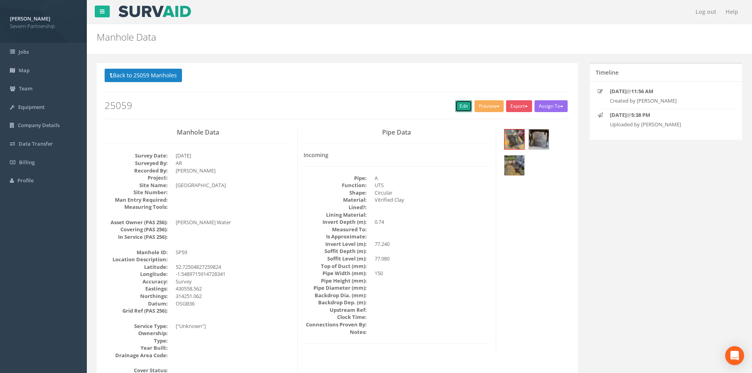
click at [459, 107] on link "Edit" at bounding box center [463, 106] width 17 height 12
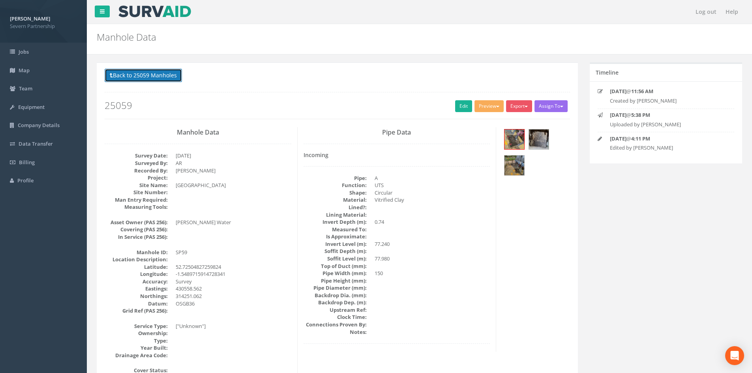
click at [137, 77] on button "Back to 25059 Manholes" at bounding box center [143, 75] width 77 height 13
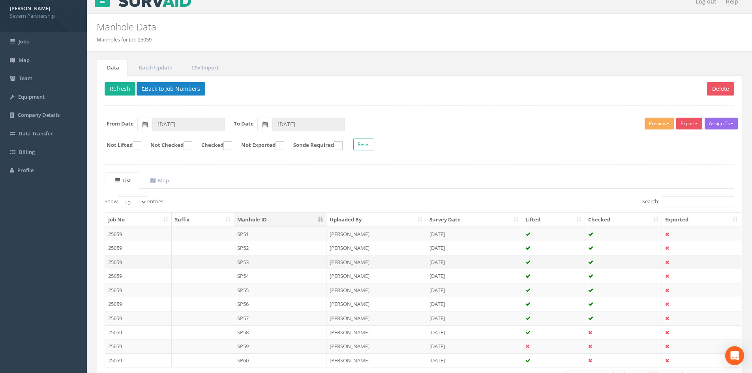
scroll to position [67, 0]
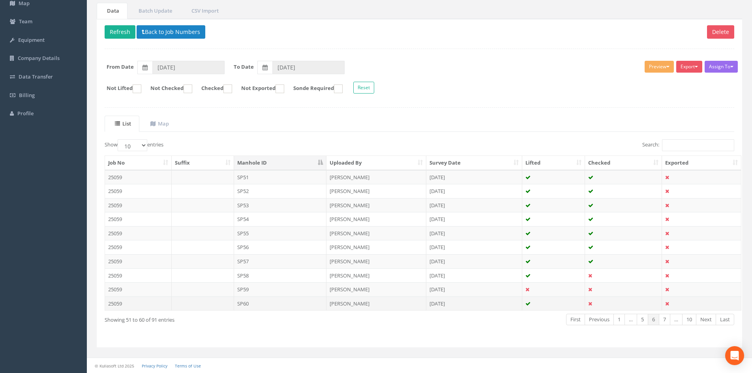
click at [276, 302] on td "SP60" at bounding box center [280, 304] width 93 height 14
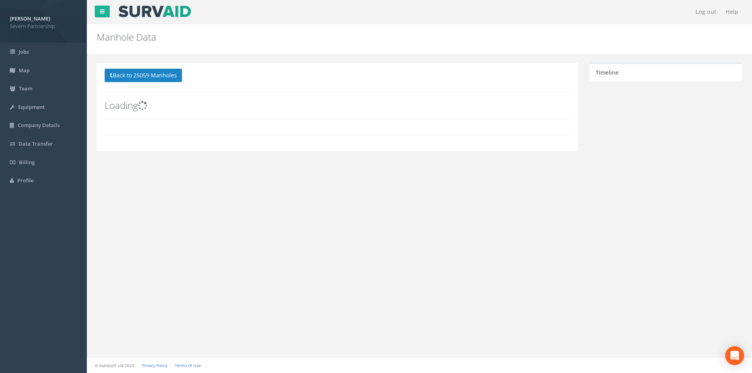
scroll to position [0, 0]
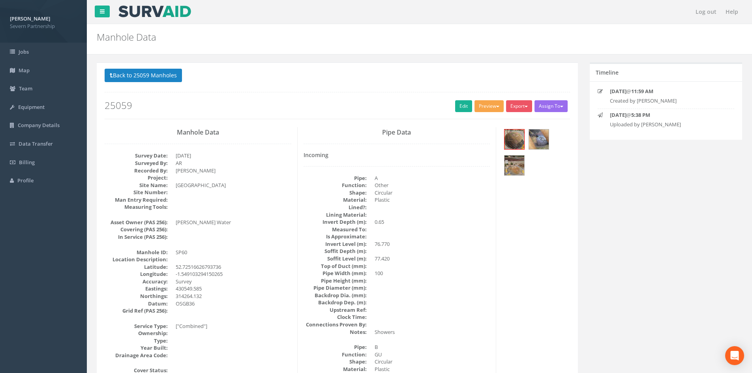
click at [485, 106] on button "Preview" at bounding box center [489, 106] width 29 height 12
click at [521, 165] on img at bounding box center [515, 166] width 20 height 20
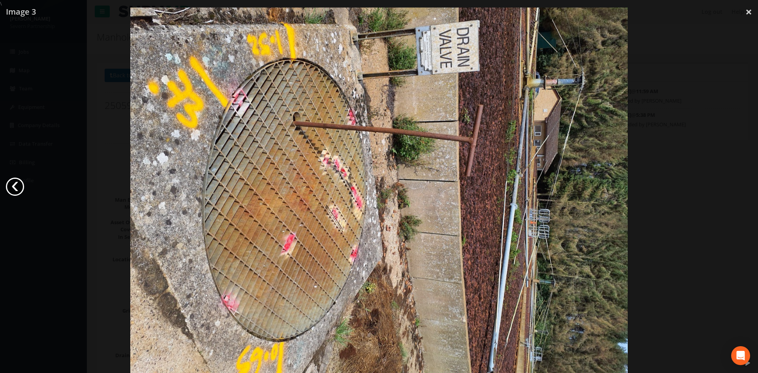
click at [20, 190] on link "‹" at bounding box center [15, 187] width 18 height 18
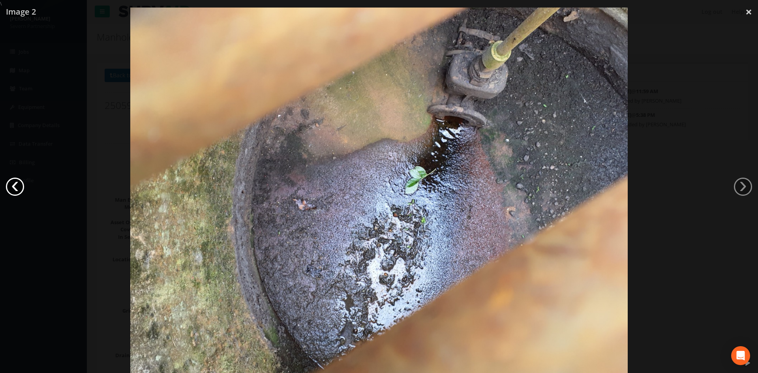
click at [20, 190] on link "‹" at bounding box center [15, 187] width 18 height 18
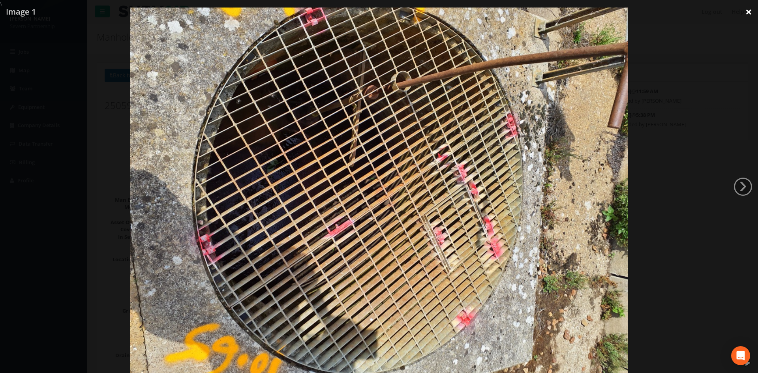
click at [747, 9] on link "×" at bounding box center [749, 12] width 19 height 24
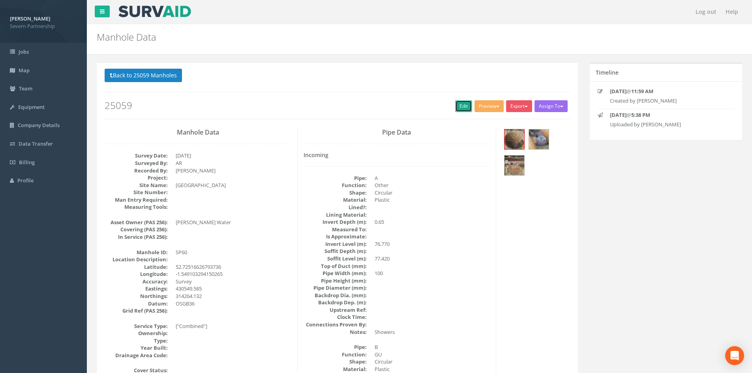
click at [459, 109] on link "Edit" at bounding box center [463, 106] width 17 height 12
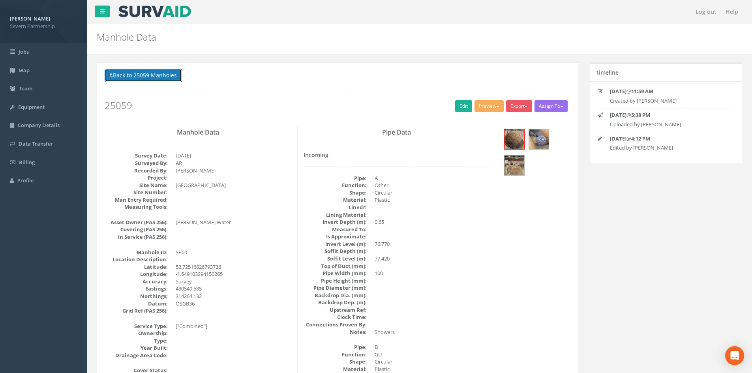
click at [127, 77] on button "Back to 25059 Manholes" at bounding box center [143, 75] width 77 height 13
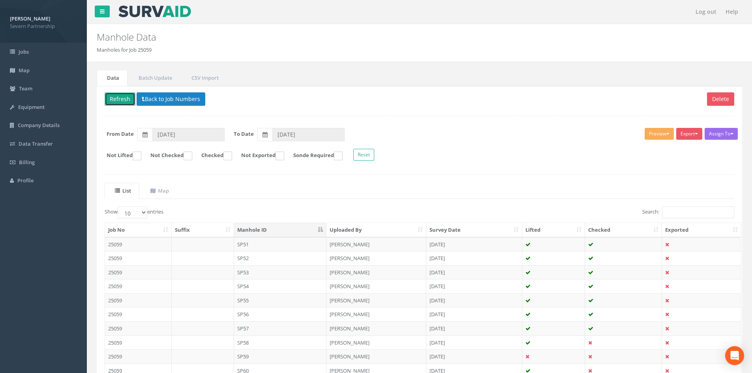
click at [121, 98] on button "Refresh" at bounding box center [120, 98] width 31 height 13
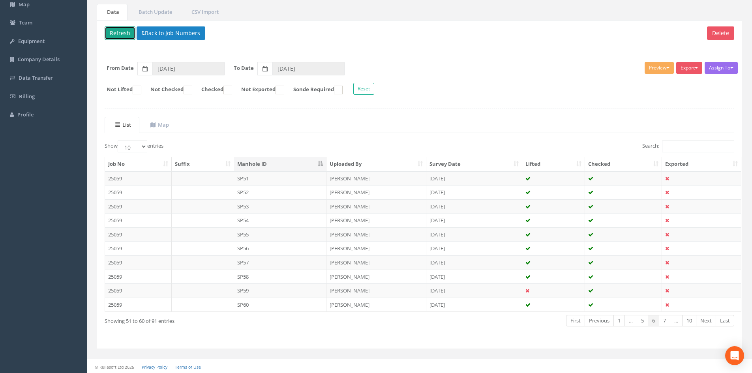
scroll to position [67, 0]
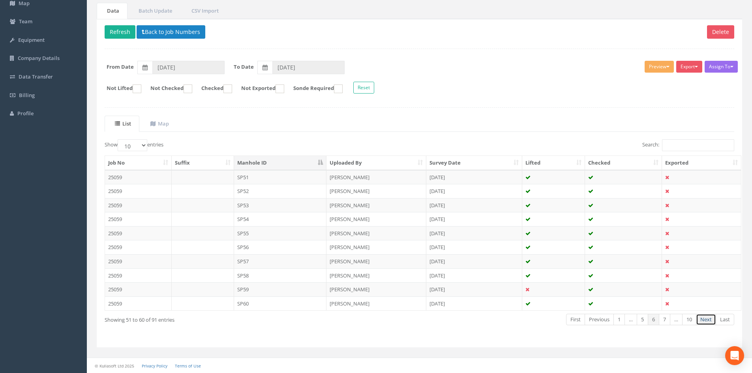
click at [708, 318] on link "Next" at bounding box center [706, 319] width 20 height 11
click at [326, 177] on td "SP61" at bounding box center [280, 177] width 93 height 14
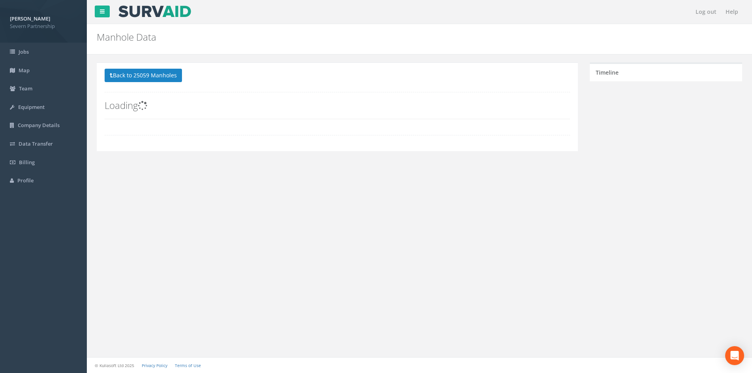
scroll to position [0, 0]
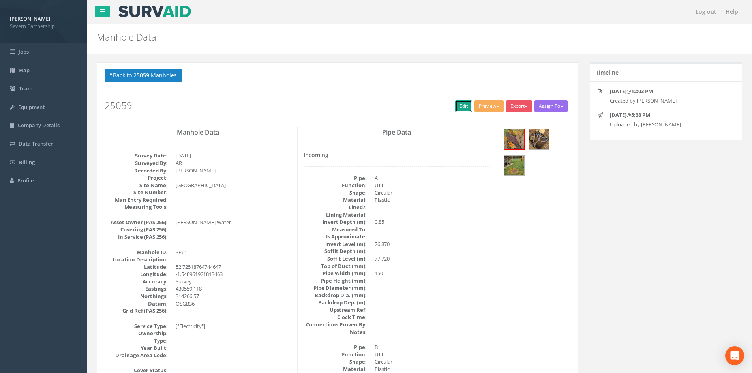
click at [457, 109] on link "Edit" at bounding box center [463, 106] width 17 height 12
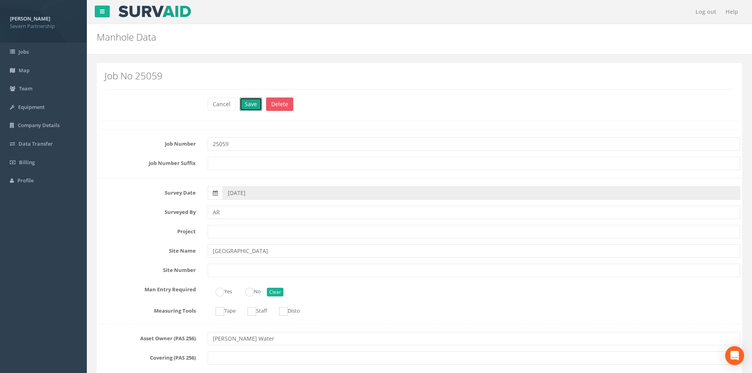
click at [247, 103] on button "Save" at bounding box center [251, 104] width 23 height 13
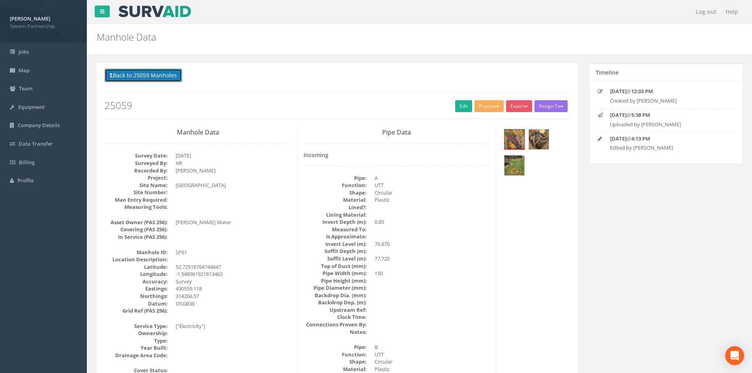
click at [146, 76] on button "Back to 25059 Manholes" at bounding box center [143, 75] width 77 height 13
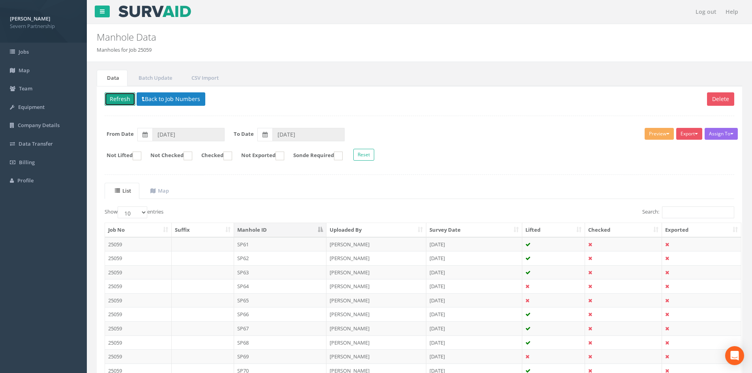
drag, startPoint x: 119, startPoint y: 97, endPoint x: 132, endPoint y: 101, distance: 14.0
click at [119, 97] on button "Refresh" at bounding box center [120, 98] width 31 height 13
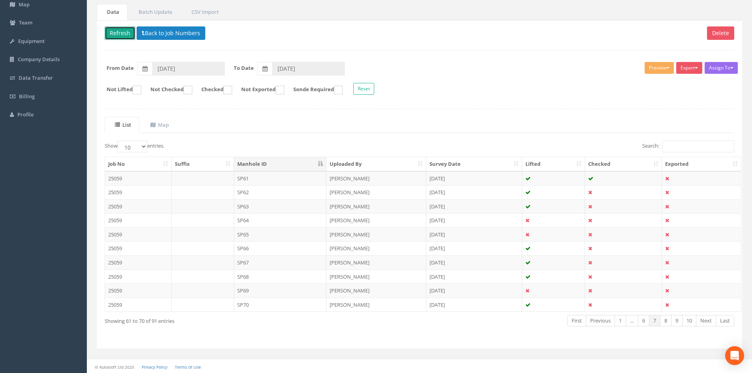
scroll to position [67, 0]
